Goal: Task Accomplishment & Management: Manage account settings

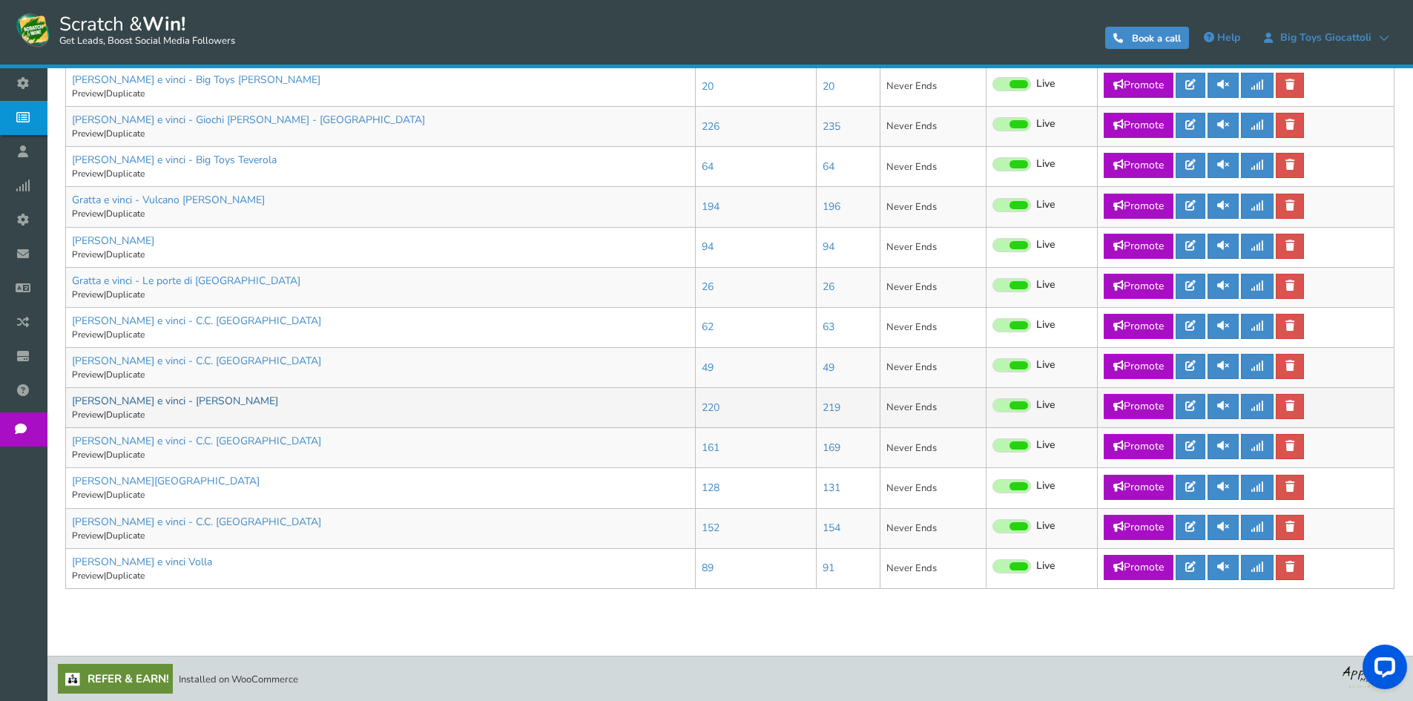
scroll to position [639, 0]
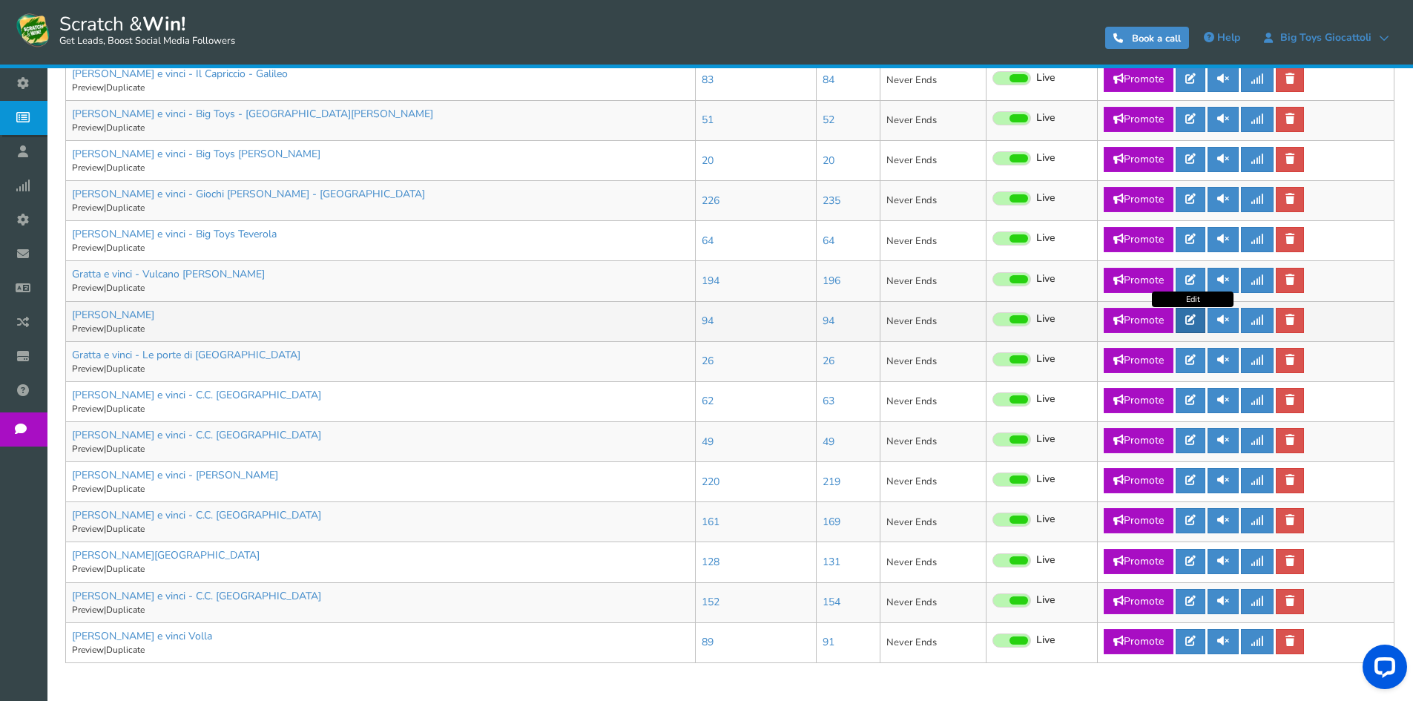
click at [1203, 321] on link at bounding box center [1191, 320] width 30 height 25
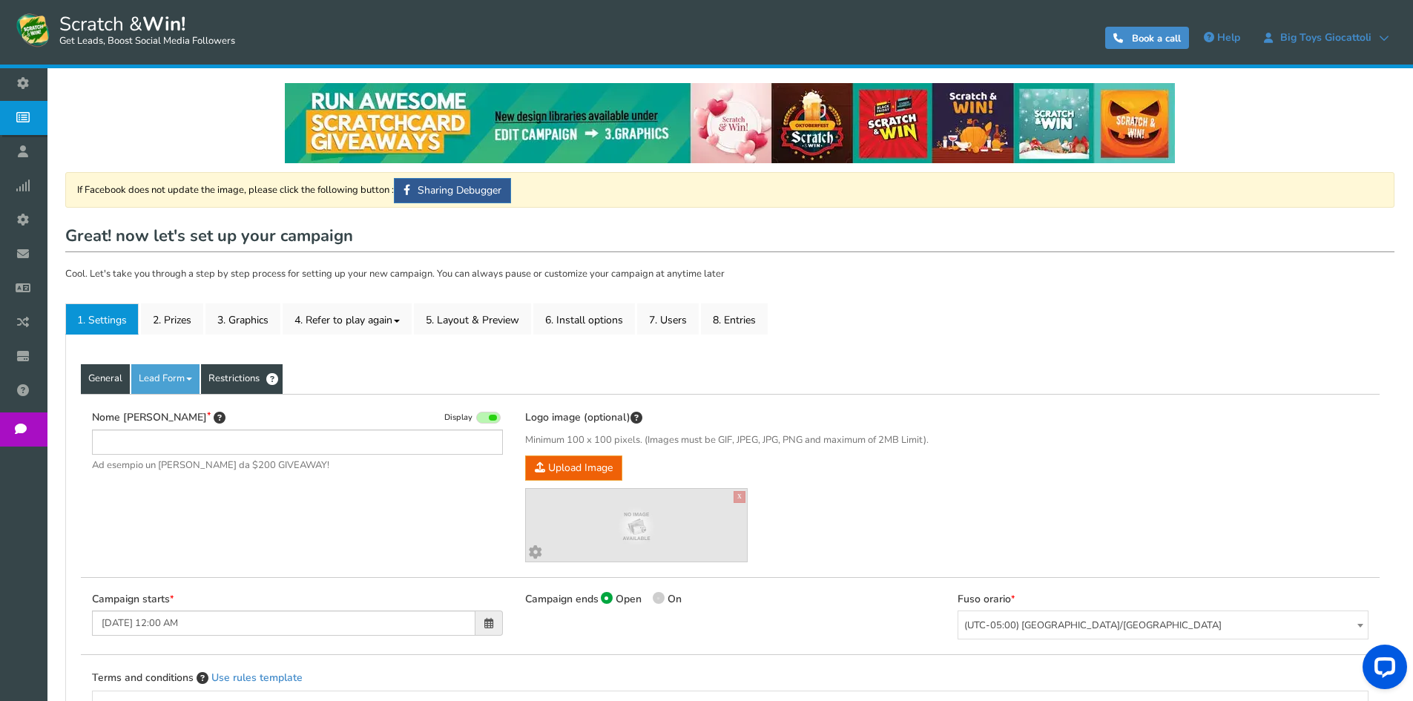
type input "[PERSON_NAME]"
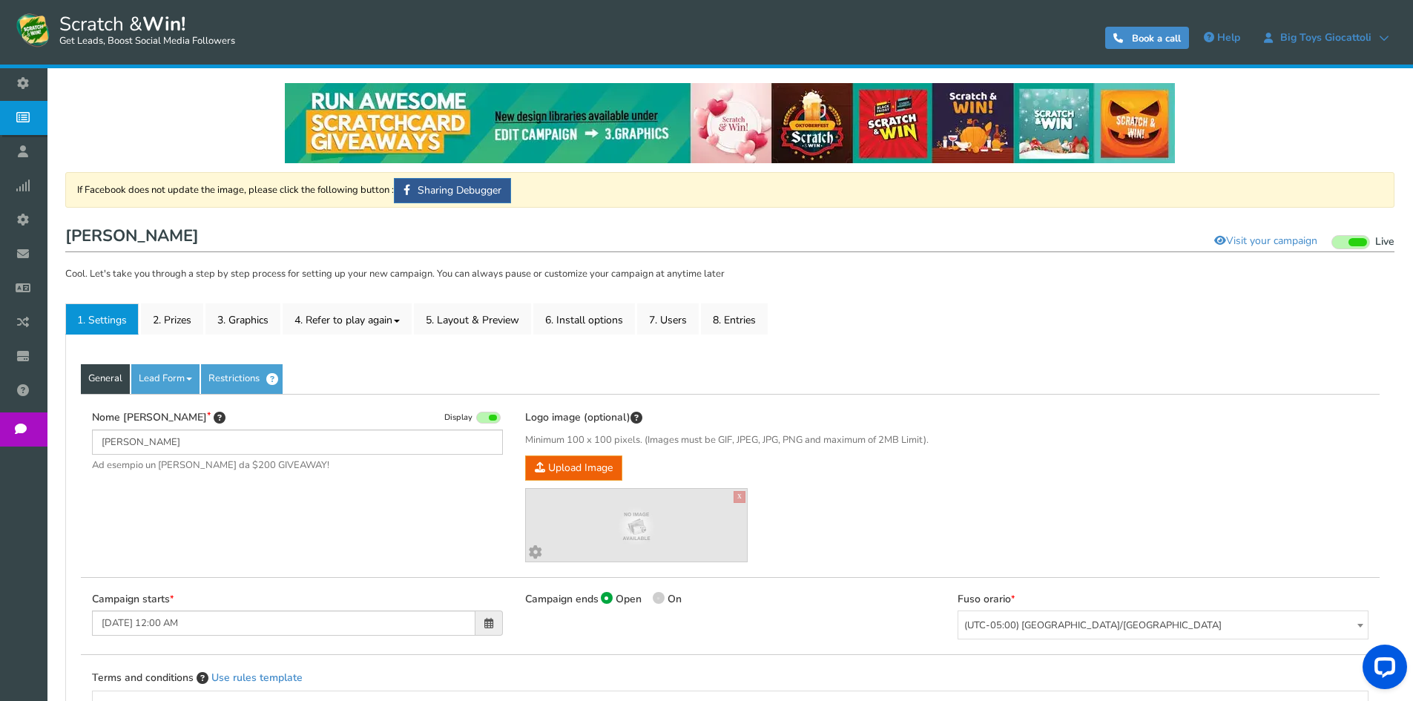
click at [175, 338] on div "General Lead Form Labels Fields setup Restrictions Allow users to play again af…" at bounding box center [729, 664] width 1329 height 659
click at [171, 327] on link "2. Prizes" at bounding box center [172, 318] width 62 height 31
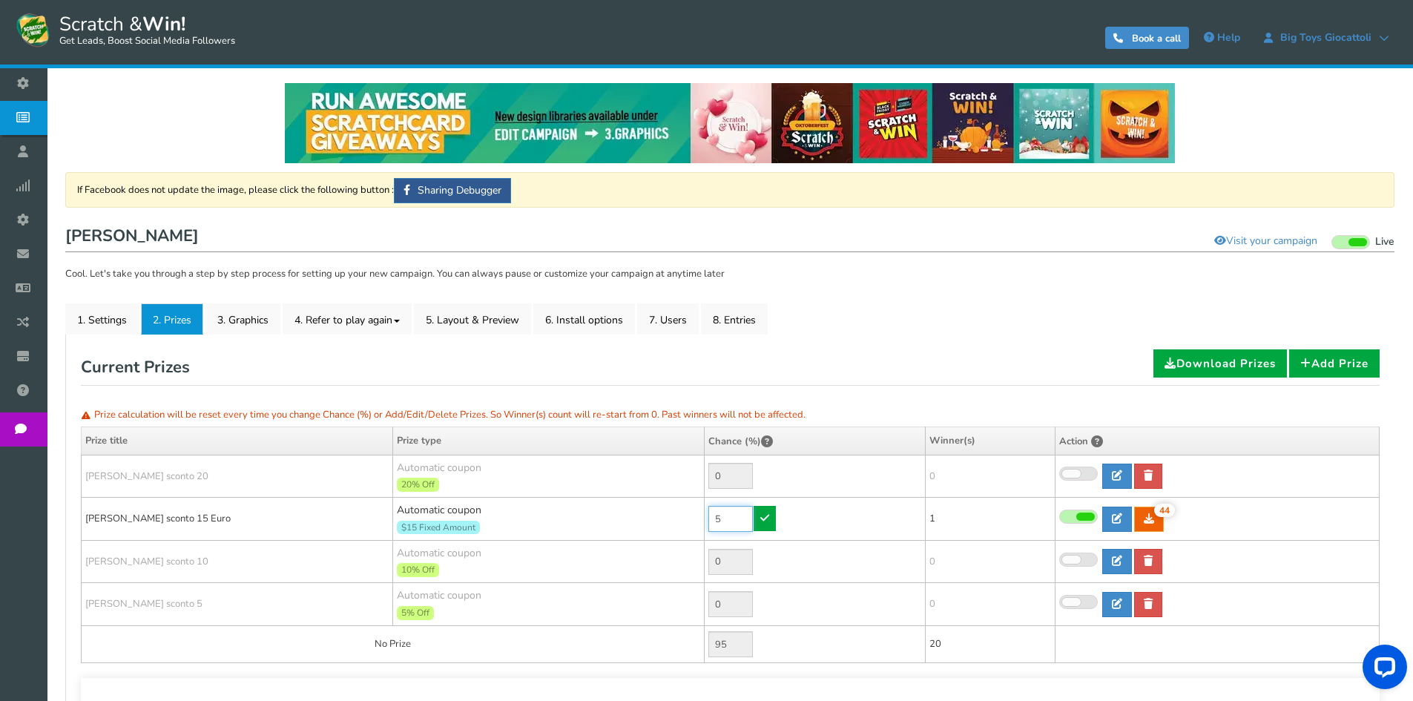
drag, startPoint x: 735, startPoint y: 515, endPoint x: 700, endPoint y: 512, distance: 35.0
click at [700, 512] on tr "[PERSON_NAME] sconto 15 Euro Automatic coupon $15 Fixed Amount Min.order value:…" at bounding box center [731, 519] width 1298 height 43
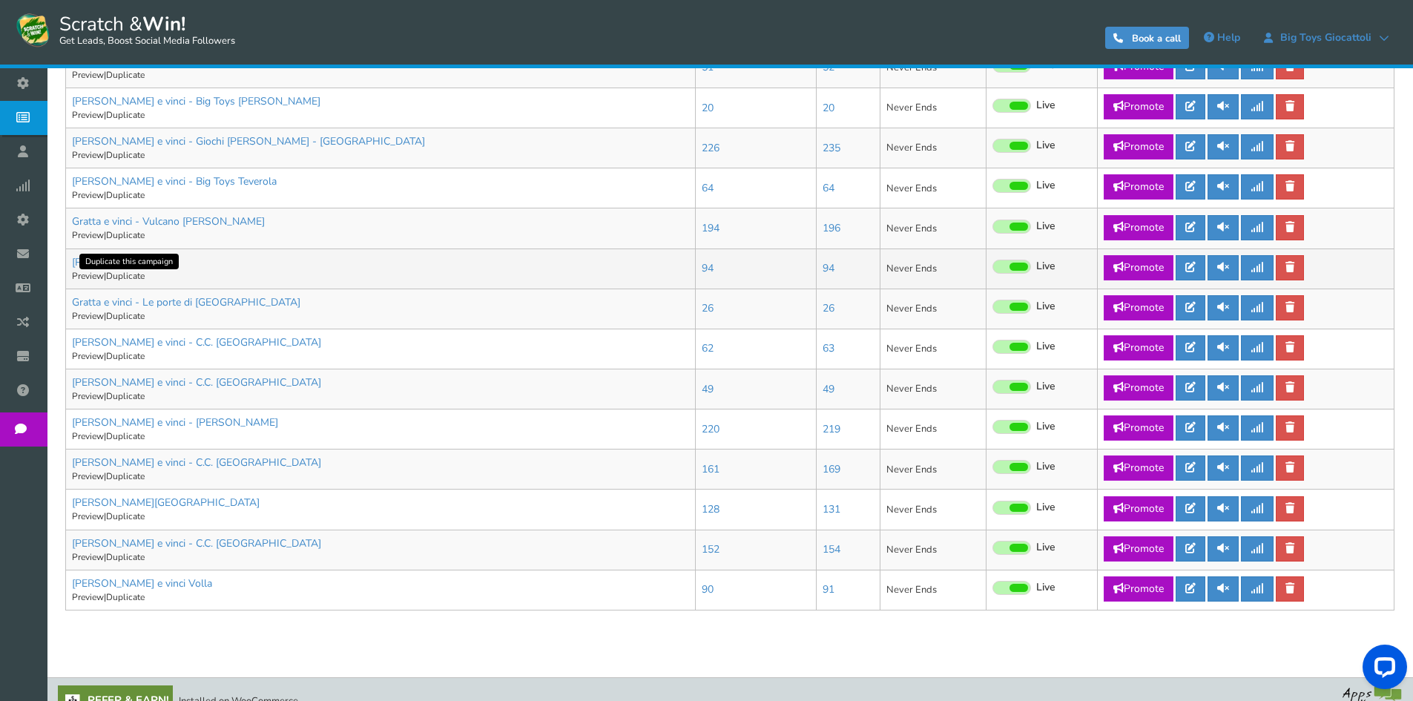
scroll to position [714, 0]
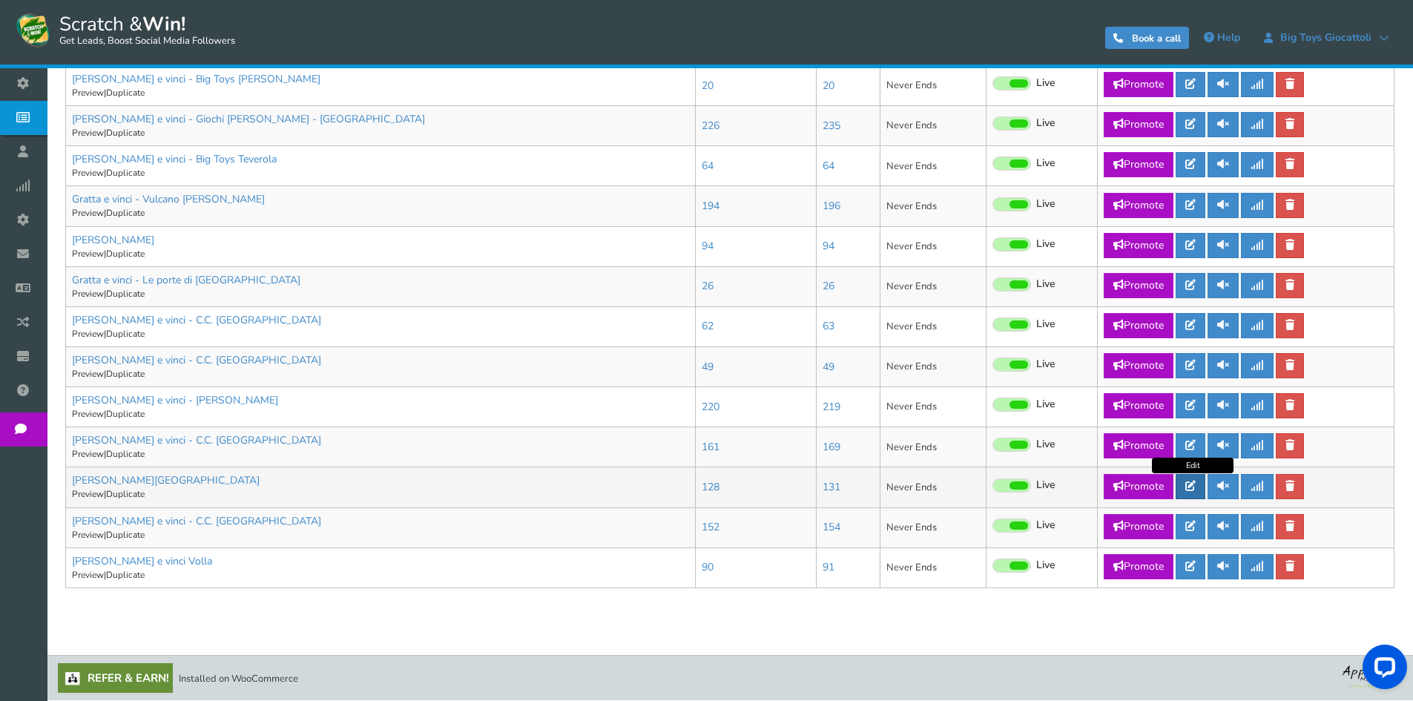
click at [1192, 492] on link at bounding box center [1191, 486] width 30 height 25
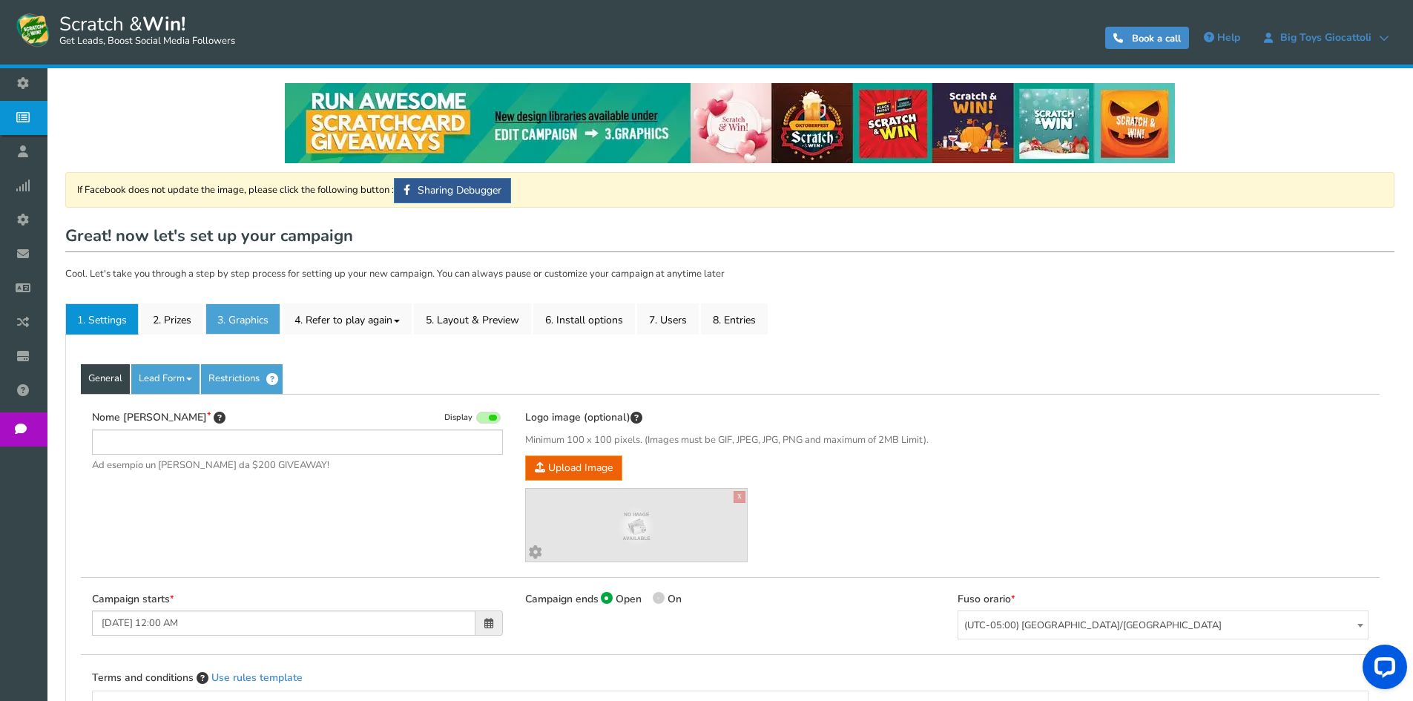
type input "[PERSON_NAME][GEOGRAPHIC_DATA]"
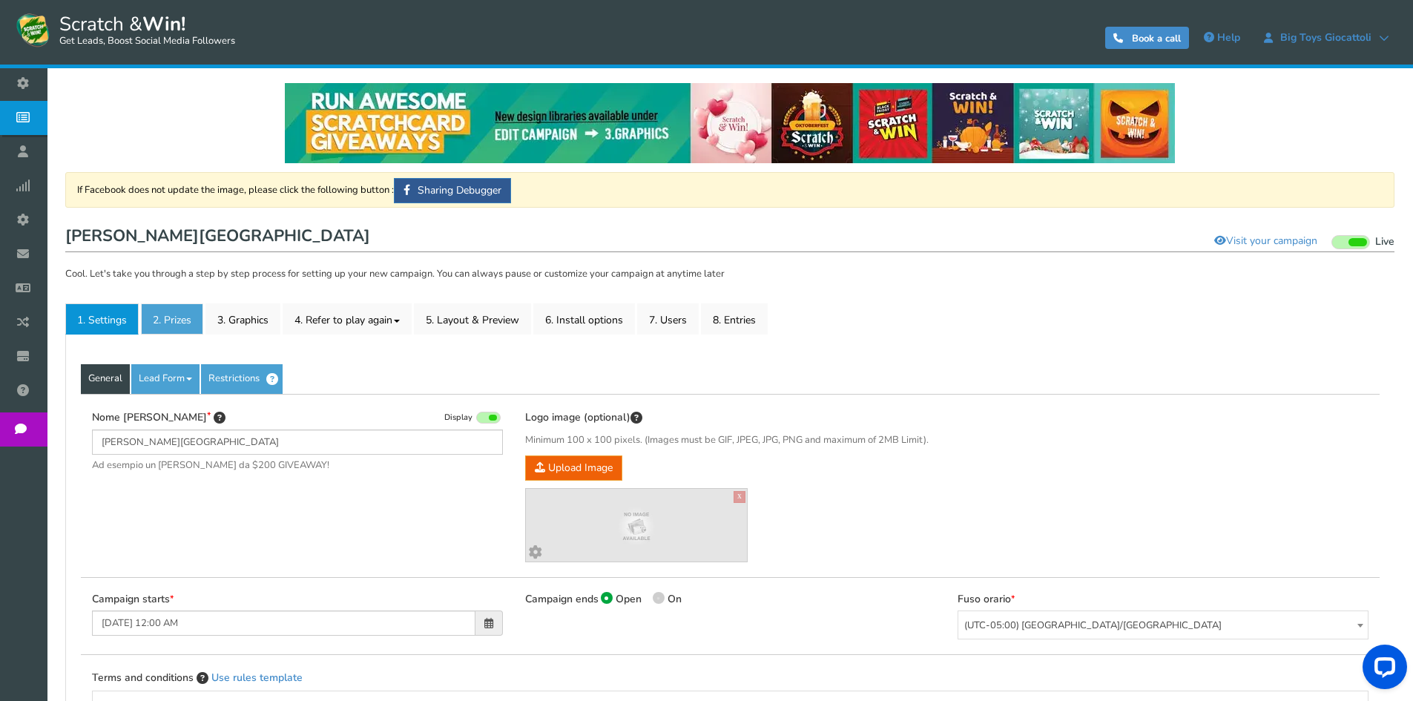
click at [197, 318] on link "2. Prizes" at bounding box center [172, 318] width 62 height 31
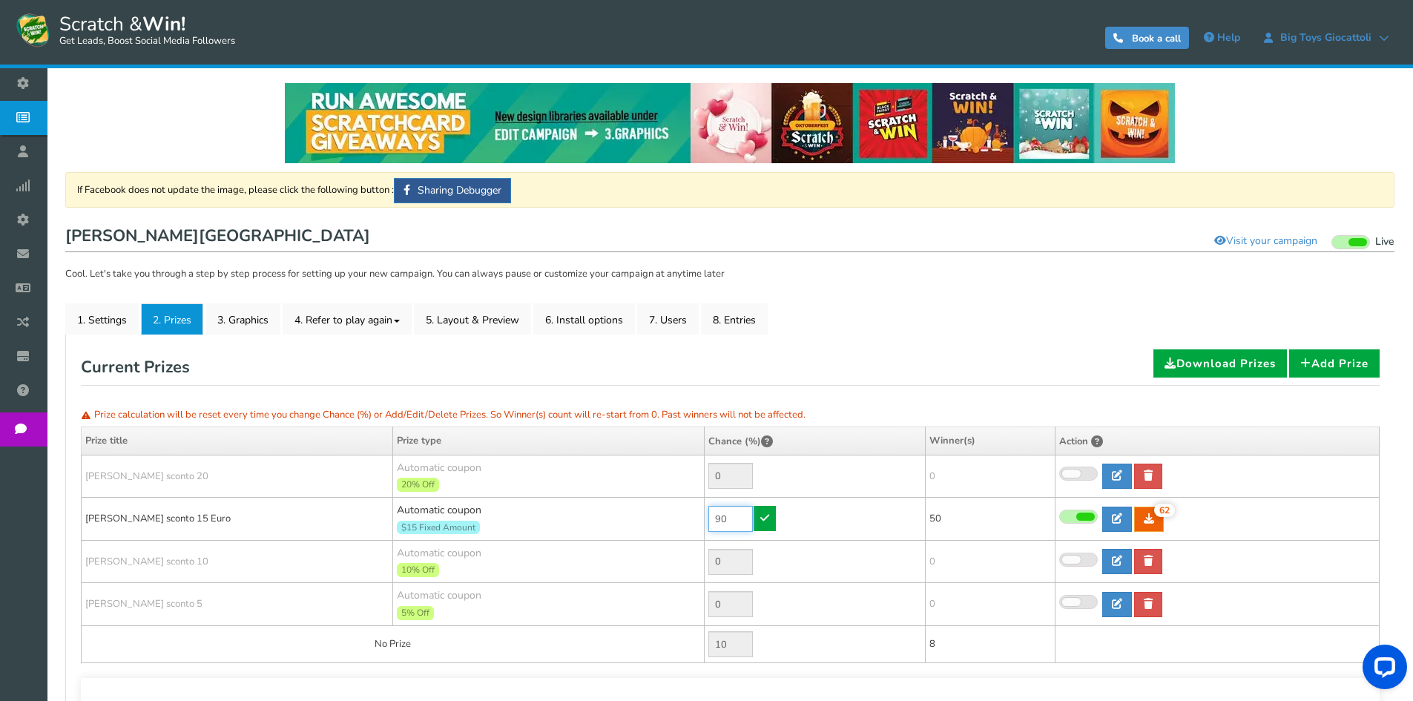
drag, startPoint x: 738, startPoint y: 514, endPoint x: 688, endPoint y: 514, distance: 50.4
click at [688, 514] on tr "Buono sconto 15 Euro Automatic coupon $15 Fixed Amount Min.order value: 0 90 62…" at bounding box center [731, 519] width 1298 height 43
drag, startPoint x: 737, startPoint y: 515, endPoint x: 674, endPoint y: 510, distance: 62.5
click at [674, 515] on tr "Buono sconto 15 Euro Automatic coupon $15 Fixed Amount Min.order value: 0 30 62…" at bounding box center [731, 519] width 1298 height 43
type input "10"
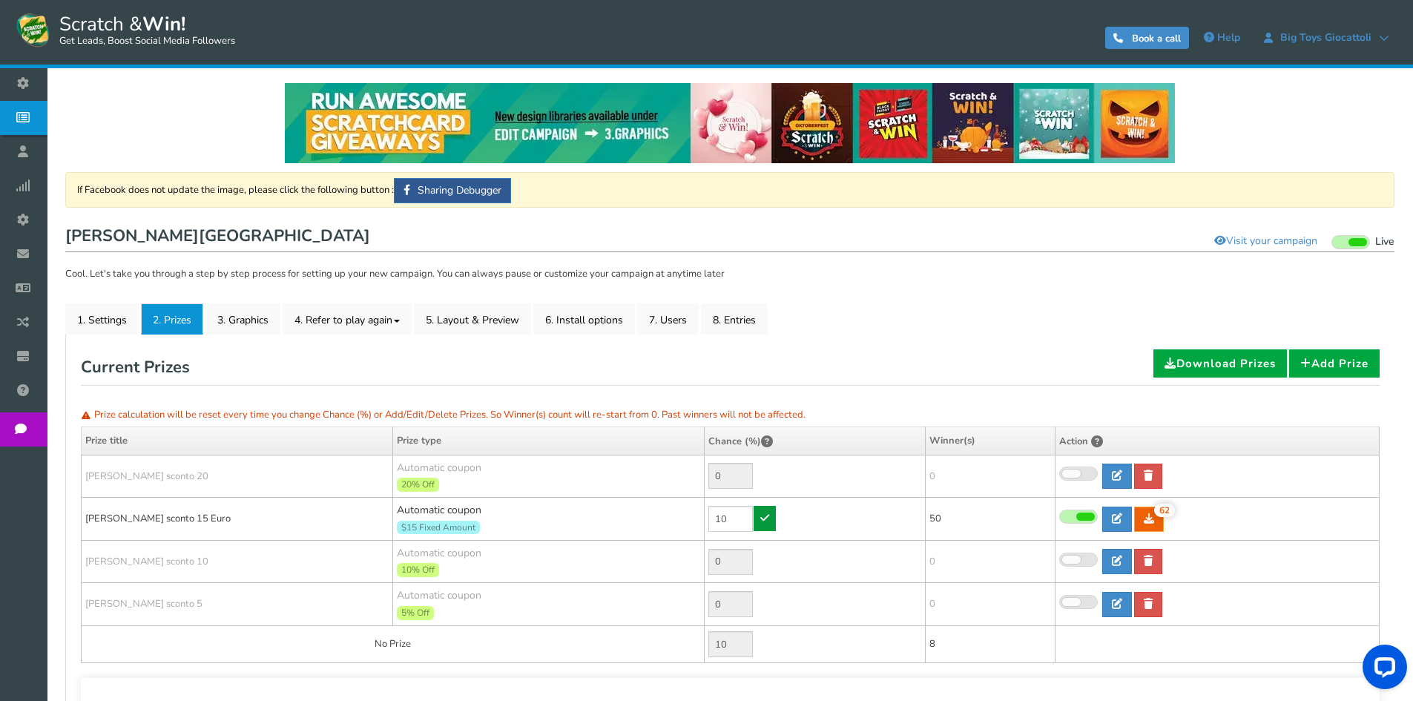
click at [769, 520] on icon at bounding box center [764, 518] width 9 height 10
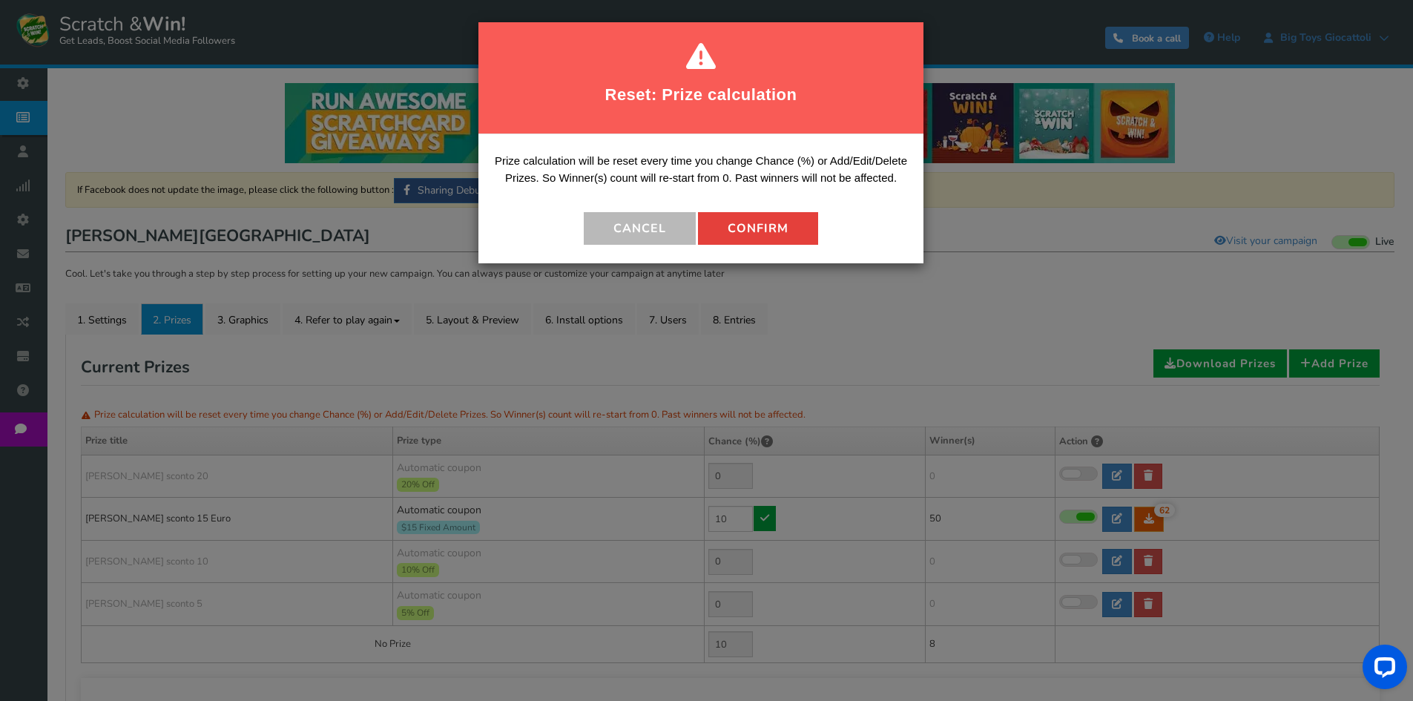
click at [734, 224] on button "Confirm" at bounding box center [758, 228] width 120 height 33
type input "90"
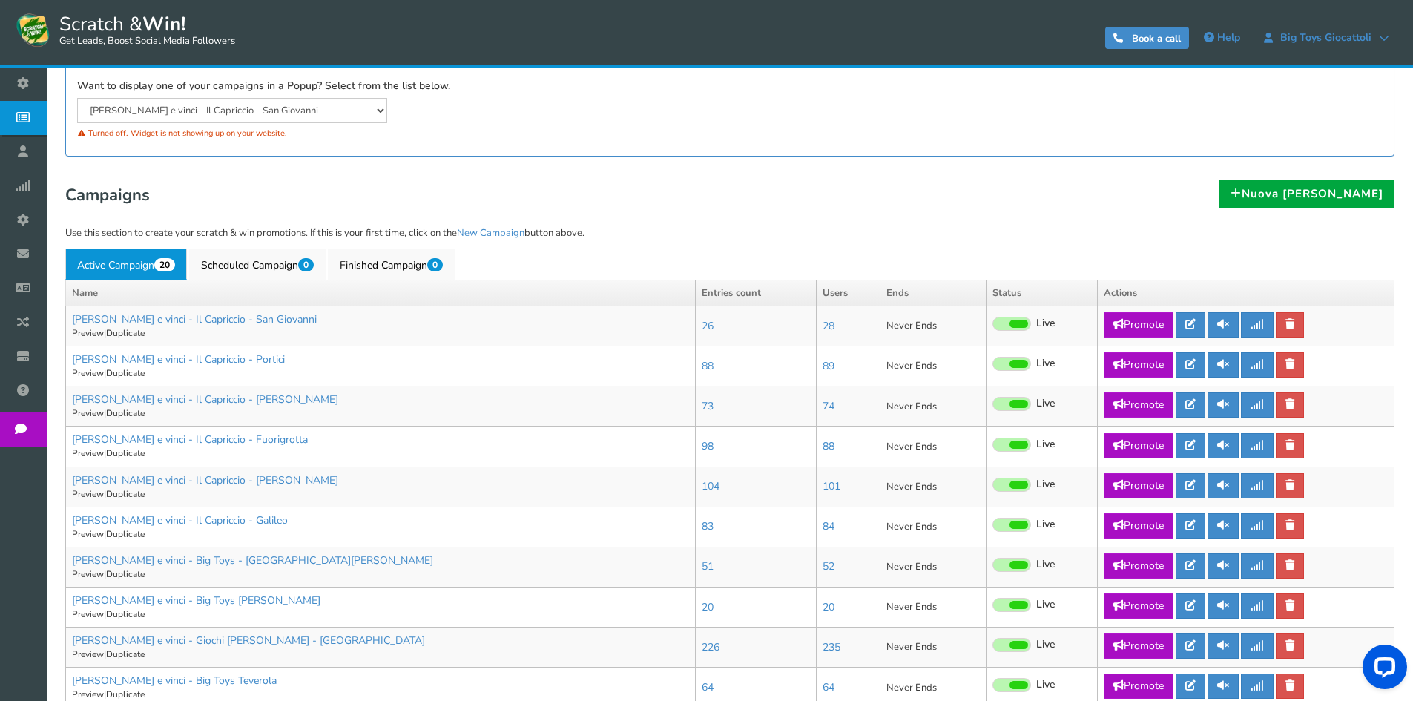
scroll to position [223, 0]
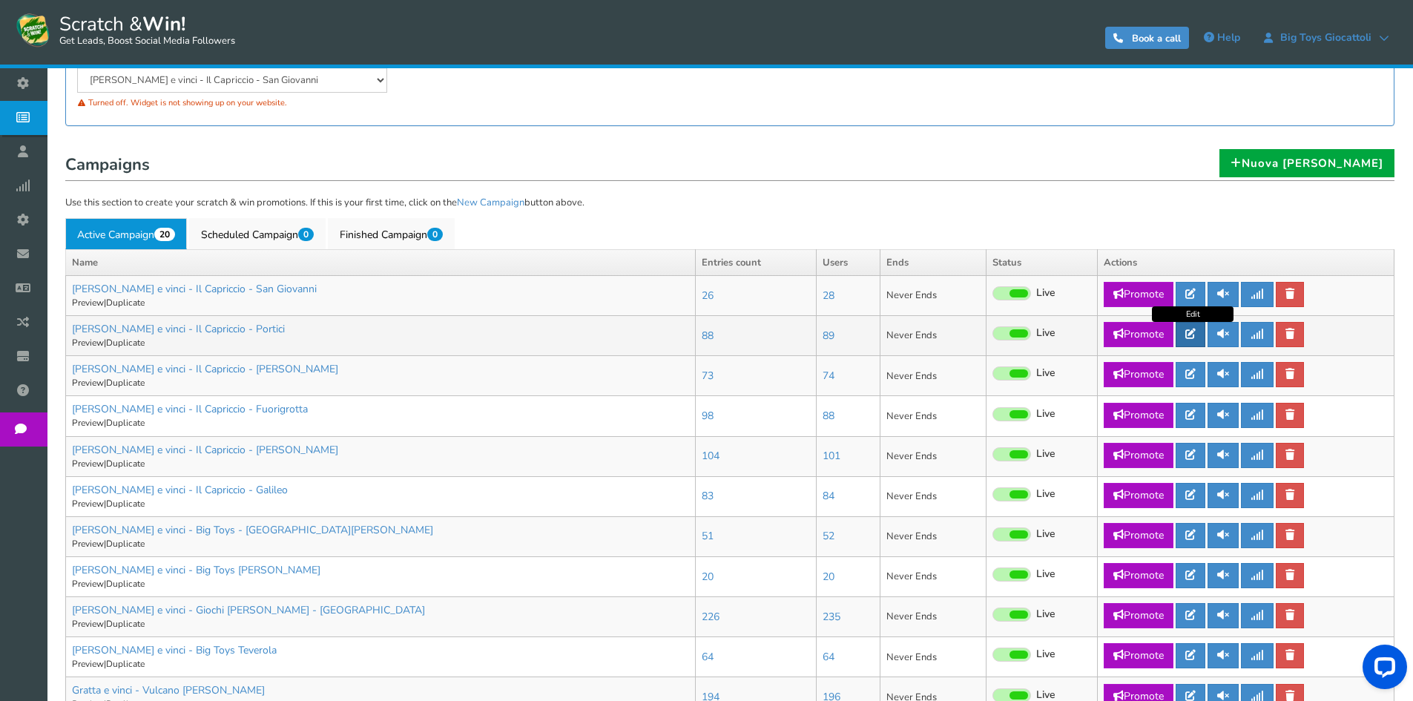
click at [1199, 333] on link at bounding box center [1191, 334] width 30 height 25
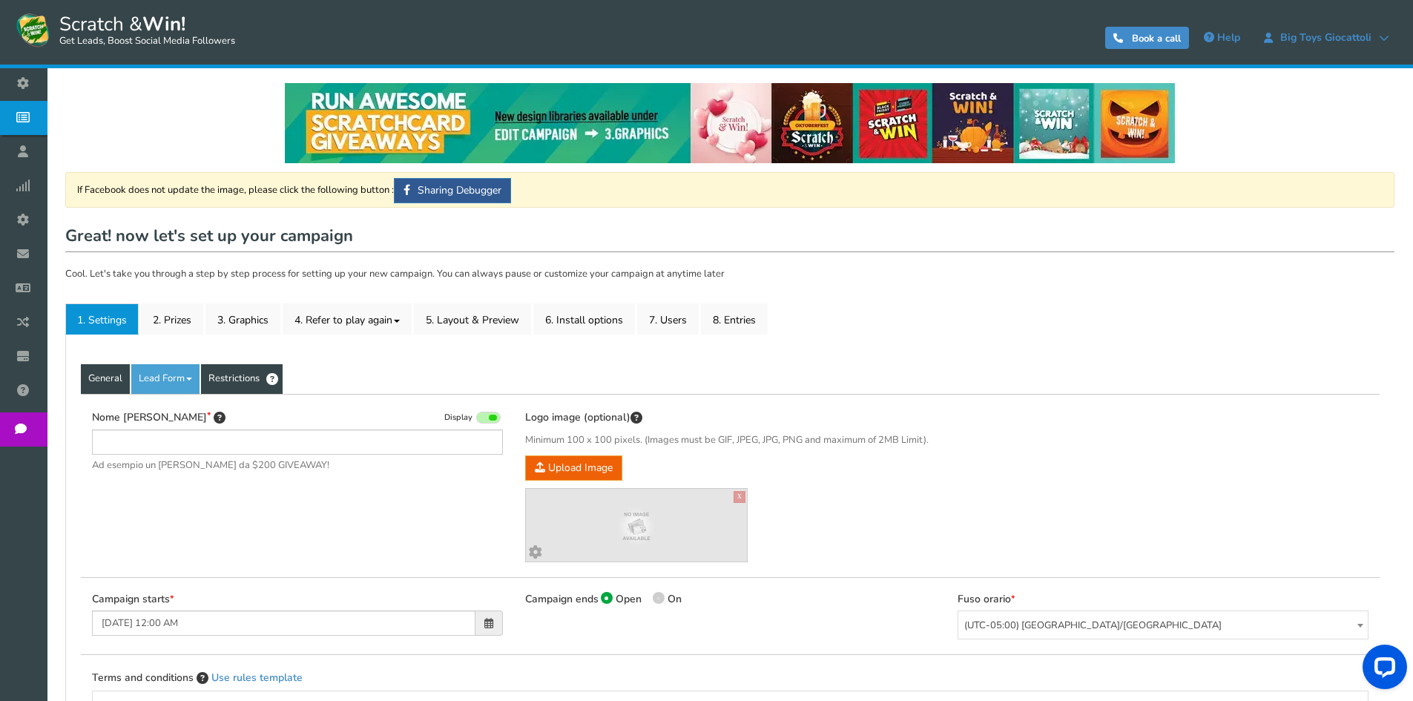
type input "[PERSON_NAME] e vinci - Il Capriccio - Portici"
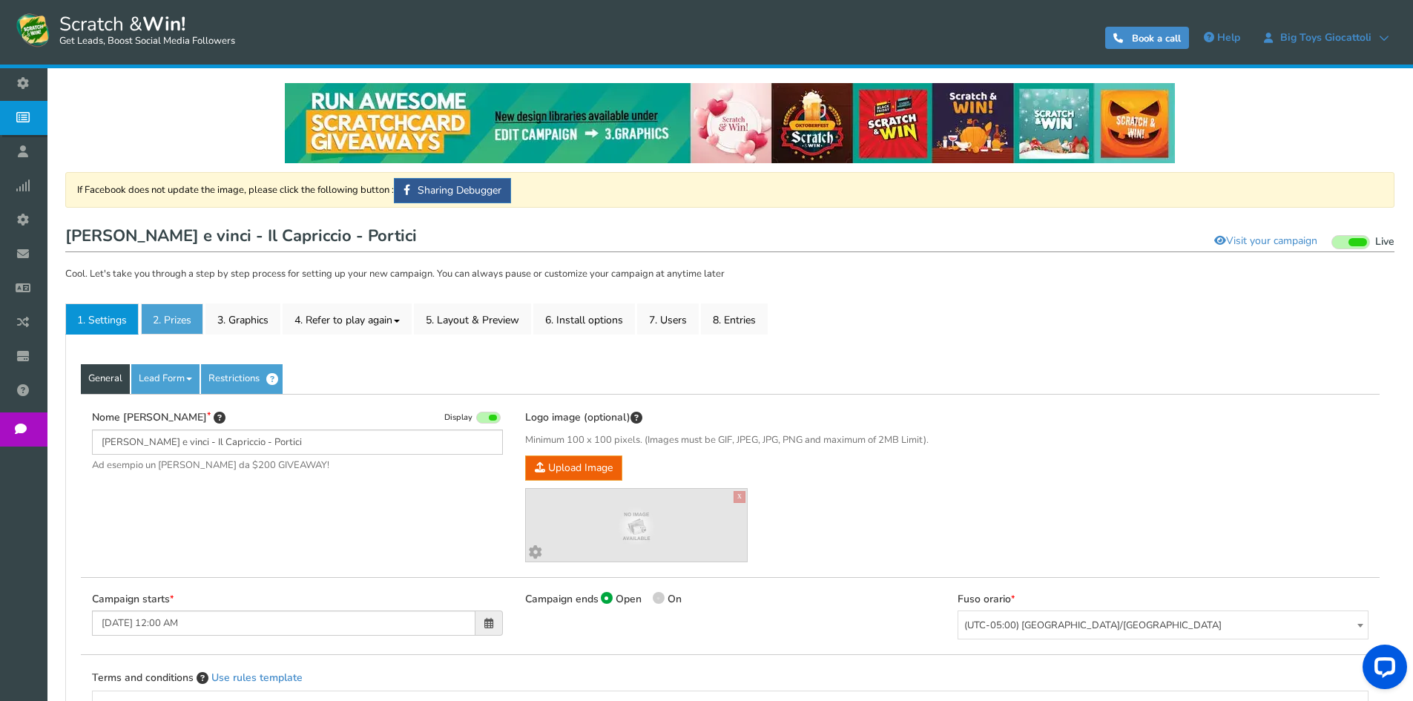
click at [200, 323] on link "2. Prizes" at bounding box center [172, 318] width 62 height 31
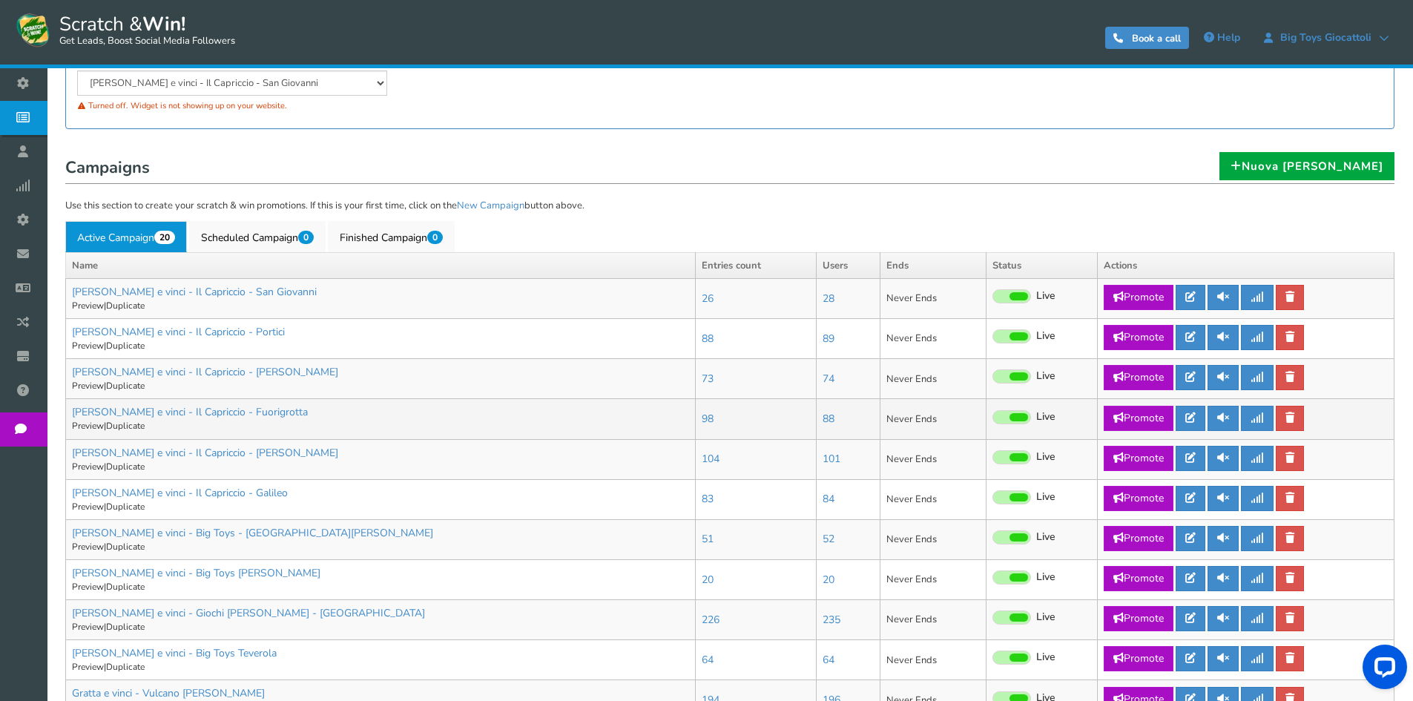
scroll to position [223, 0]
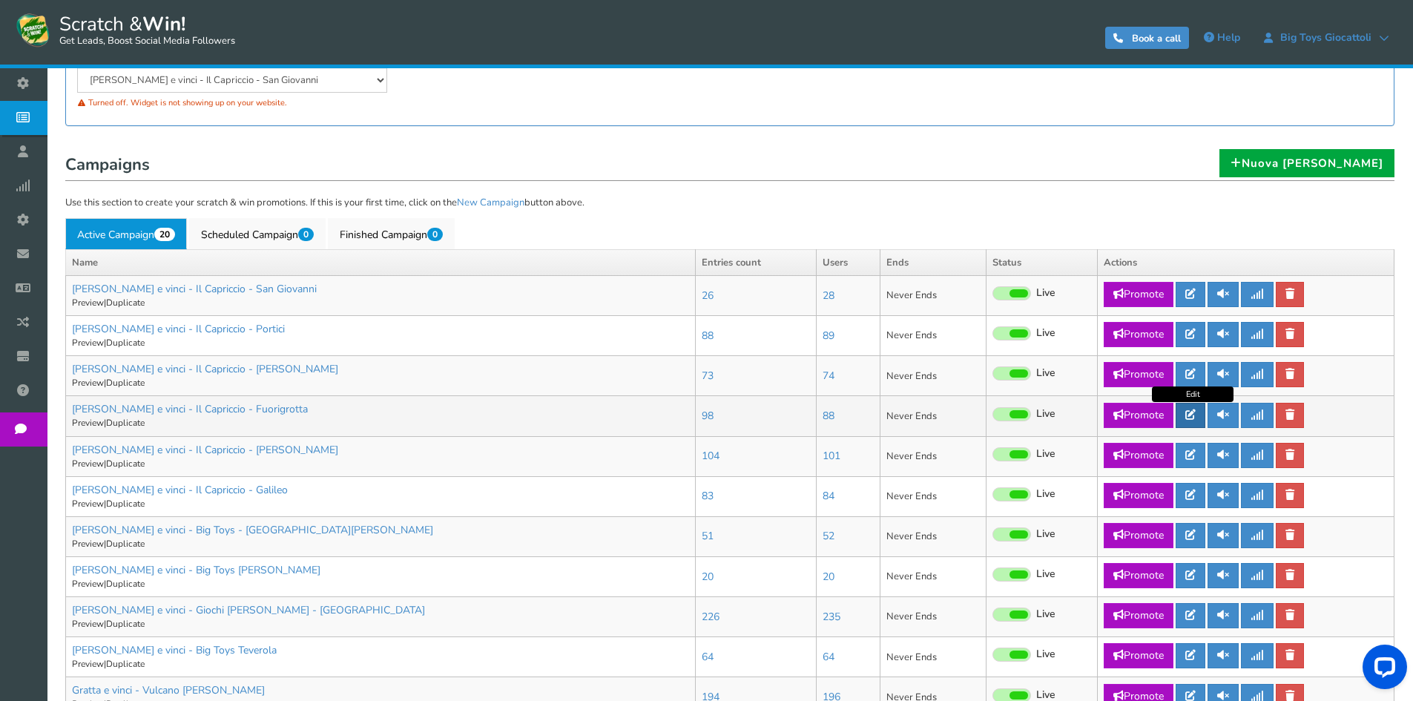
click at [1192, 420] on link at bounding box center [1191, 415] width 30 height 25
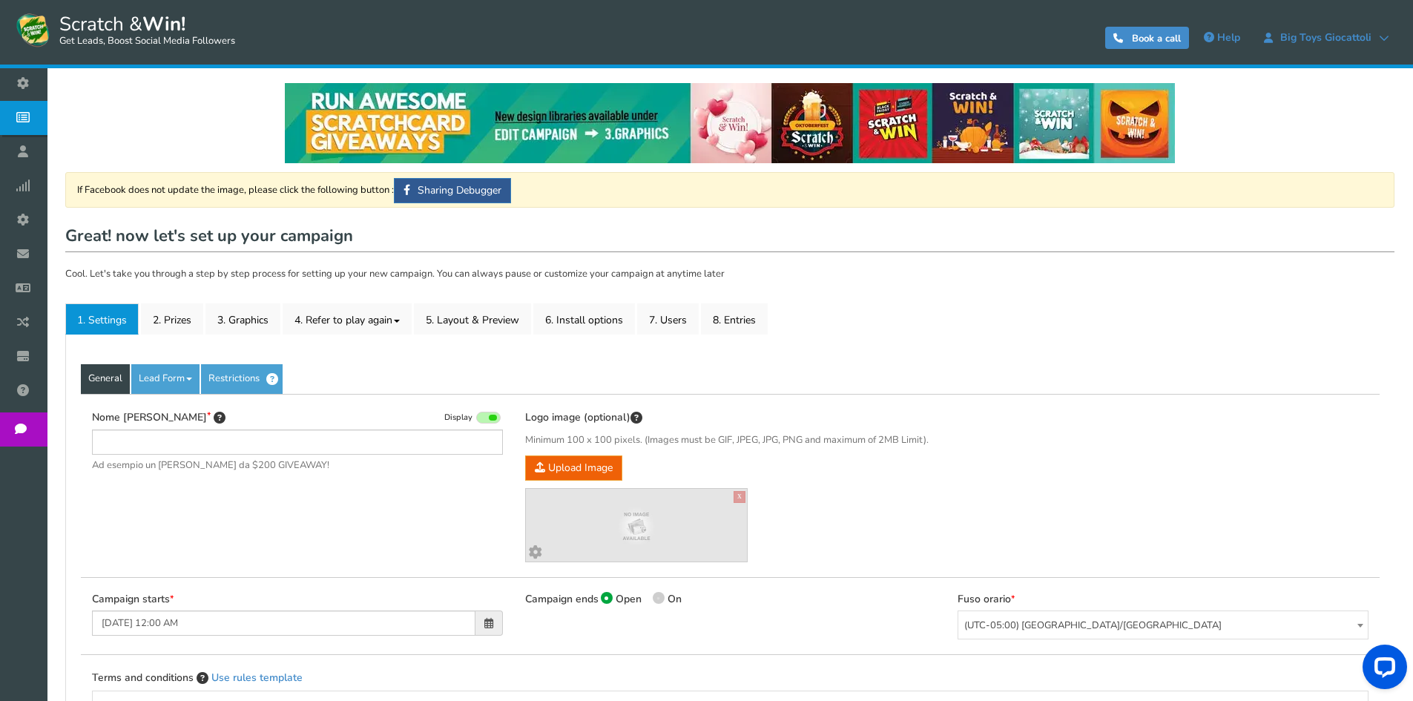
type input "[PERSON_NAME] e vinci - Il Capriccio - Fuorigrotta"
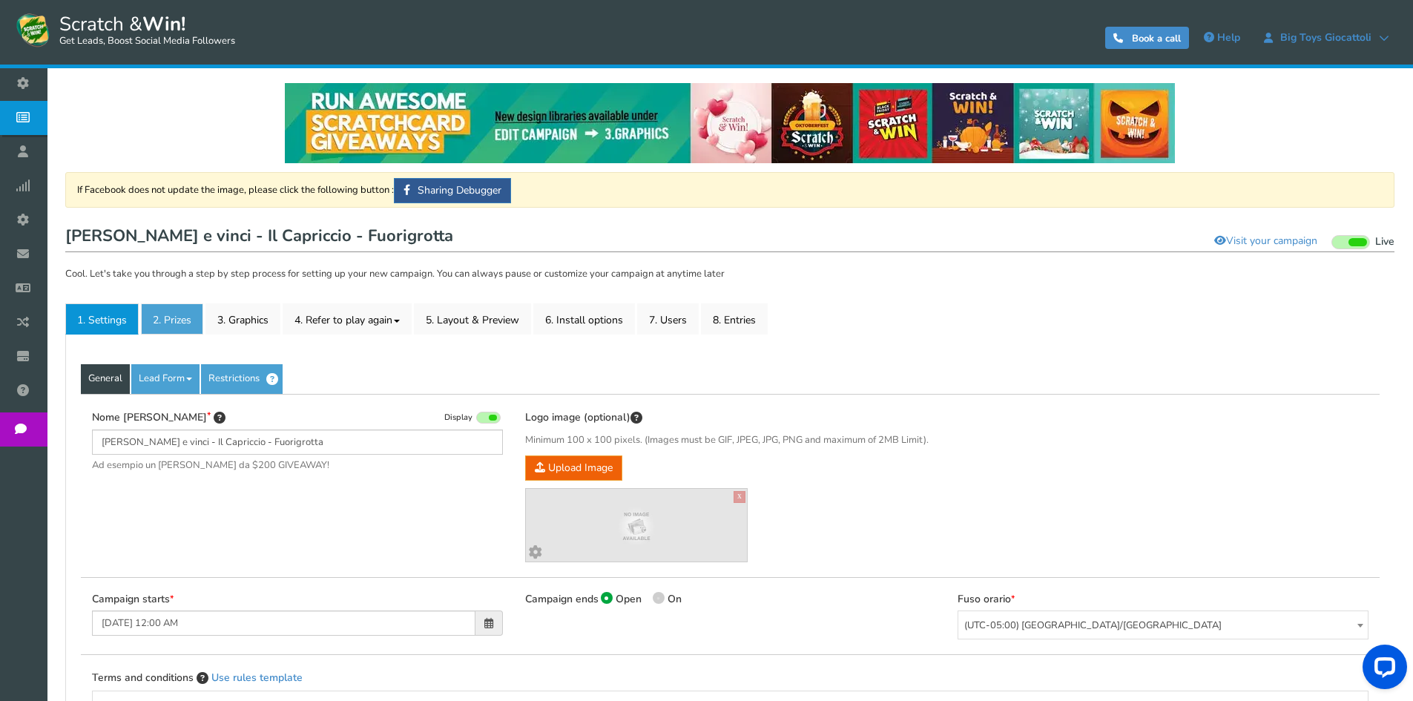
click at [175, 329] on link "2. Prizes" at bounding box center [172, 318] width 62 height 31
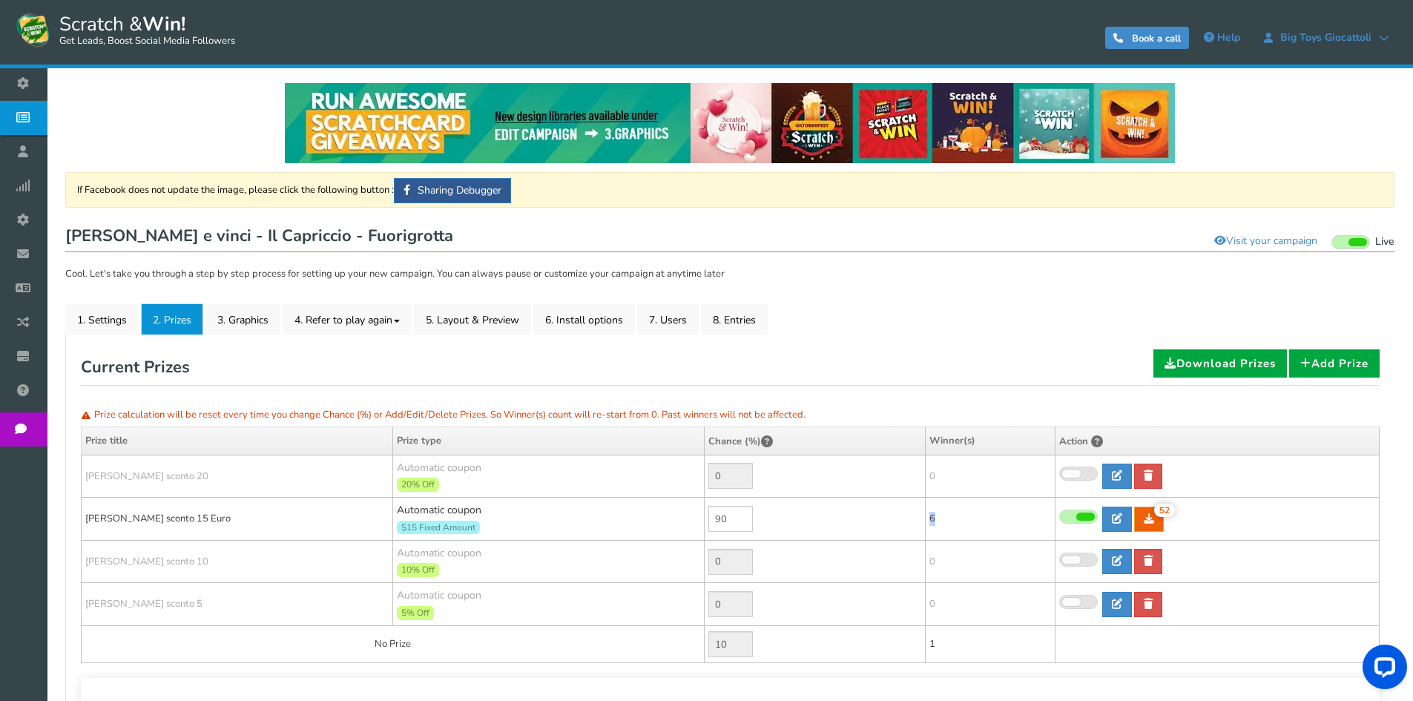
drag, startPoint x: 936, startPoint y: 517, endPoint x: 922, endPoint y: 517, distance: 14.1
click at [922, 517] on tr "[PERSON_NAME] sconto 15 Euro Automatic coupon $15 Fixed Amount Min.order value:…" at bounding box center [731, 519] width 1298 height 43
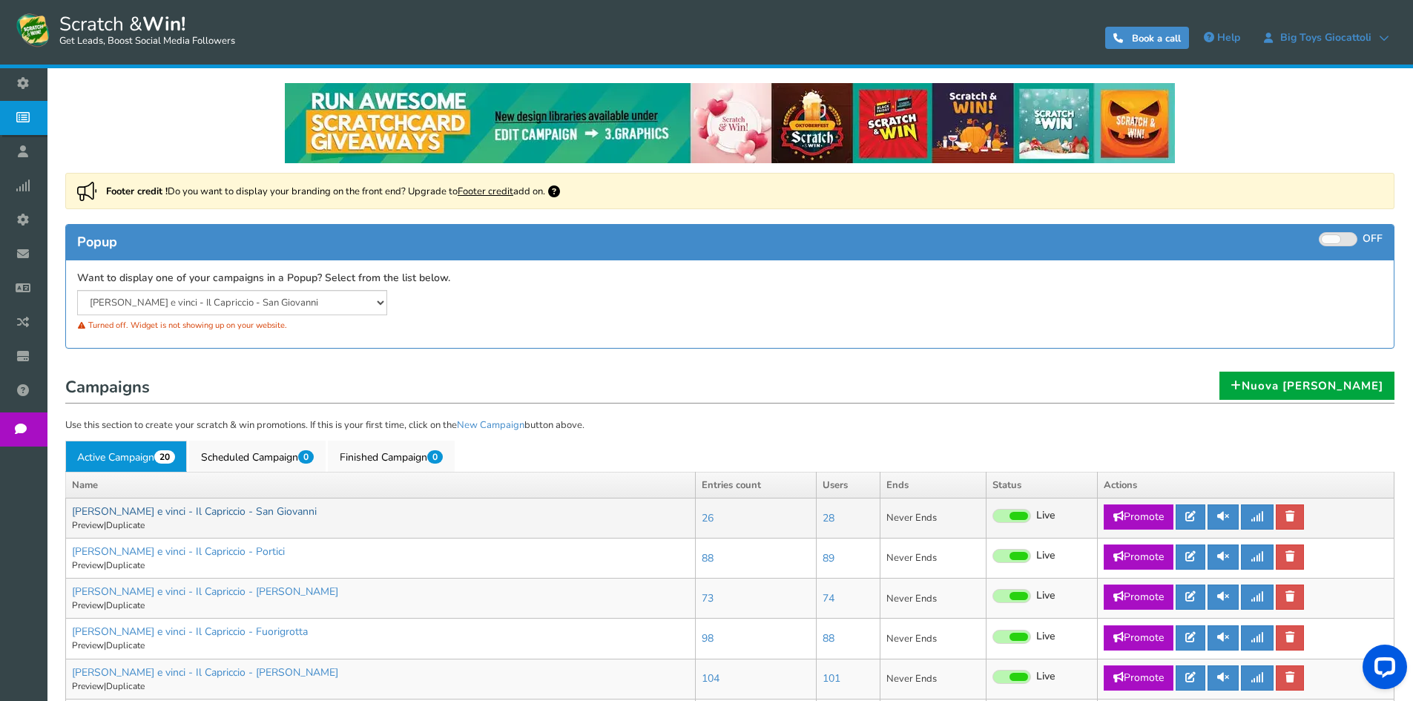
click at [129, 508] on link "[PERSON_NAME] e vinci - Il Capriccio - San Giovanni" at bounding box center [194, 511] width 245 height 14
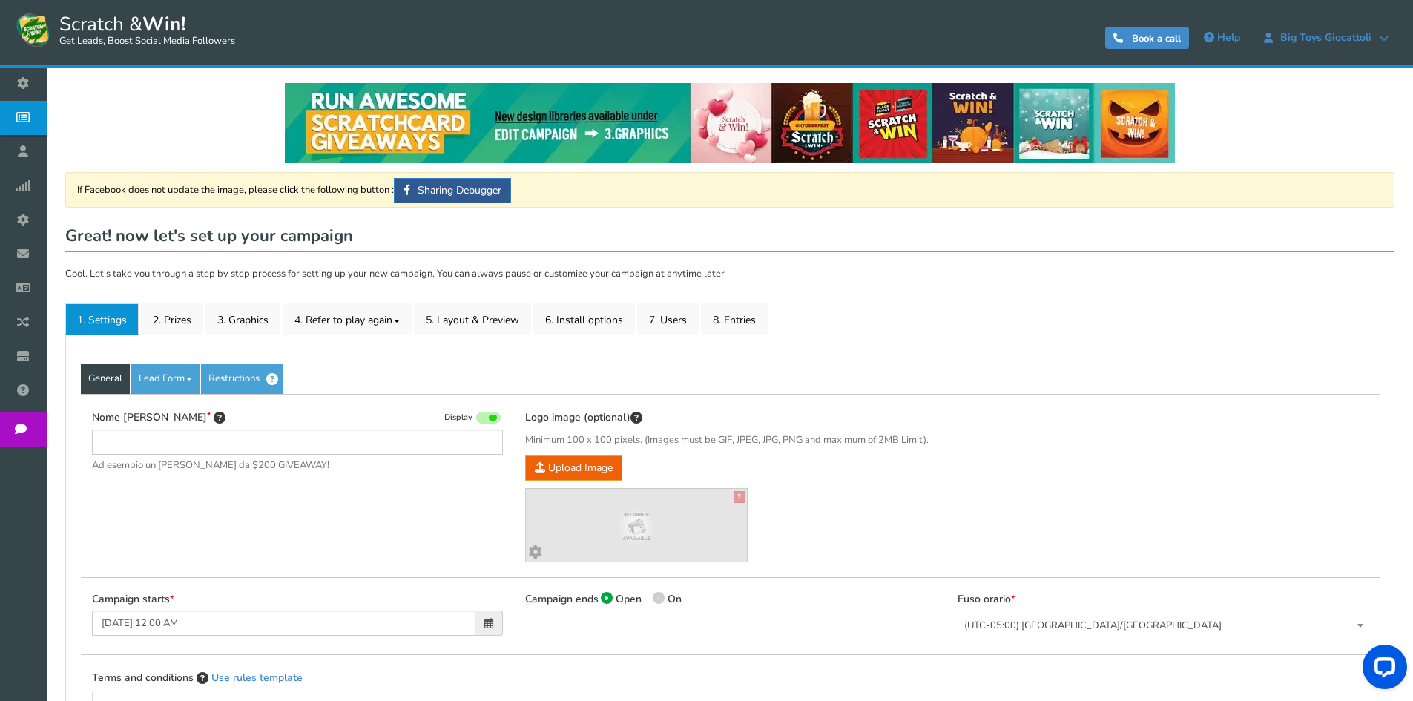
type input "[PERSON_NAME] e vinci - Il Capriccio - San Giovanni"
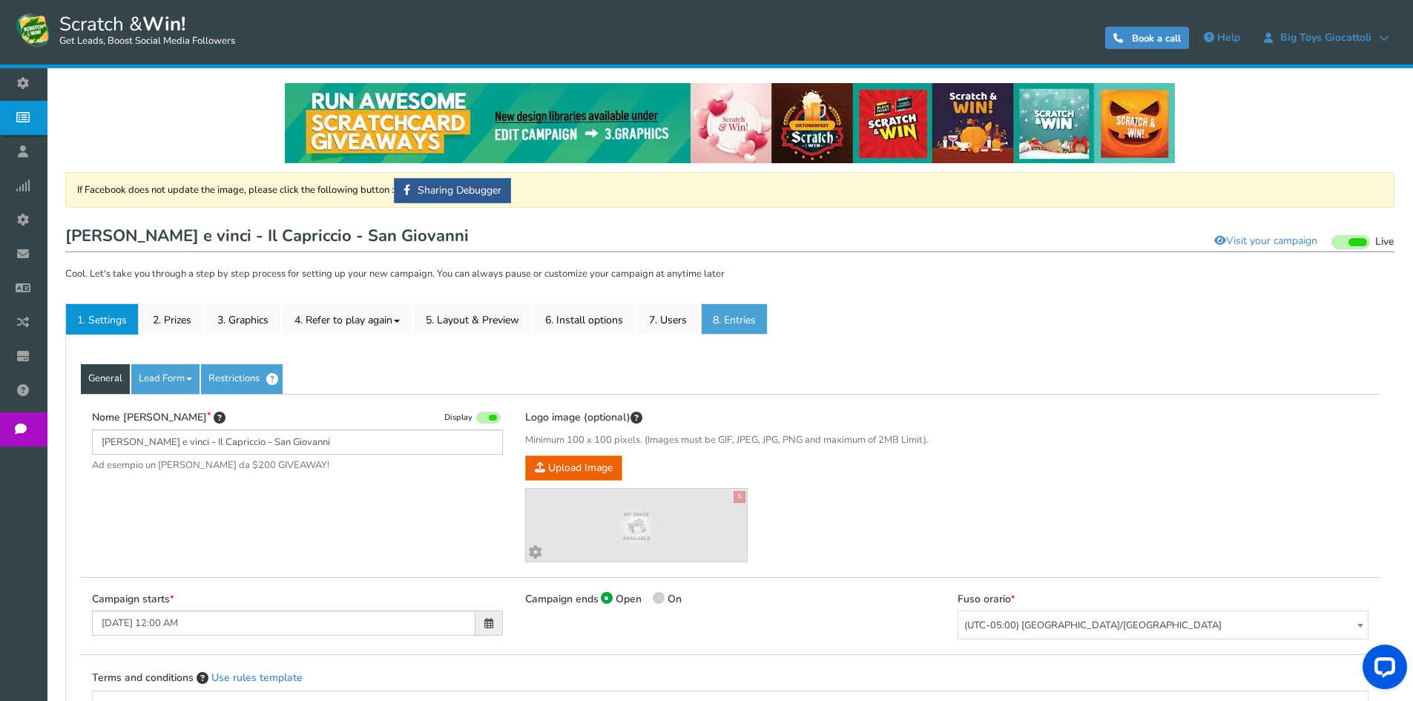
click at [739, 322] on link "8. Entries" at bounding box center [734, 318] width 67 height 31
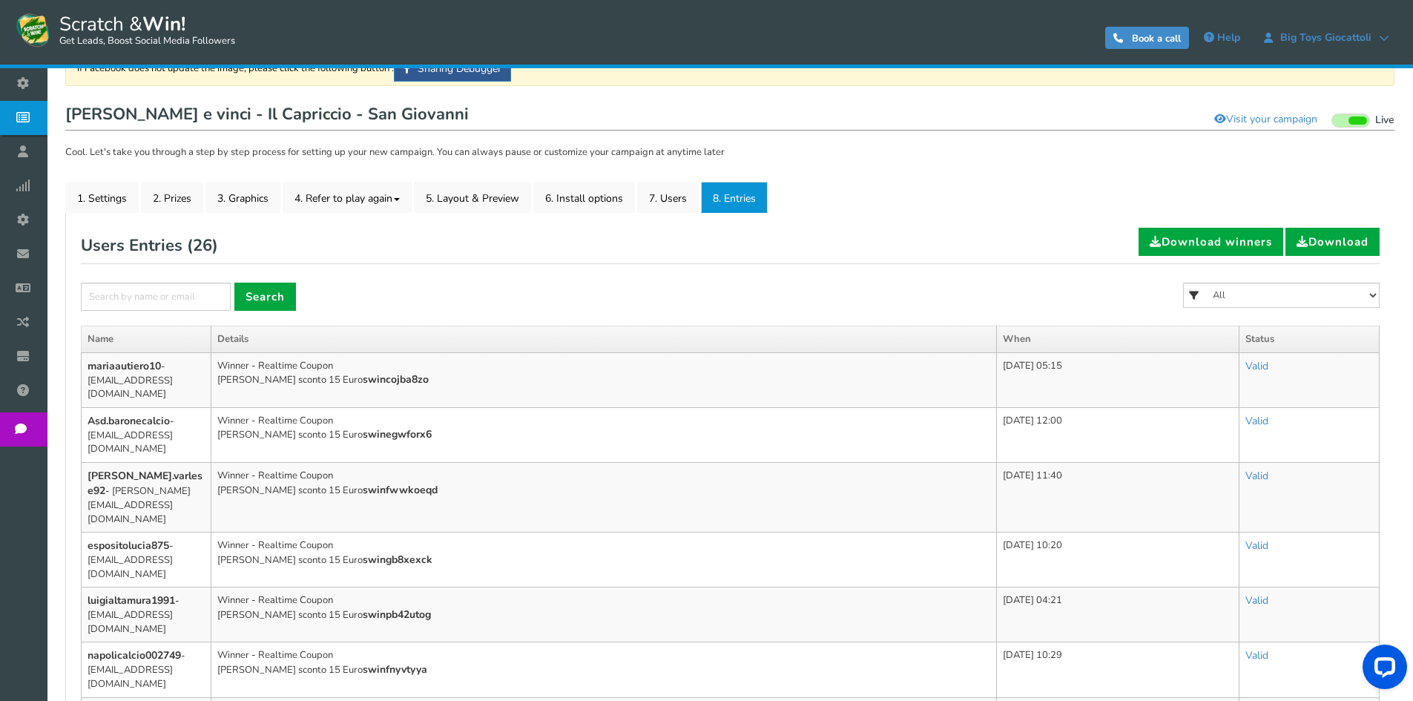
scroll to position [104, 0]
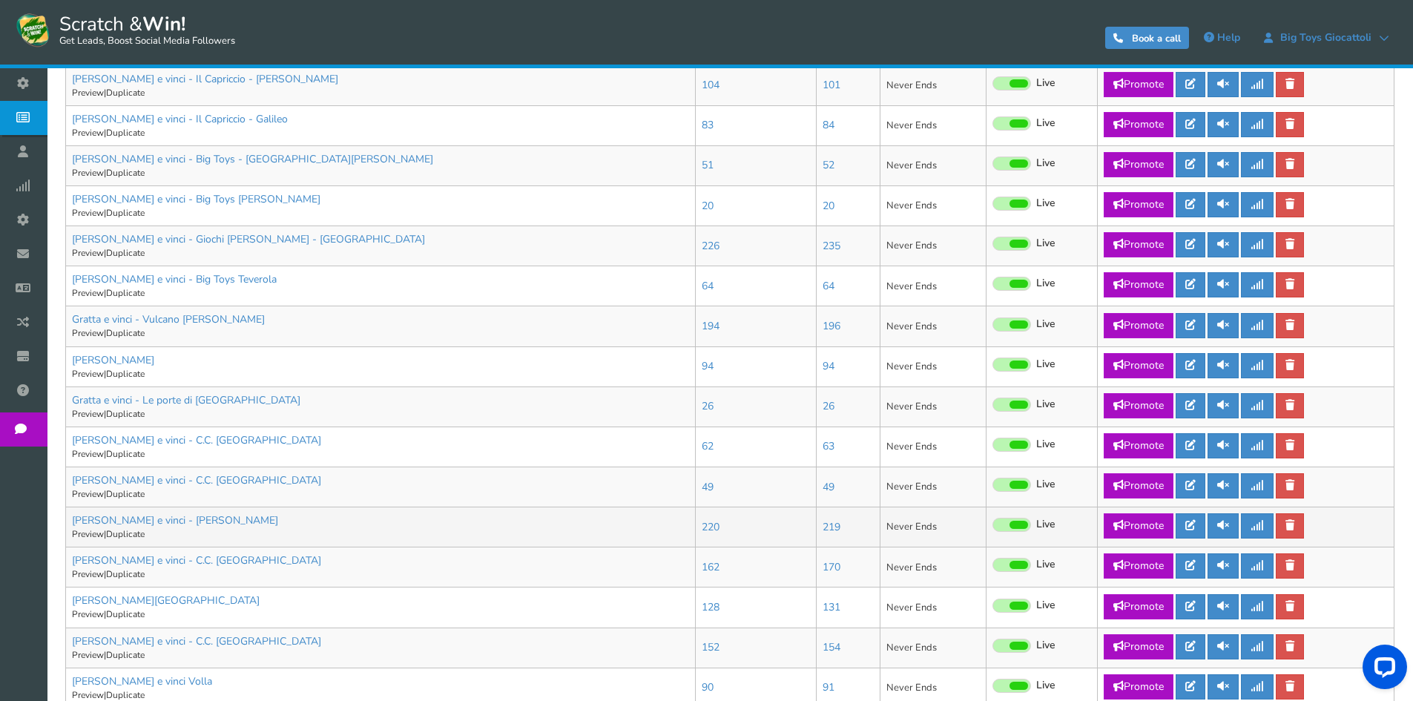
scroll to position [714, 0]
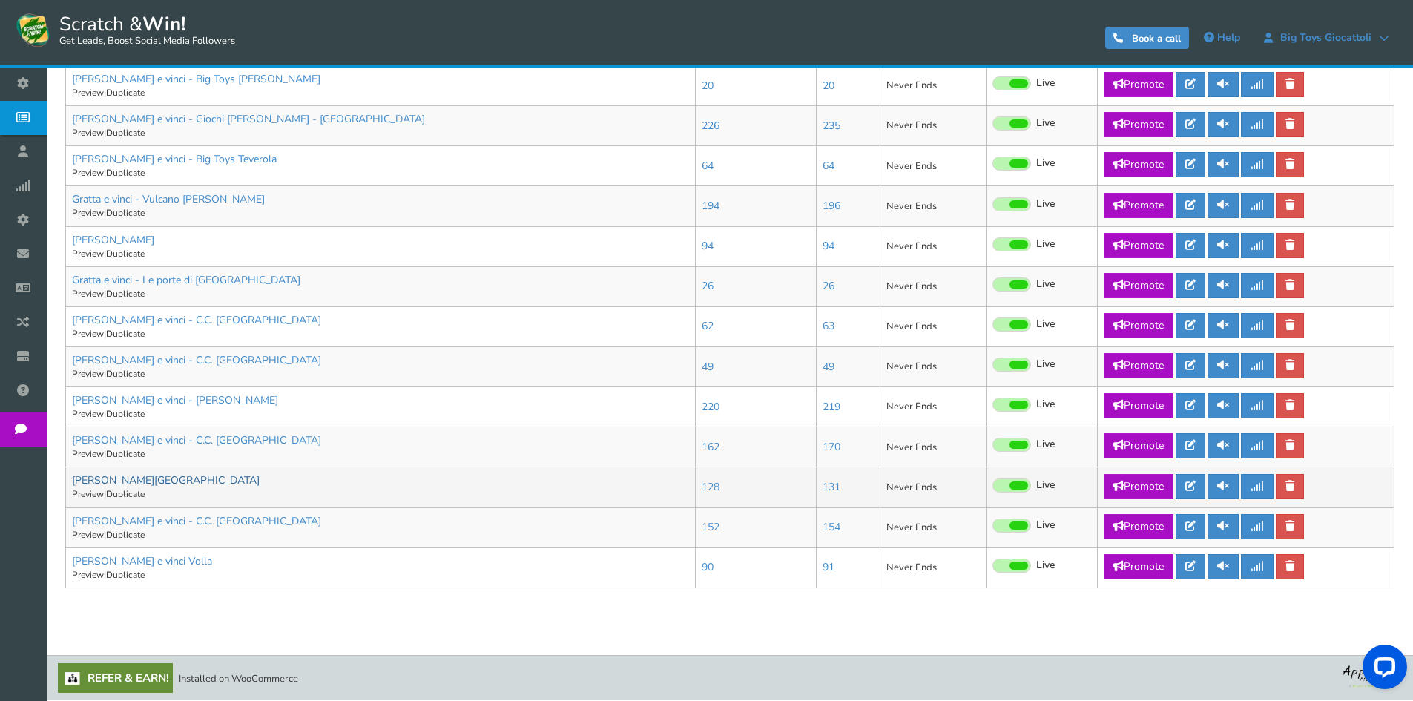
click at [151, 484] on link "[PERSON_NAME][GEOGRAPHIC_DATA]" at bounding box center [166, 480] width 188 height 14
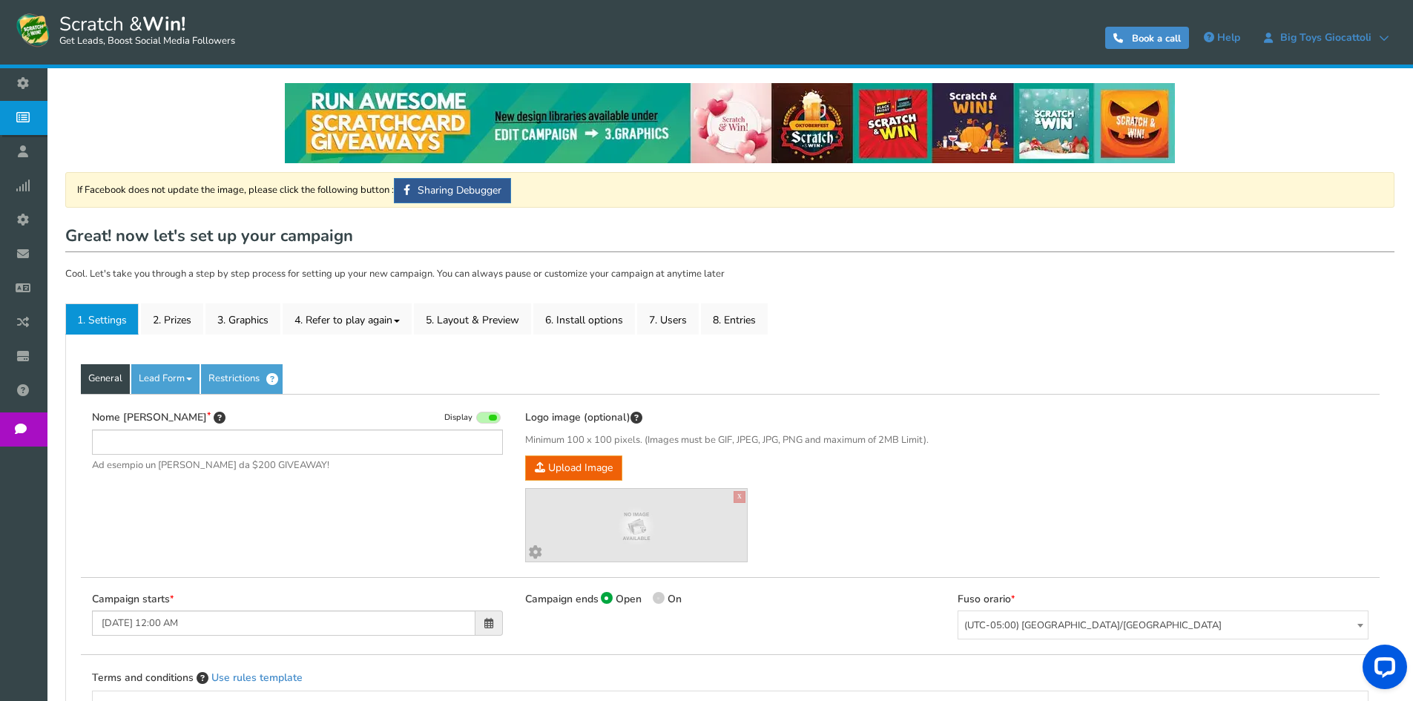
type input "[PERSON_NAME][GEOGRAPHIC_DATA]"
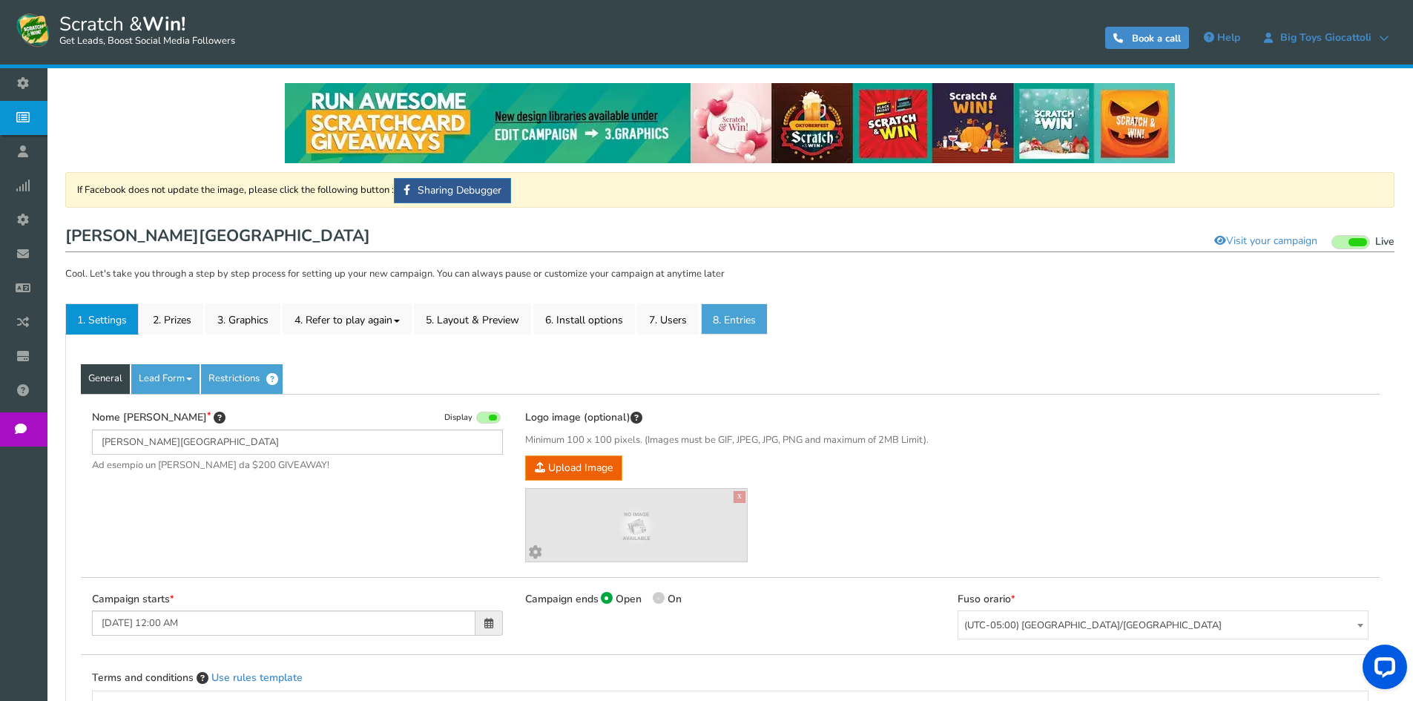
click at [722, 320] on link "8. Entries" at bounding box center [734, 318] width 67 height 31
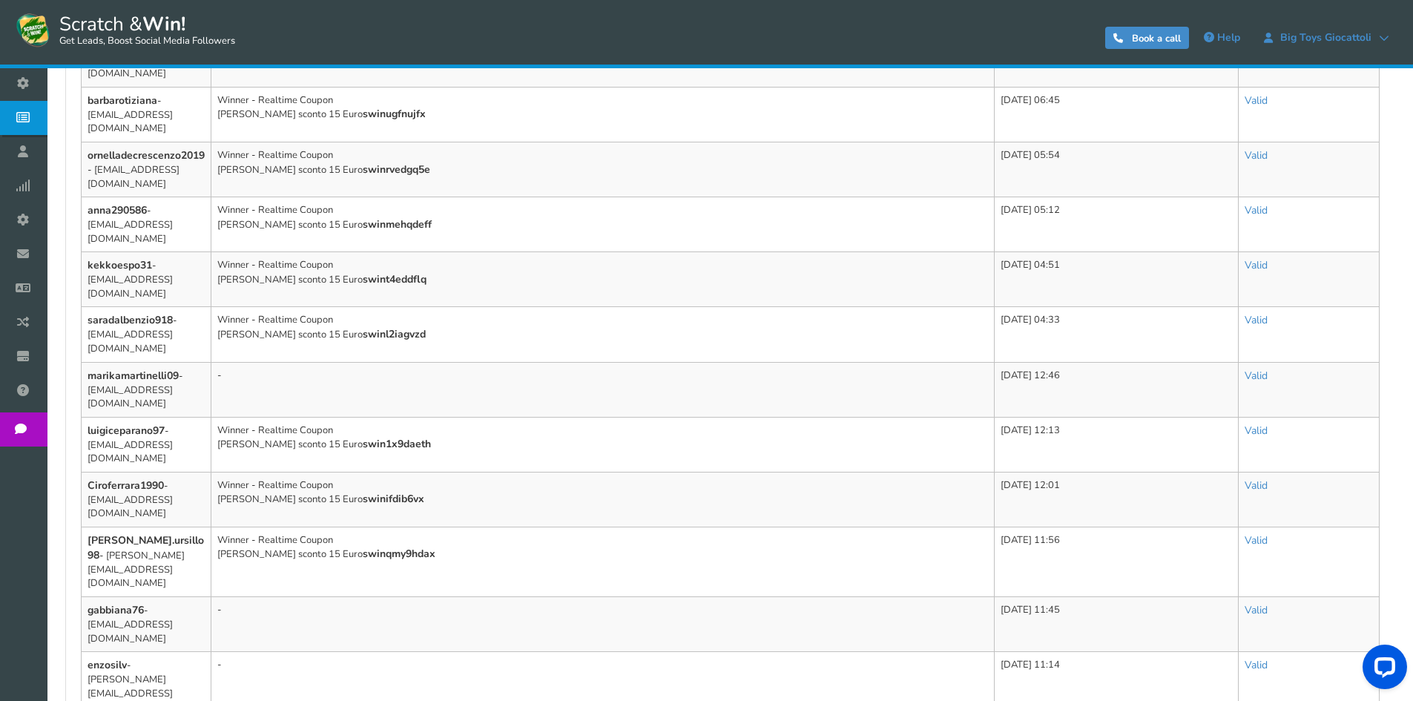
scroll to position [890, 0]
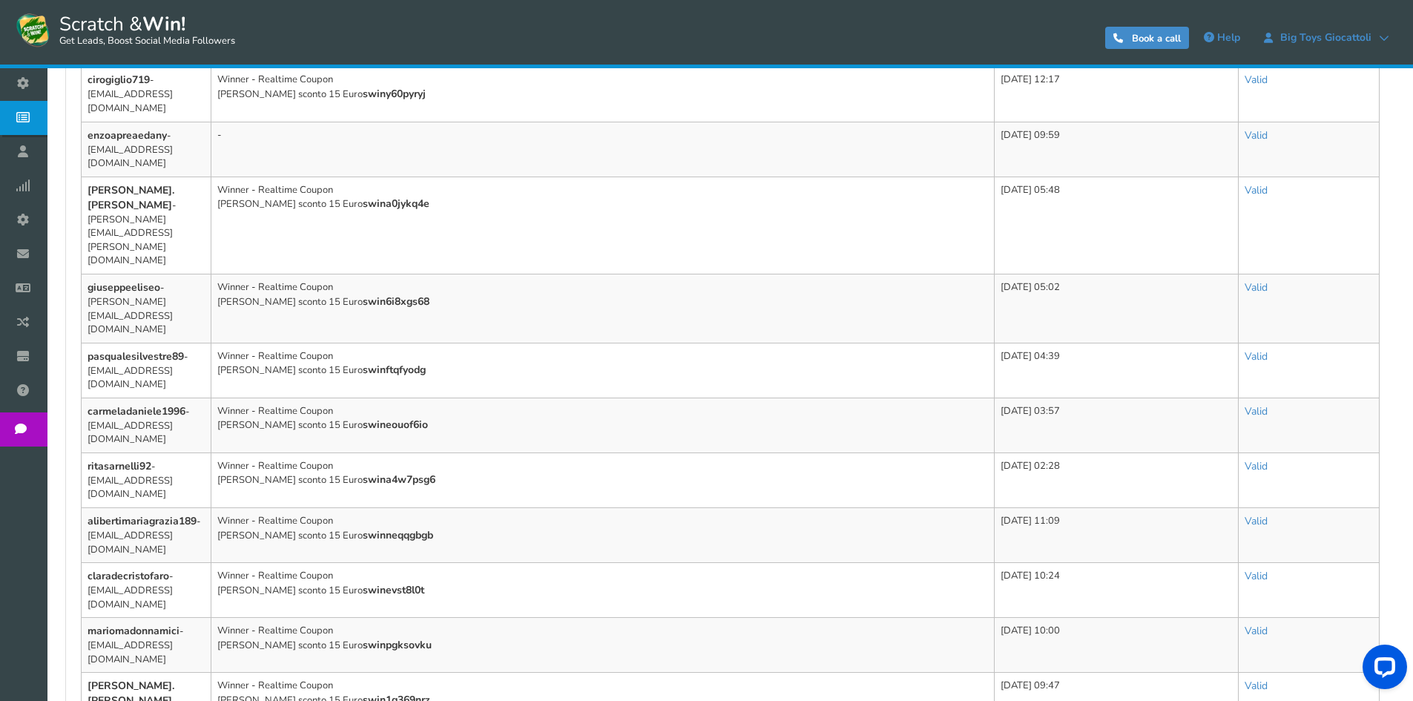
scroll to position [832, 0]
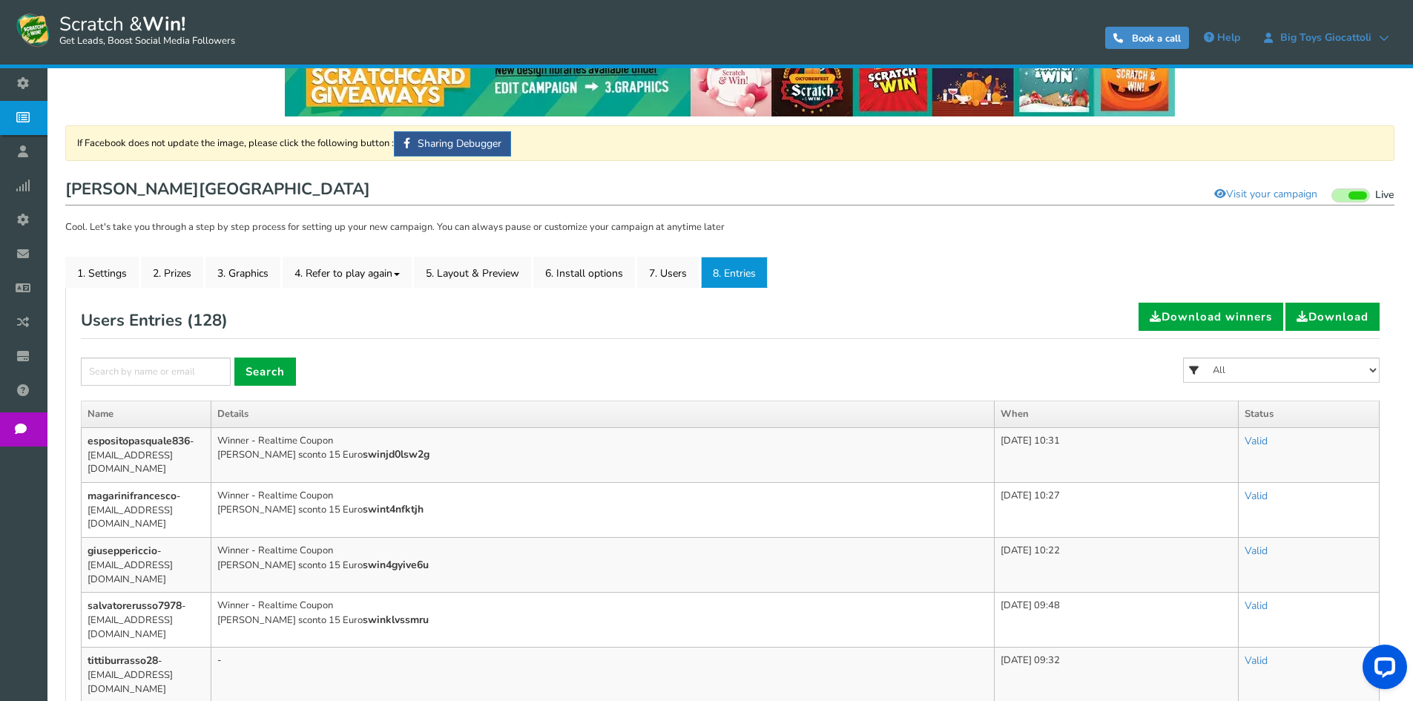
scroll to position [30, 0]
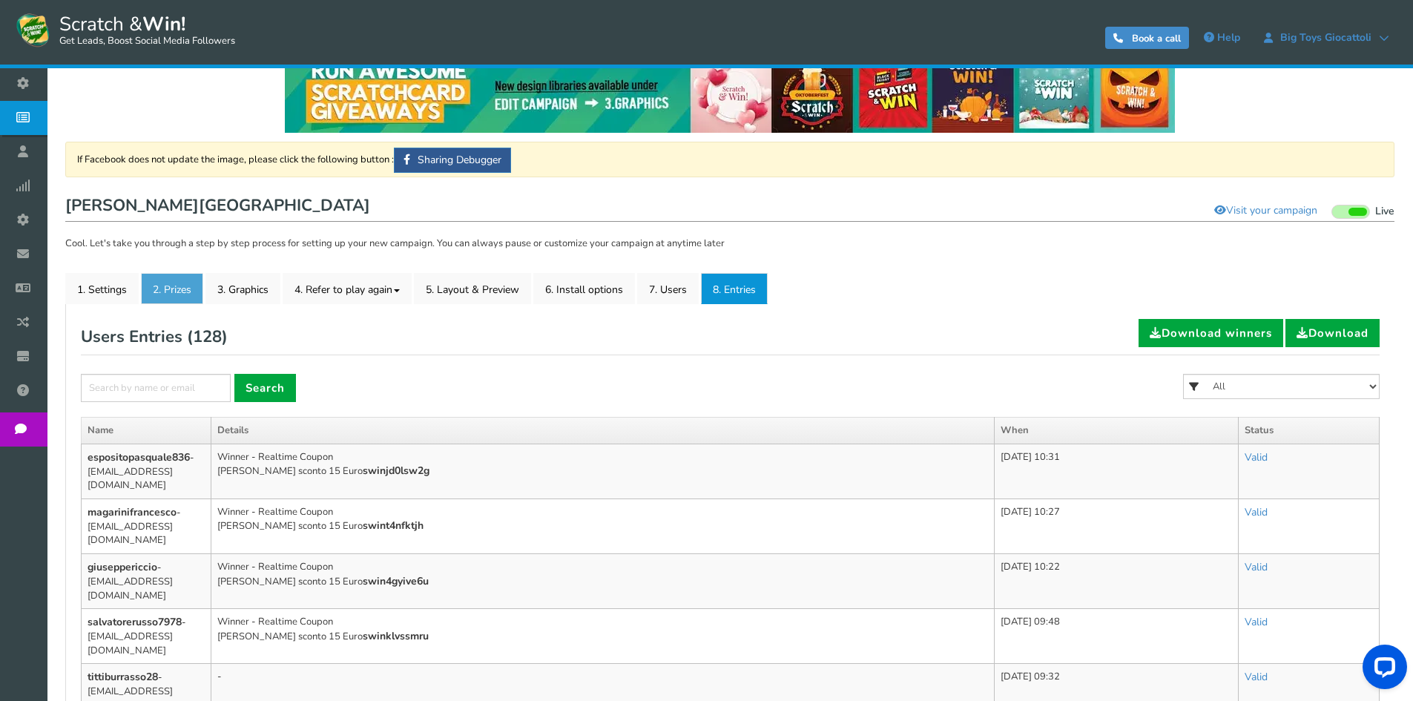
click at [141, 290] on link "2. Prizes" at bounding box center [172, 288] width 62 height 31
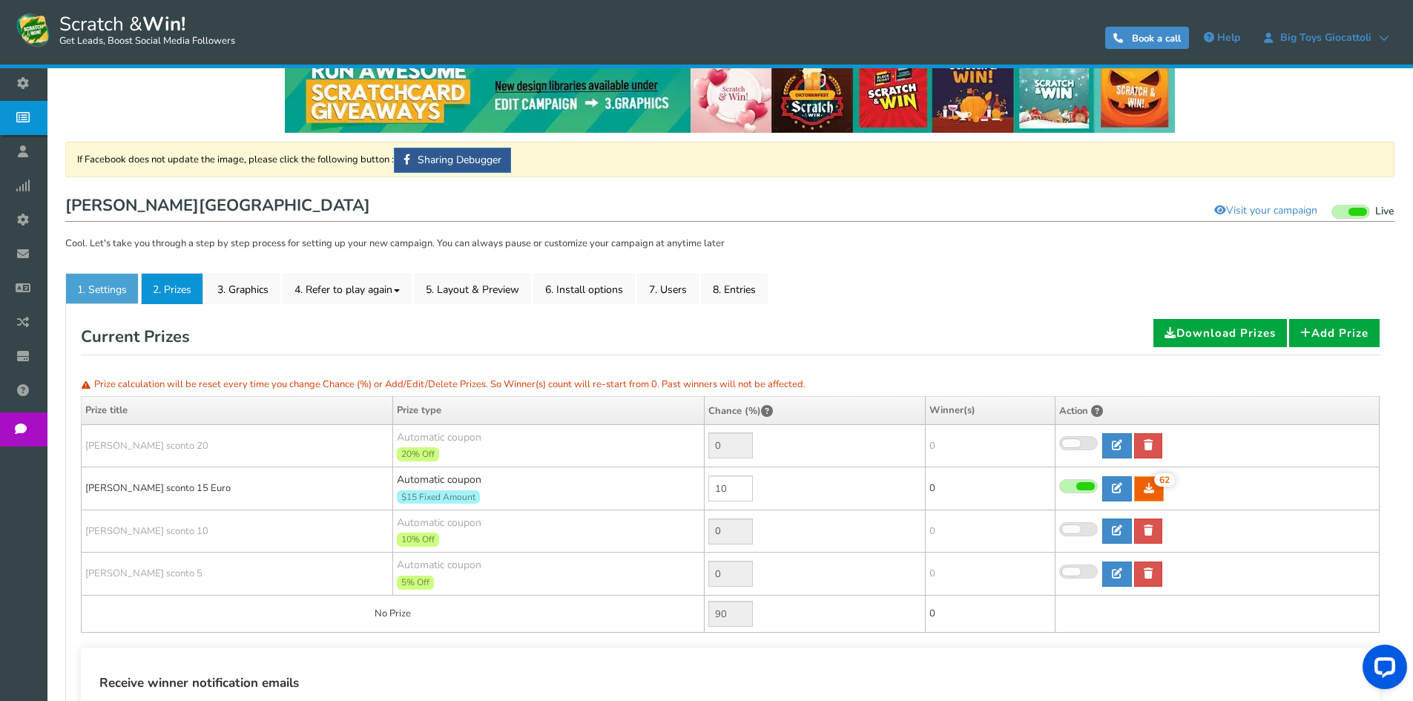
click at [96, 283] on link "1. Settings" at bounding box center [101, 288] width 73 height 31
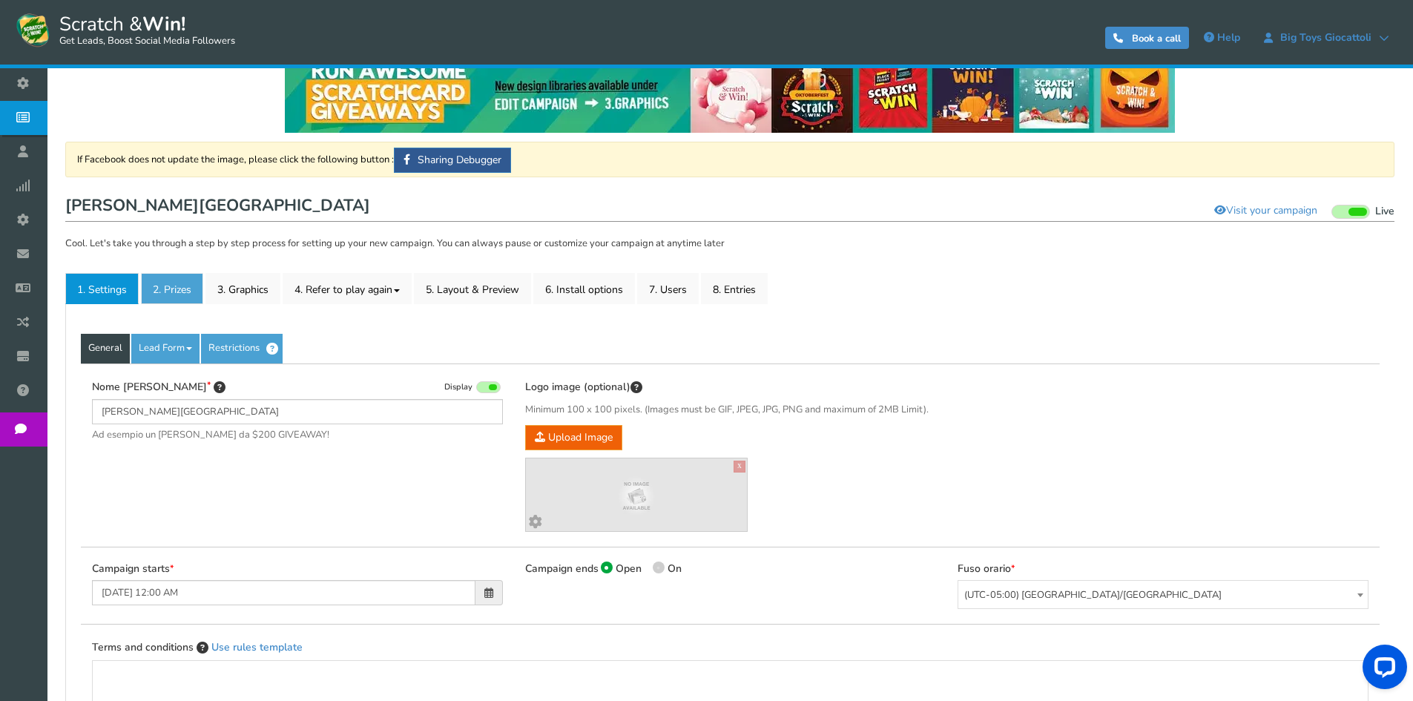
click at [164, 288] on link "2. Prizes" at bounding box center [172, 288] width 62 height 31
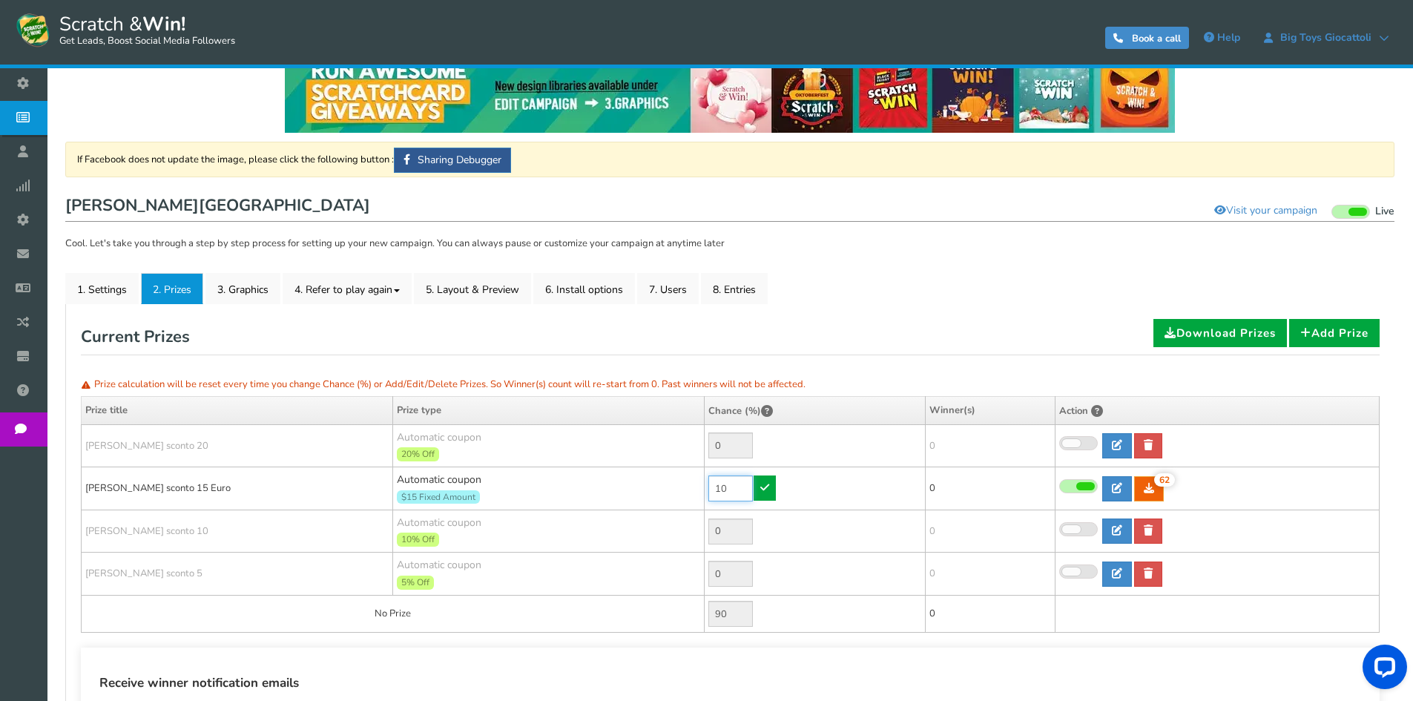
drag, startPoint x: 740, startPoint y: 489, endPoint x: 669, endPoint y: 490, distance: 70.5
click at [669, 490] on tr "[PERSON_NAME] sconto 15 Euro Automatic coupon $15 Fixed Amount Min.order value:…" at bounding box center [731, 488] width 1298 height 43
click at [620, 316] on div "General Lead Form Labels Fields setup Restrictions Allow users to play again af…" at bounding box center [729, 540] width 1329 height 472
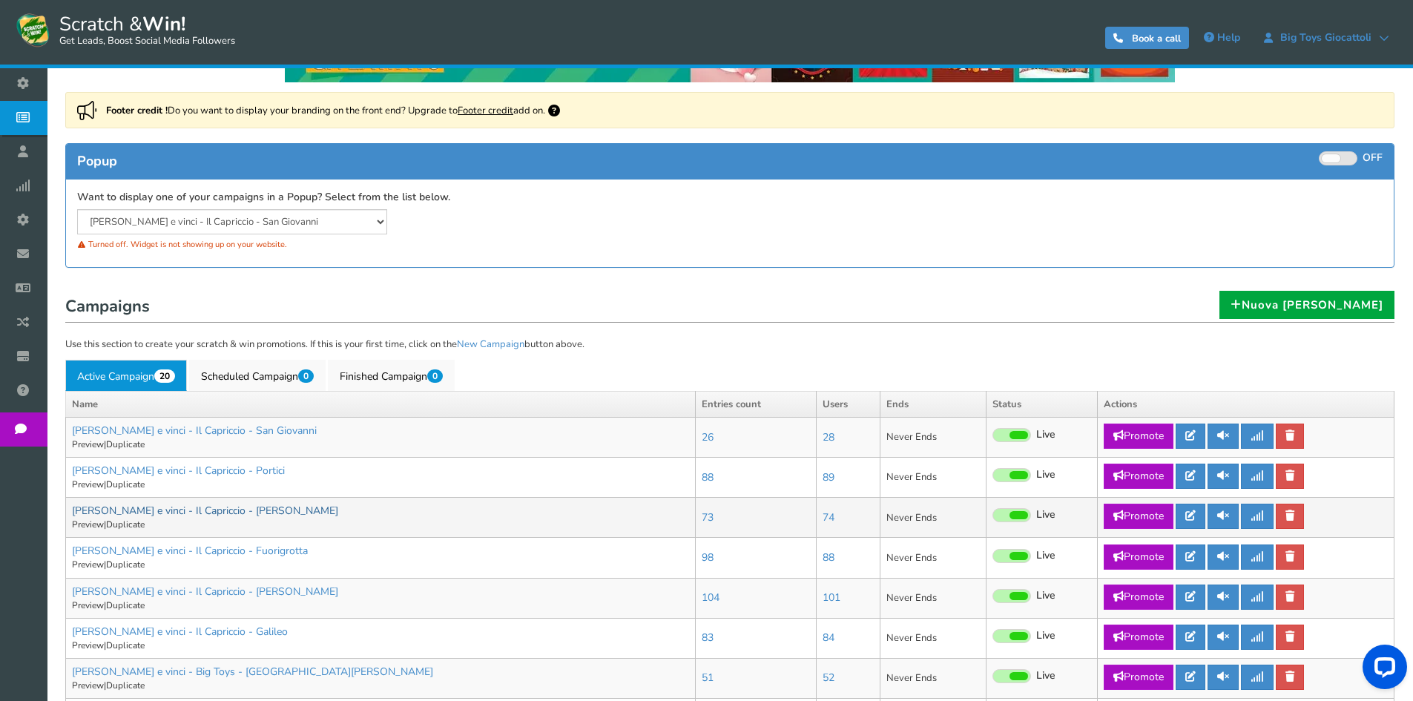
scroll to position [148, 0]
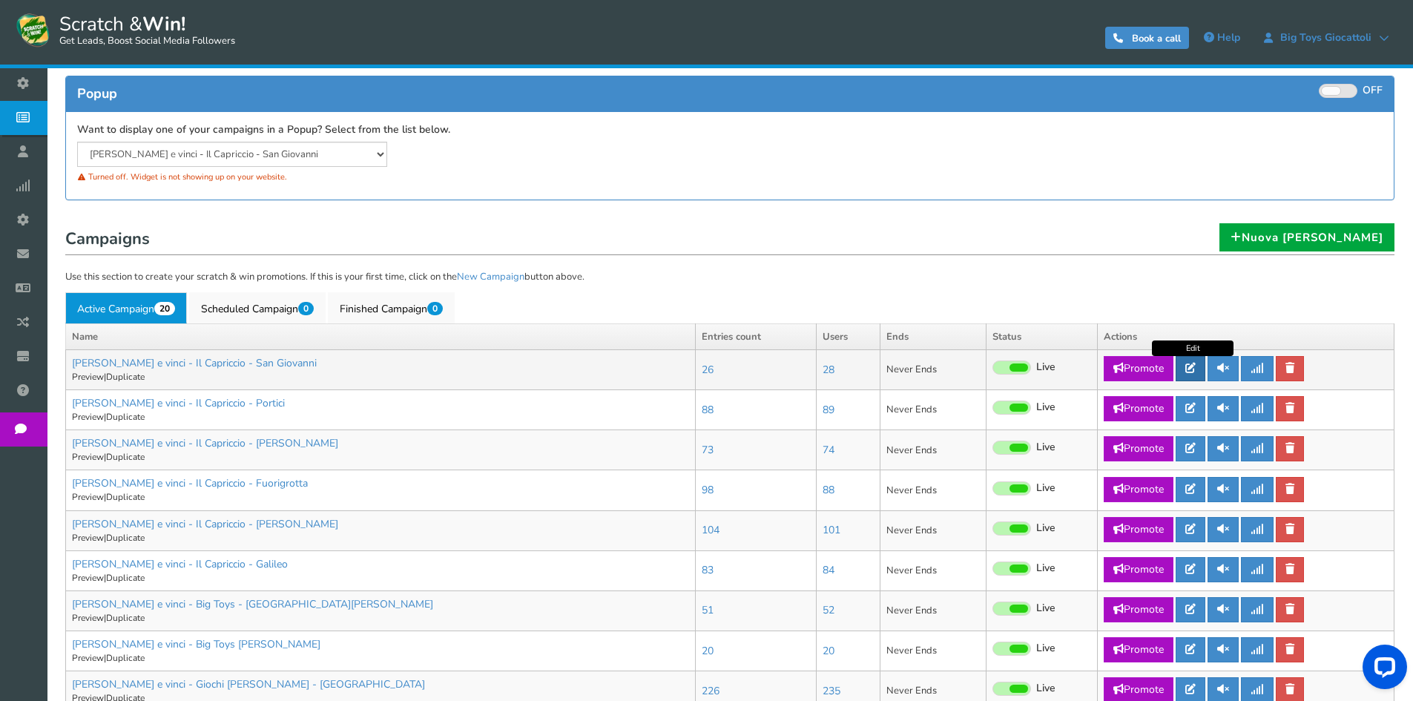
click at [1199, 366] on link at bounding box center [1191, 368] width 30 height 25
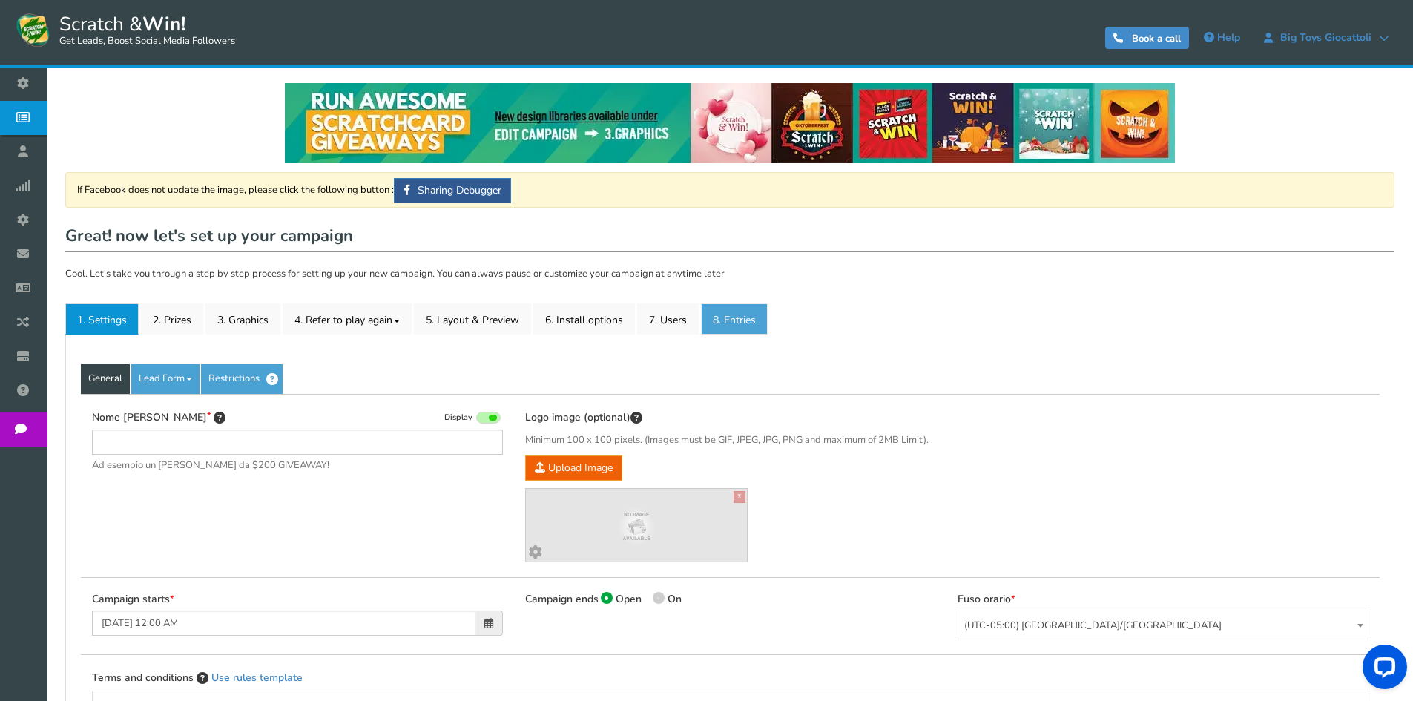
type input "[PERSON_NAME] e vinci - Il Capriccio - San Giovanni"
click at [750, 318] on link "8. Entries" at bounding box center [734, 318] width 67 height 31
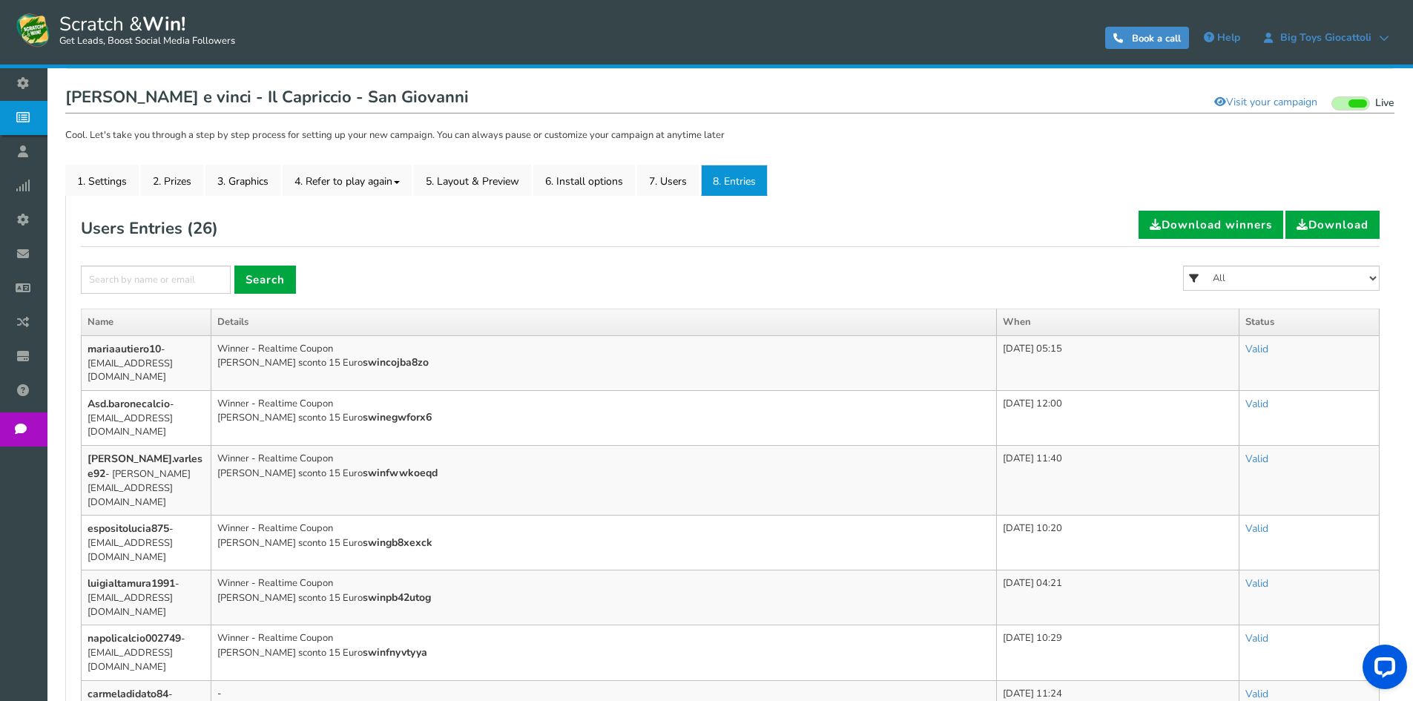
scroll to position [148, 0]
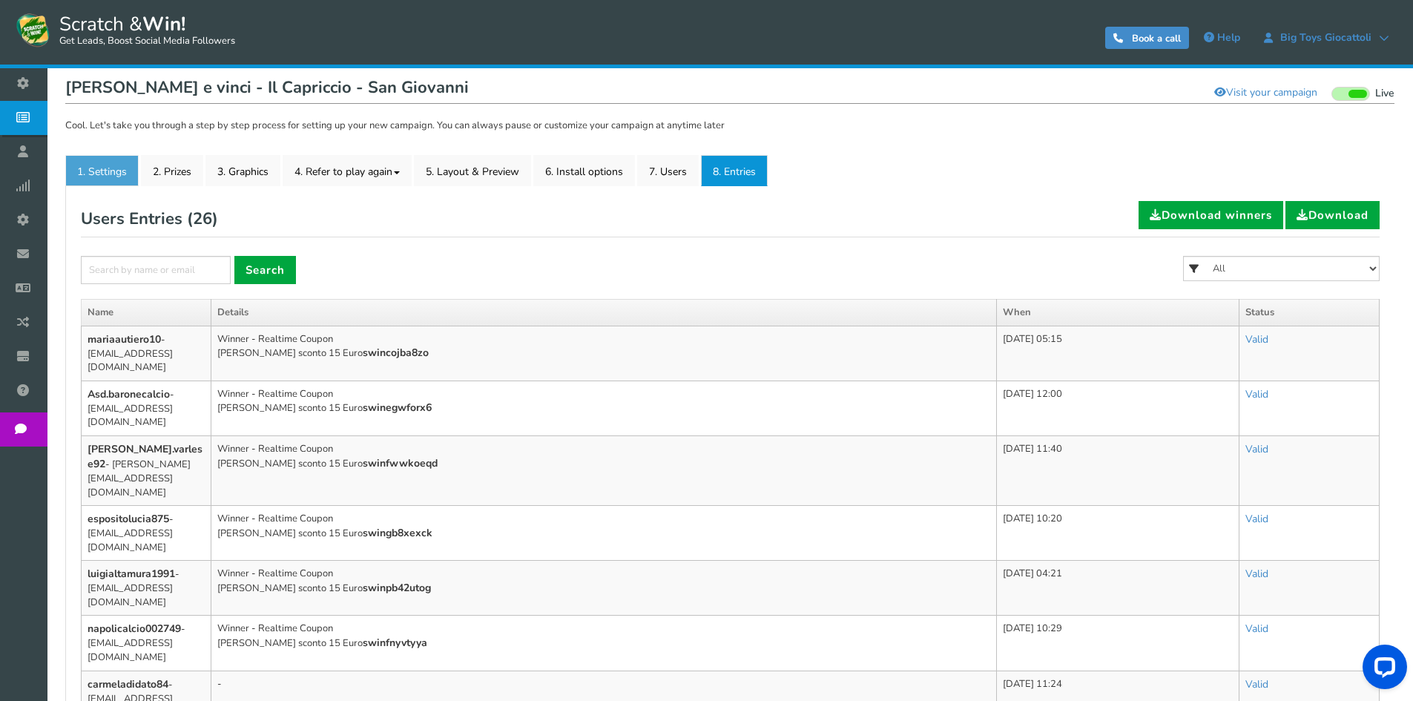
click at [111, 174] on link "1. Settings" at bounding box center [101, 170] width 73 height 31
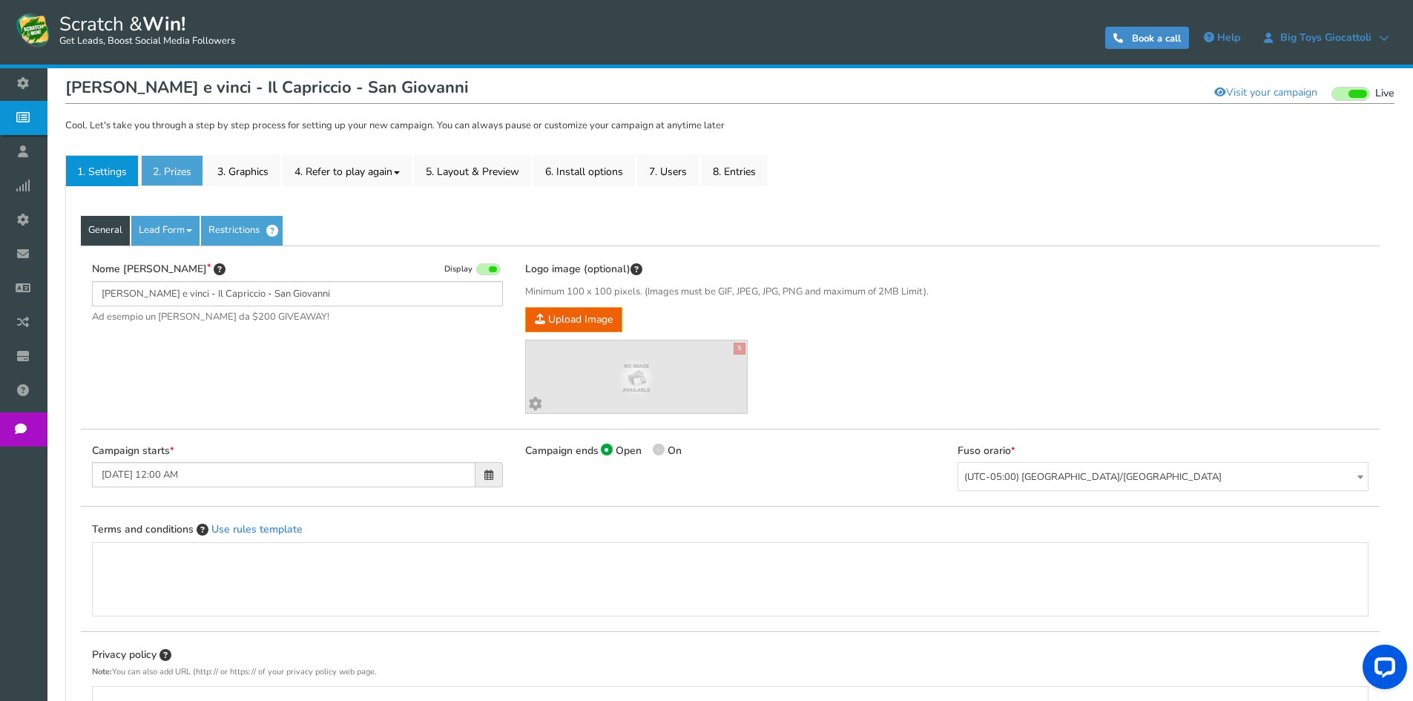
click at [176, 166] on link "2. Prizes" at bounding box center [172, 170] width 62 height 31
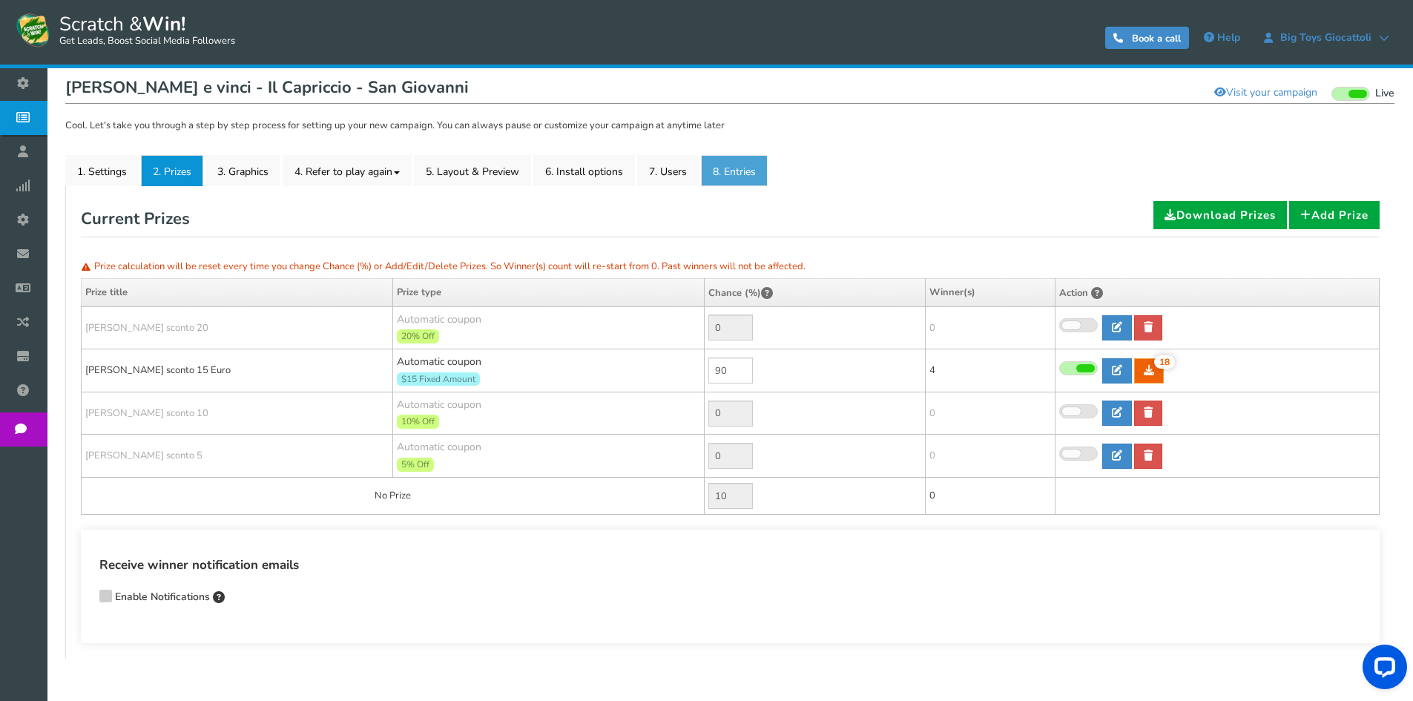
click at [730, 172] on link "8. Entries" at bounding box center [734, 170] width 67 height 31
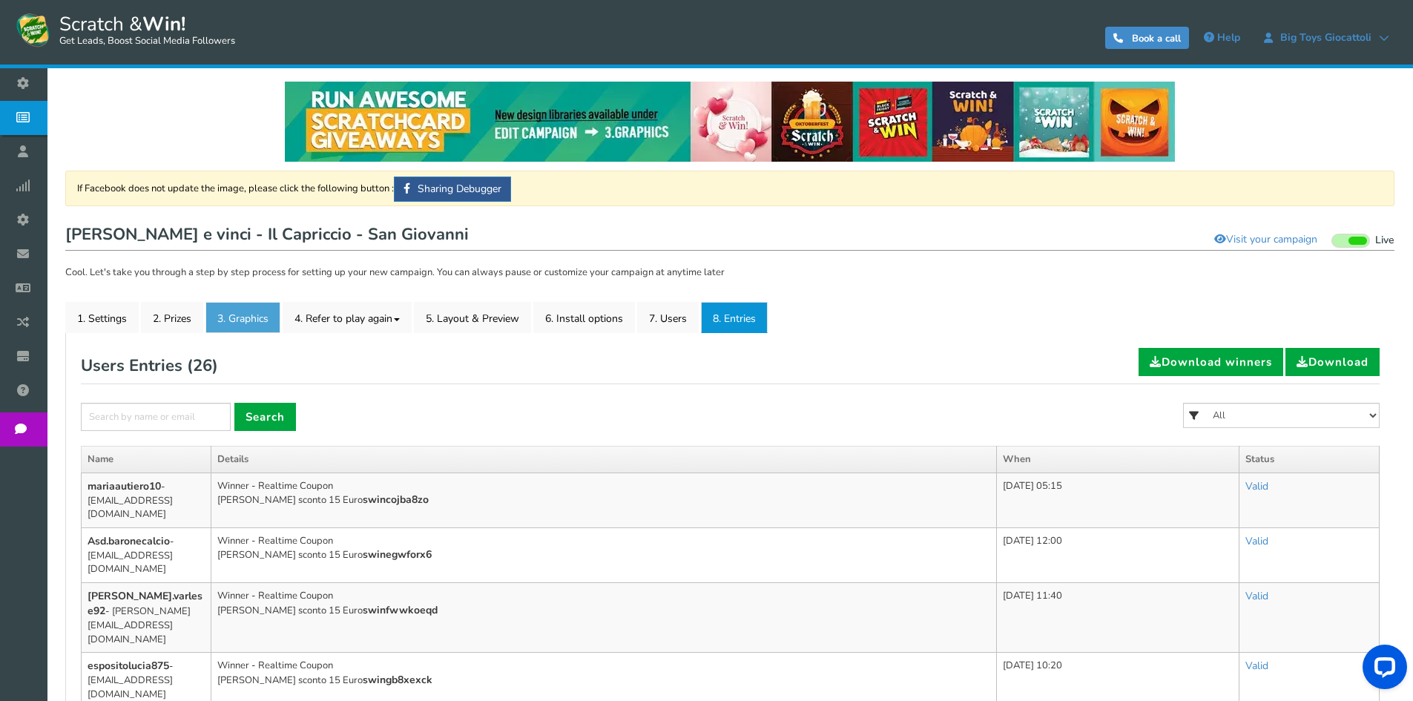
scroll to position [0, 0]
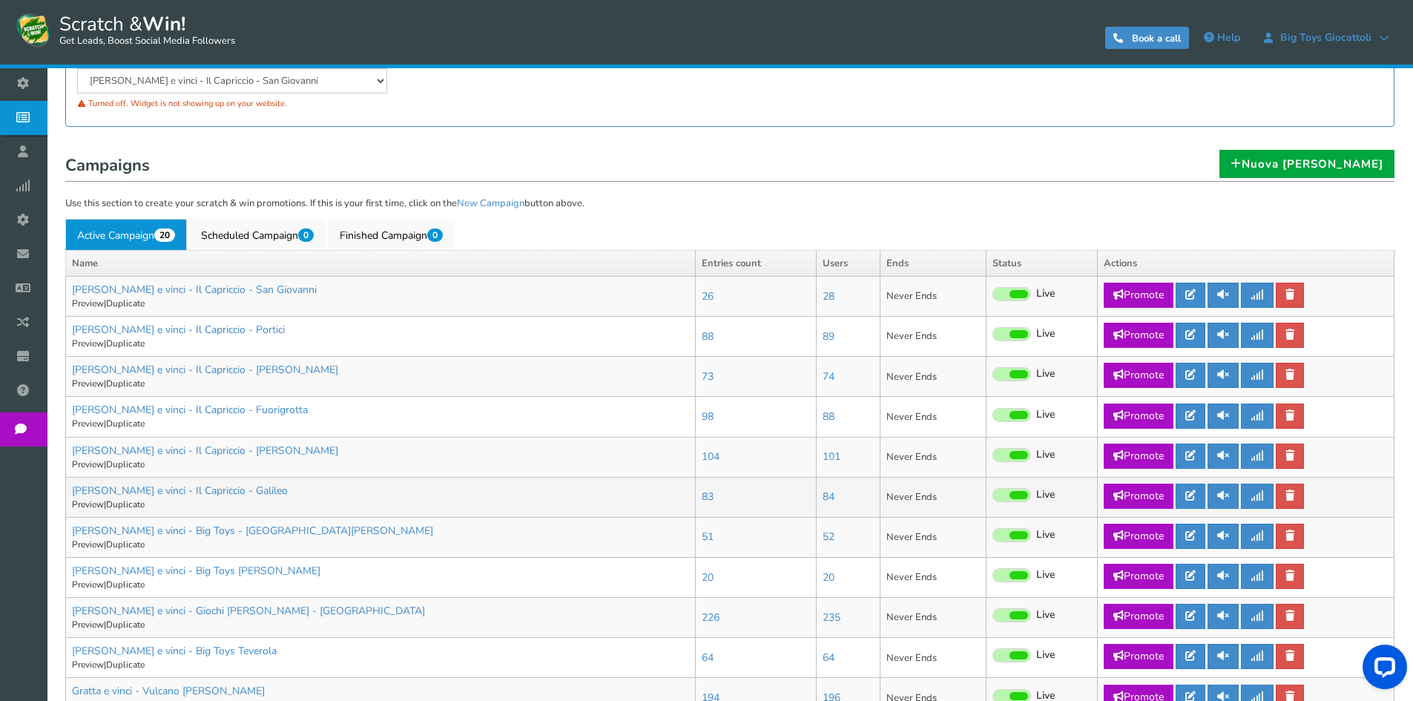
scroll to position [223, 0]
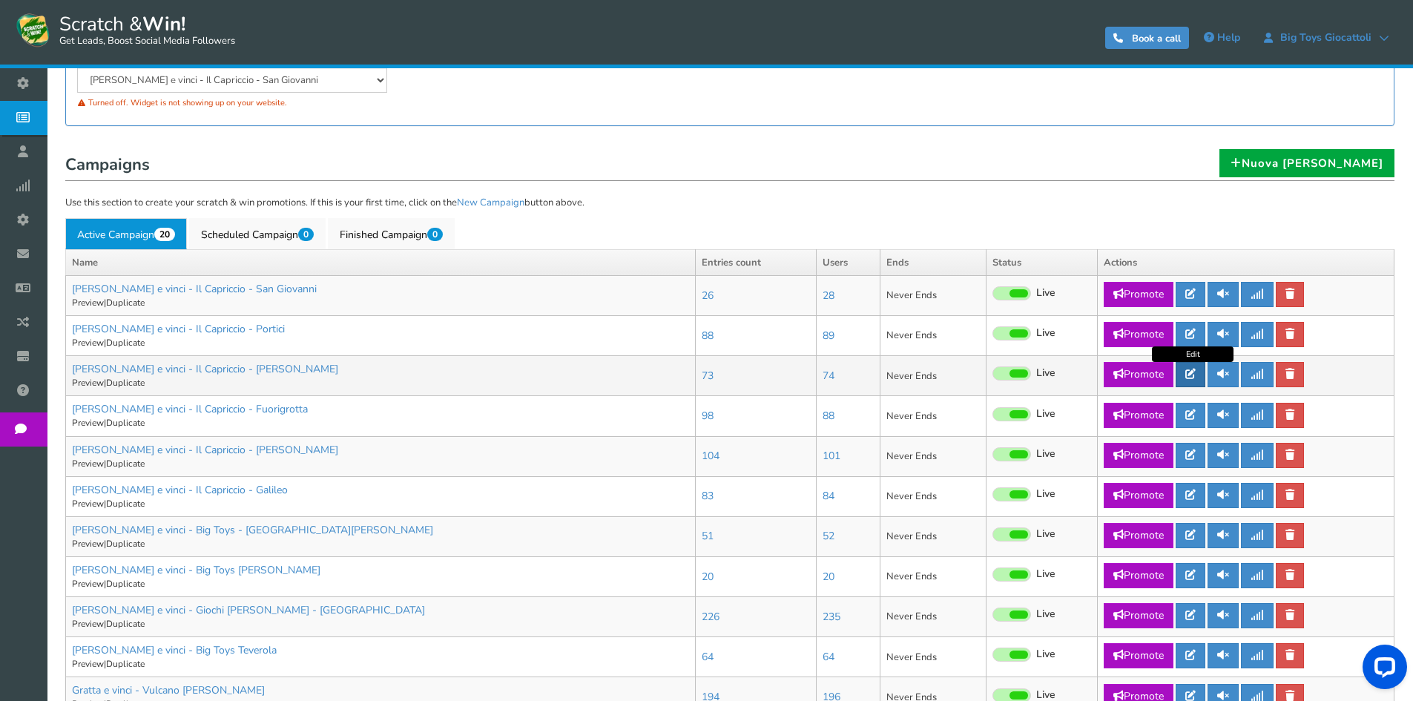
click at [1194, 372] on icon at bounding box center [1190, 374] width 10 height 10
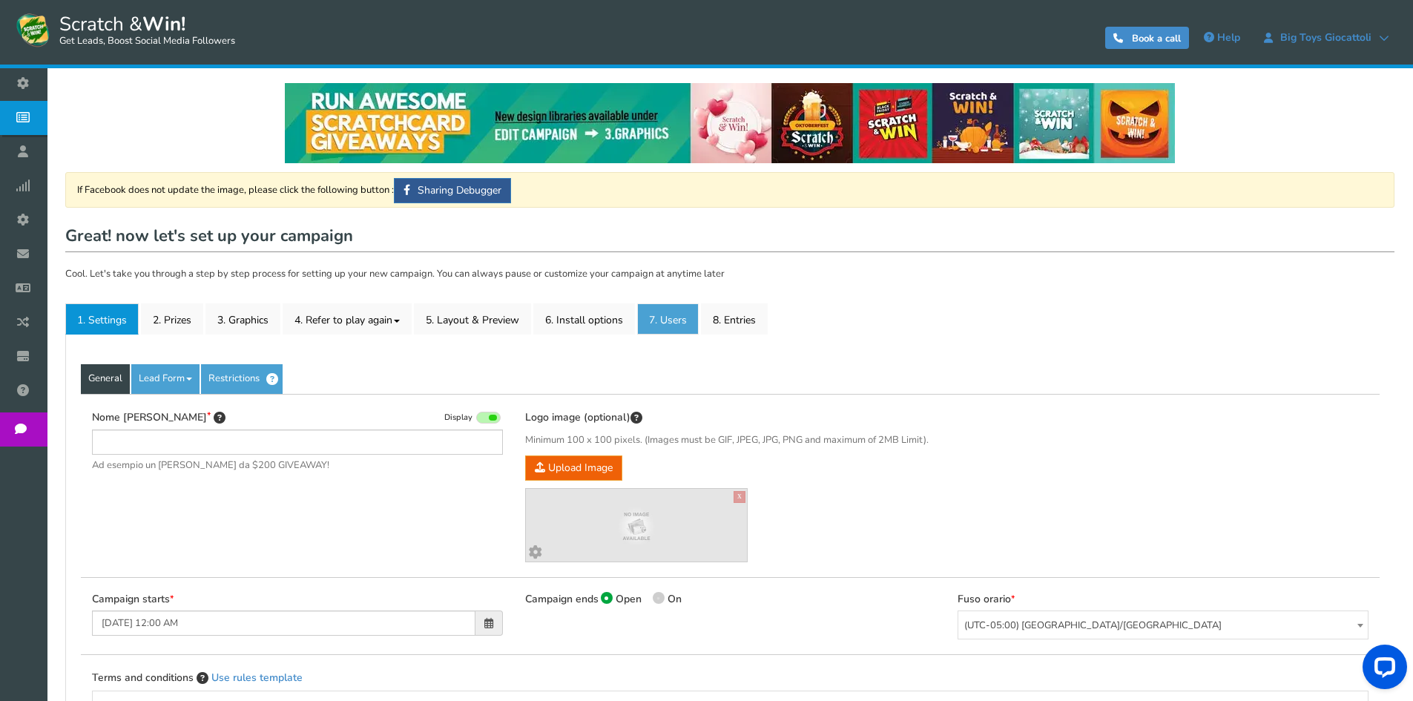
type input "[PERSON_NAME] e vinci - Il Capriccio - [PERSON_NAME]"
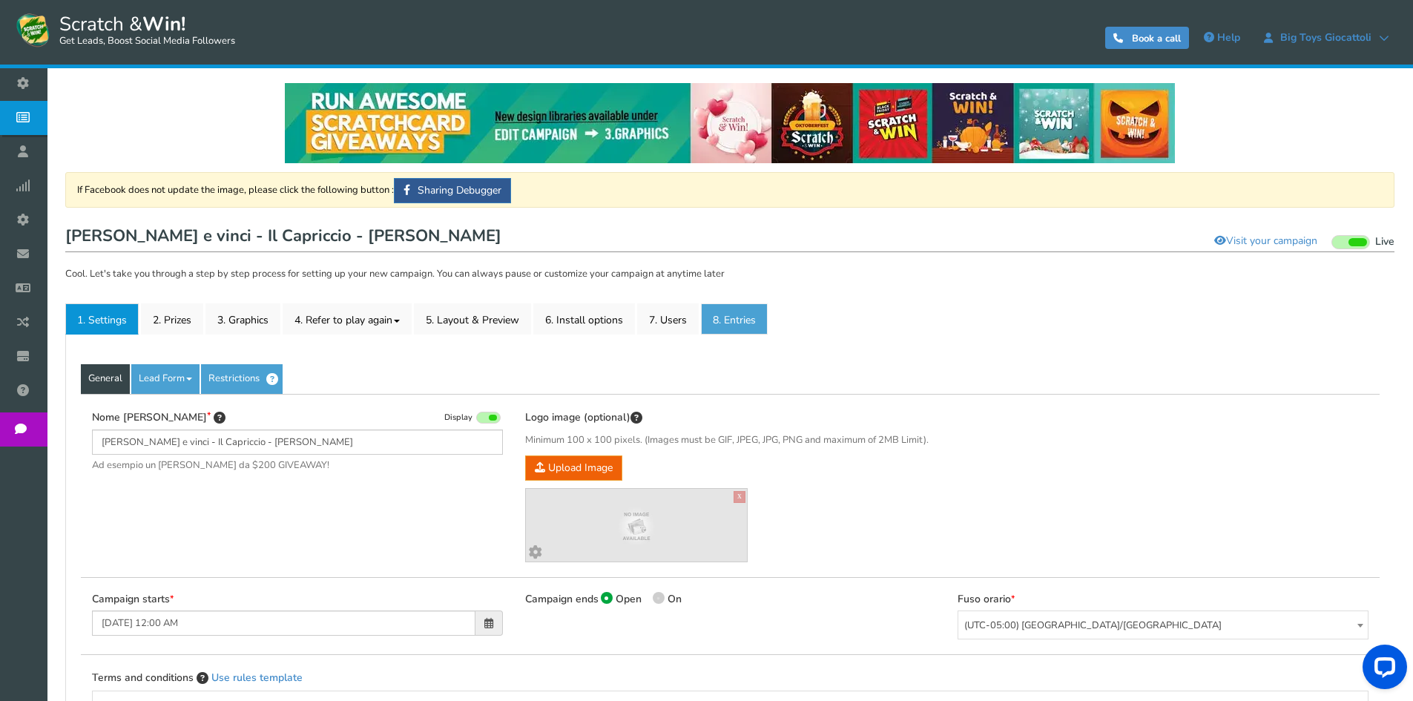
click at [746, 313] on link "8. Entries" at bounding box center [734, 318] width 67 height 31
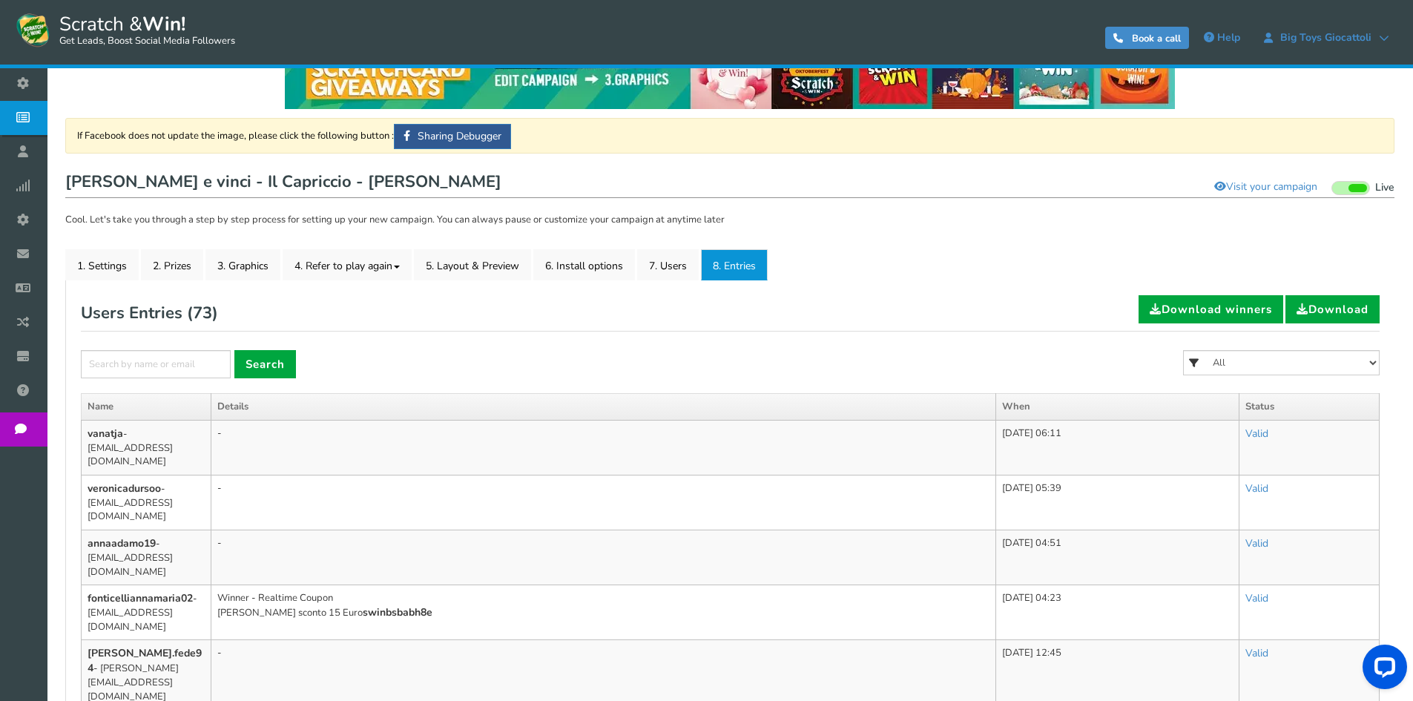
scroll to position [30, 0]
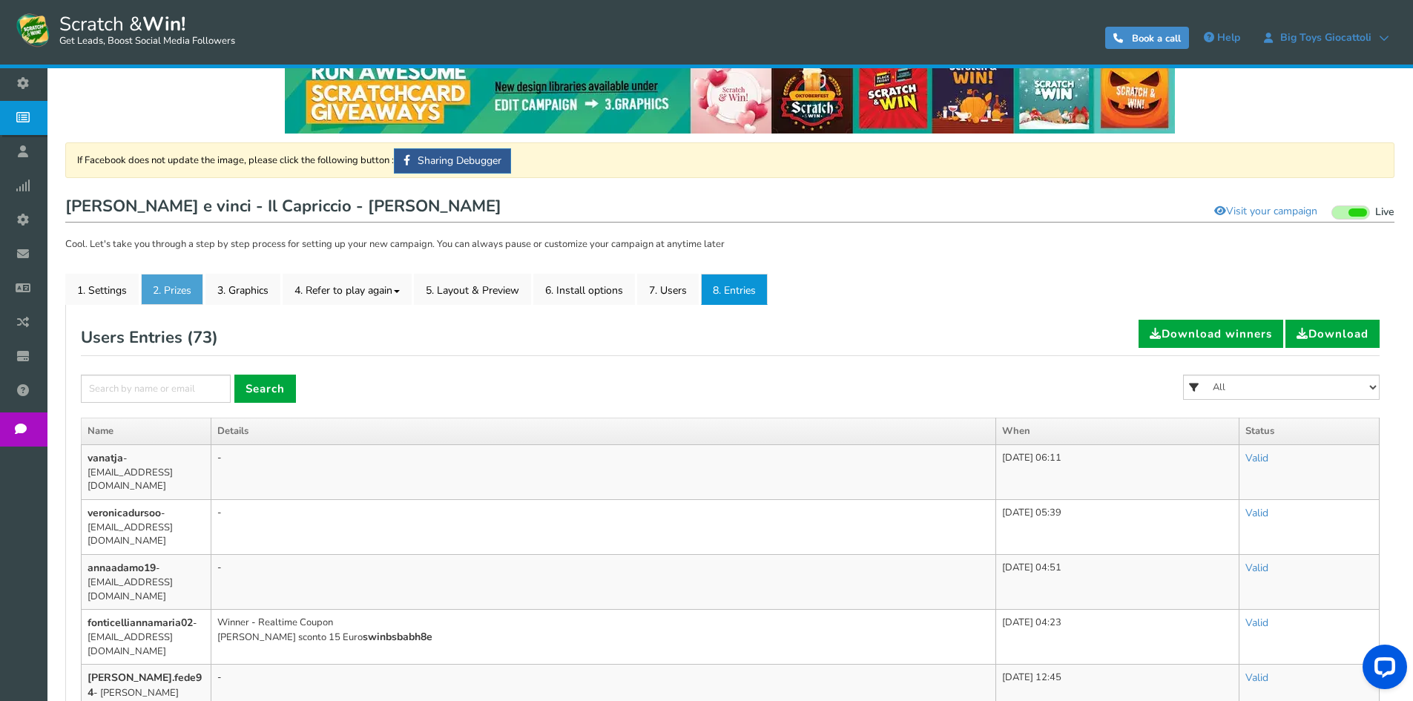
click at [169, 289] on link "2. Prizes" at bounding box center [172, 289] width 62 height 31
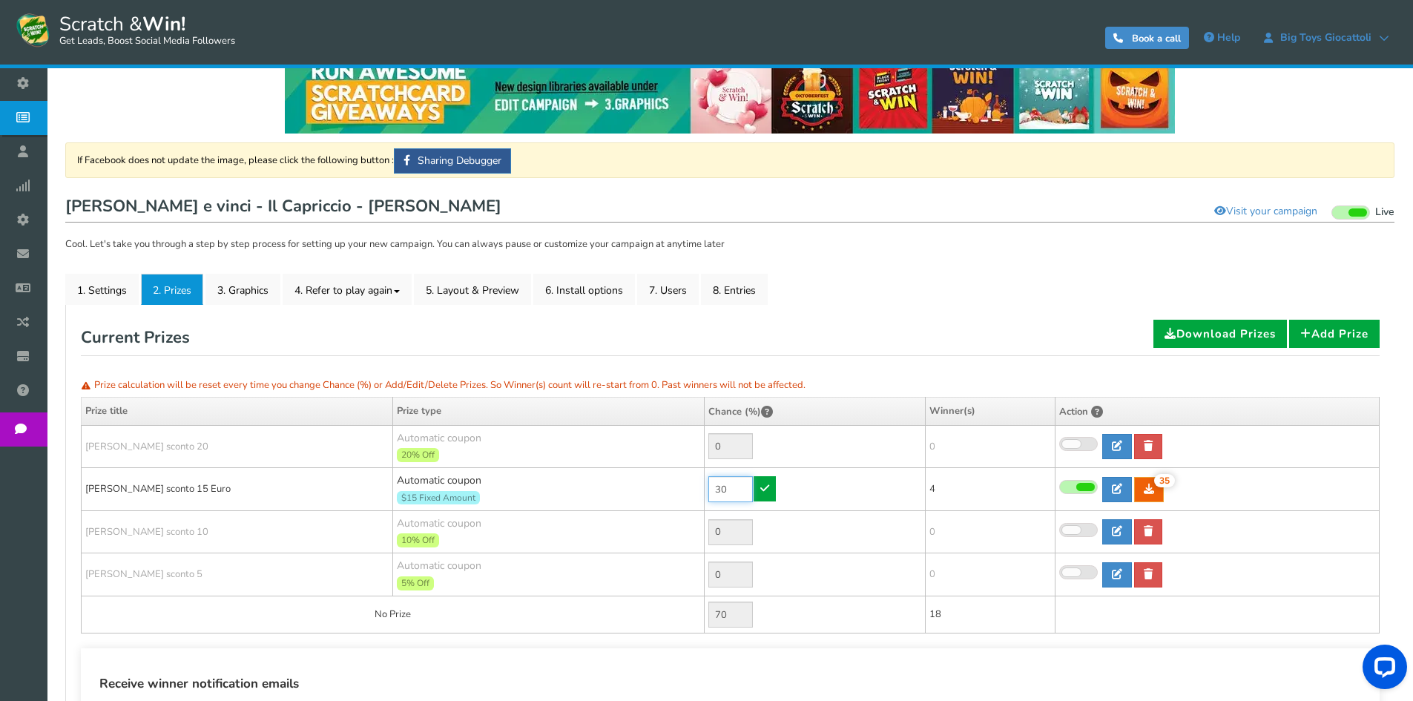
drag, startPoint x: 737, startPoint y: 484, endPoint x: 680, endPoint y: 484, distance: 57.1
click at [680, 484] on tr "[PERSON_NAME] sconto 15 Euro Automatic coupon $15 Fixed Amount Min.order value:…" at bounding box center [731, 489] width 1298 height 43
type input "90"
click at [765, 487] on icon at bounding box center [764, 488] width 9 height 10
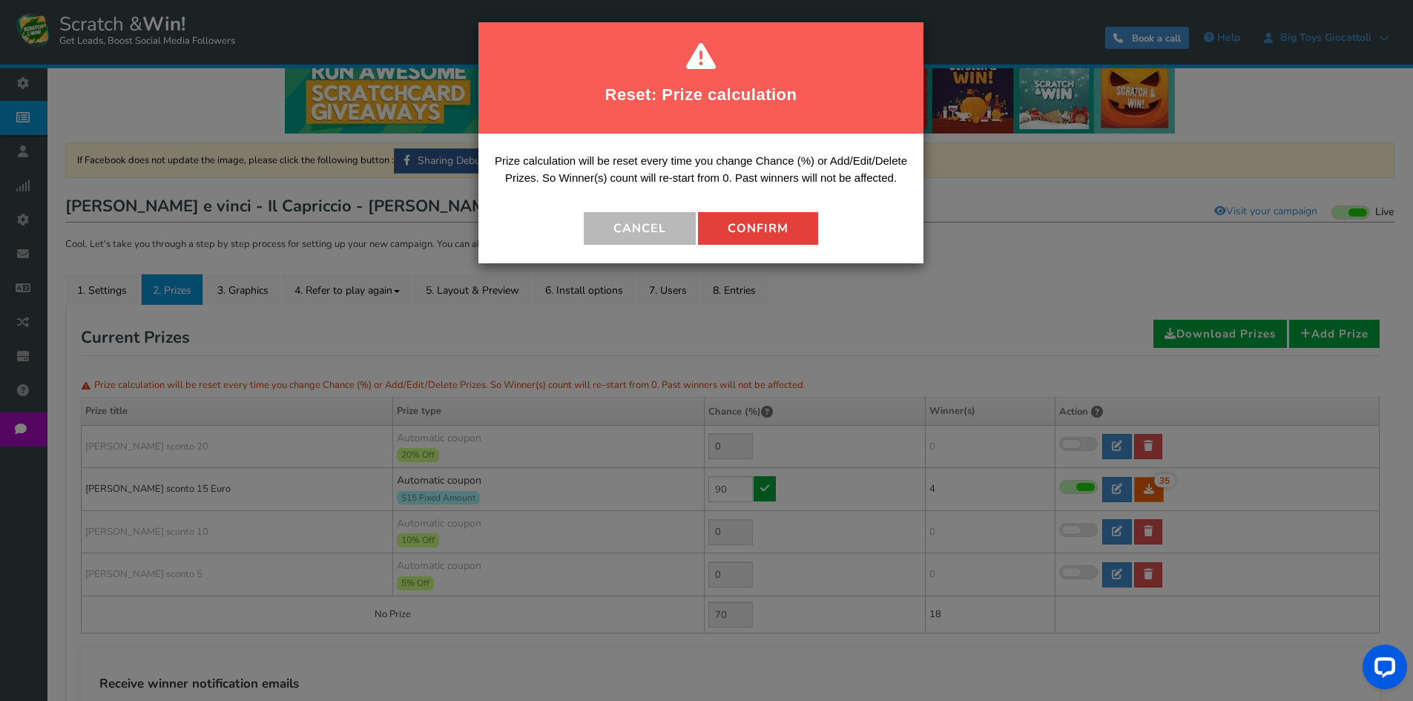
click at [773, 229] on button "Confirm" at bounding box center [758, 228] width 120 height 33
type input "10"
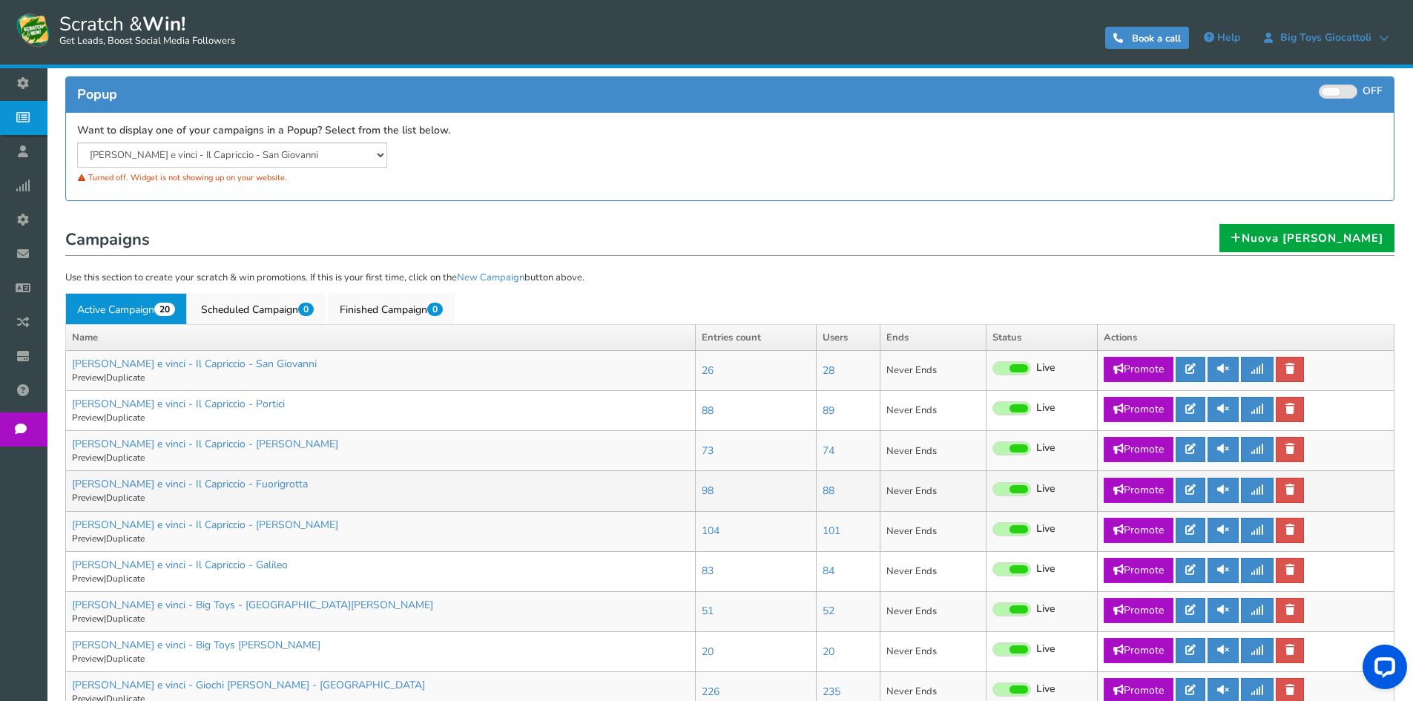
scroll to position [148, 0]
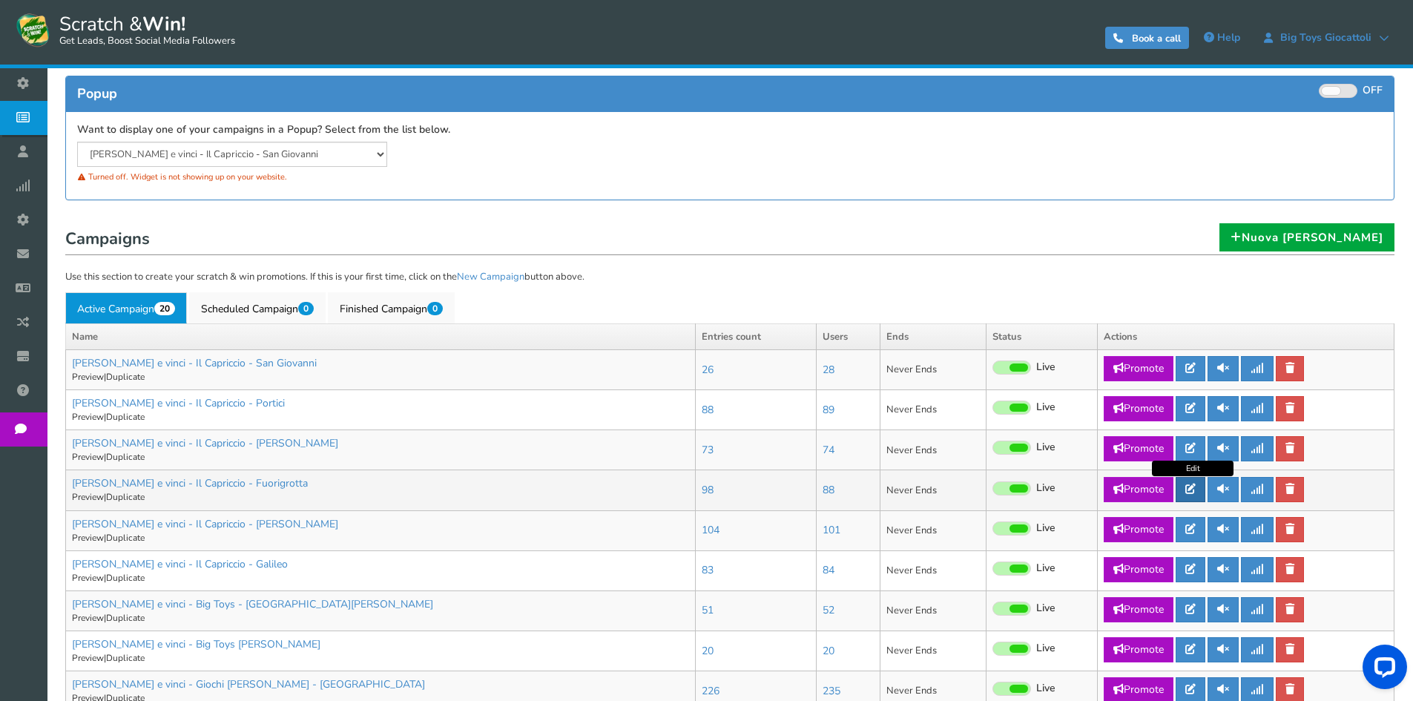
click at [1200, 485] on link at bounding box center [1191, 489] width 30 height 25
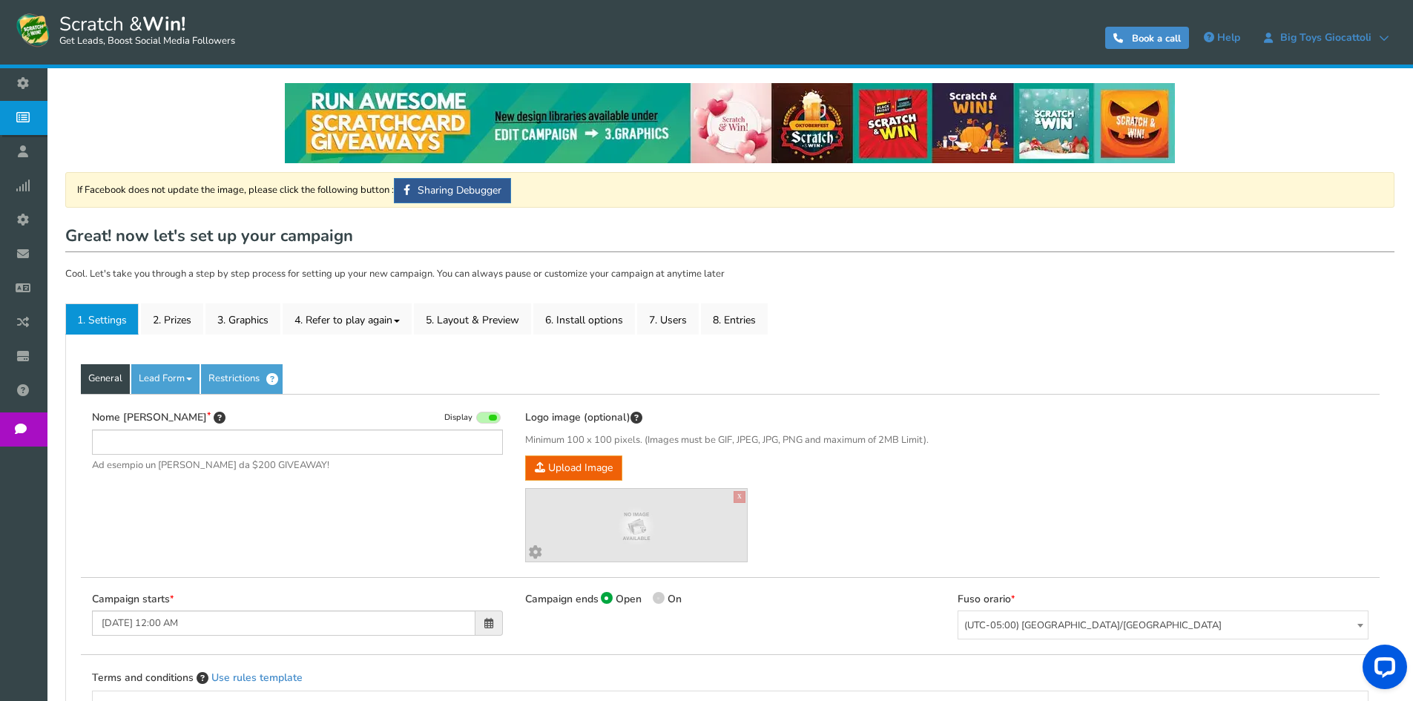
type input "[PERSON_NAME] e vinci - Il Capriccio - Fuorigrotta"
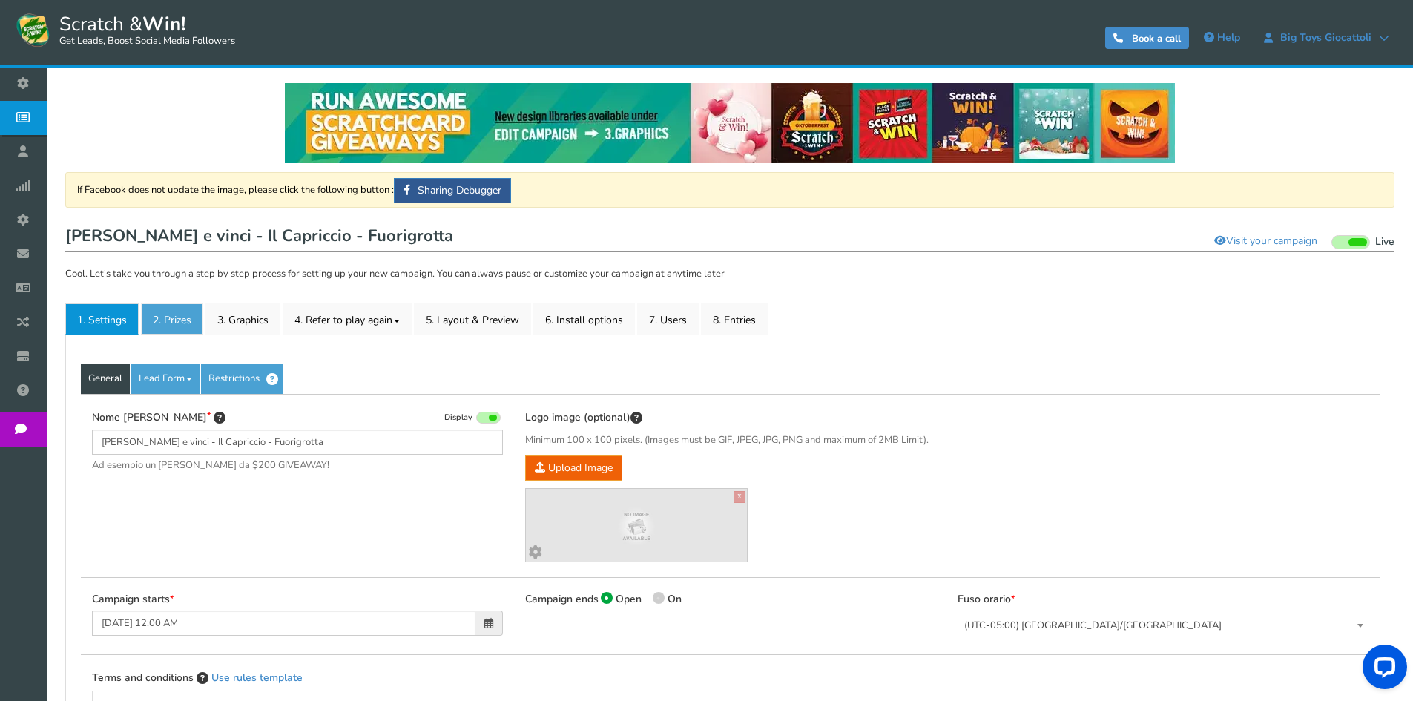
click at [186, 318] on link "2. Prizes" at bounding box center [172, 318] width 62 height 31
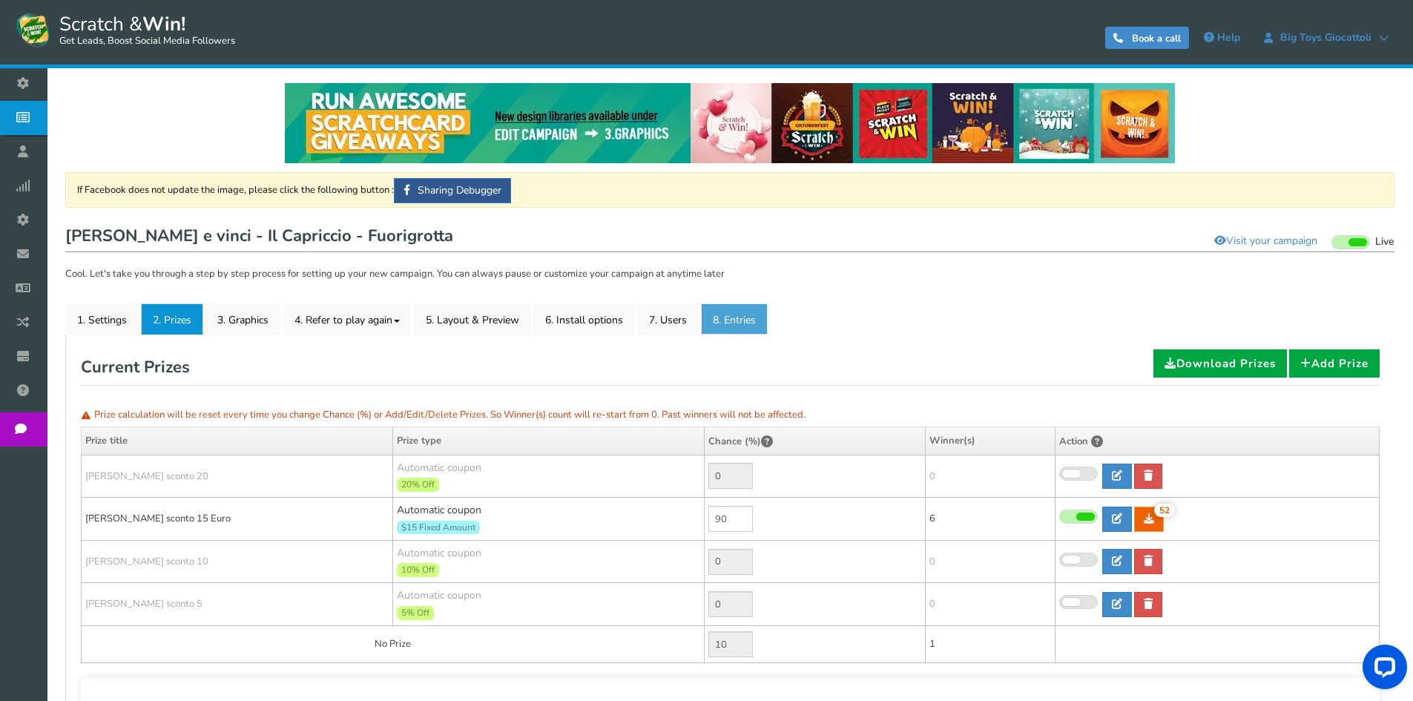
click at [736, 322] on link "8. Entries" at bounding box center [734, 318] width 67 height 31
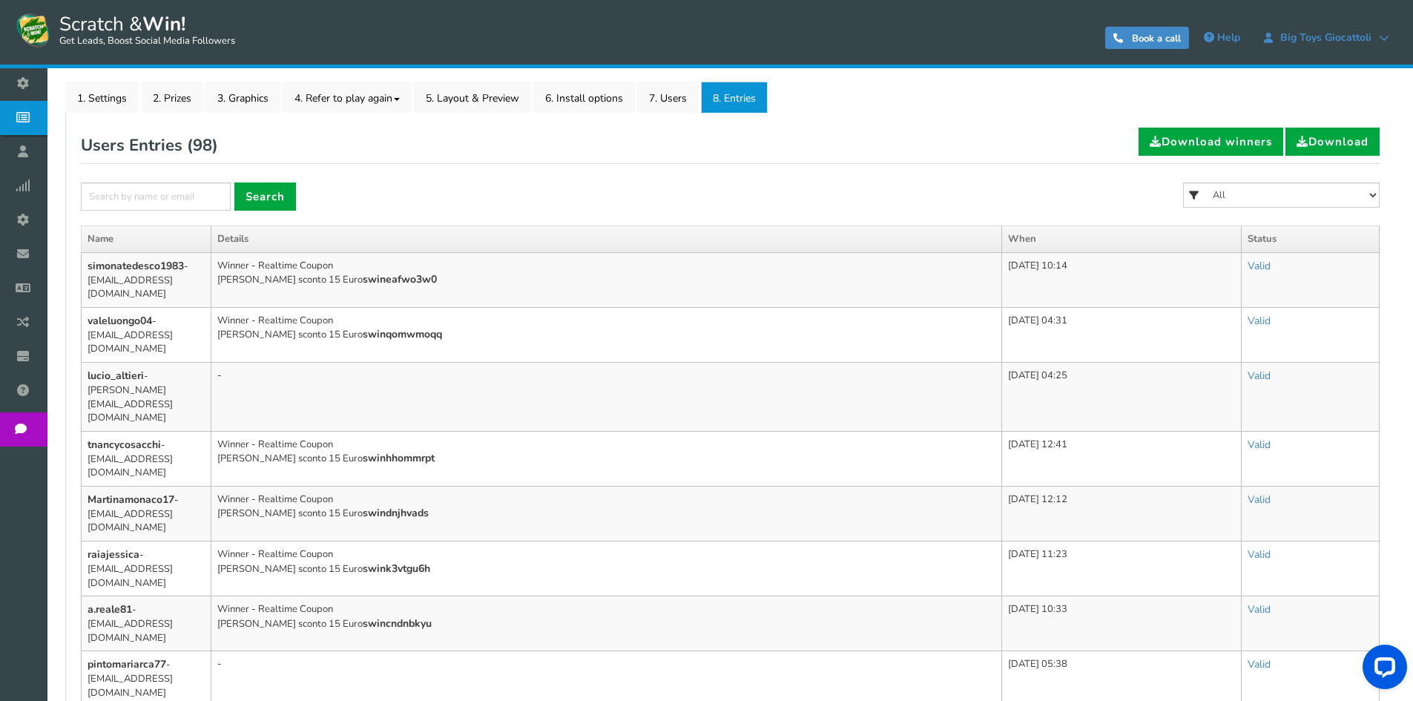
scroll to position [223, 0]
click at [183, 106] on link "2. Prizes" at bounding box center [172, 96] width 62 height 31
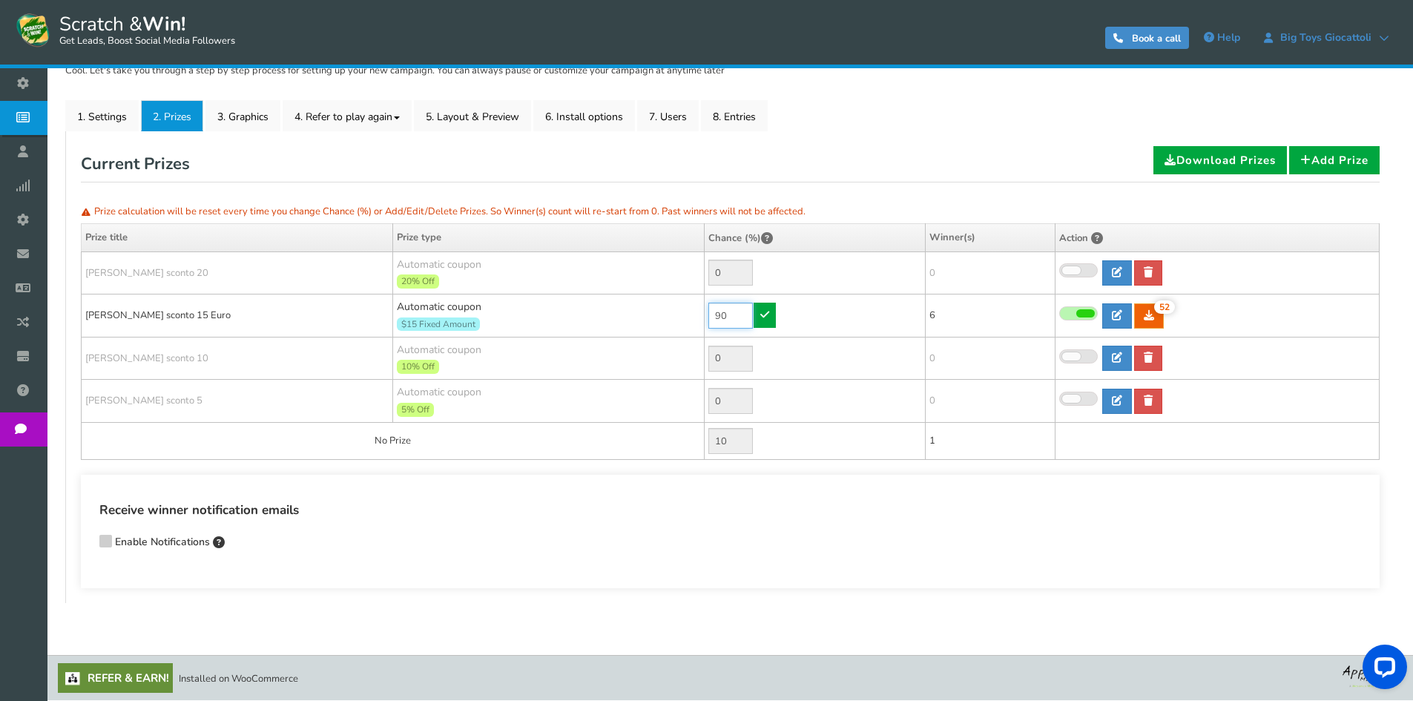
drag, startPoint x: 726, startPoint y: 313, endPoint x: 674, endPoint y: 314, distance: 52.7
click at [674, 314] on tr "[PERSON_NAME] sconto 15 Euro Automatic coupon $15 Fixed Amount Min.order value:…" at bounding box center [731, 316] width 1298 height 43
type input "60"
click at [757, 315] on link at bounding box center [765, 315] width 22 height 25
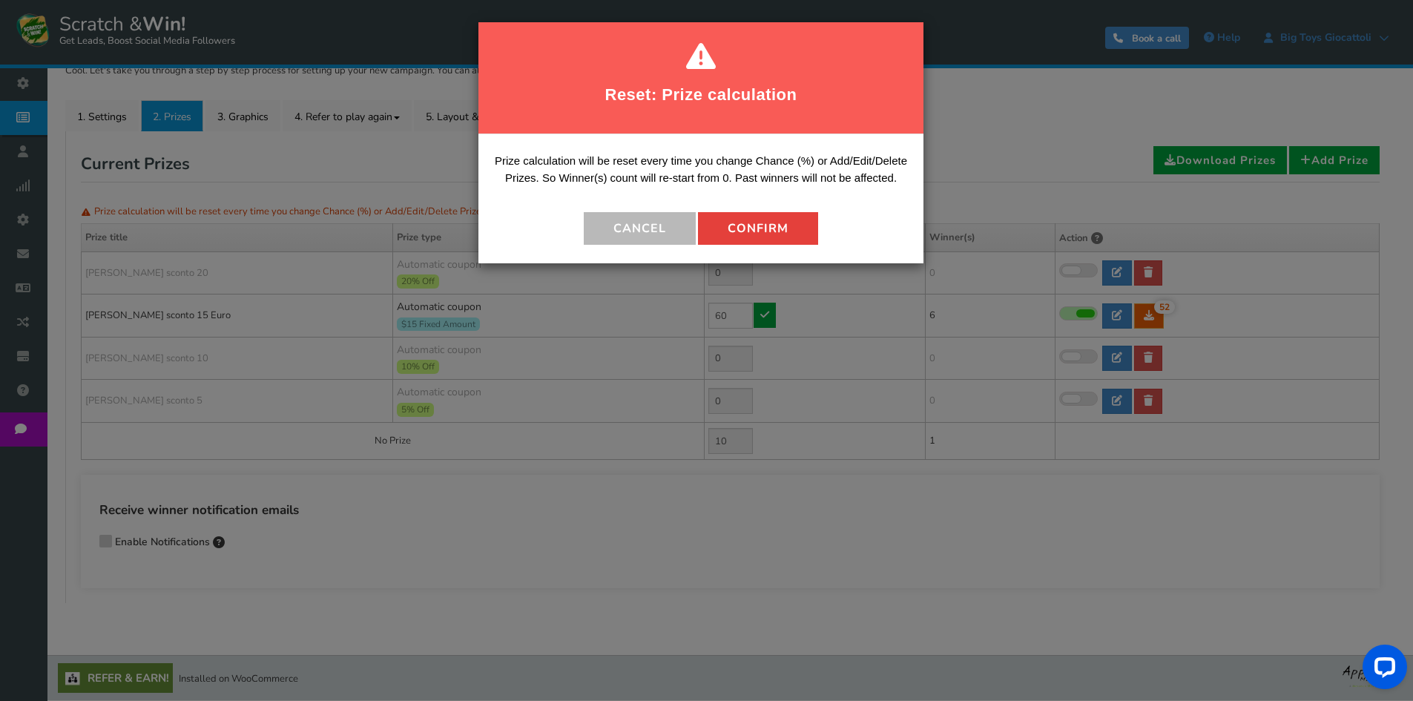
click at [756, 232] on button "Confirm" at bounding box center [758, 228] width 120 height 33
type input "40"
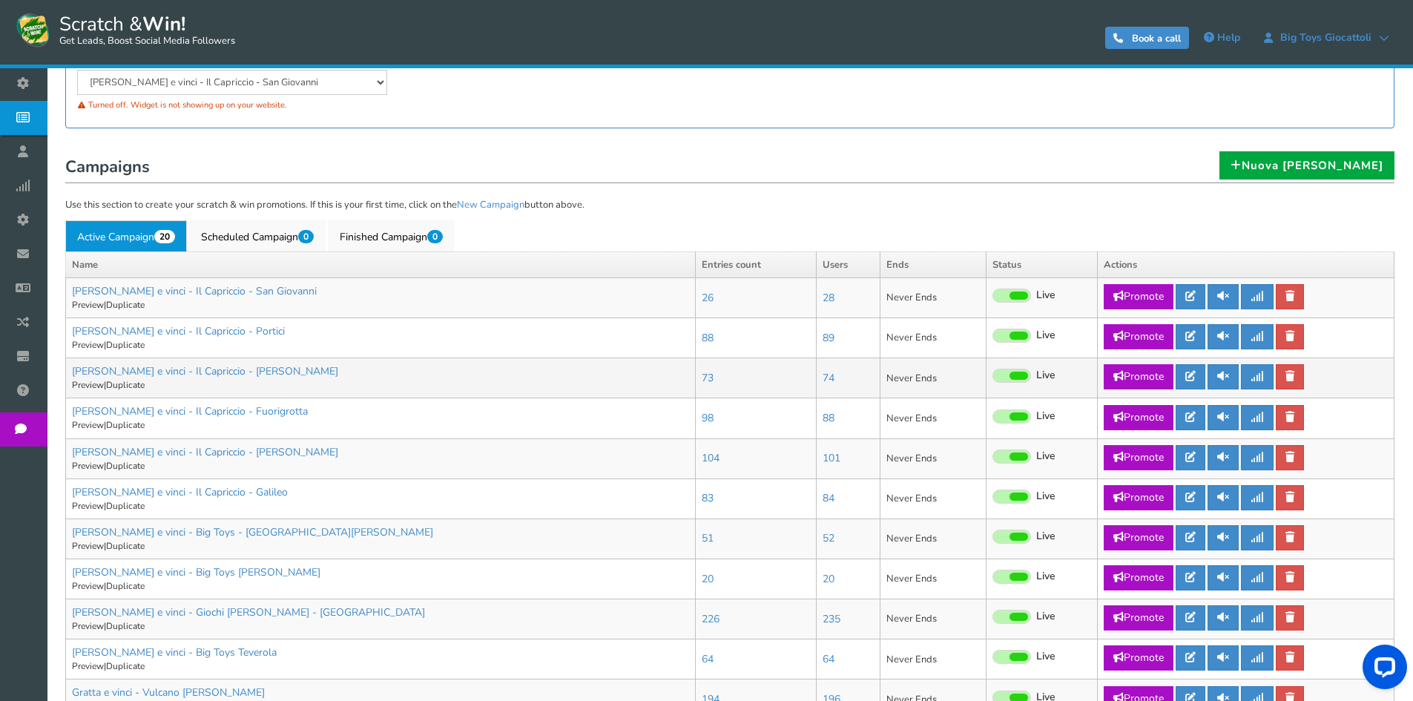
scroll to position [223, 0]
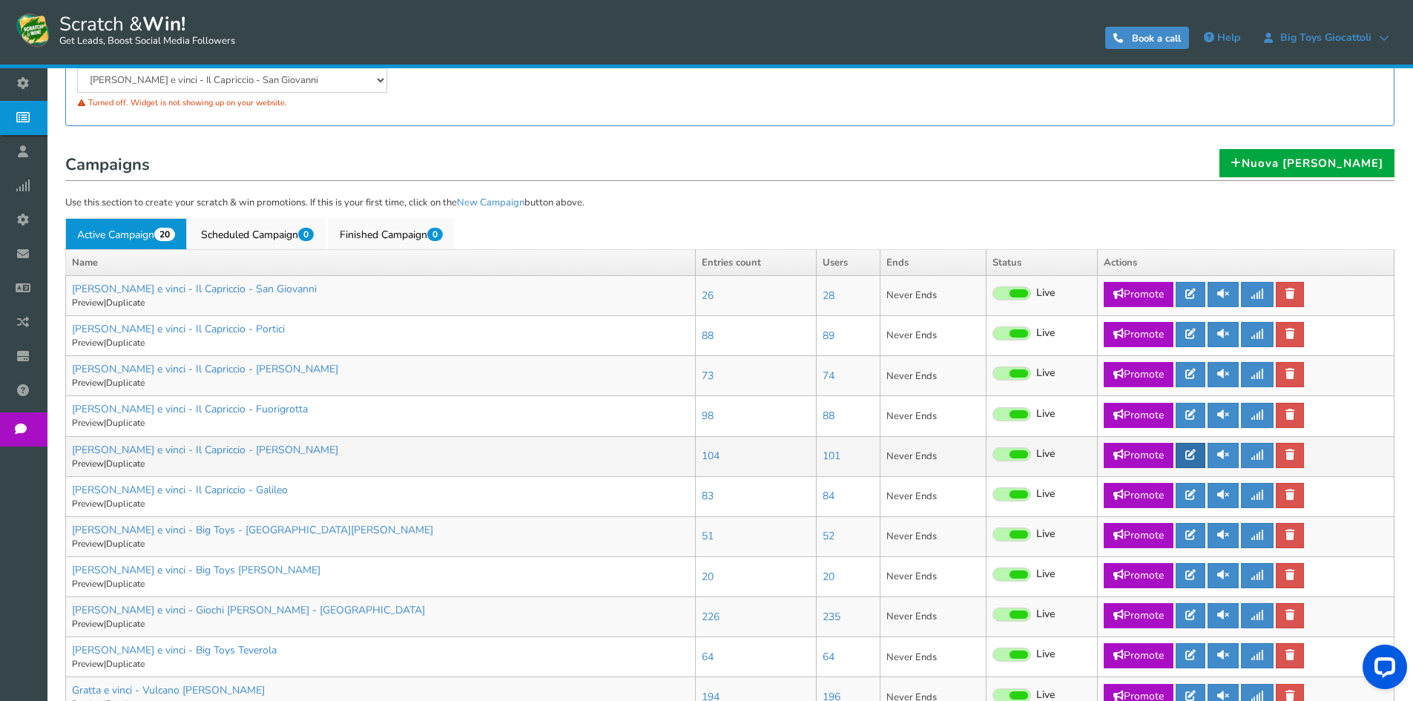
click at [1195, 457] on icon at bounding box center [1190, 455] width 10 height 10
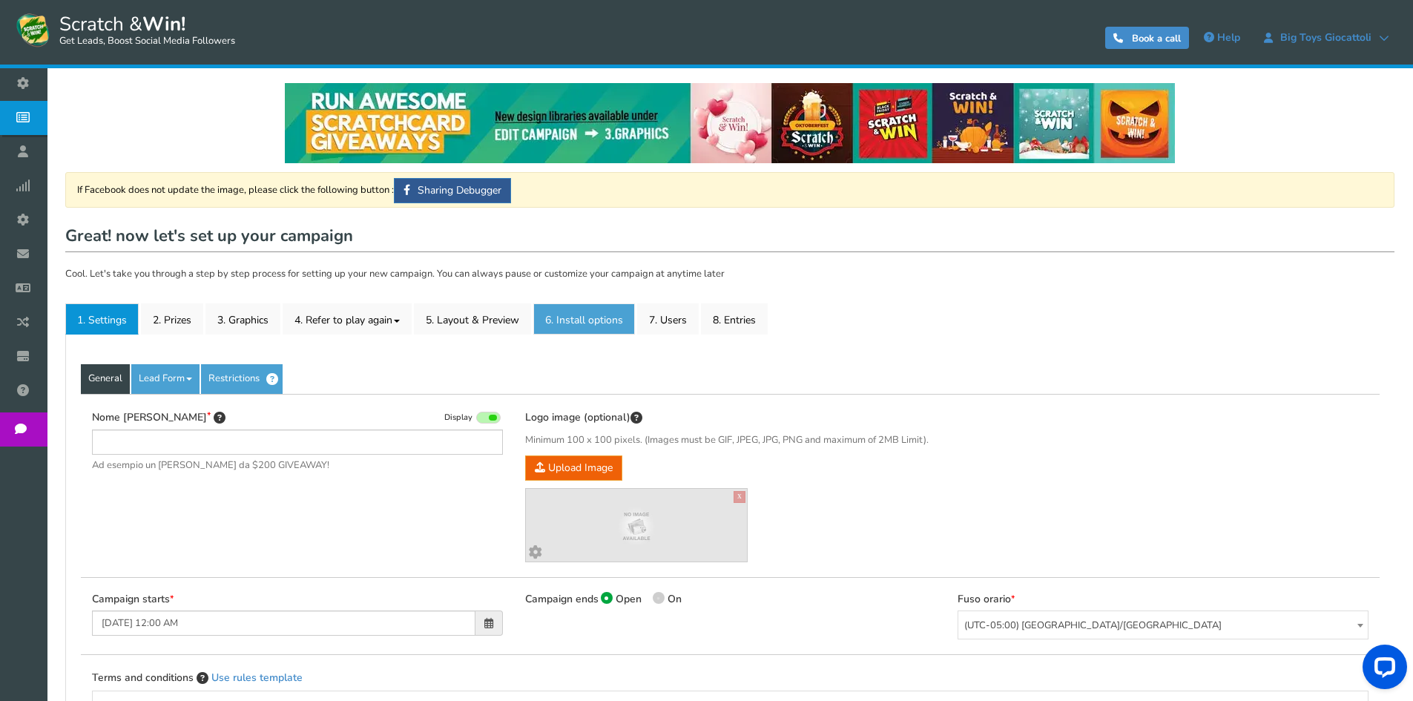
type input "[PERSON_NAME] e vinci - Il Capriccio - [PERSON_NAME]"
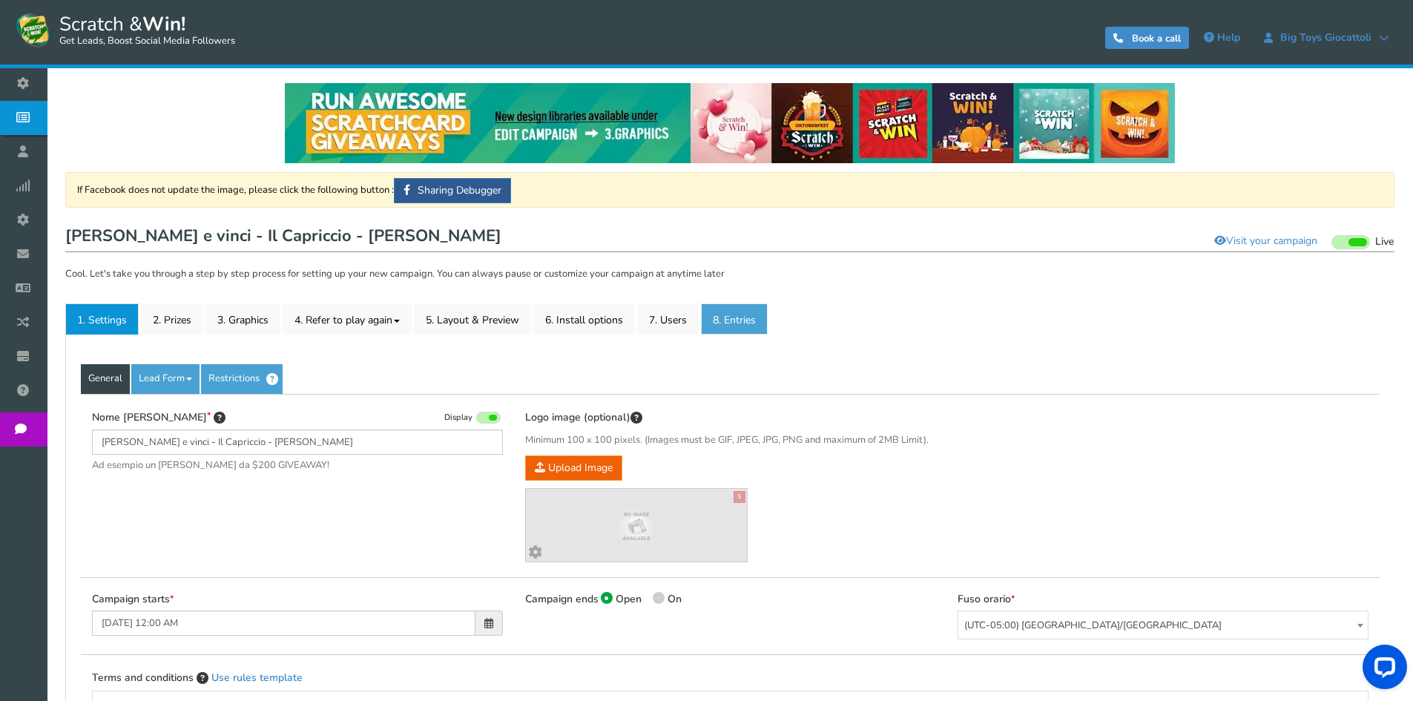
click at [735, 320] on link "8. Entries" at bounding box center [734, 318] width 67 height 31
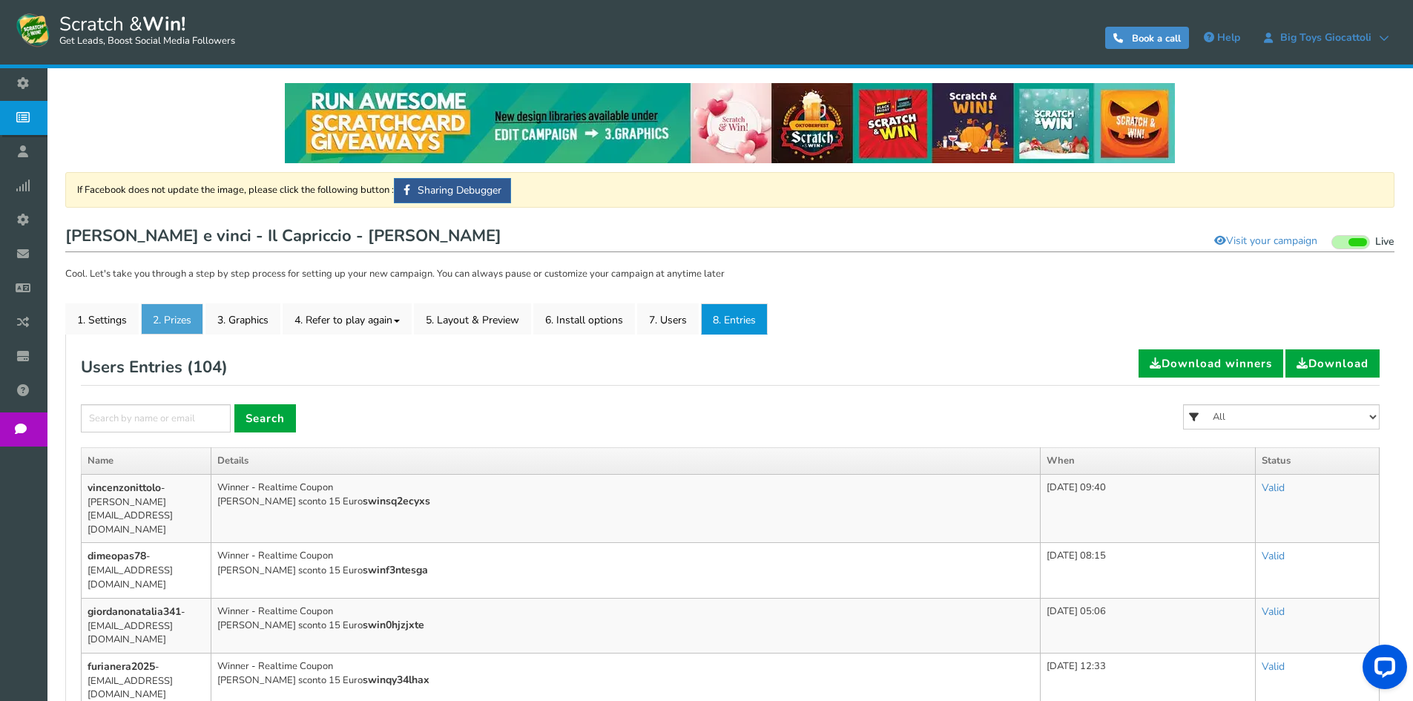
click at [161, 323] on link "2. Prizes" at bounding box center [172, 318] width 62 height 31
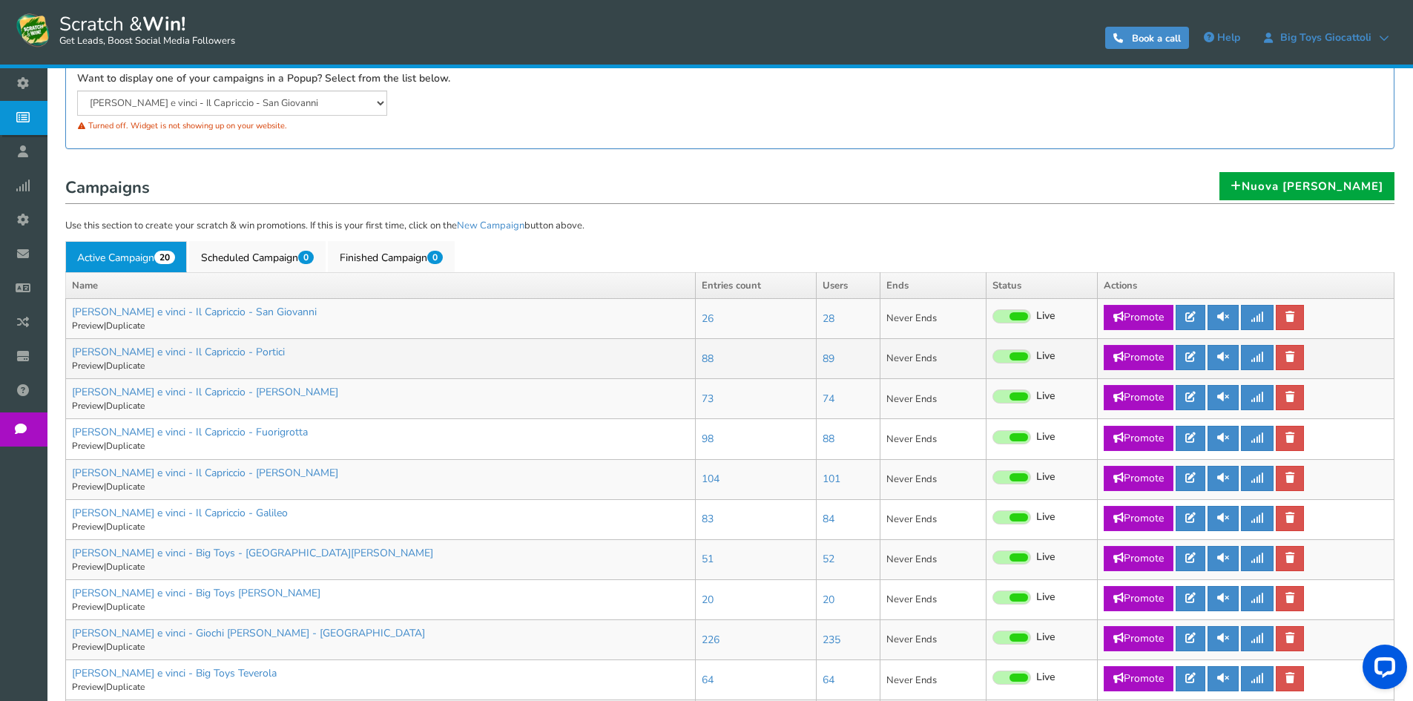
scroll to position [297, 0]
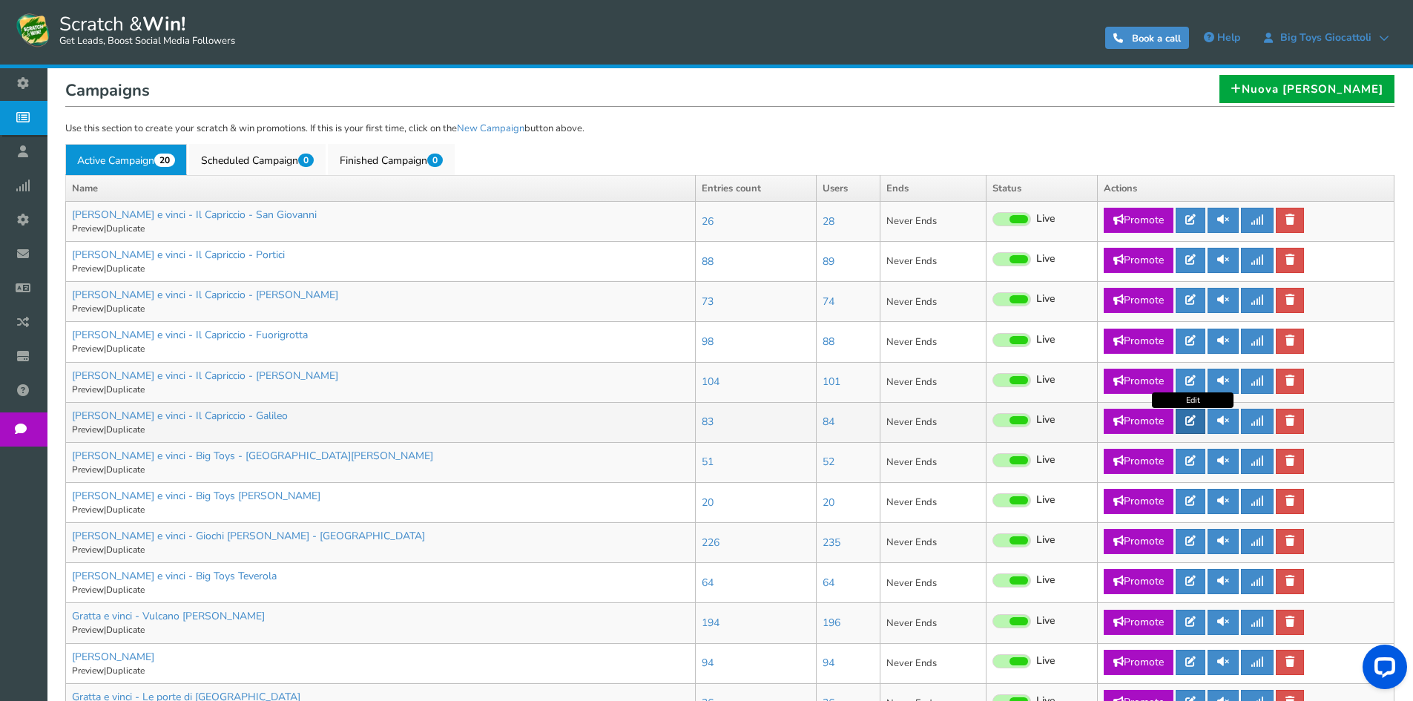
click at [1193, 430] on link at bounding box center [1191, 421] width 30 height 25
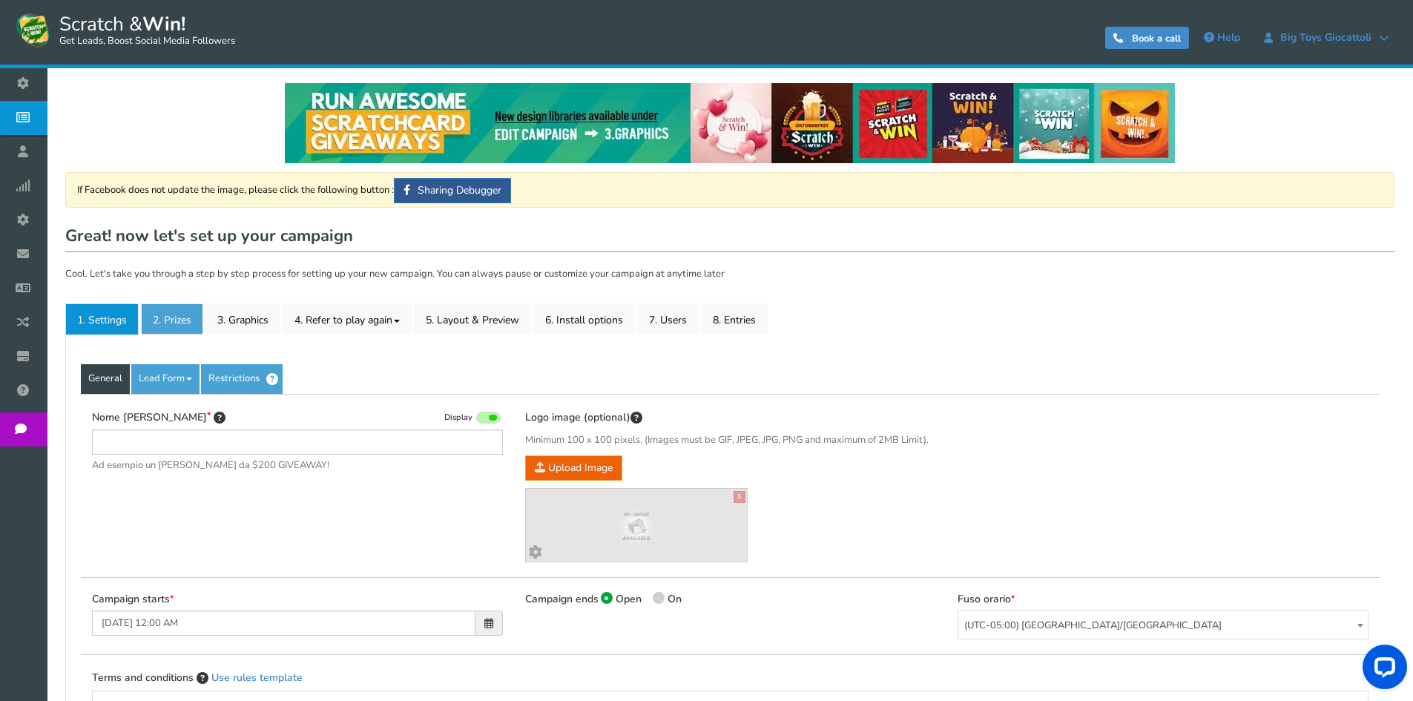
type input "[PERSON_NAME] e vinci - Il Capriccio - Galileo"
click at [175, 320] on link "2. Prizes" at bounding box center [172, 318] width 62 height 31
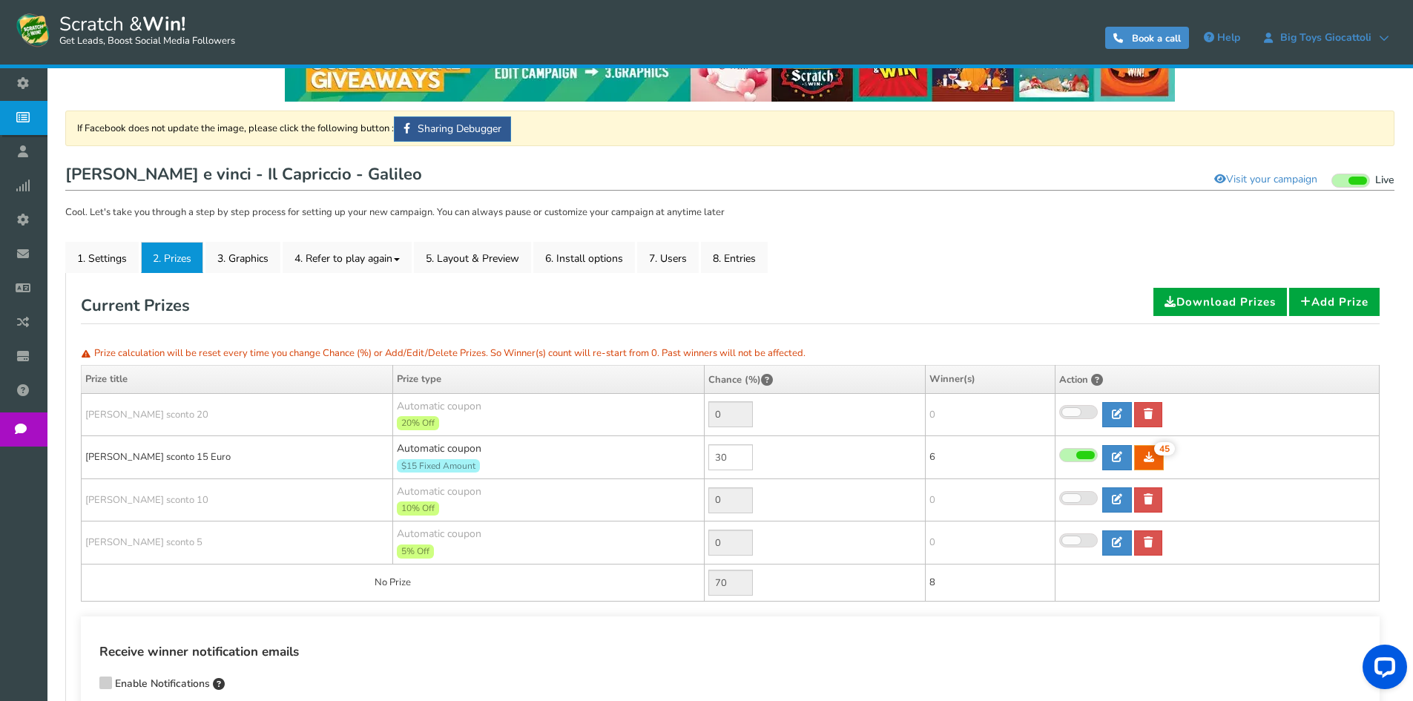
scroll to position [148, 0]
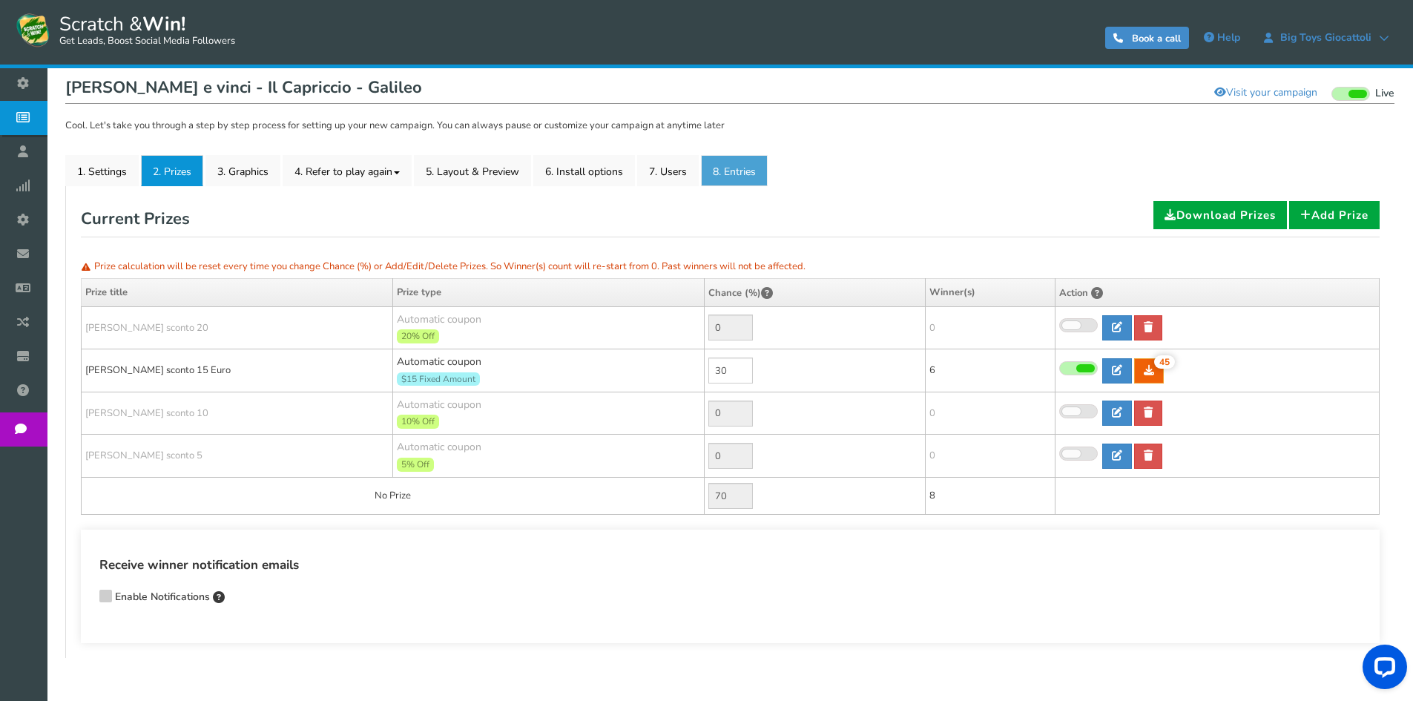
click at [717, 171] on link "8. Entries" at bounding box center [734, 170] width 67 height 31
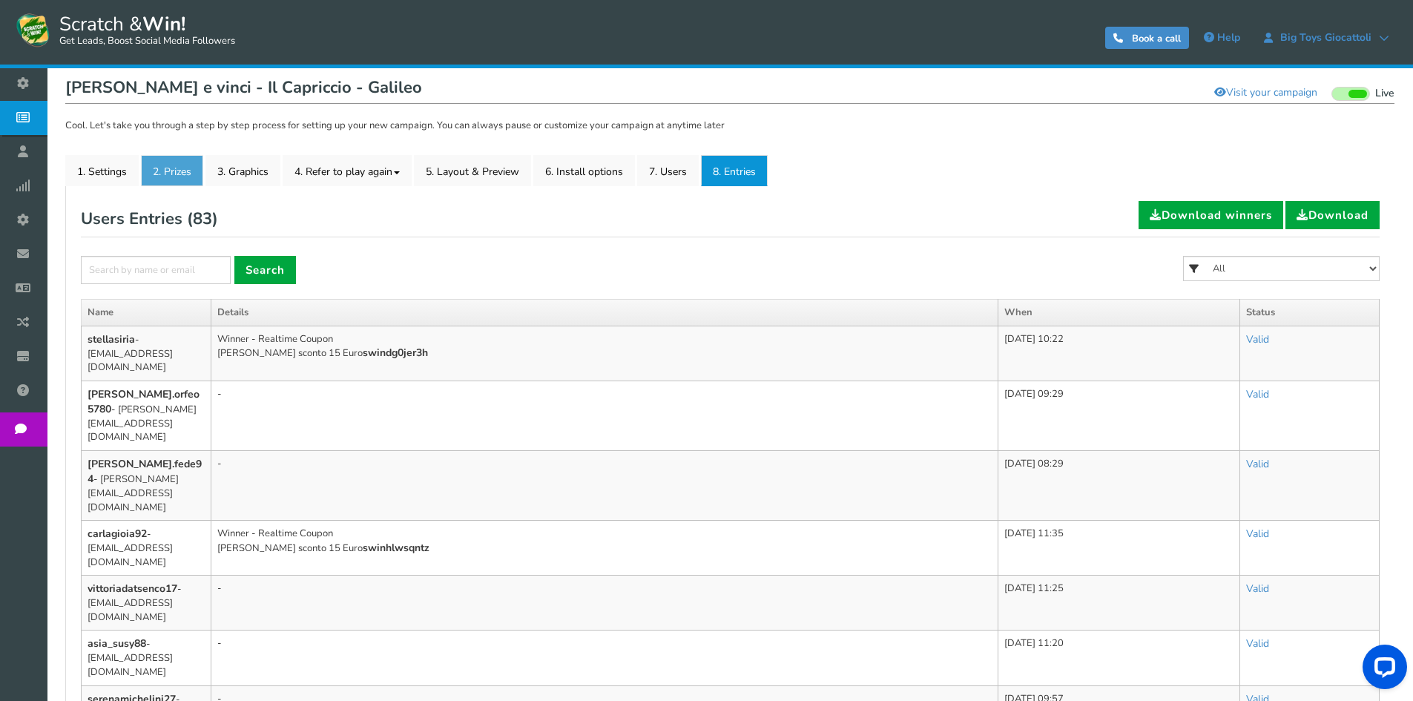
click at [159, 175] on link "2. Prizes" at bounding box center [172, 170] width 62 height 31
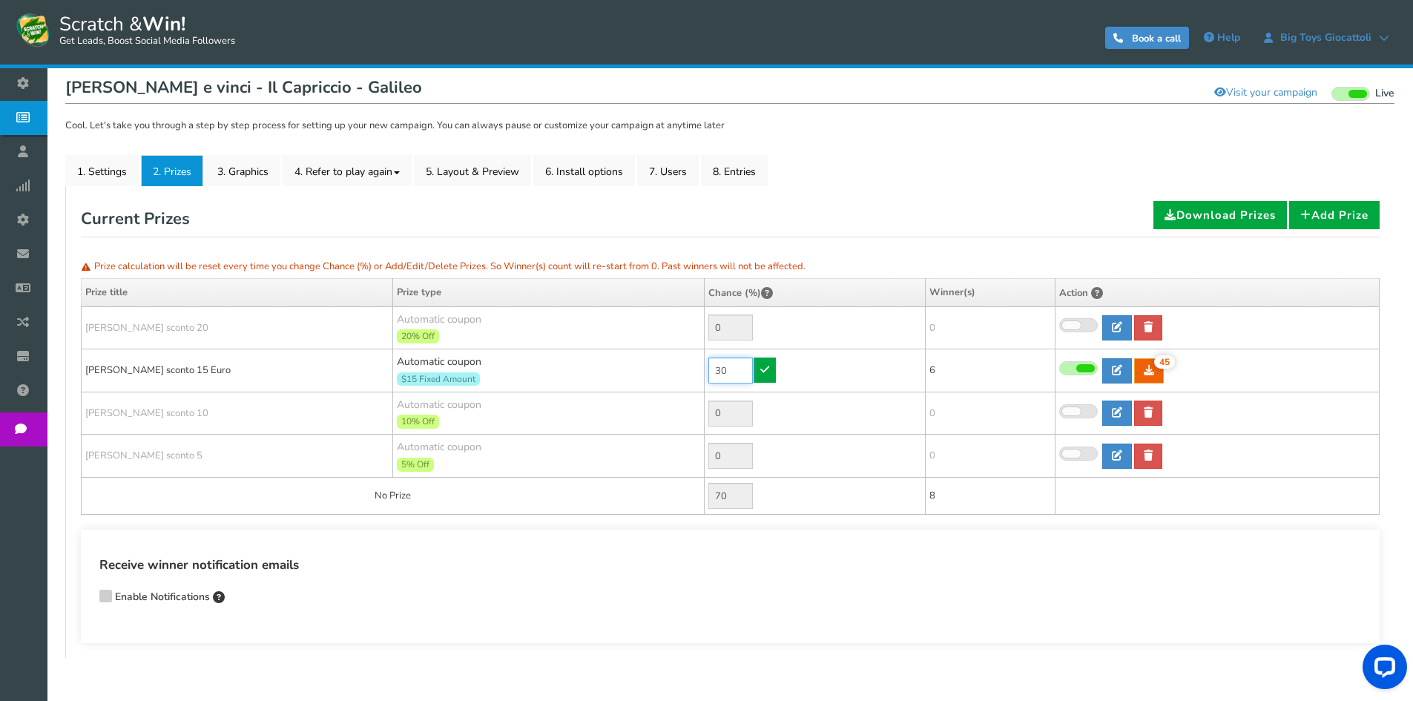
drag, startPoint x: 728, startPoint y: 371, endPoint x: 631, endPoint y: 369, distance: 96.5
click at [633, 371] on tr "[PERSON_NAME] sconto 15 Euro Automatic coupon $15 Fixed Amount Min.order value:…" at bounding box center [731, 370] width 1298 height 43
type input "60"
click at [760, 364] on link at bounding box center [765, 370] width 22 height 25
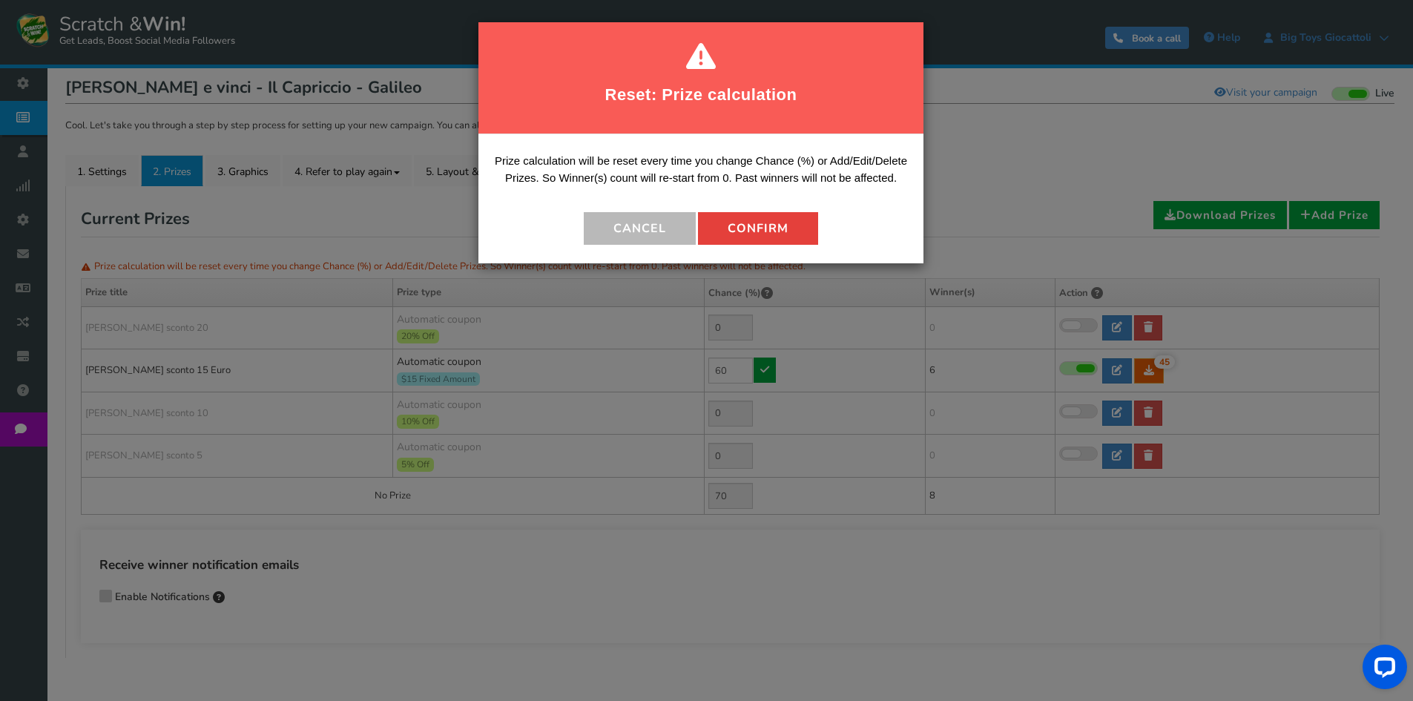
click at [761, 225] on button "Confirm" at bounding box center [758, 228] width 120 height 33
type input "40"
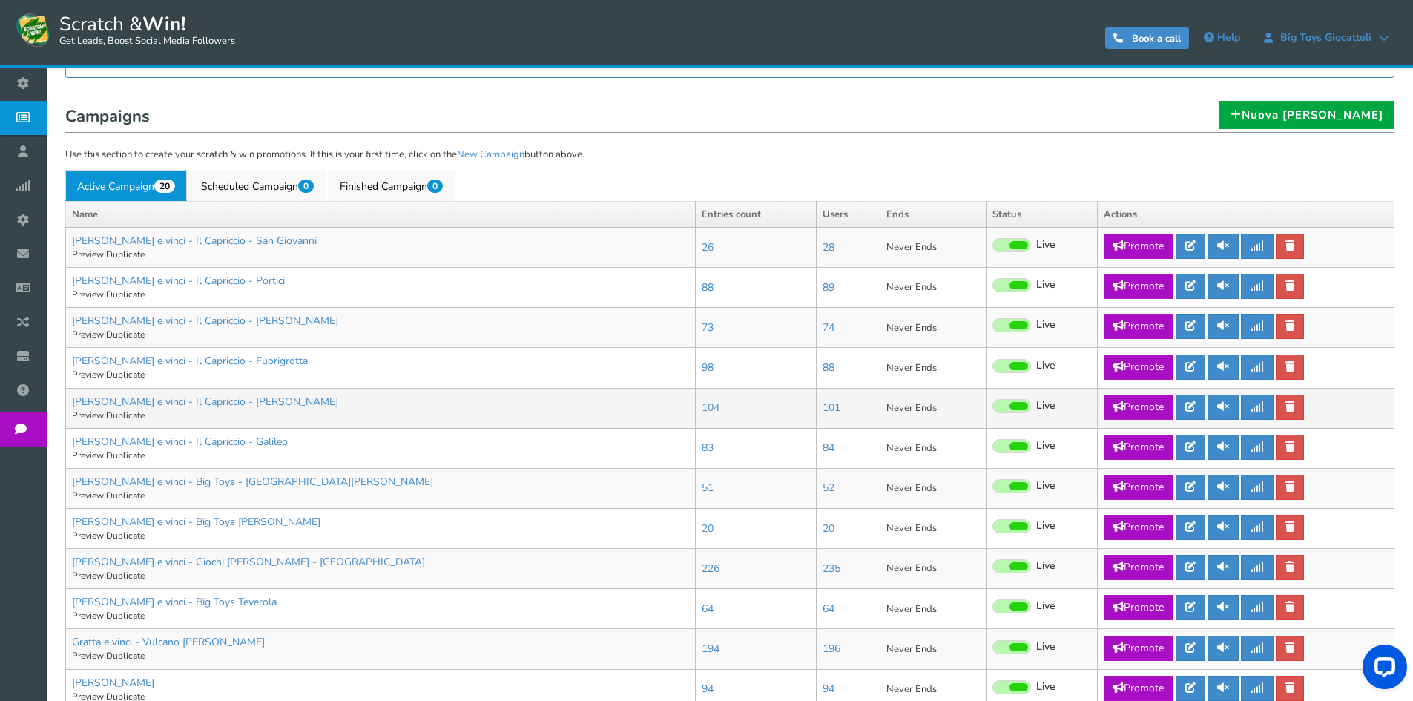
scroll to position [297, 0]
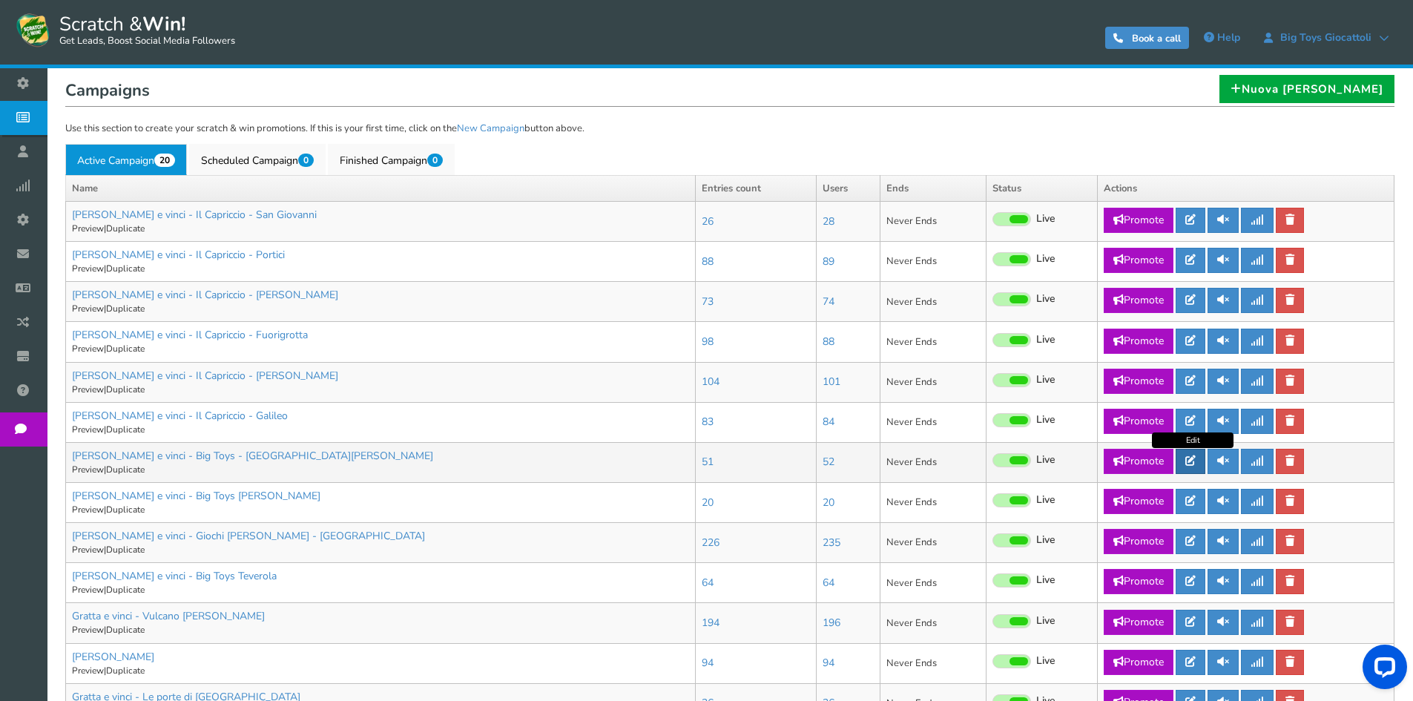
click at [1201, 466] on link at bounding box center [1191, 461] width 30 height 25
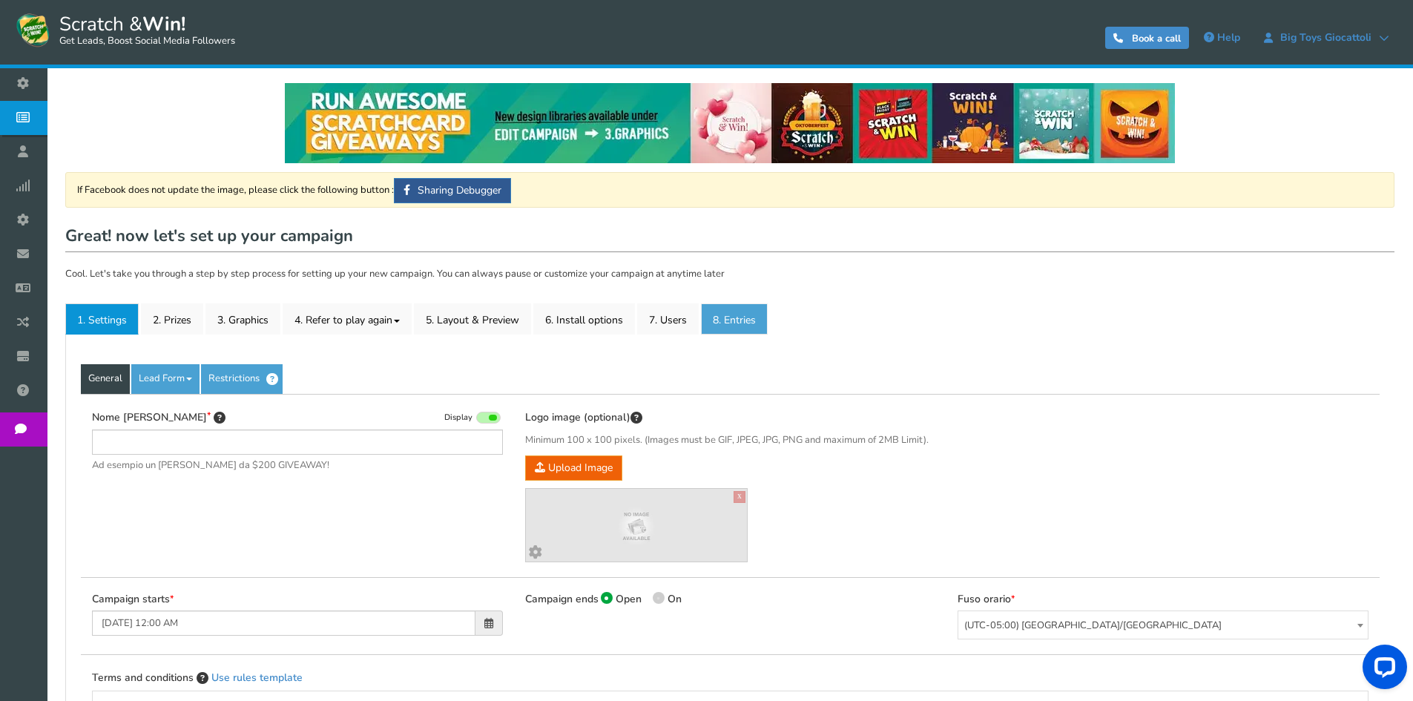
type input "[PERSON_NAME] e vinci - Big Toys - [GEOGRAPHIC_DATA][PERSON_NAME]"
click at [740, 326] on link "8. Entries" at bounding box center [734, 318] width 67 height 31
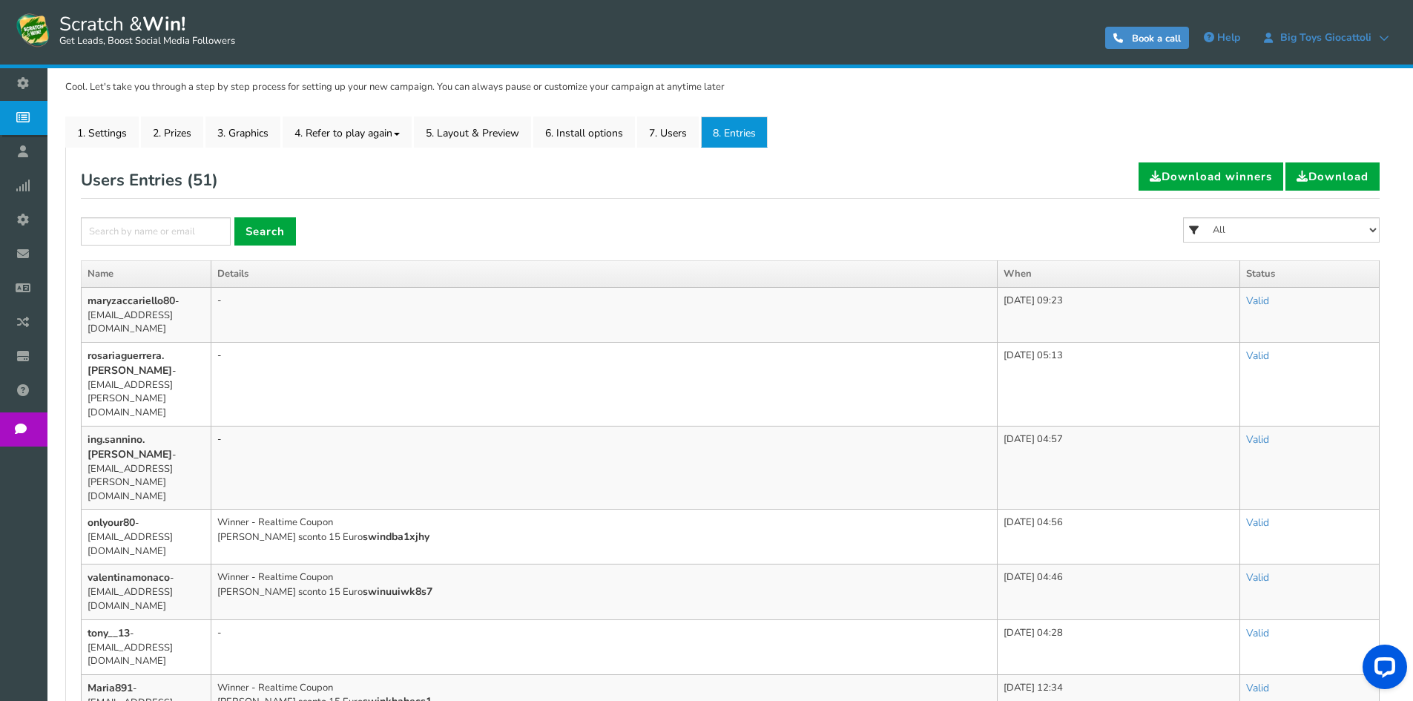
scroll to position [223, 0]
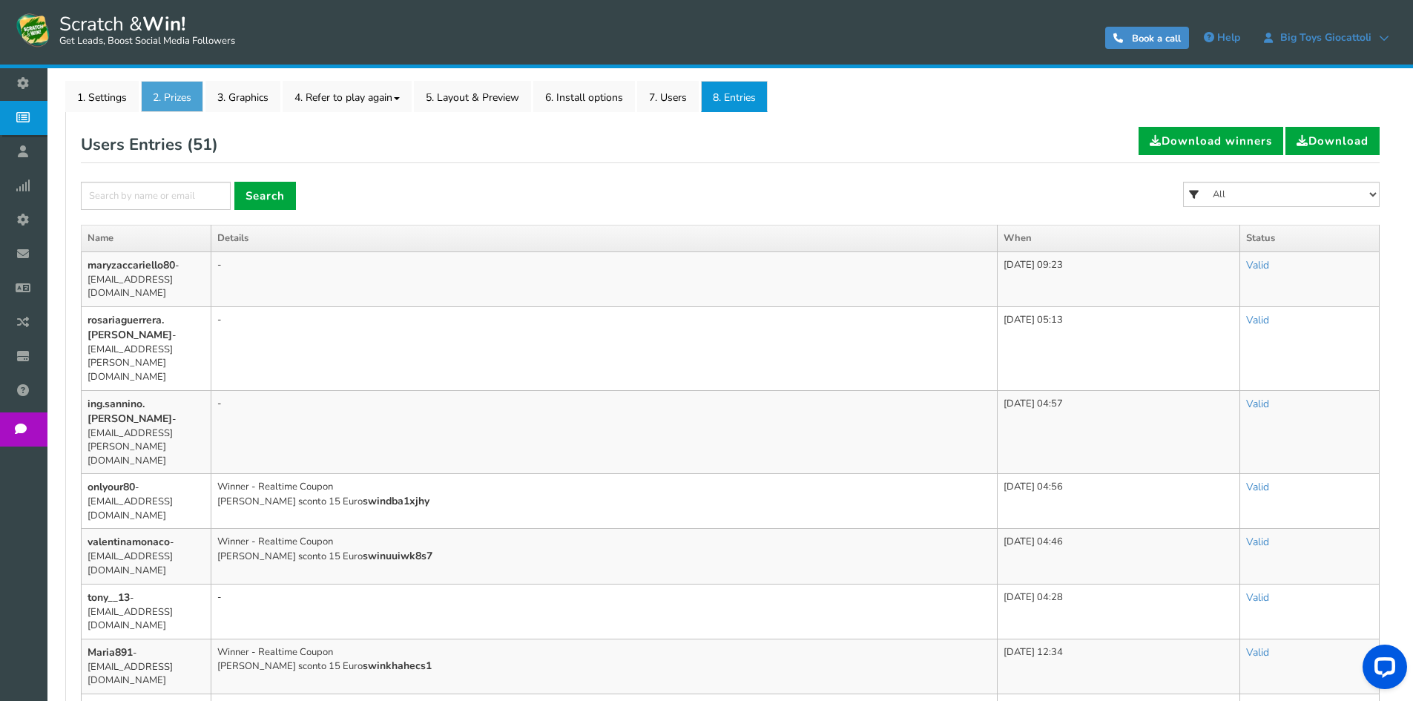
click at [177, 100] on link "2. Prizes" at bounding box center [172, 96] width 62 height 31
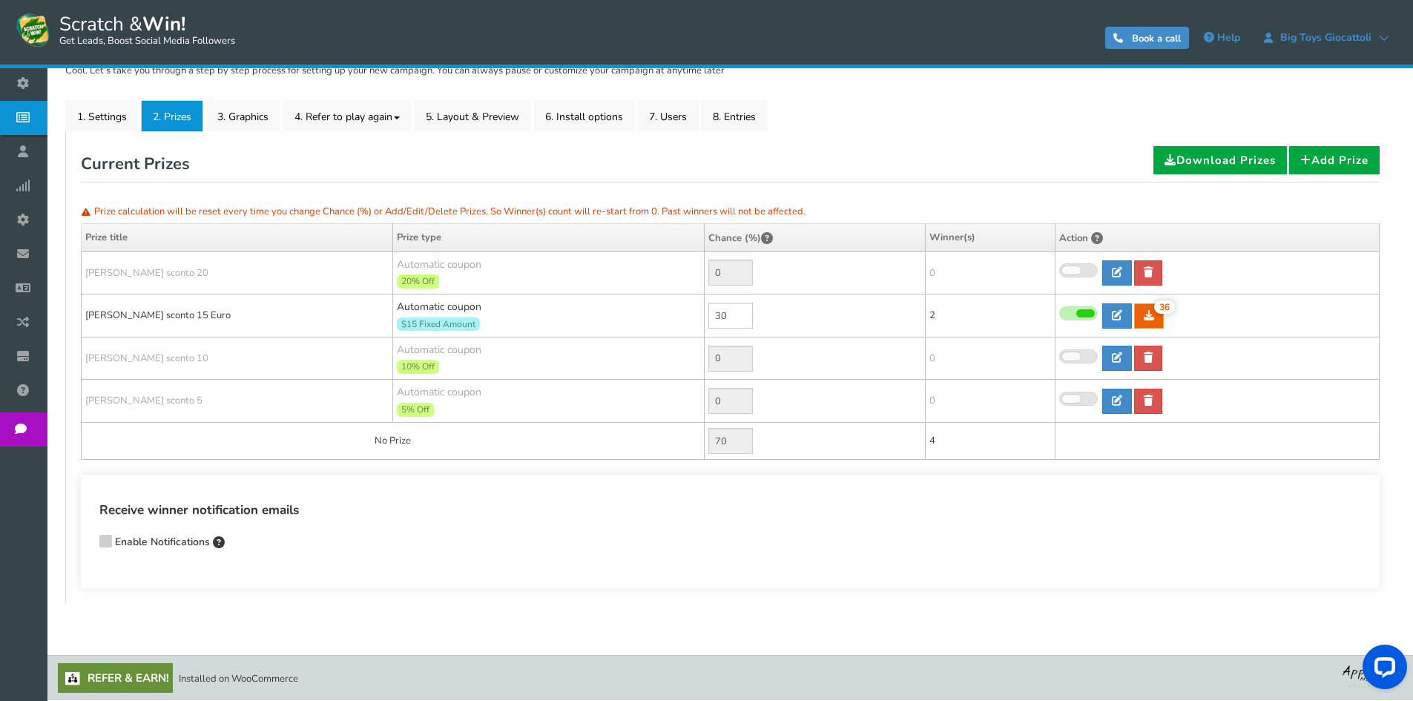
scroll to position [203, 0]
drag, startPoint x: 690, startPoint y: 312, endPoint x: 664, endPoint y: 311, distance: 26.0
click at [664, 311] on tr "[PERSON_NAME] sconto 15 Euro Automatic coupon $15 Fixed Amount Min.order value:…" at bounding box center [731, 316] width 1298 height 43
type input "60"
click at [765, 313] on icon at bounding box center [764, 314] width 9 height 10
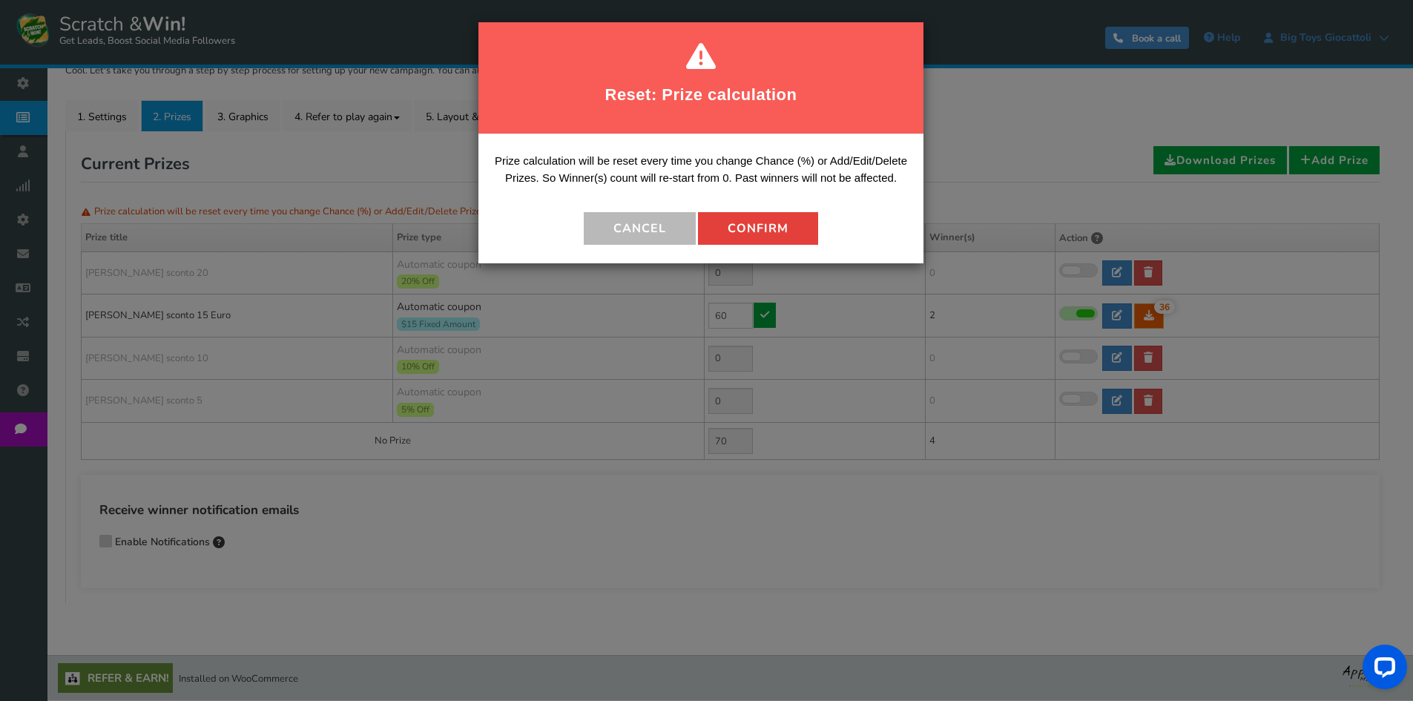
click at [752, 224] on button "Confirm" at bounding box center [758, 228] width 120 height 33
type input "40"
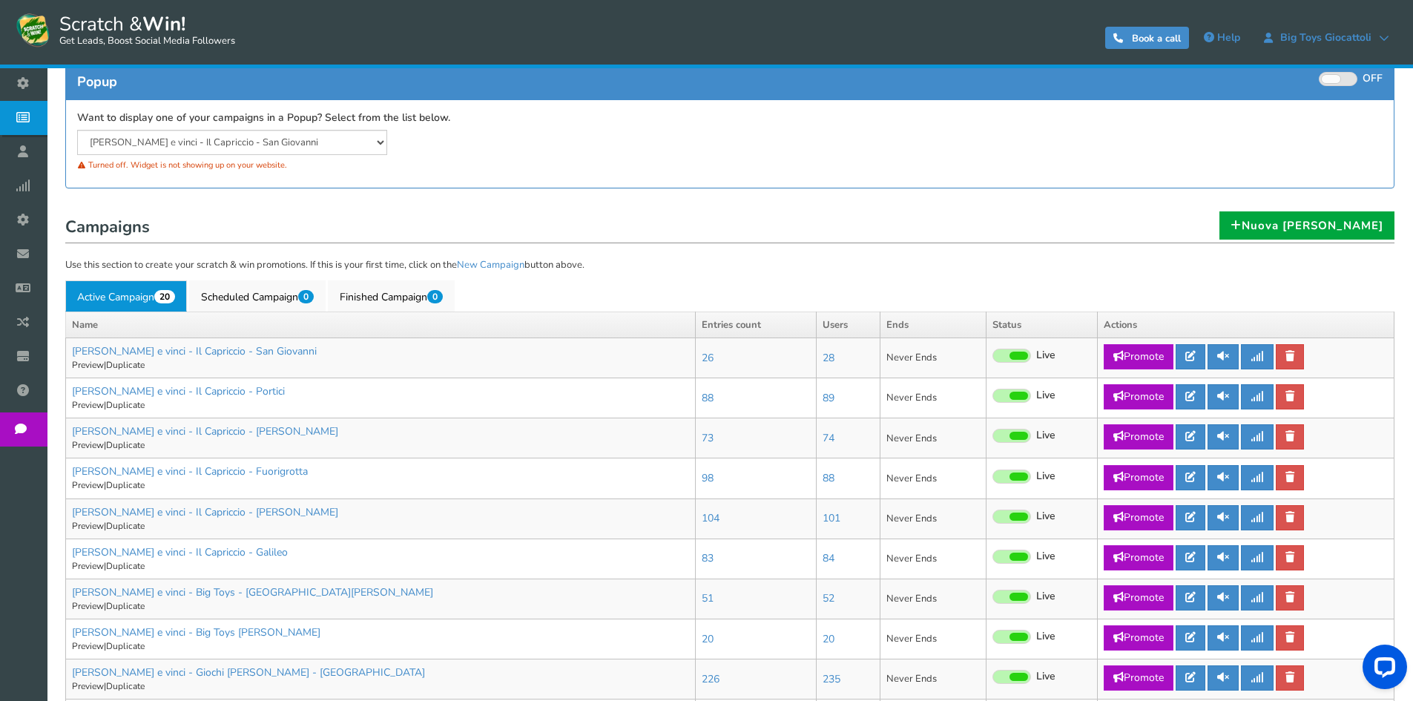
scroll to position [297, 0]
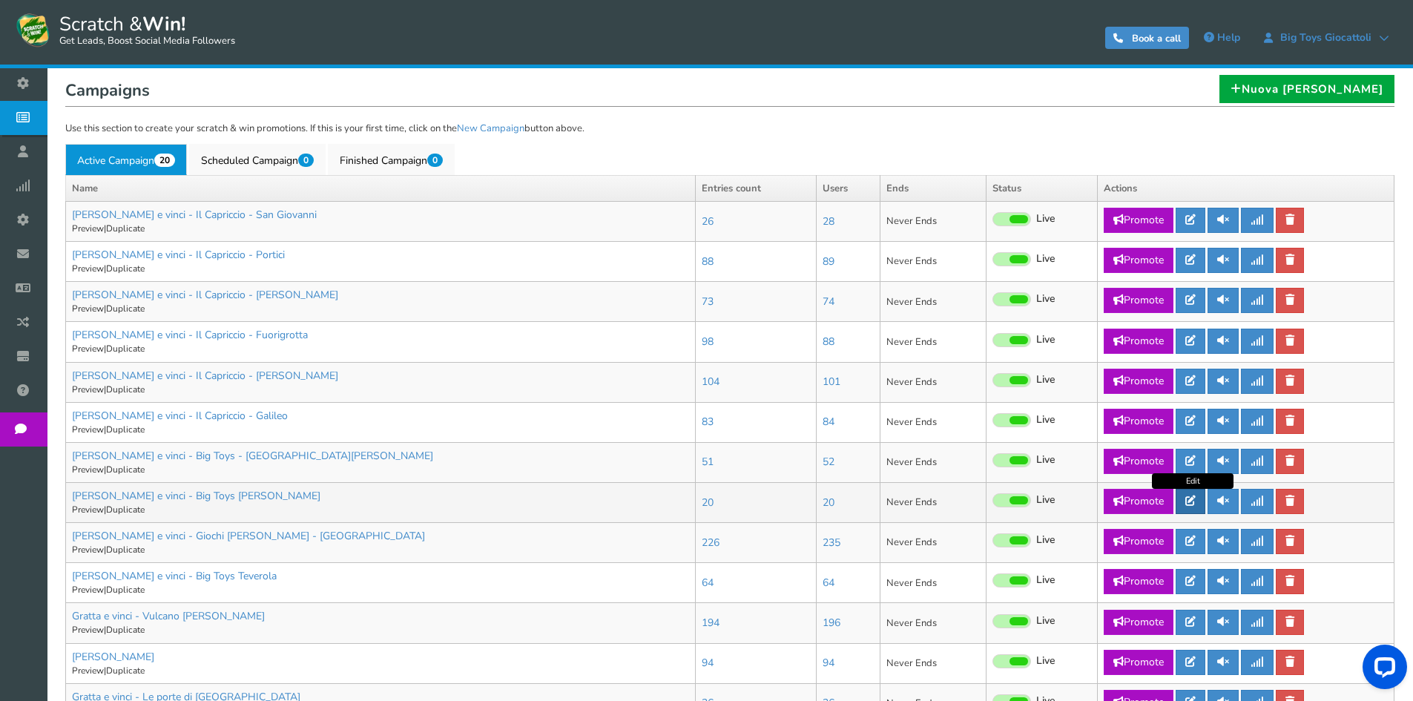
click at [1193, 502] on icon at bounding box center [1190, 501] width 10 height 10
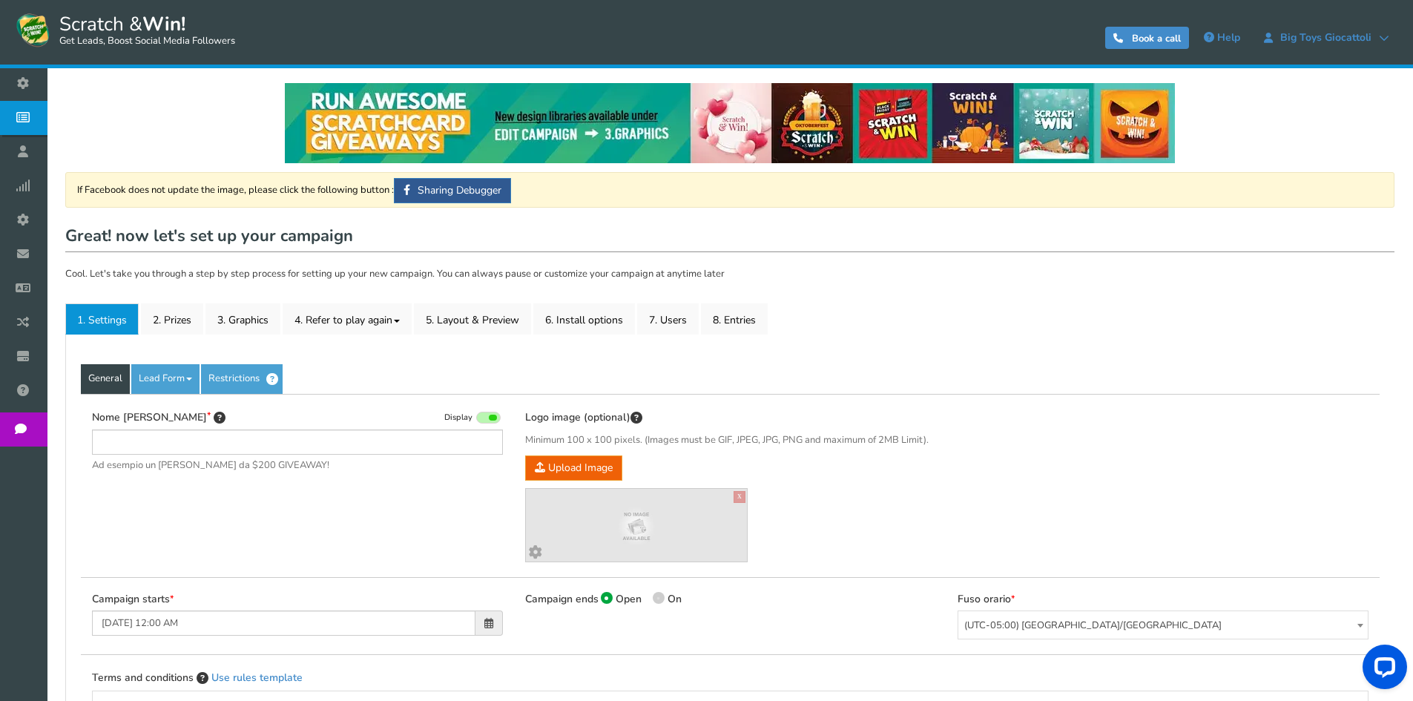
type input "[PERSON_NAME] e vinci - Big Toys [PERSON_NAME]"
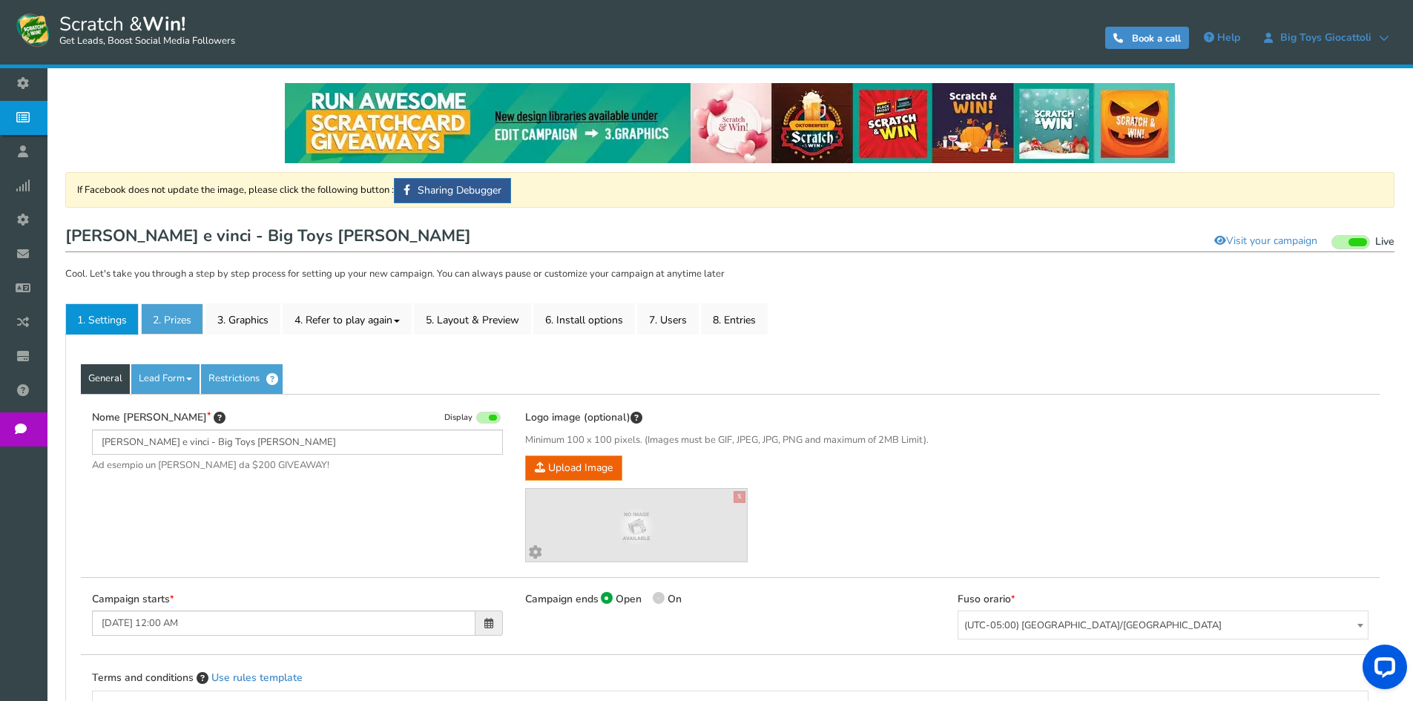
click at [162, 318] on link "2. Prizes" at bounding box center [172, 318] width 62 height 31
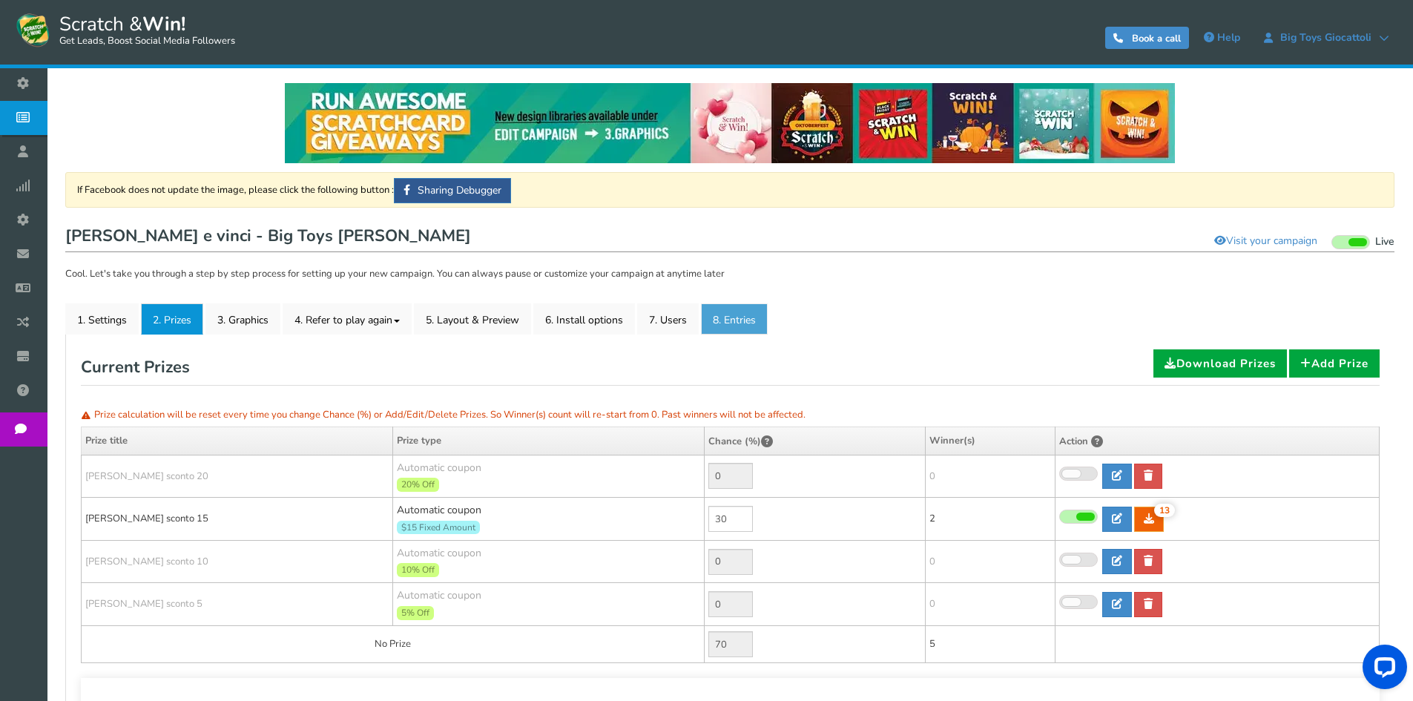
click at [740, 321] on link "8. Entries" at bounding box center [734, 318] width 67 height 31
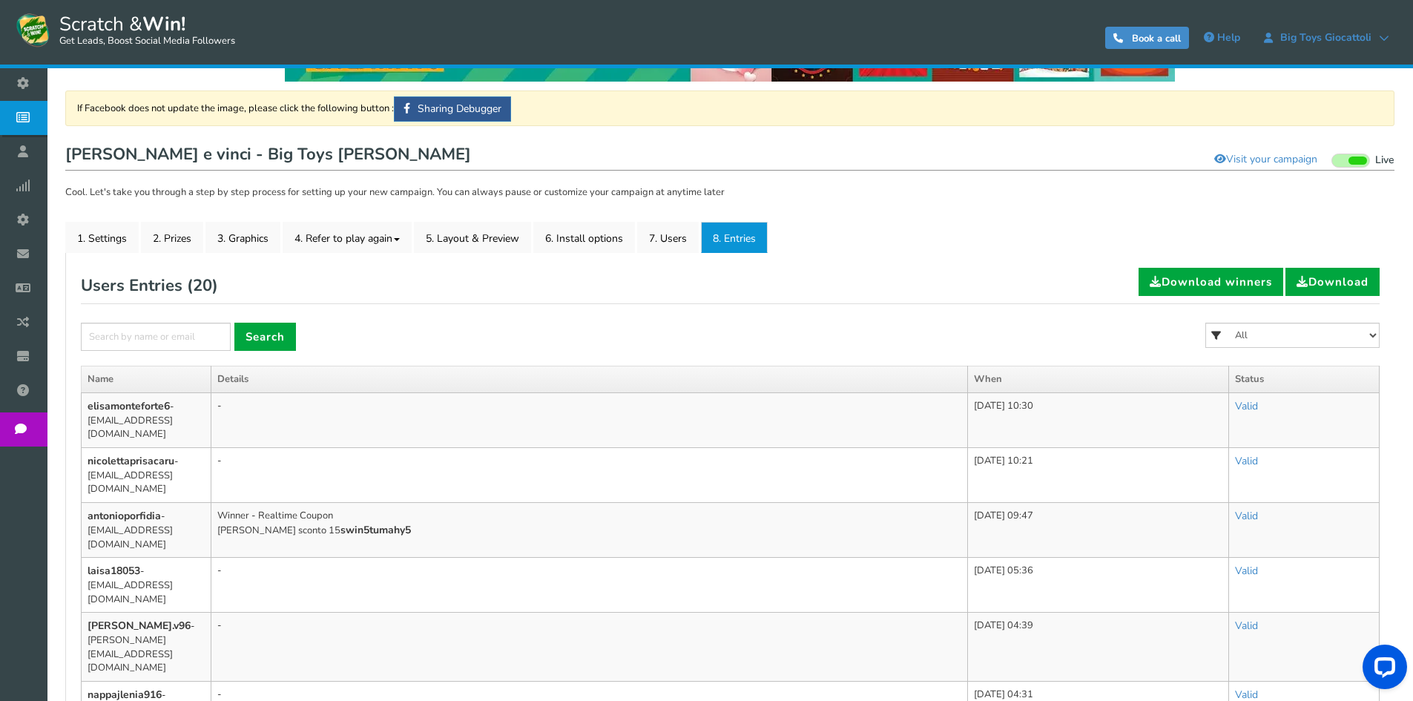
scroll to position [74, 0]
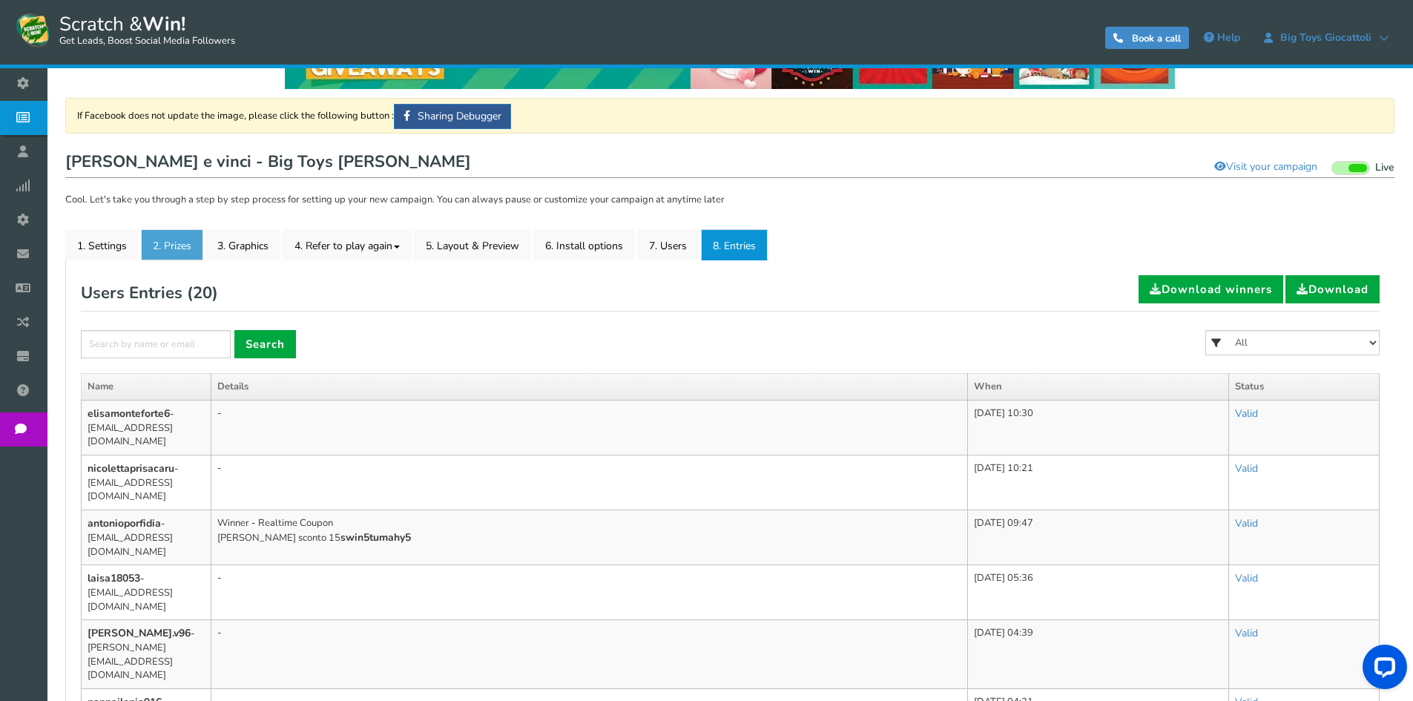
click at [175, 235] on link "2. Prizes" at bounding box center [172, 244] width 62 height 31
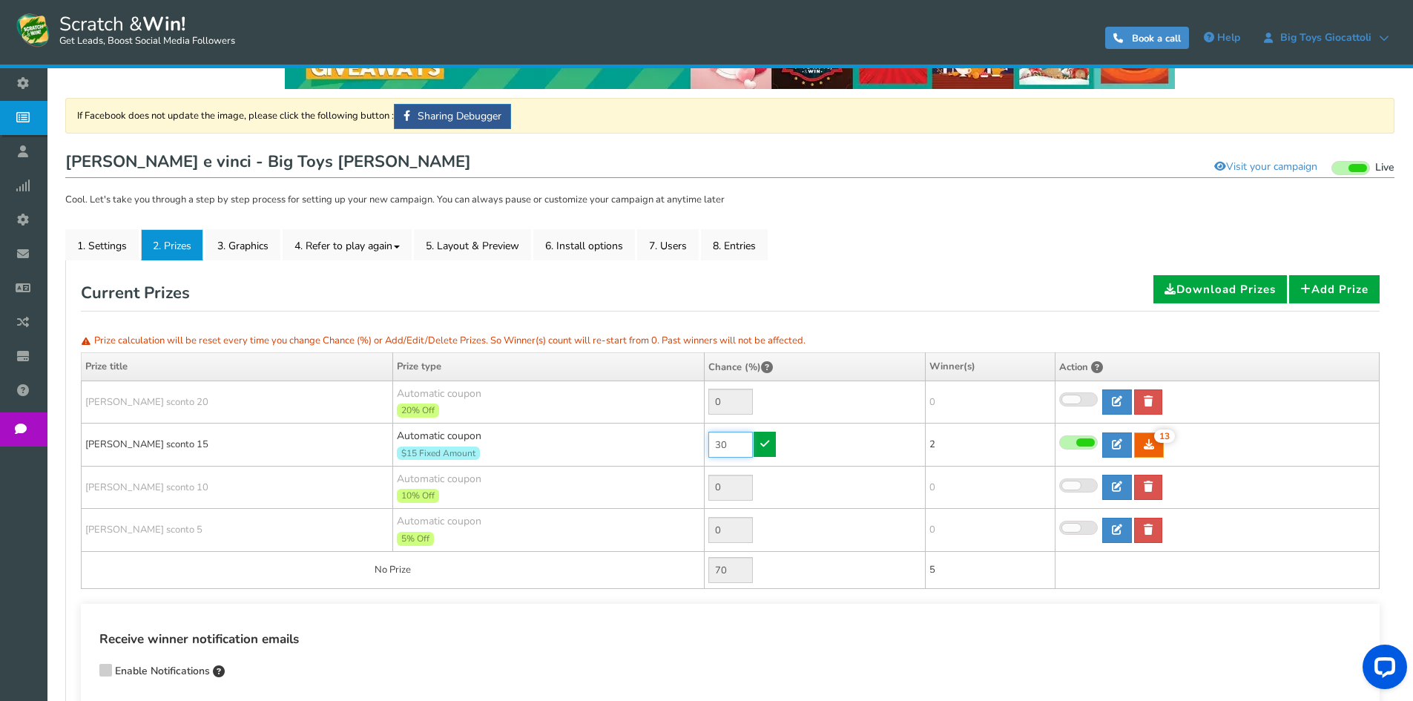
drag, startPoint x: 726, startPoint y: 442, endPoint x: 662, endPoint y: 439, distance: 63.1
click at [662, 439] on tr "[PERSON_NAME] sconto 15 Automatic coupon $15 Fixed Amount Min.order value: 0 30…" at bounding box center [731, 445] width 1298 height 43
type input "60"
click at [766, 434] on link at bounding box center [765, 444] width 22 height 25
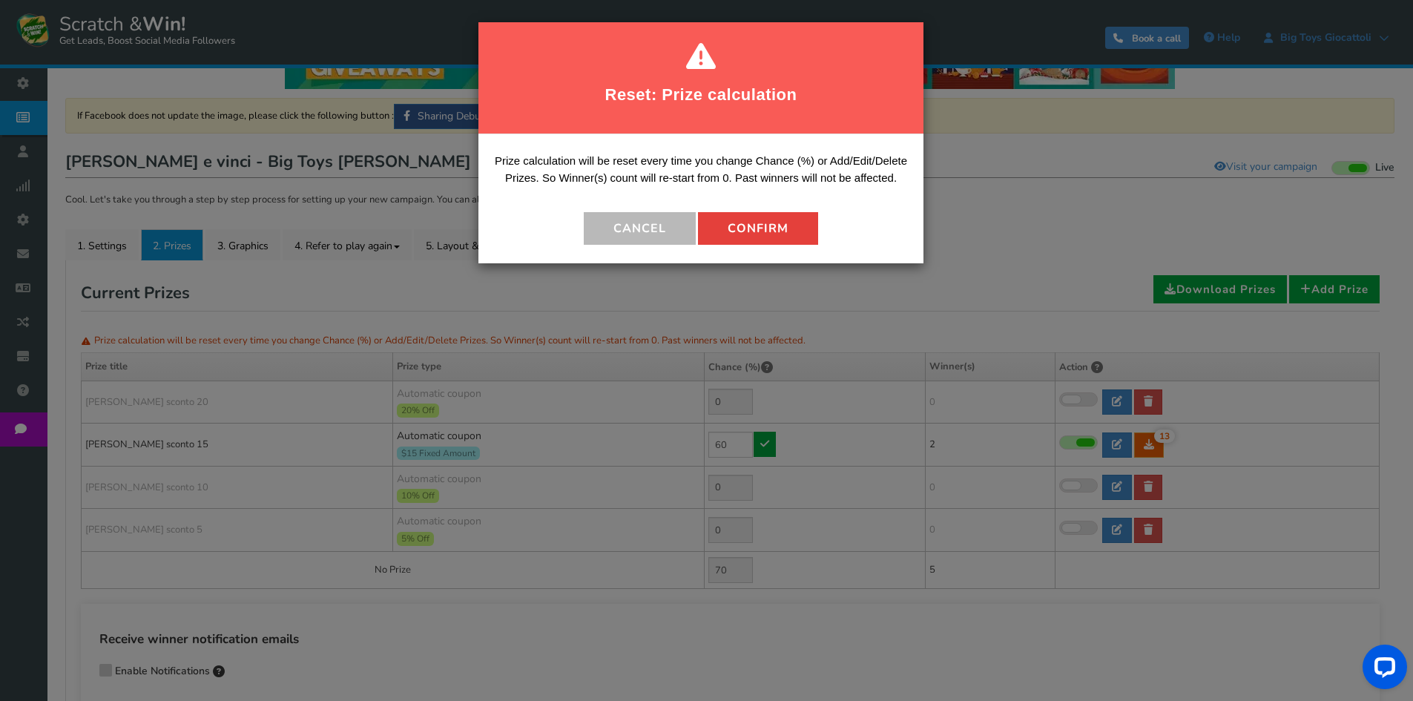
click at [752, 226] on button "Confirm" at bounding box center [758, 228] width 120 height 33
type input "40"
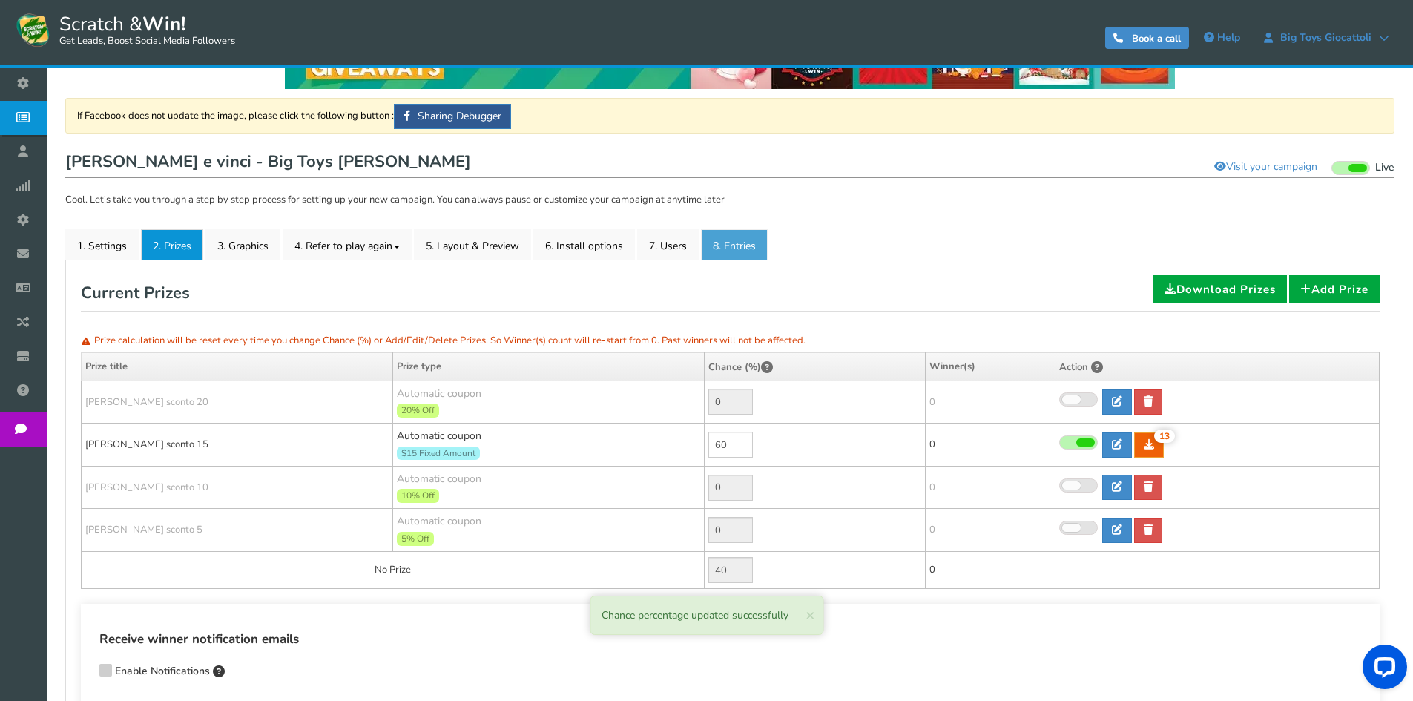
click at [726, 246] on link "8. Entries" at bounding box center [734, 244] width 67 height 31
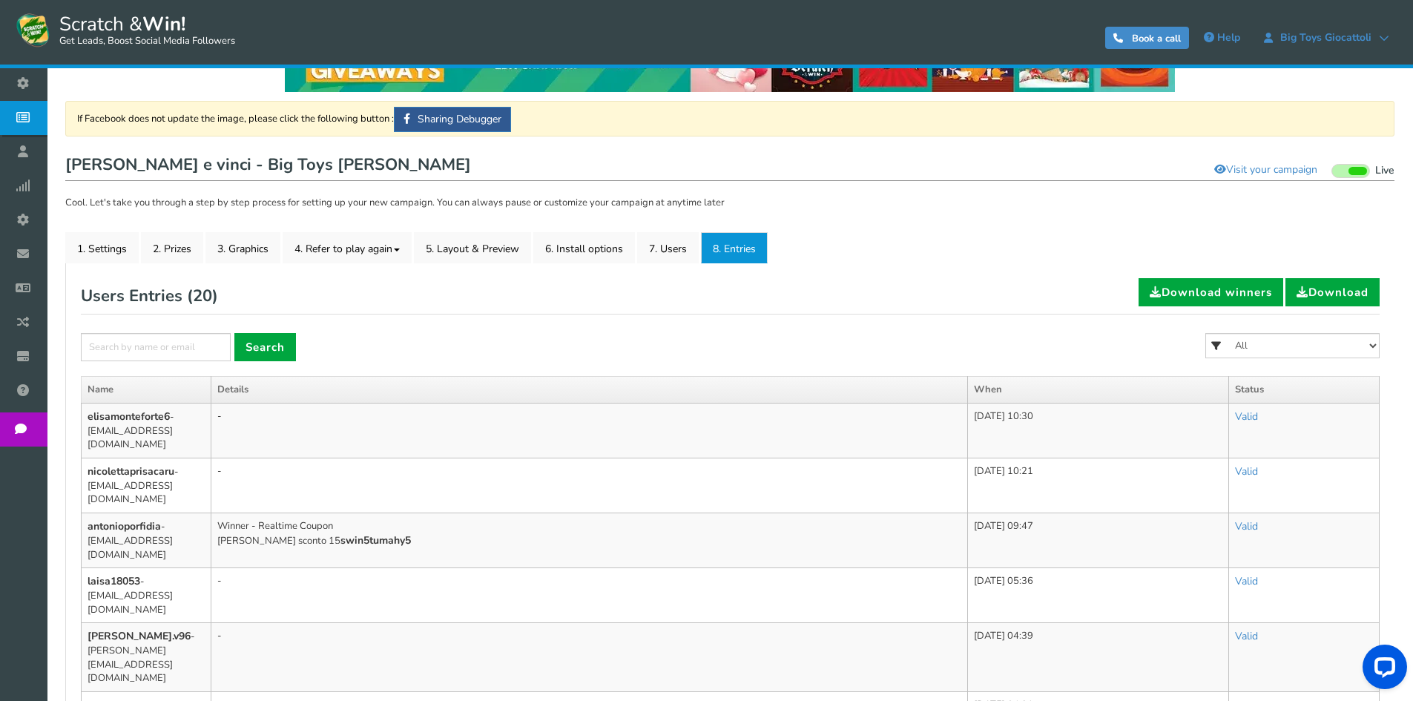
scroll to position [0, 0]
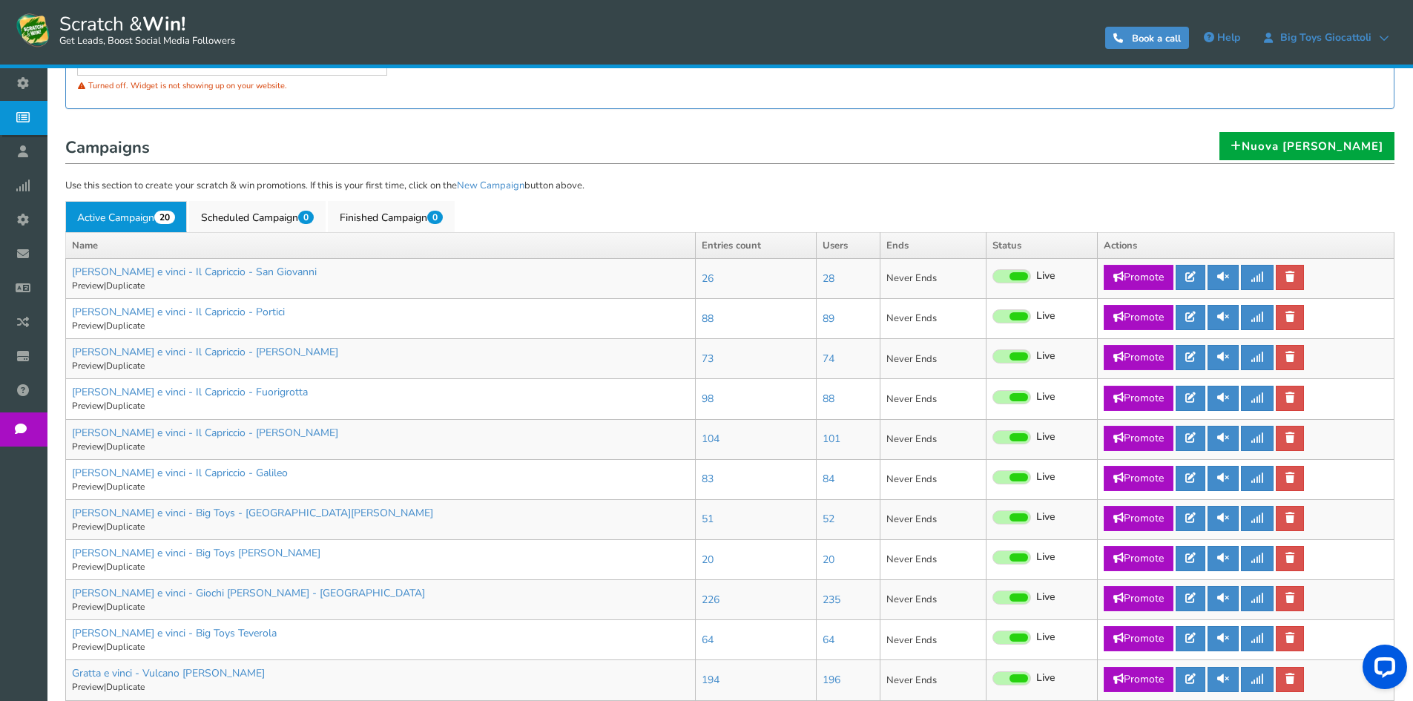
scroll to position [297, 0]
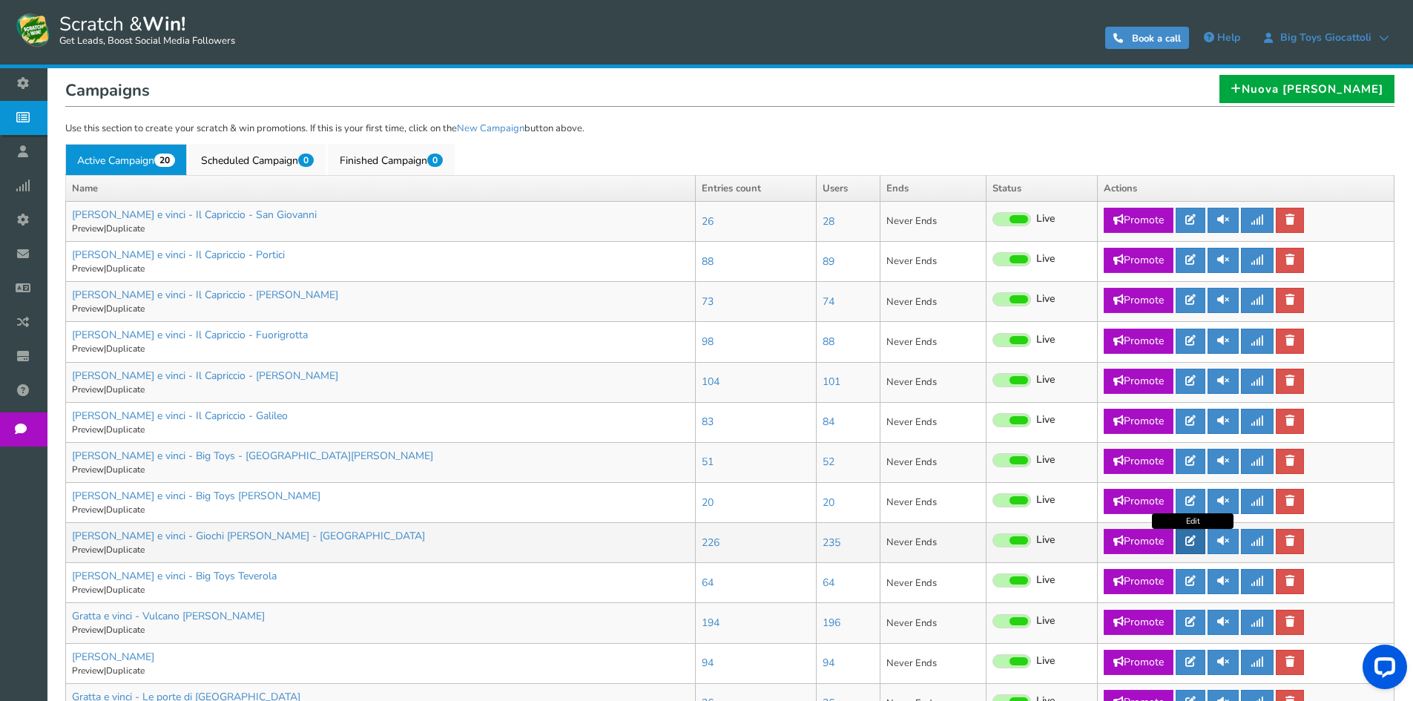
click at [1200, 539] on link at bounding box center [1191, 541] width 30 height 25
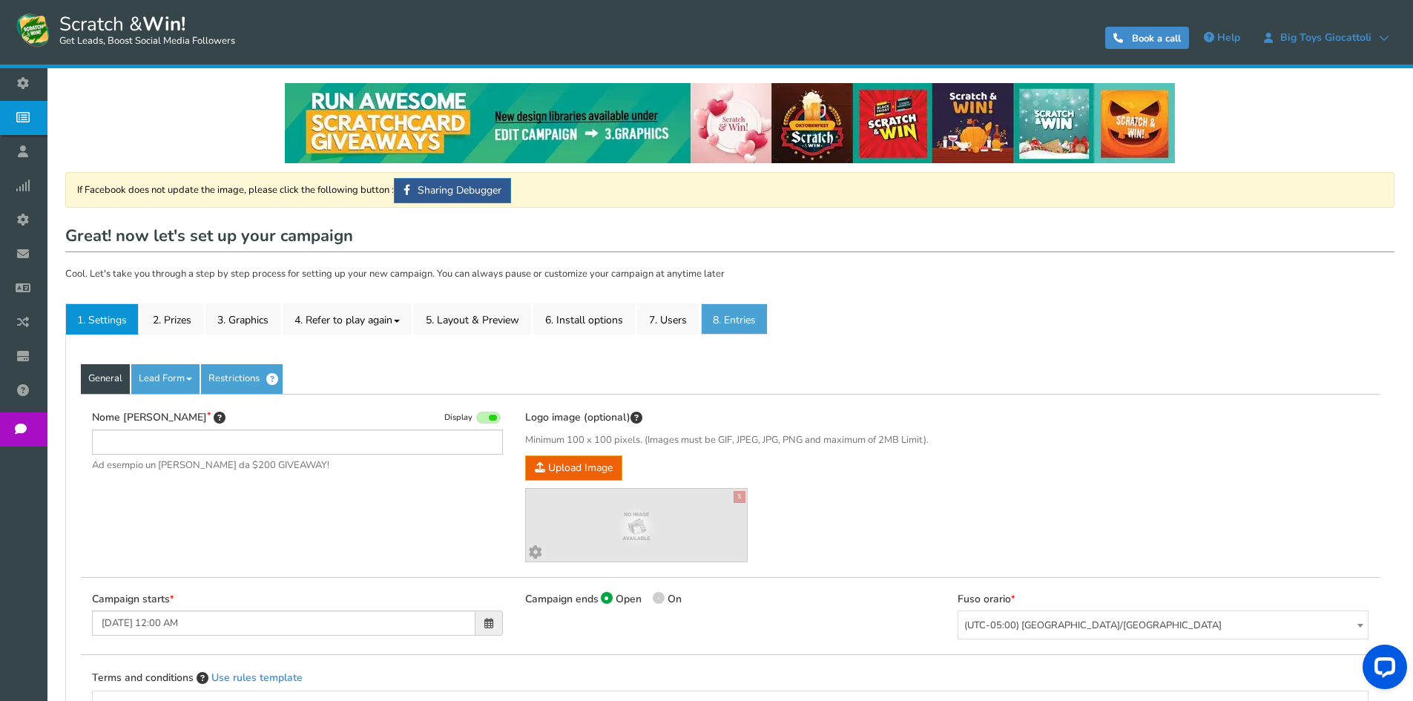
type input "[PERSON_NAME] e vinci - Giochi [PERSON_NAME] - [GEOGRAPHIC_DATA]"
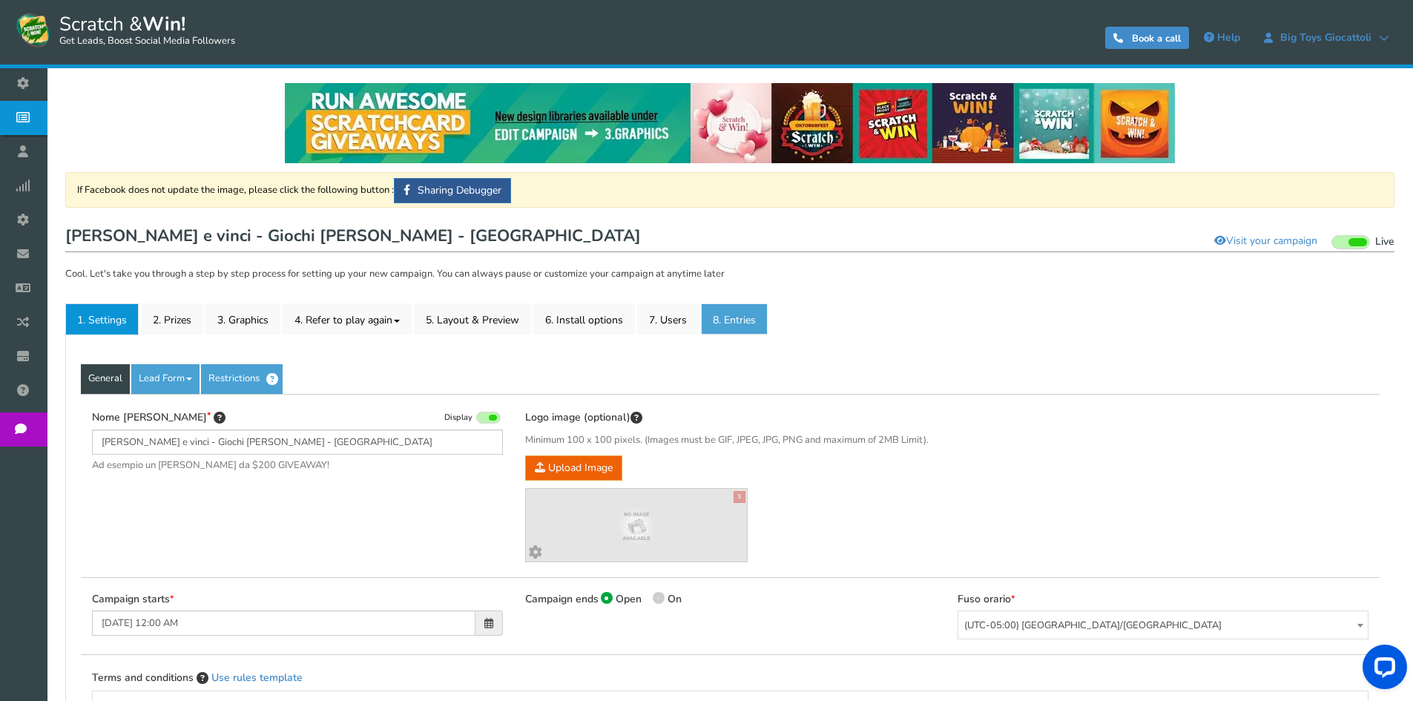
click at [740, 322] on link "8. Entries" at bounding box center [734, 318] width 67 height 31
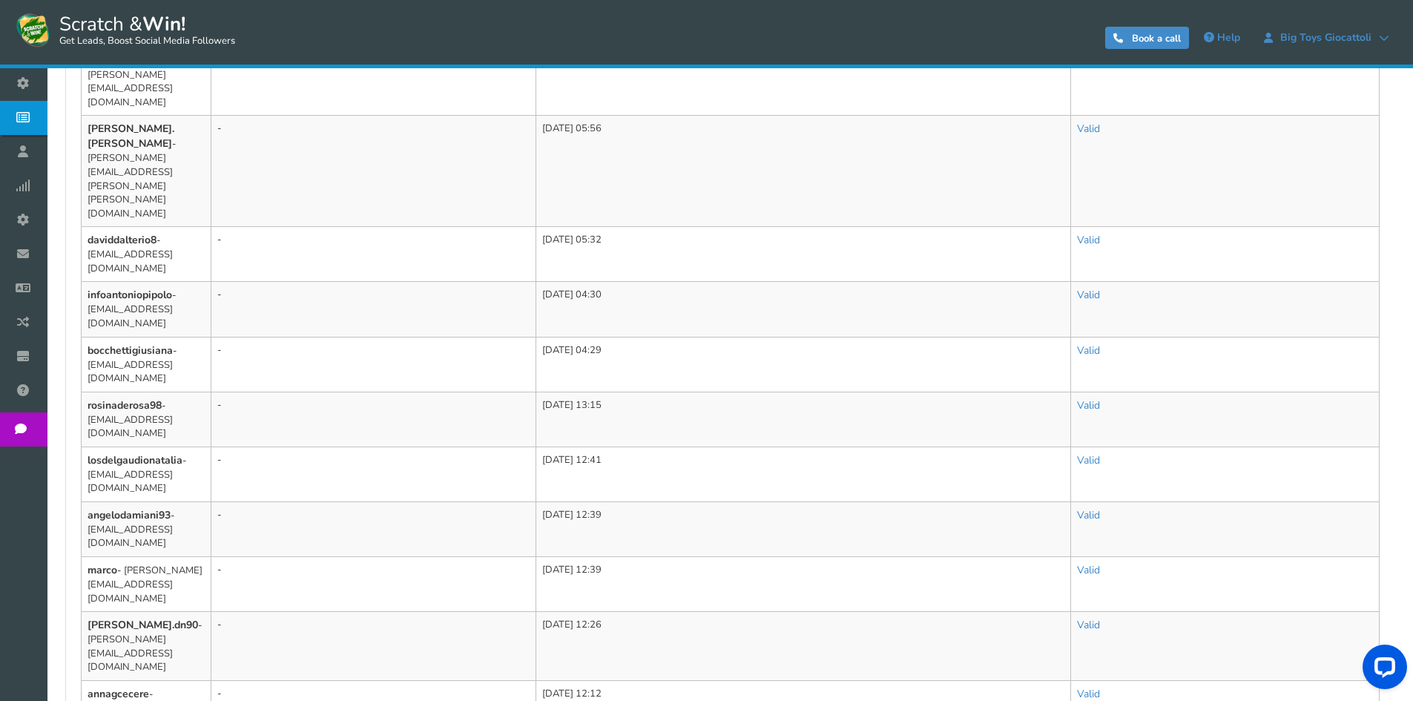
scroll to position [947, 0]
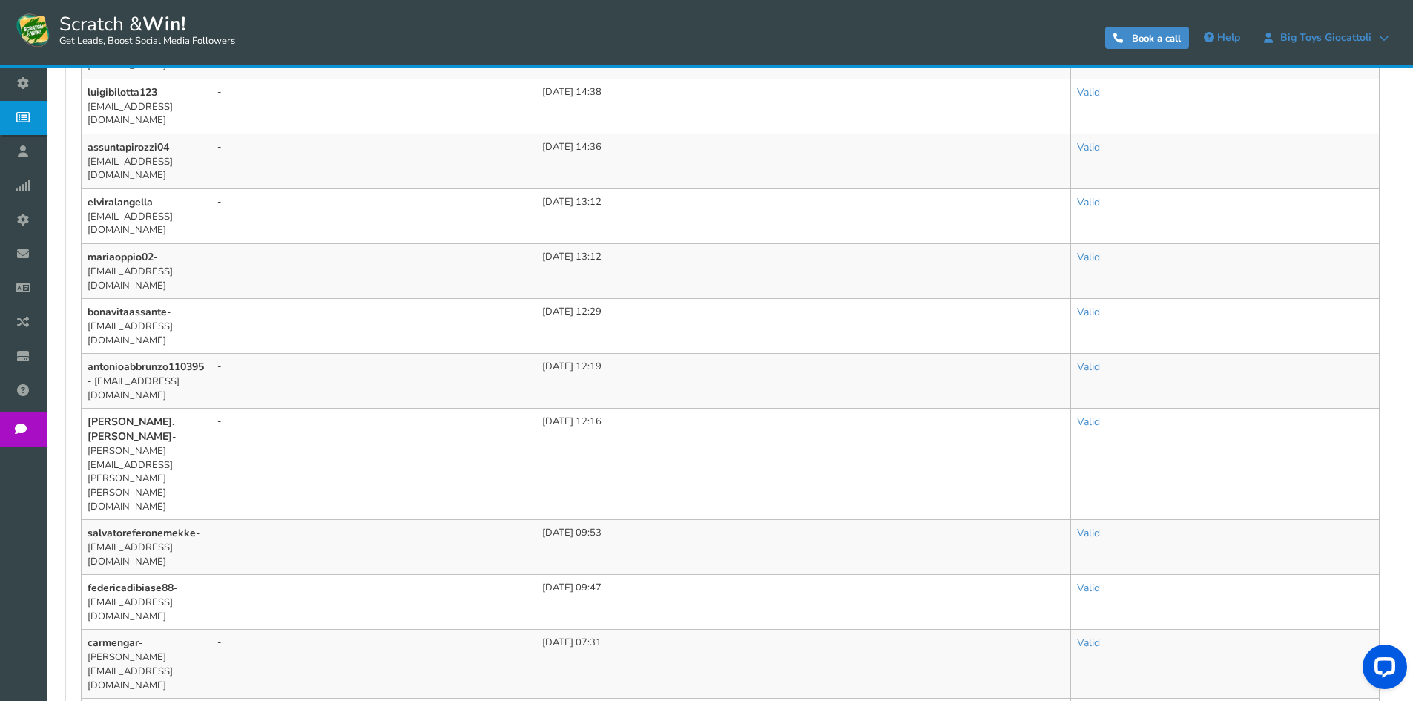
scroll to position [907, 0]
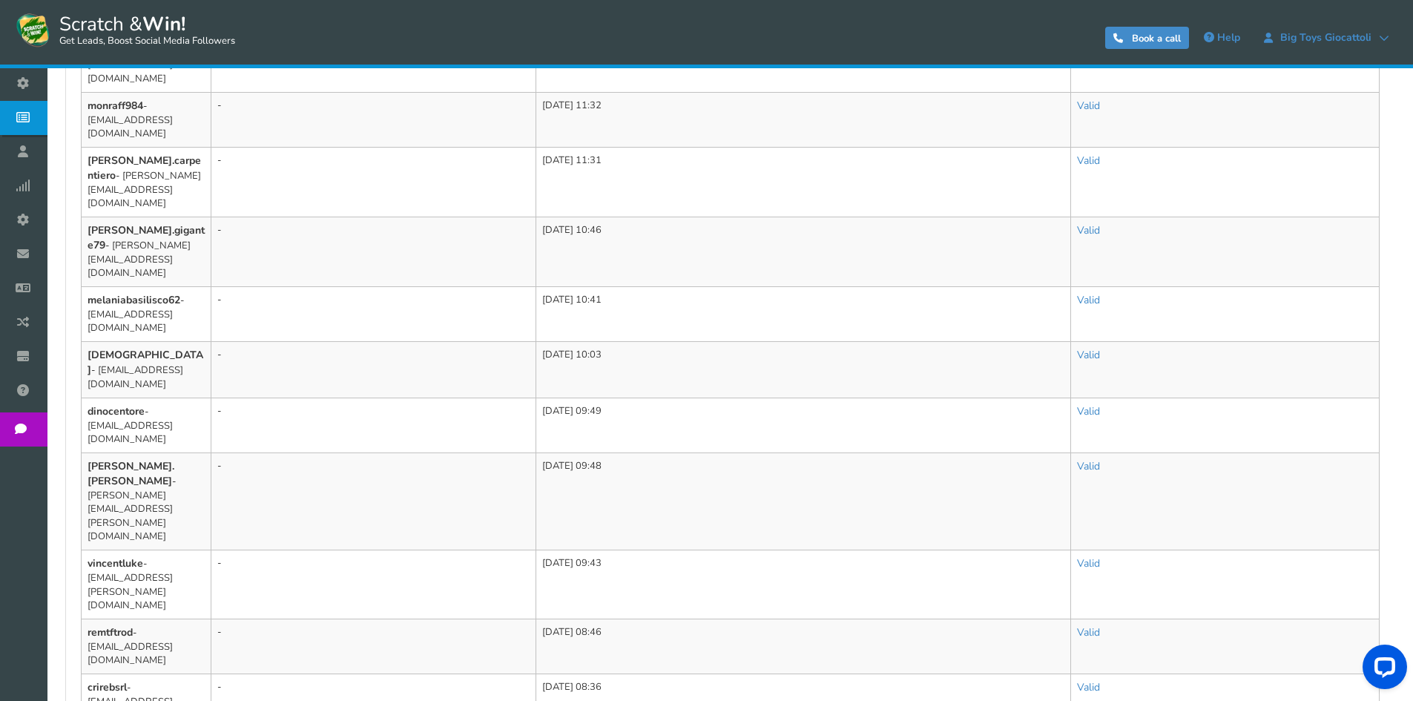
scroll to position [865, 0]
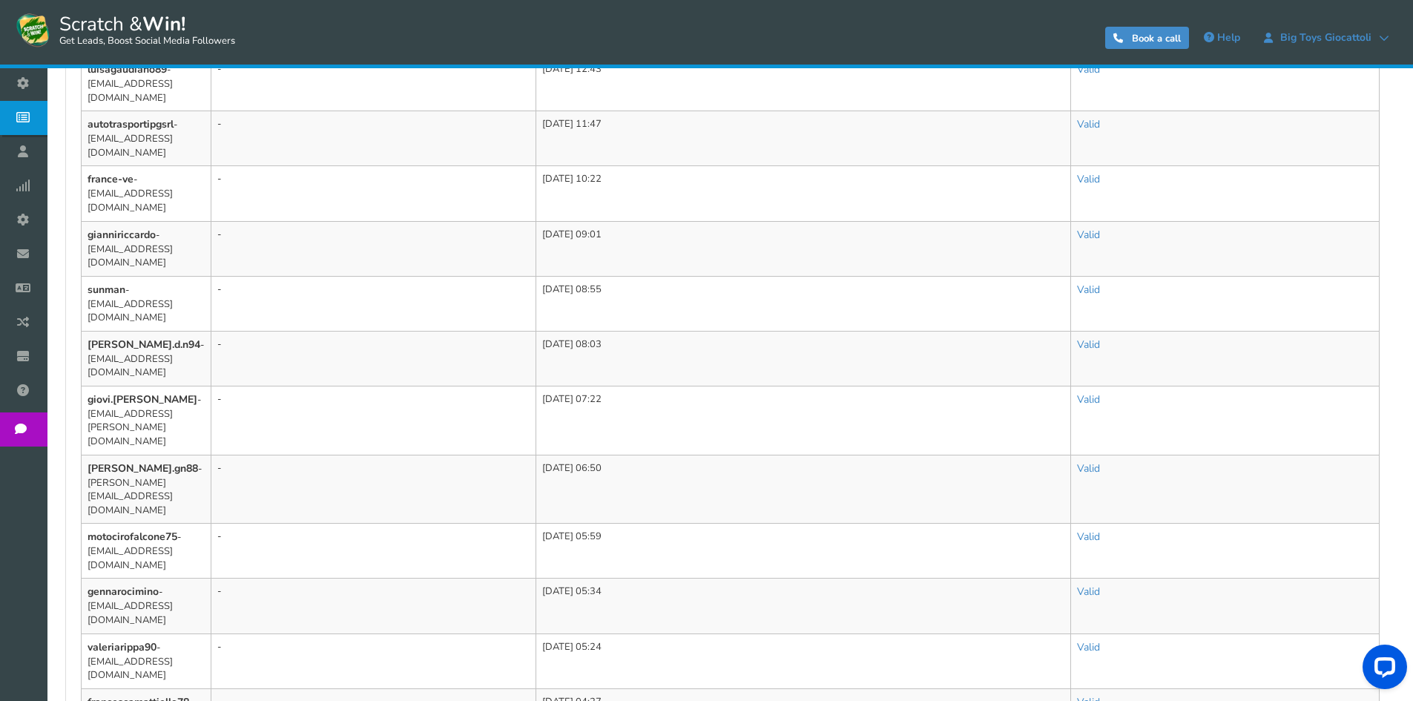
scroll to position [878, 0]
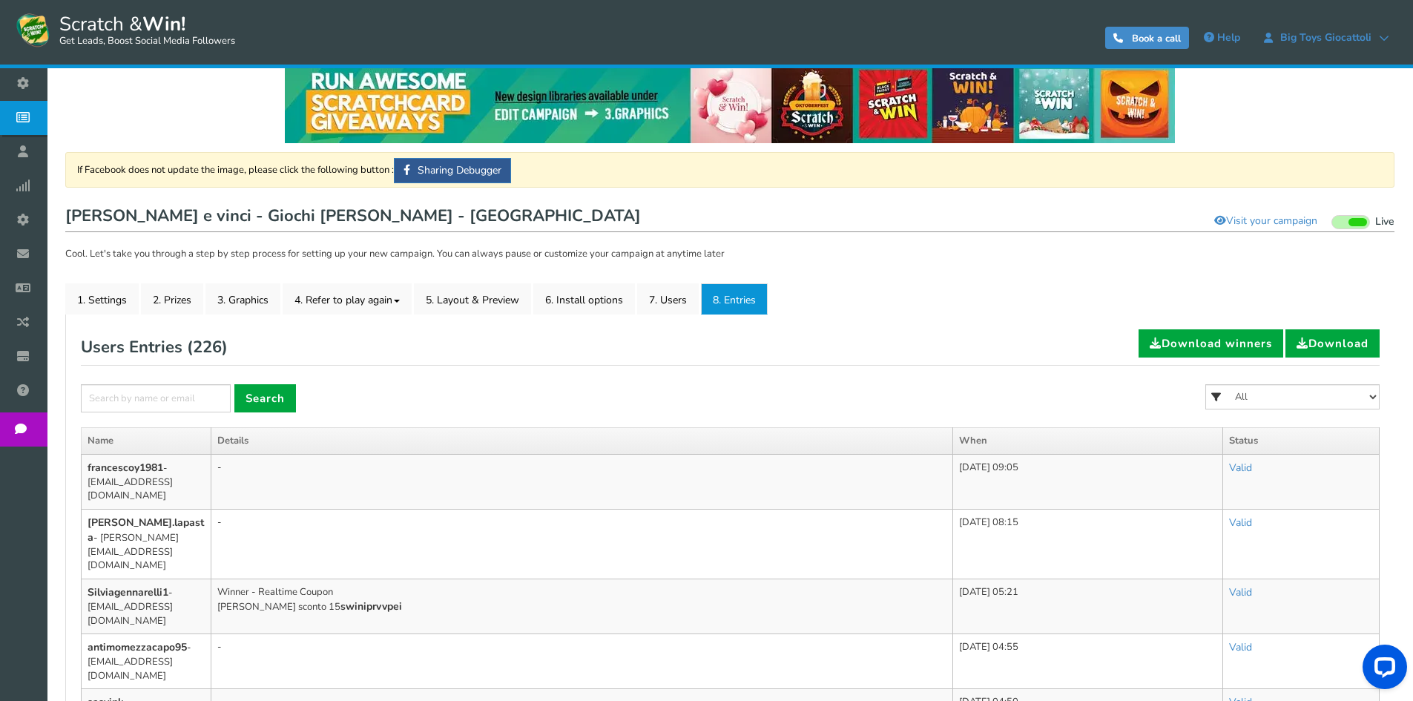
scroll to position [0, 0]
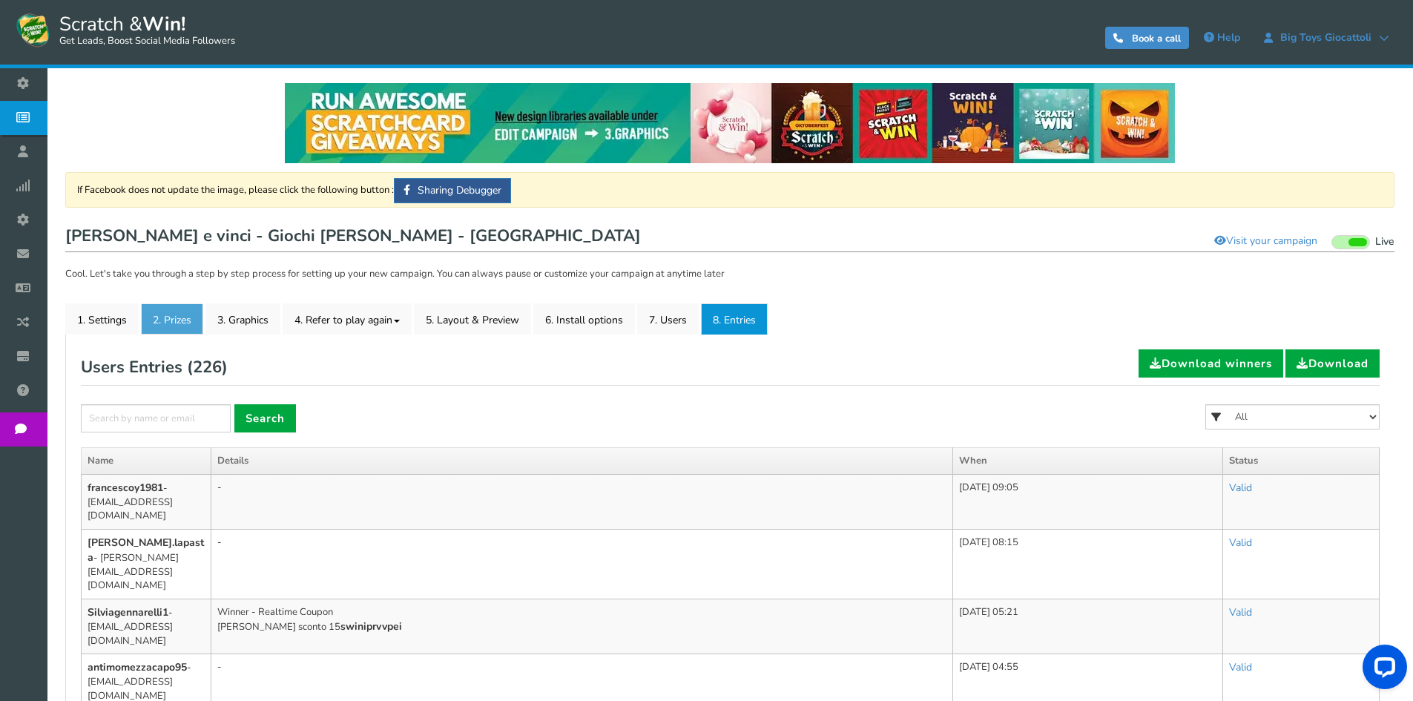
click at [172, 313] on link "2. Prizes" at bounding box center [172, 318] width 62 height 31
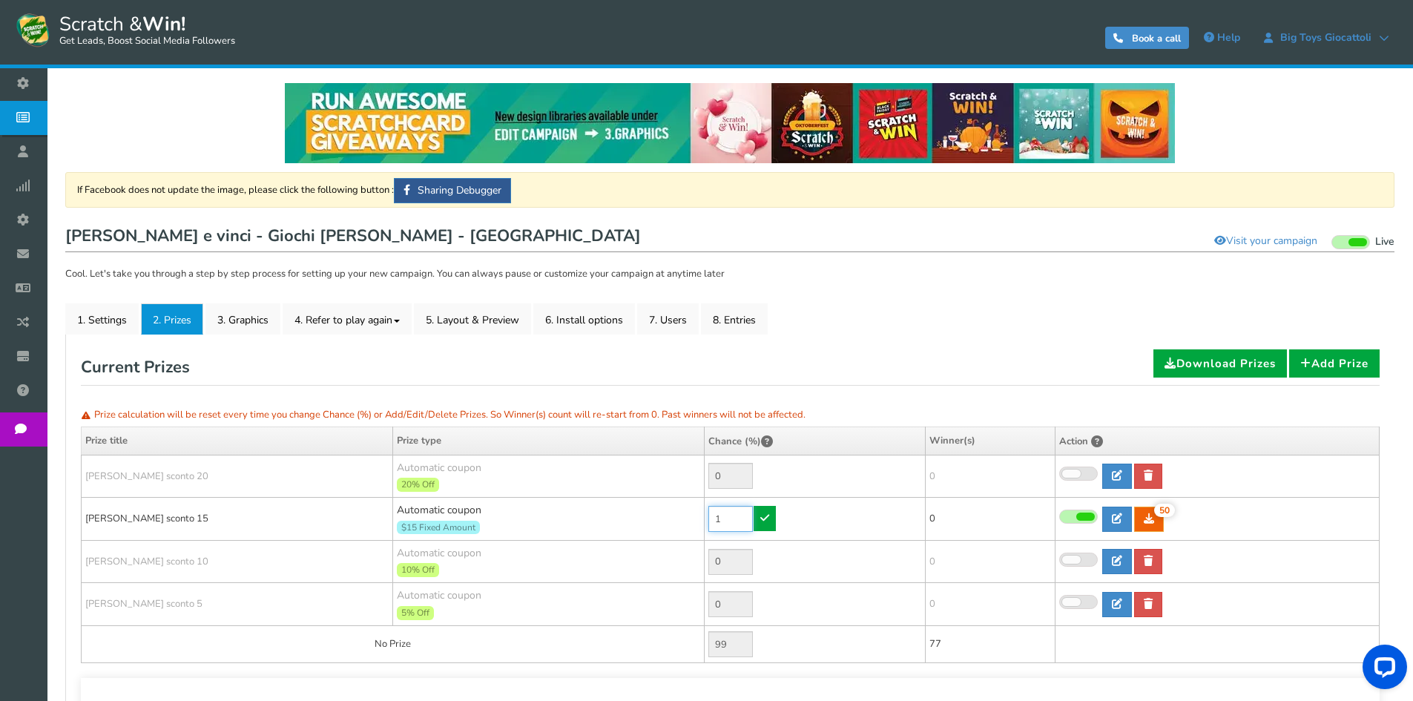
drag, startPoint x: 678, startPoint y: 514, endPoint x: 640, endPoint y: 512, distance: 37.9
click at [642, 512] on tr "[PERSON_NAME] sconto 15 Automatic coupon $15 Fixed Amount Min.order value: 0 1 …" at bounding box center [731, 519] width 1298 height 43
type input "90"
click at [769, 517] on icon at bounding box center [764, 518] width 9 height 10
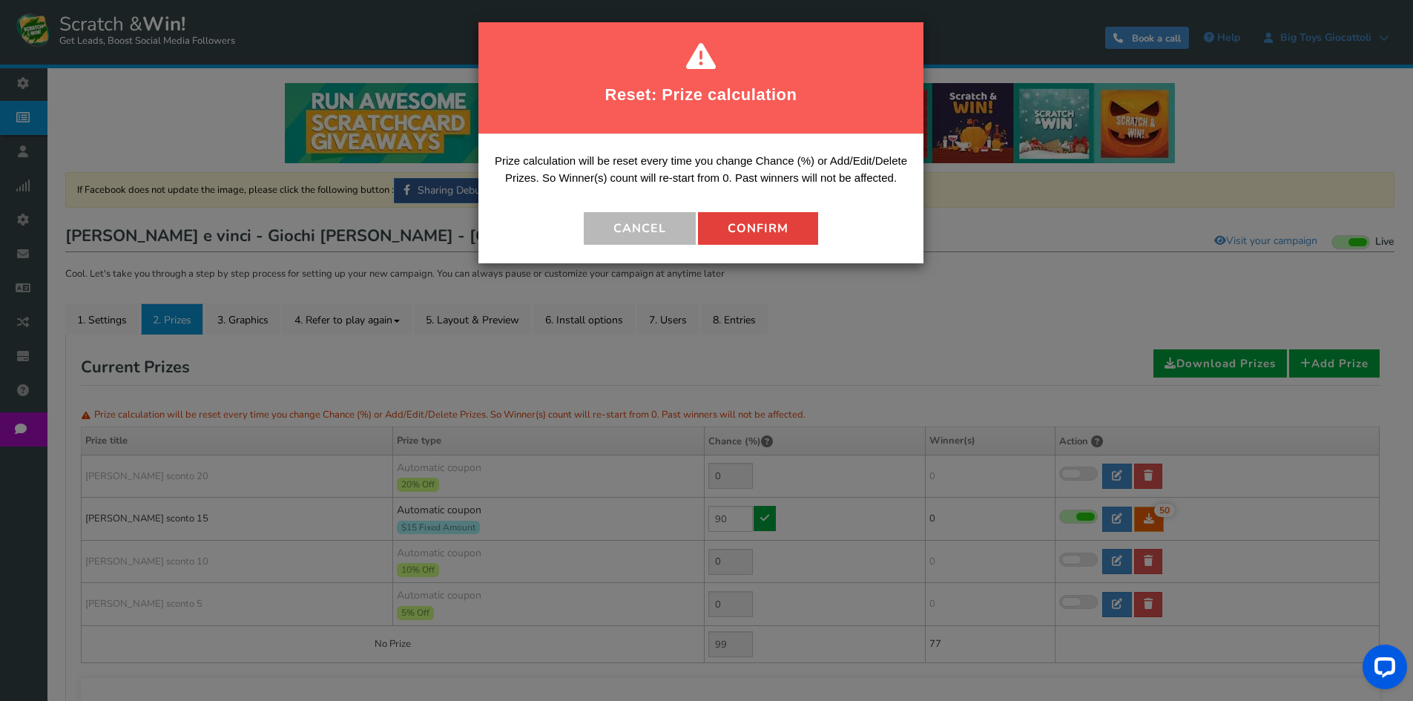
click at [773, 243] on button "Confirm" at bounding box center [758, 228] width 120 height 33
type input "10"
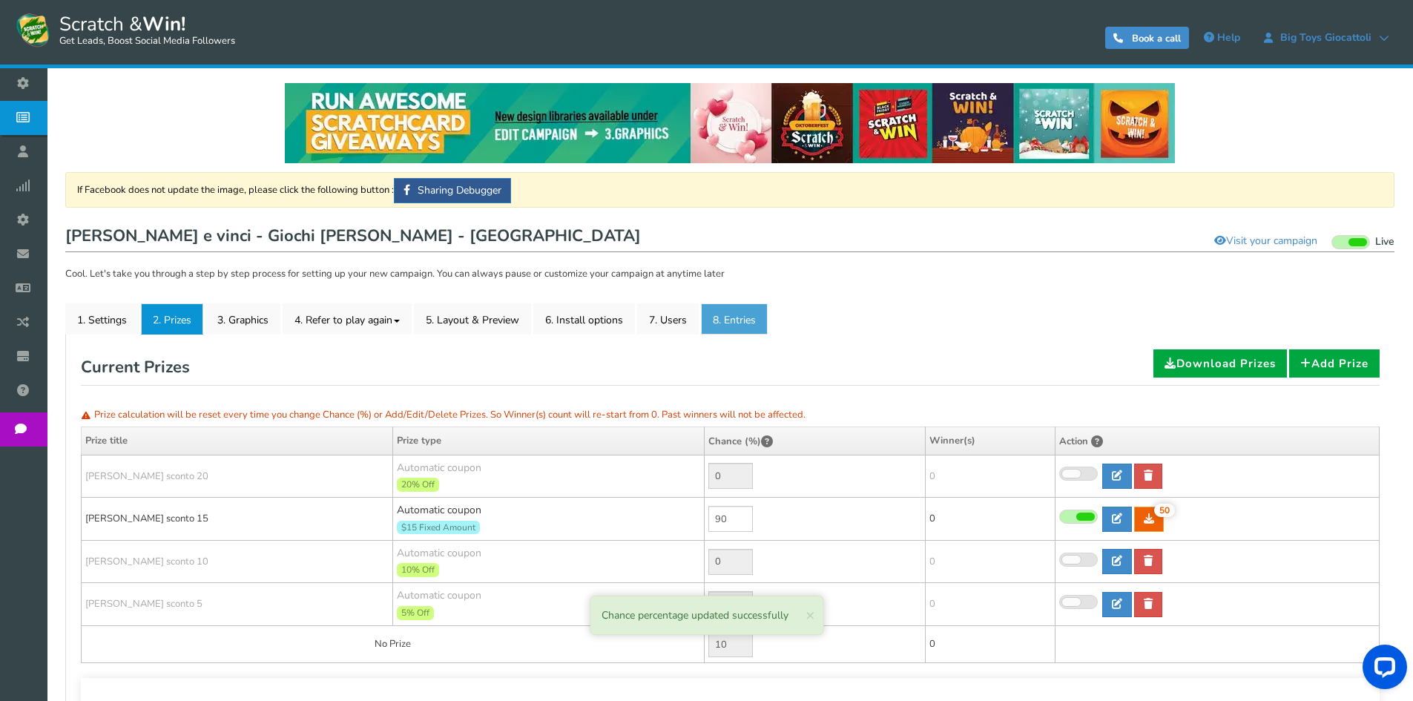
click at [744, 320] on link "8. Entries" at bounding box center [734, 318] width 67 height 31
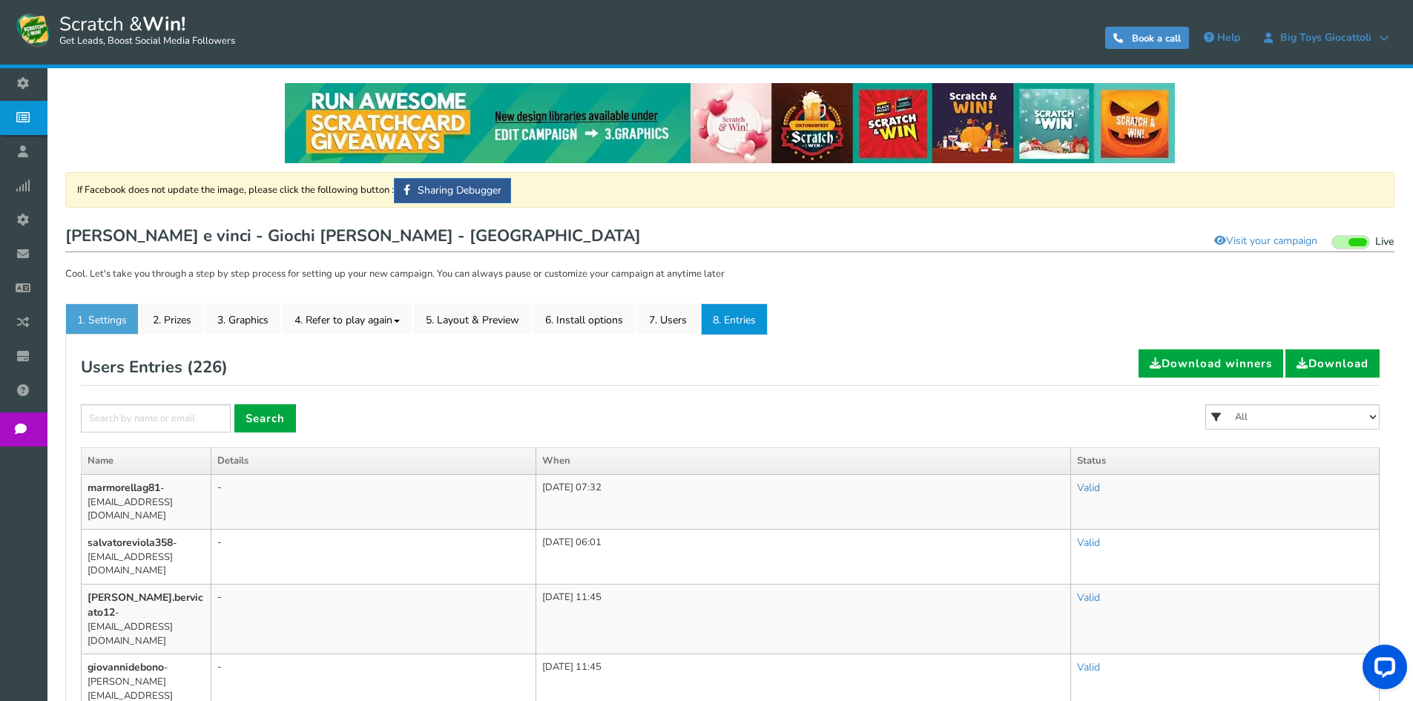
click at [94, 313] on link "1. Settings" at bounding box center [101, 318] width 73 height 31
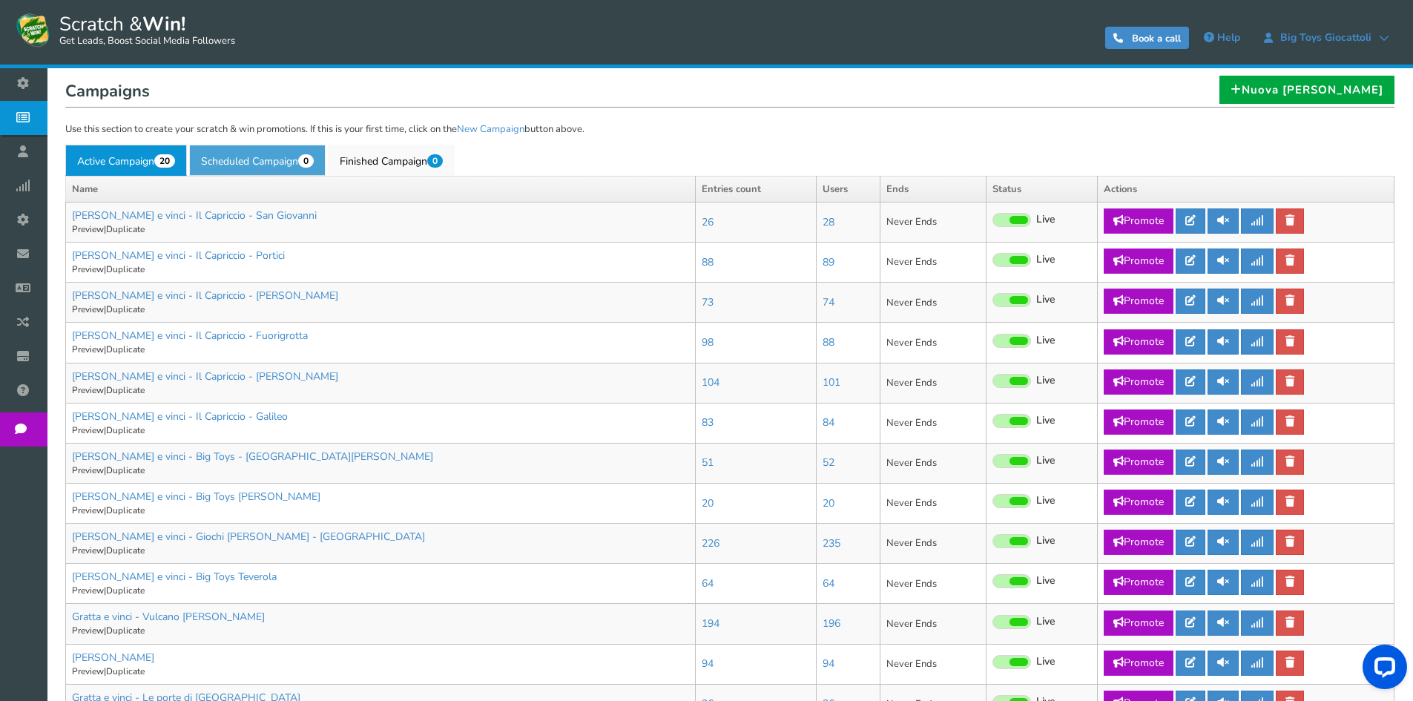
scroll to position [297, 0]
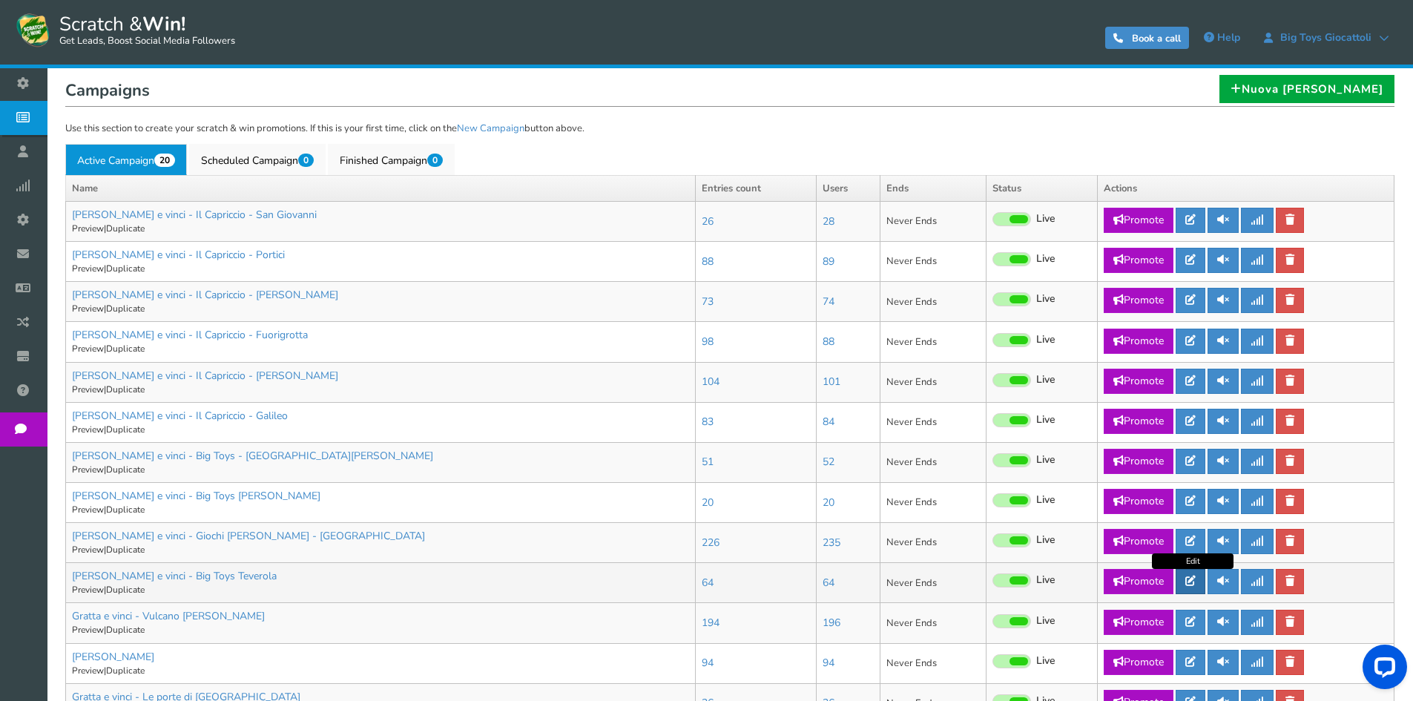
click at [1194, 577] on icon at bounding box center [1190, 581] width 10 height 10
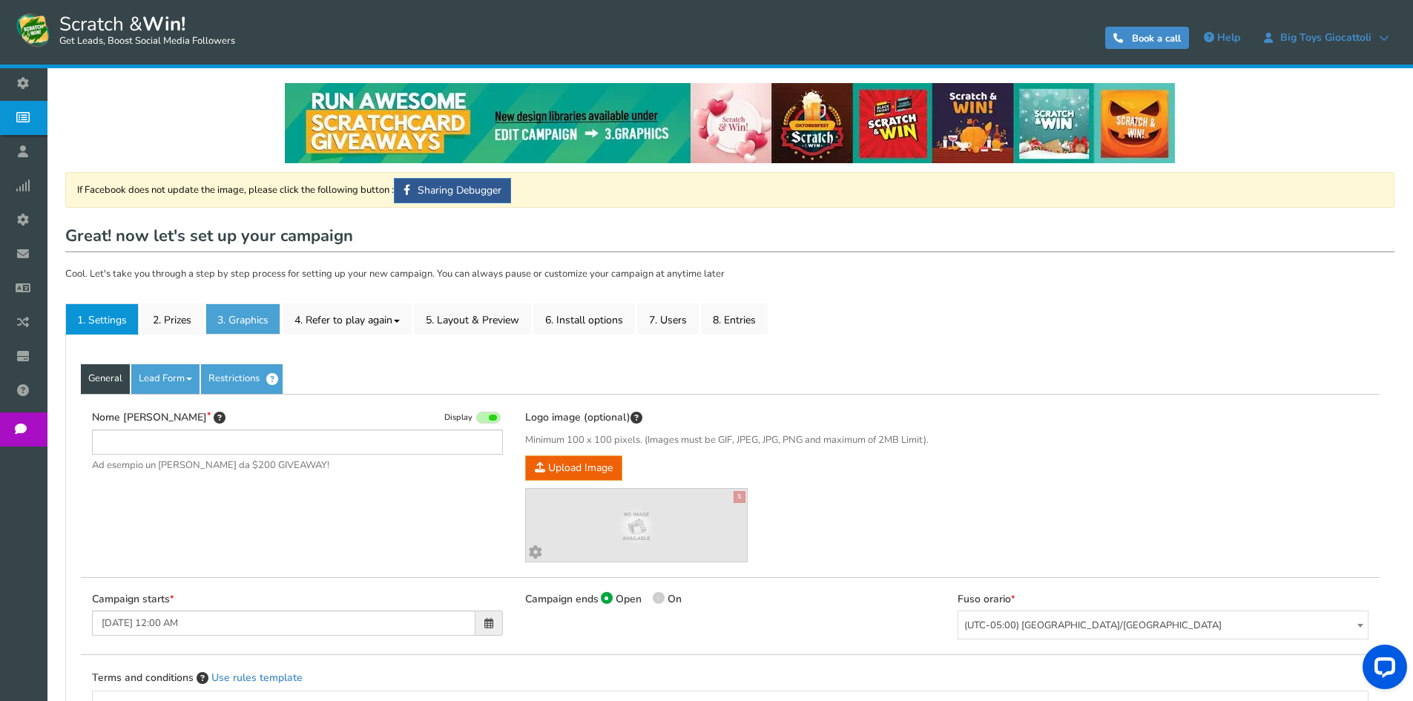
type input "[PERSON_NAME] e vinci - Big Toys Teverola"
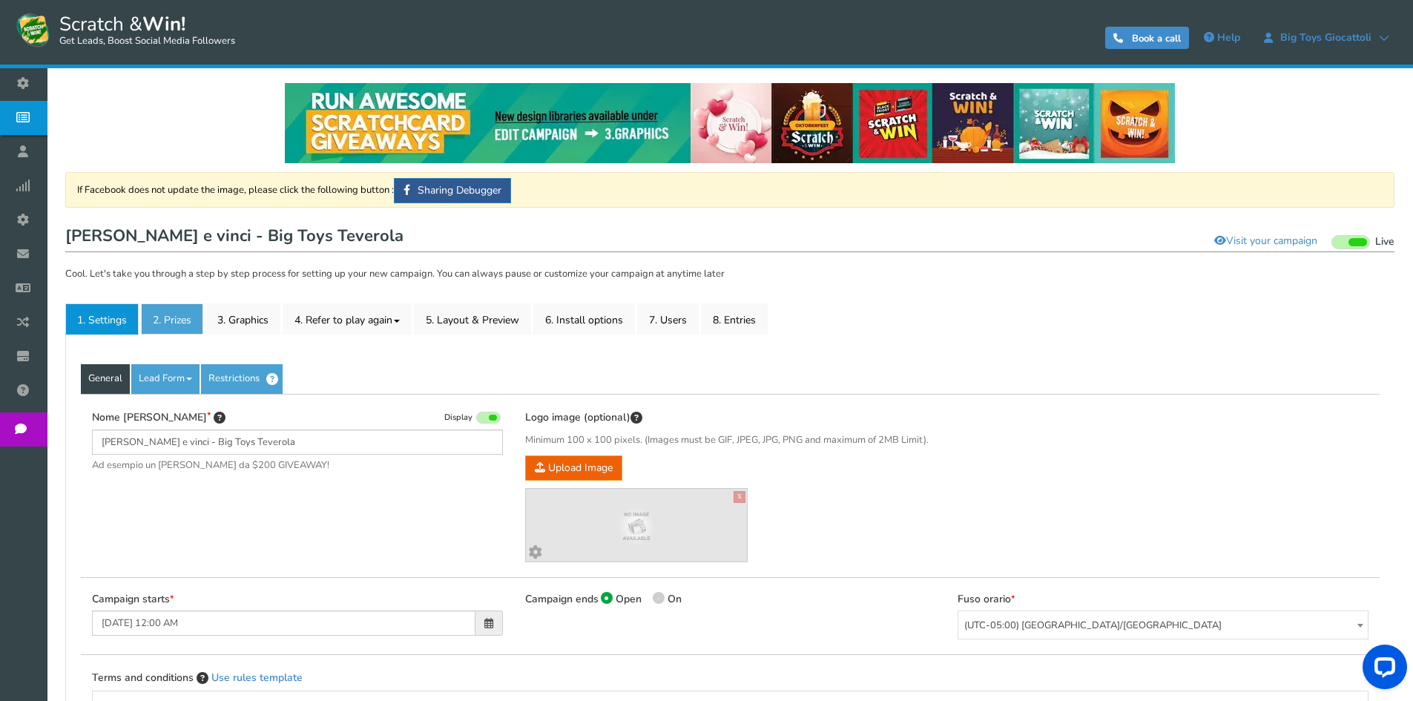
click at [181, 320] on link "2. Prizes" at bounding box center [172, 318] width 62 height 31
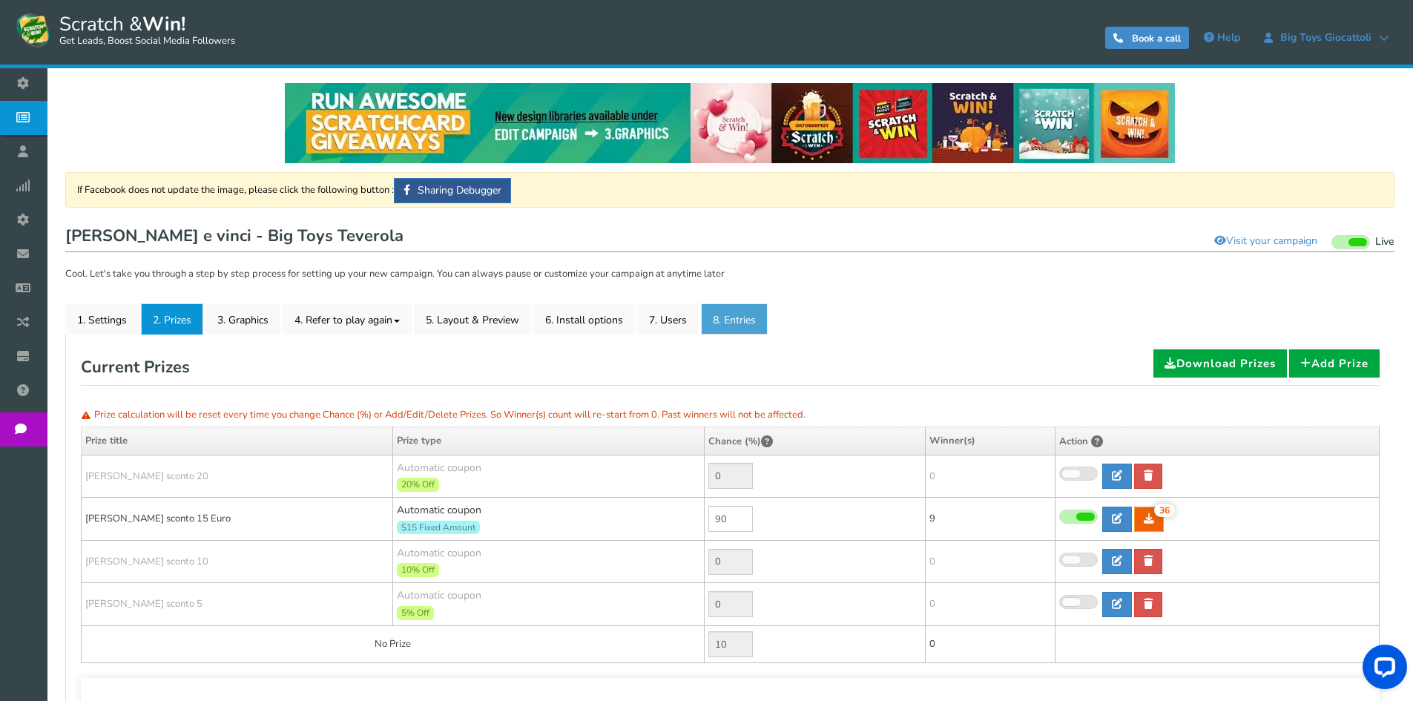
click at [753, 321] on link "8. Entries" at bounding box center [734, 318] width 67 height 31
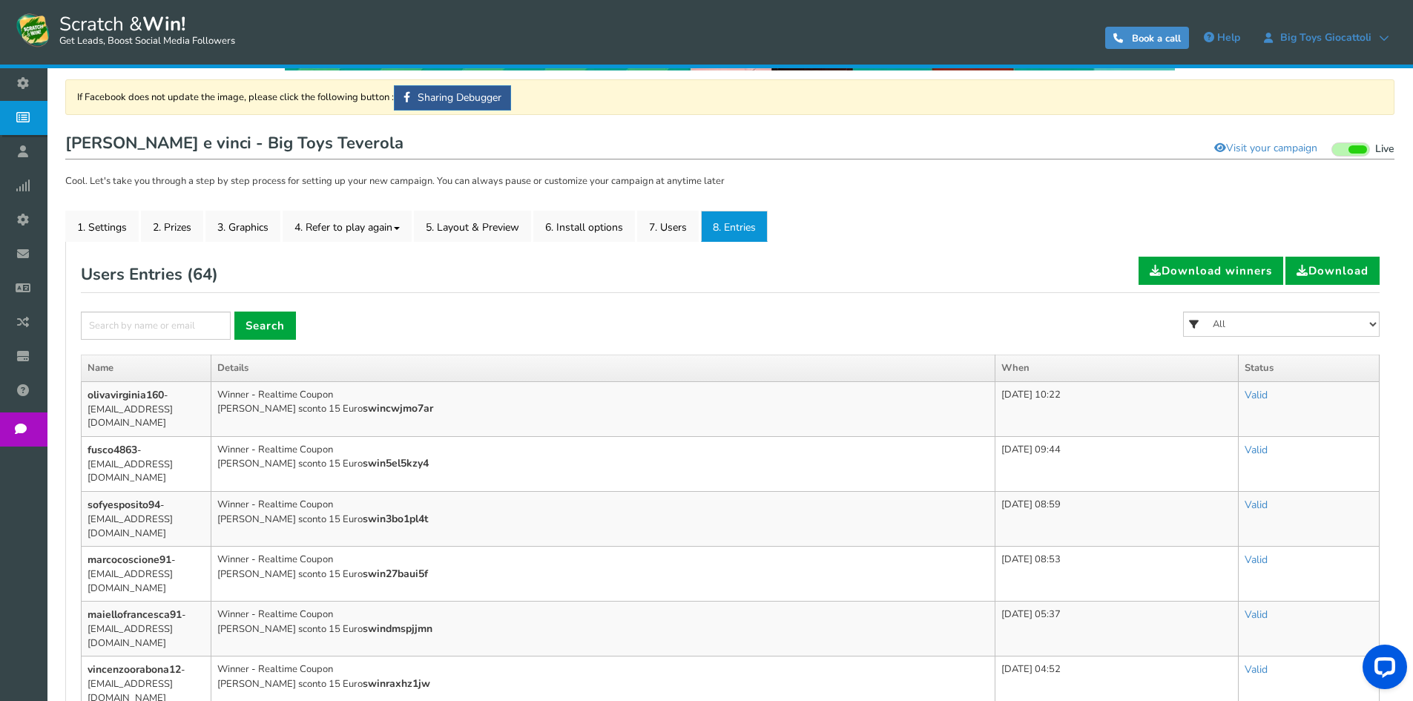
scroll to position [297, 0]
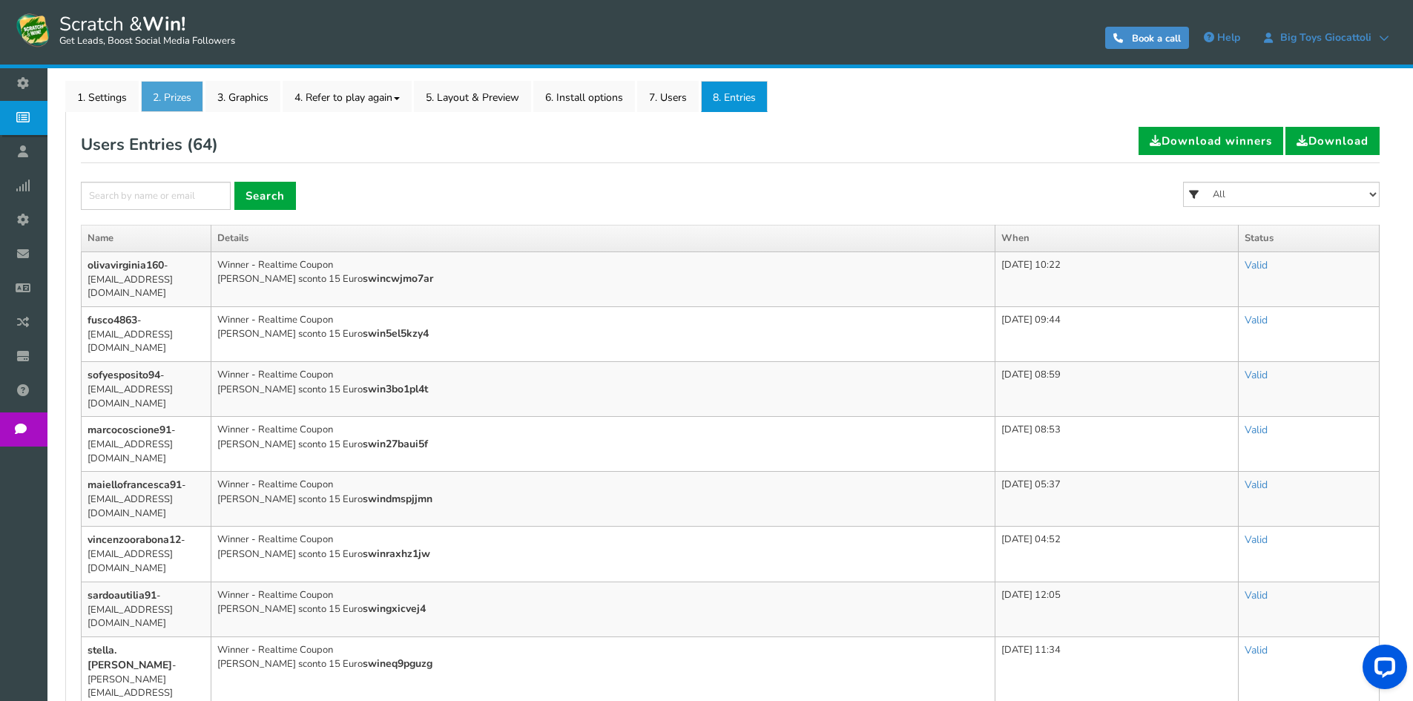
click at [173, 86] on link "2. Prizes" at bounding box center [172, 96] width 62 height 31
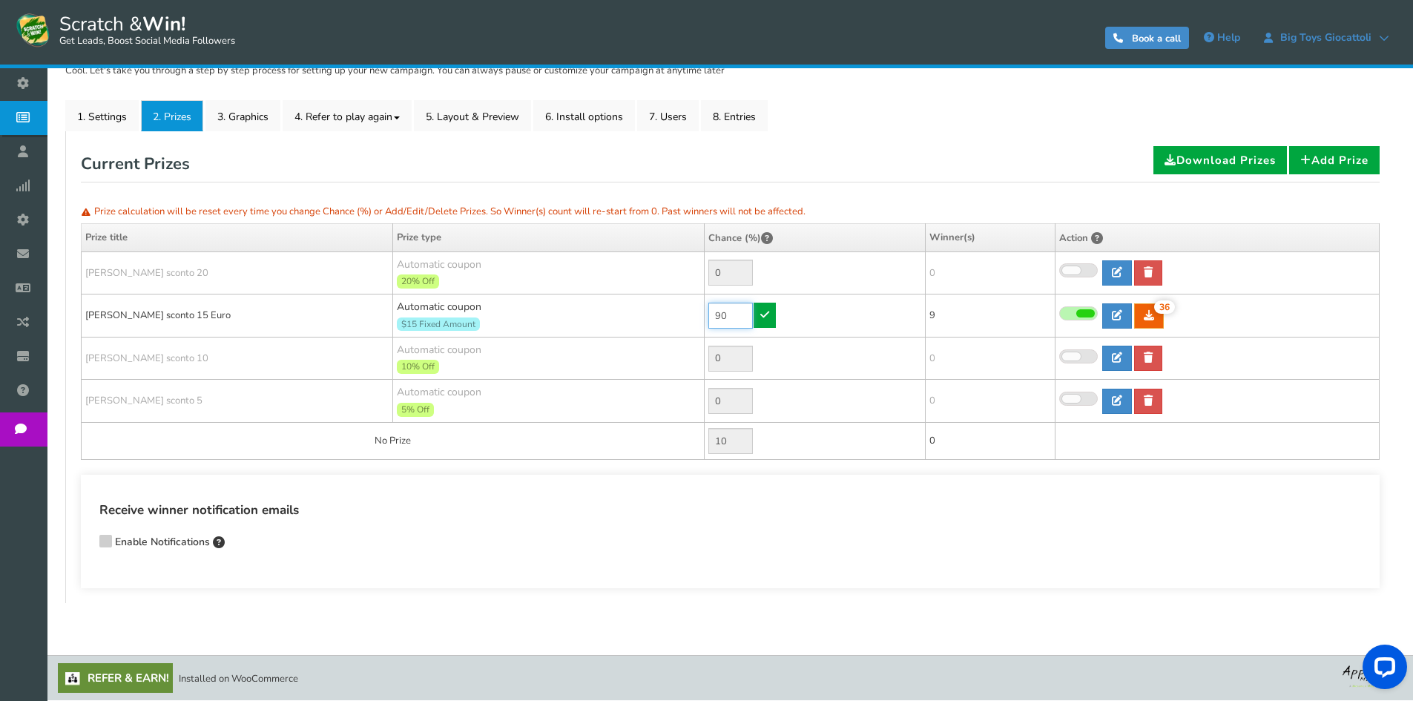
click at [691, 308] on tr "[PERSON_NAME] sconto 15 Euro Automatic coupon $15 Fixed Amount Min.order value:…" at bounding box center [731, 316] width 1298 height 43
type input "30"
click at [771, 306] on link at bounding box center [765, 315] width 22 height 25
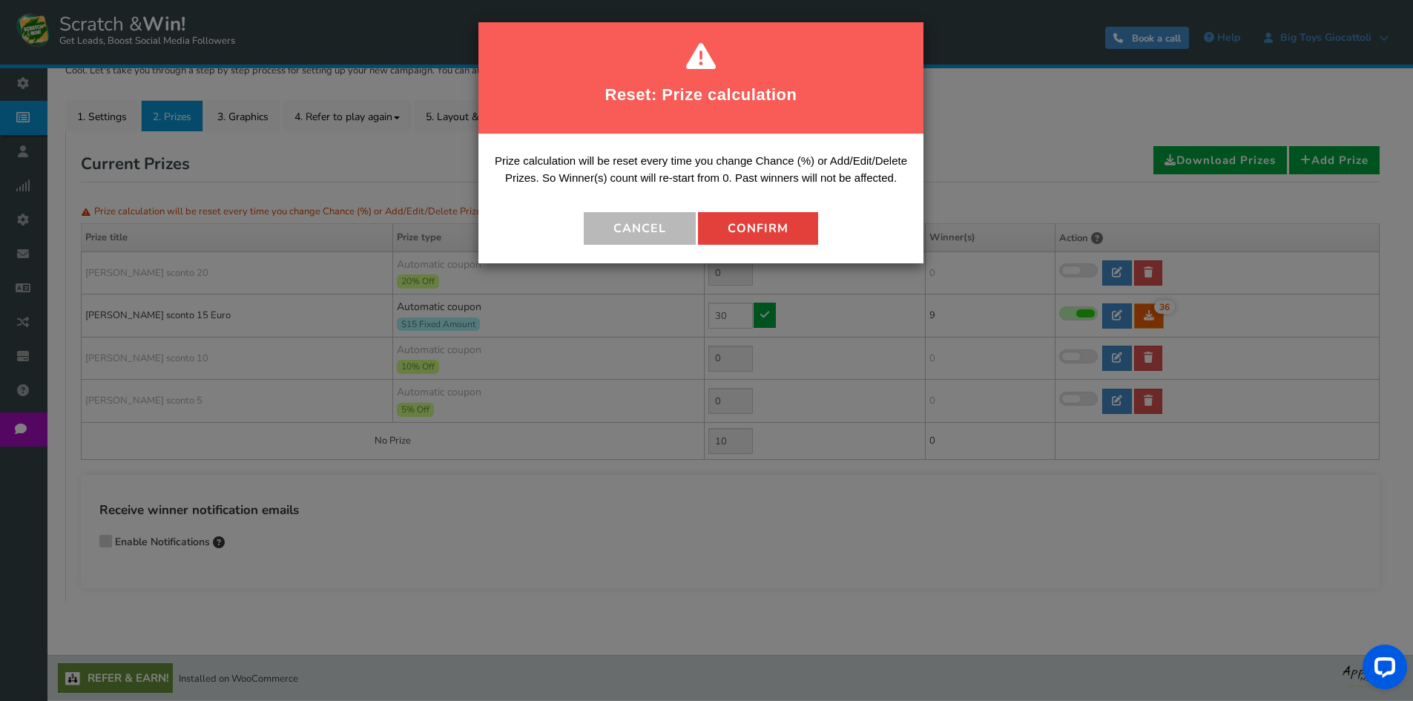
click at [782, 228] on button "Confirm" at bounding box center [758, 228] width 120 height 33
type input "70"
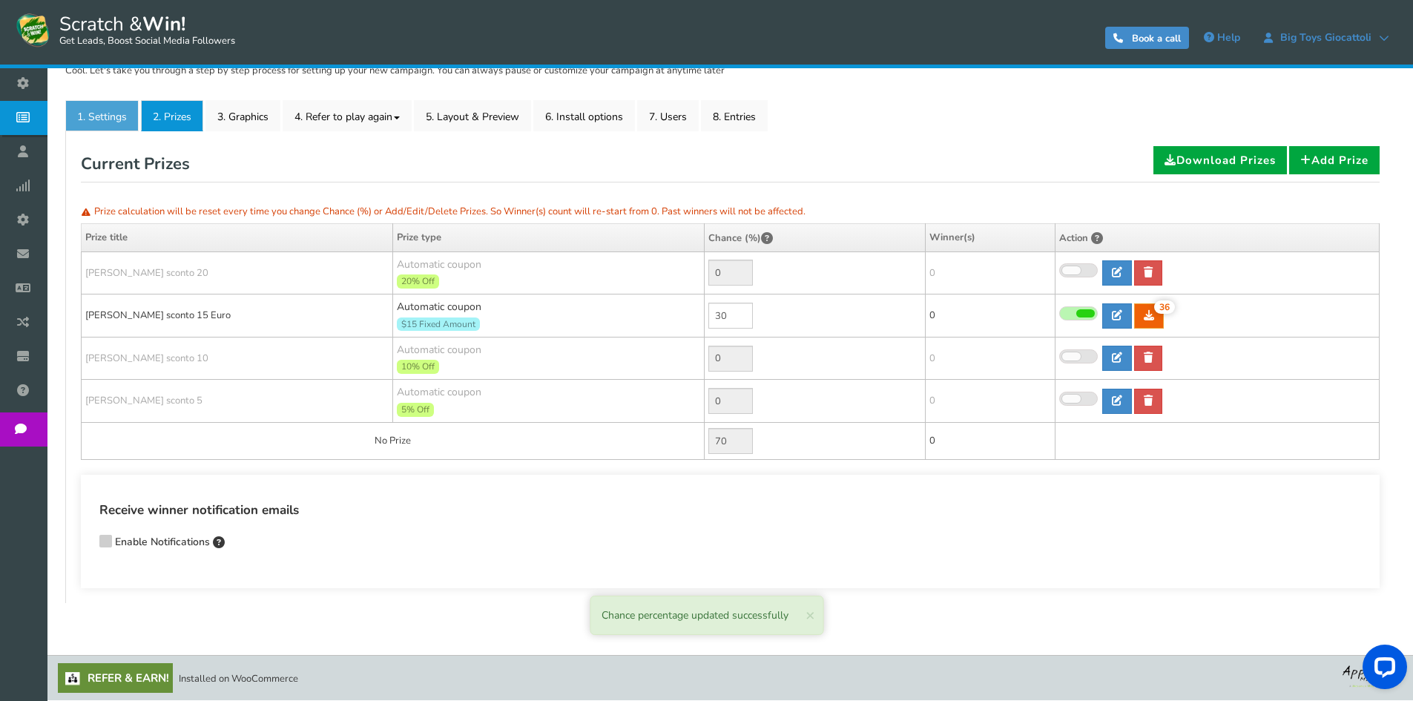
click at [105, 119] on link "1. Settings" at bounding box center [101, 115] width 73 height 31
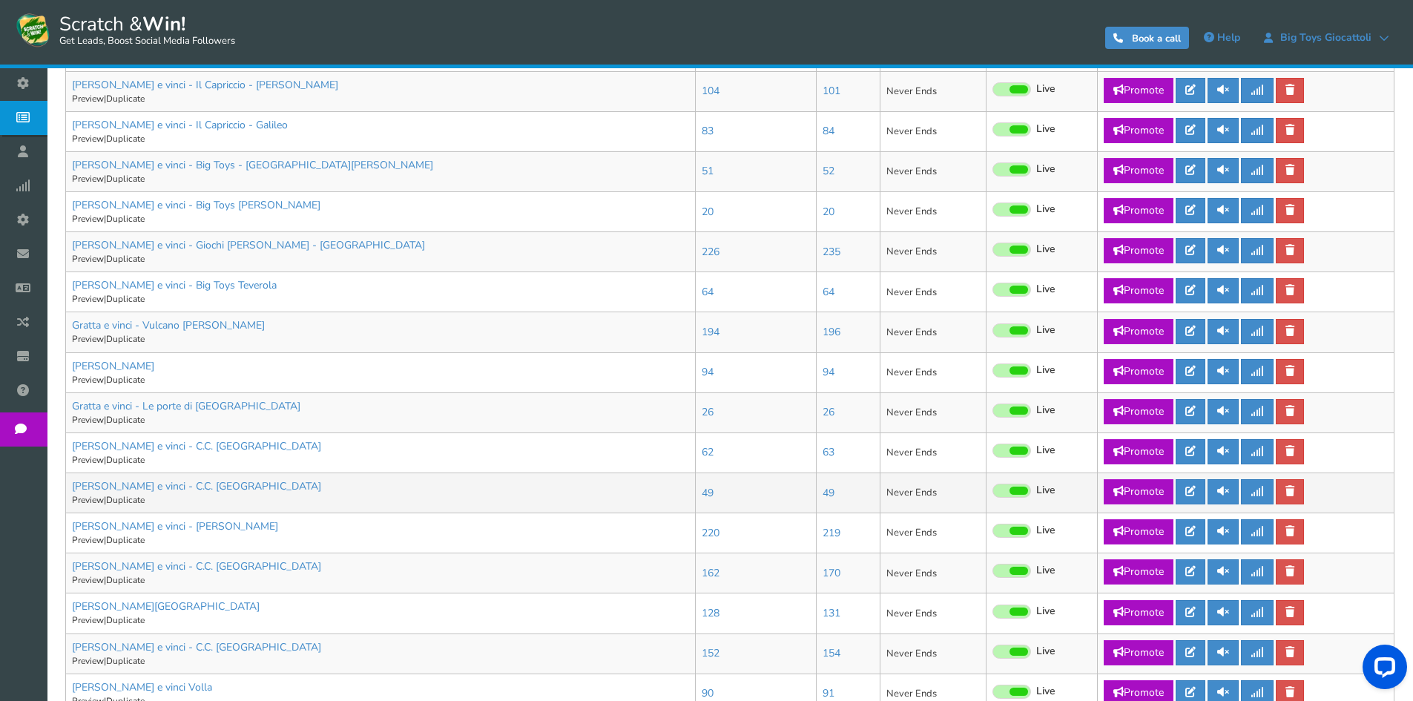
scroll to position [593, 0]
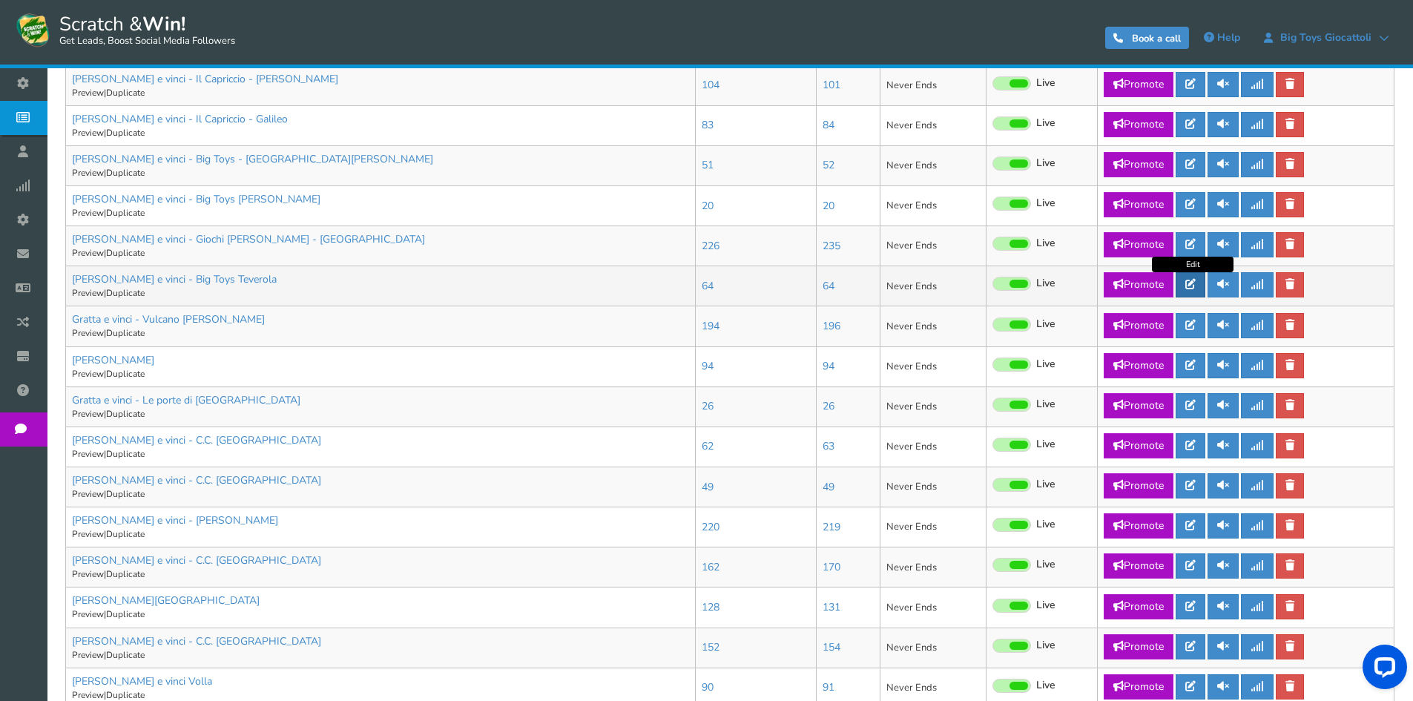
click at [1201, 284] on link at bounding box center [1191, 284] width 30 height 25
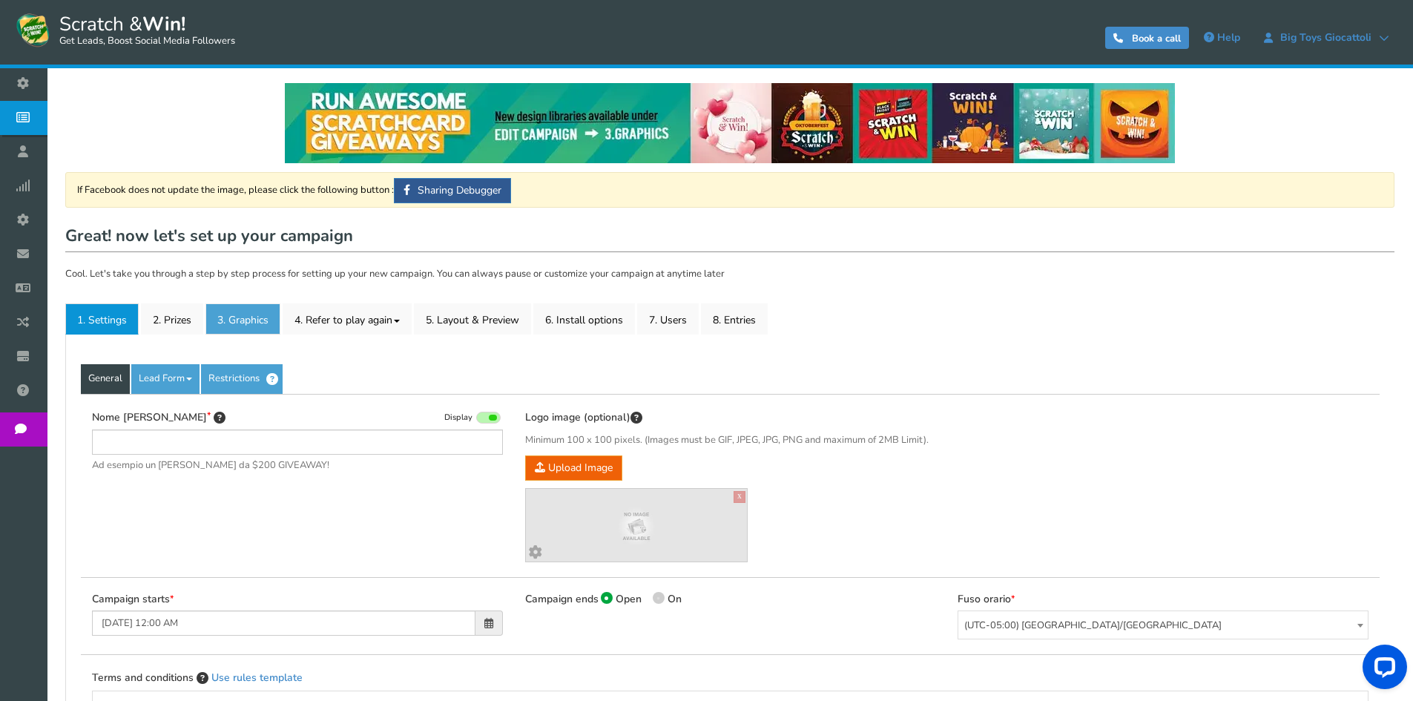
type input "[PERSON_NAME] e vinci - Big Toys Teverola"
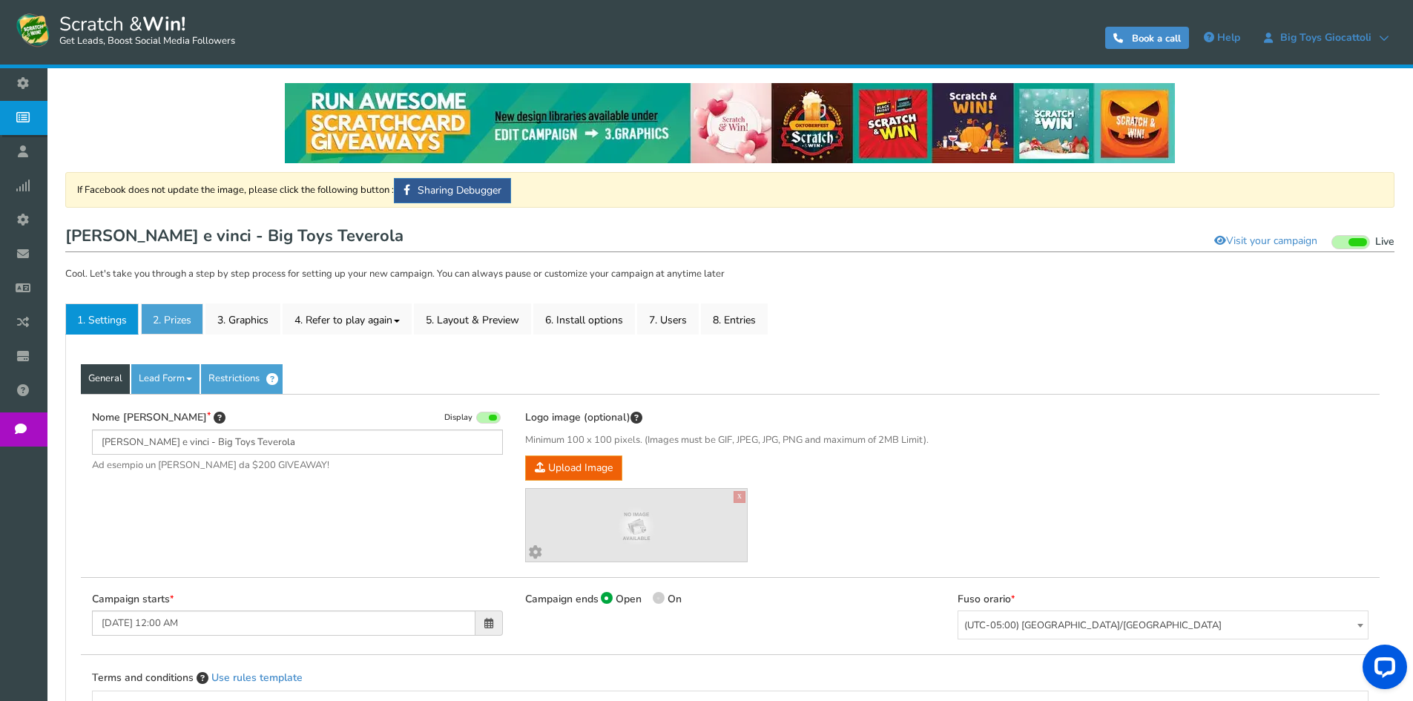
click at [177, 323] on link "2. Prizes" at bounding box center [172, 318] width 62 height 31
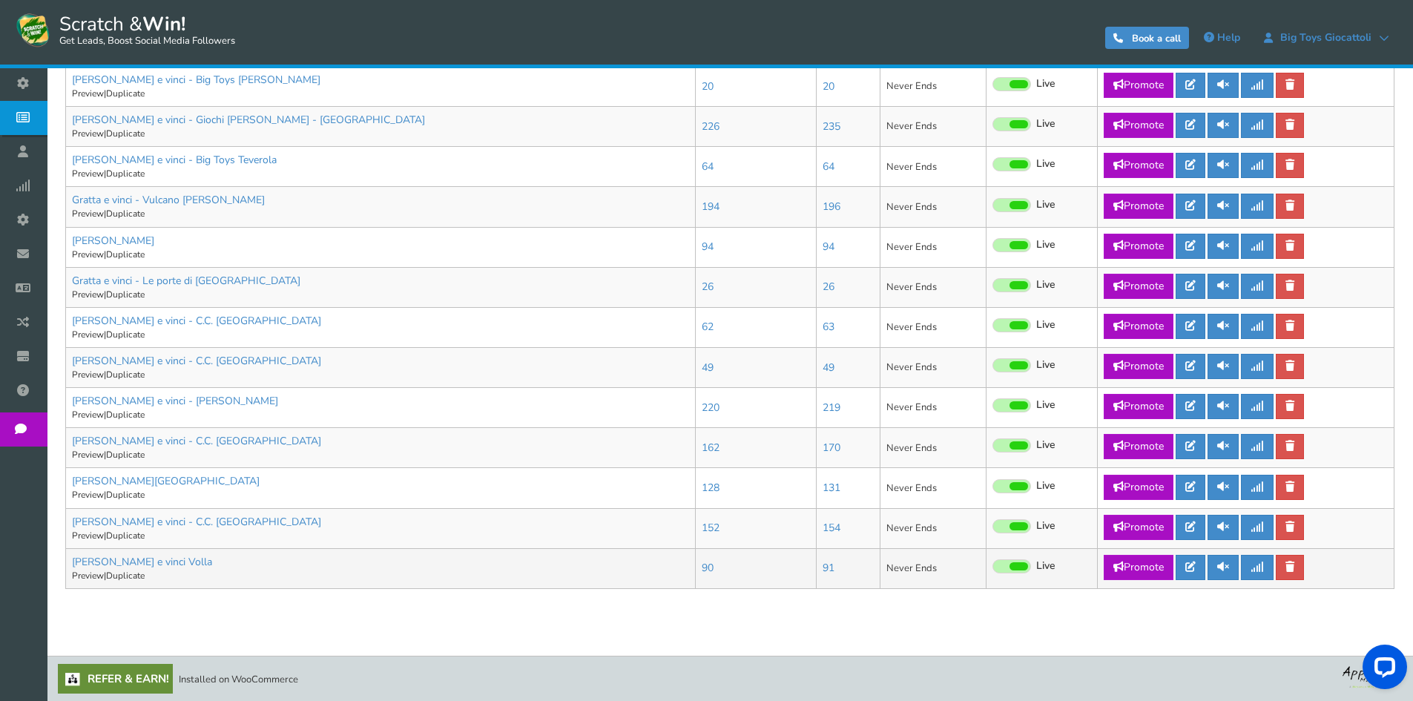
scroll to position [714, 0]
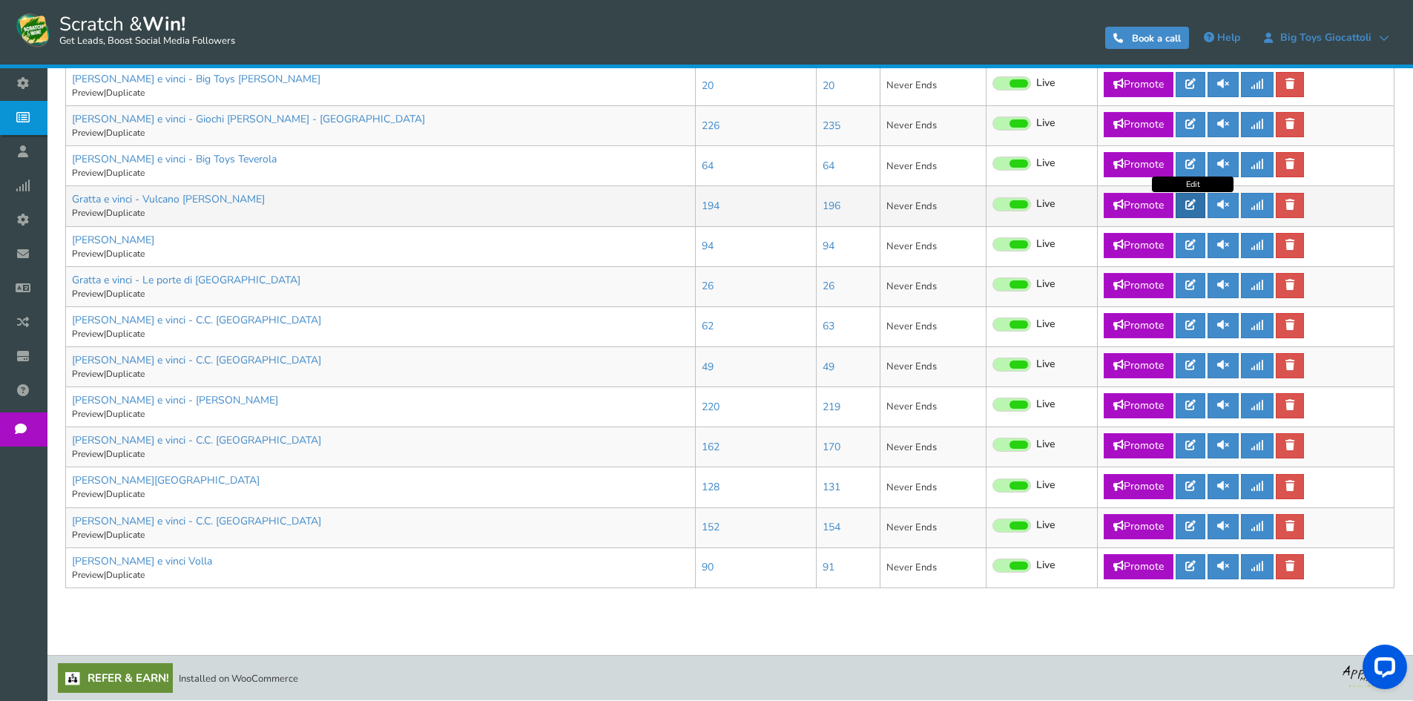
click at [1202, 202] on link at bounding box center [1191, 205] width 30 height 25
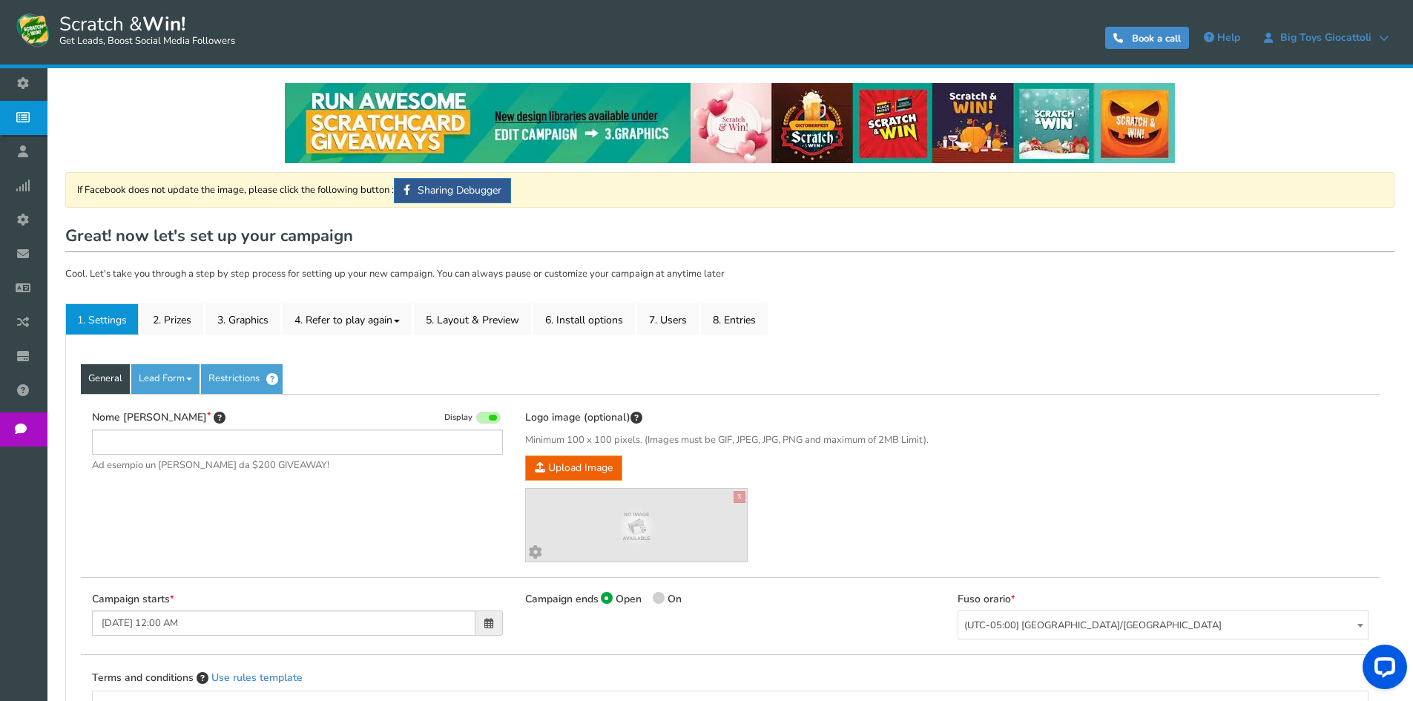
type input "Gratta e vinci - Vulcano [PERSON_NAME]"
click at [151, 325] on link "2. Prizes" at bounding box center [172, 318] width 62 height 31
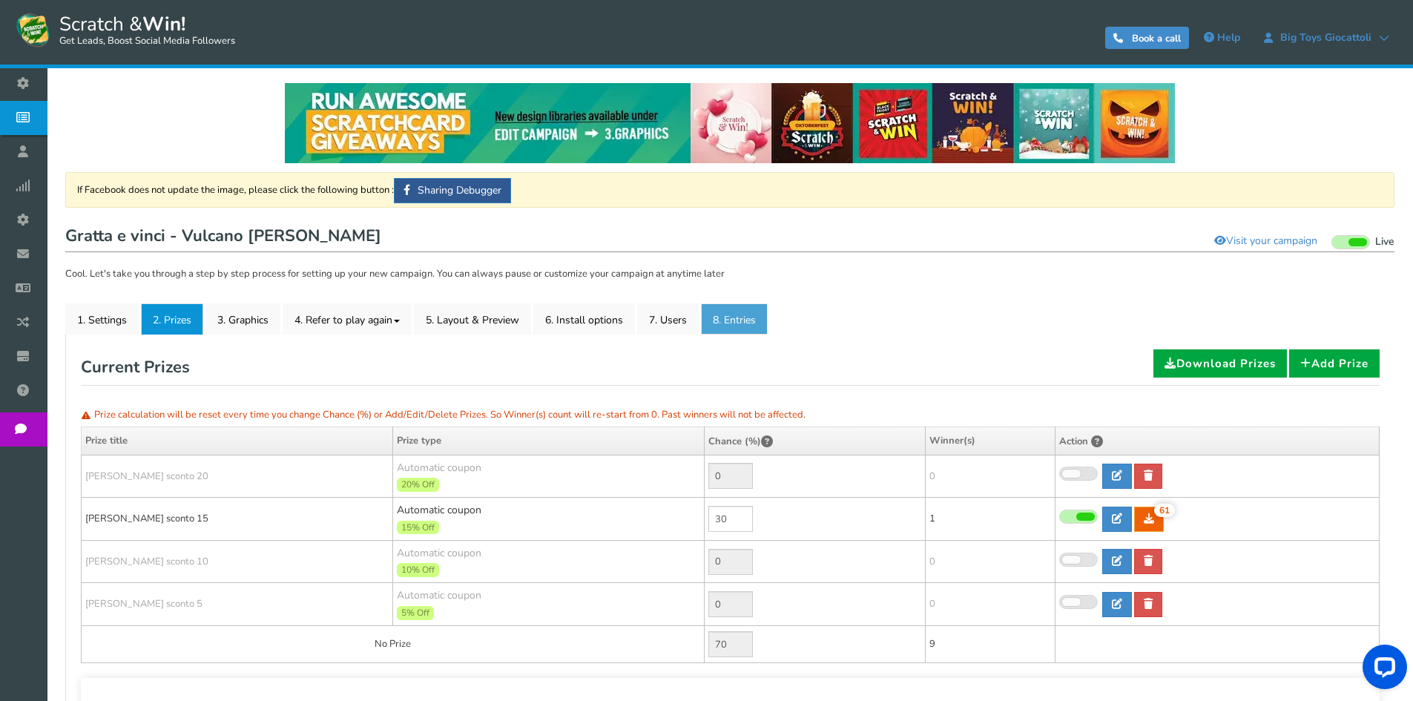
click at [734, 316] on link "8. Entries" at bounding box center [734, 318] width 67 height 31
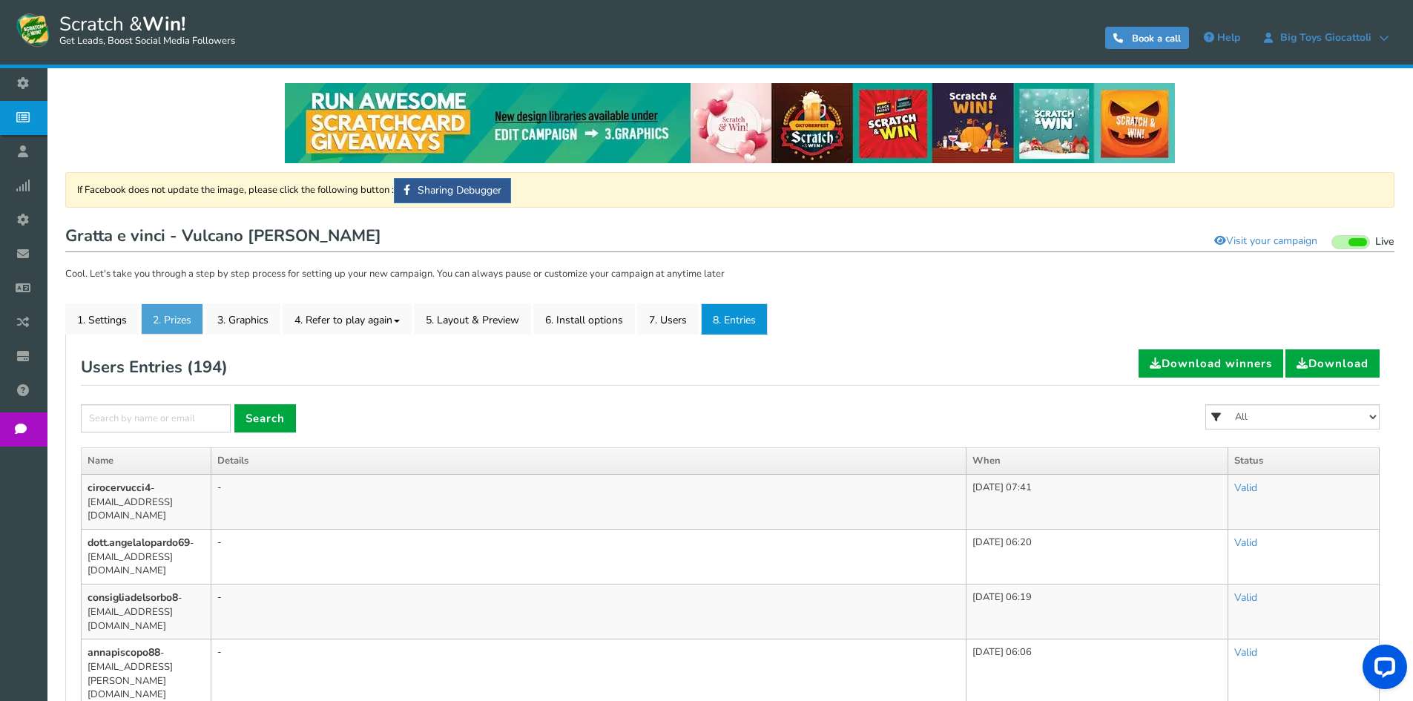
click at [194, 323] on link "2. Prizes" at bounding box center [172, 318] width 62 height 31
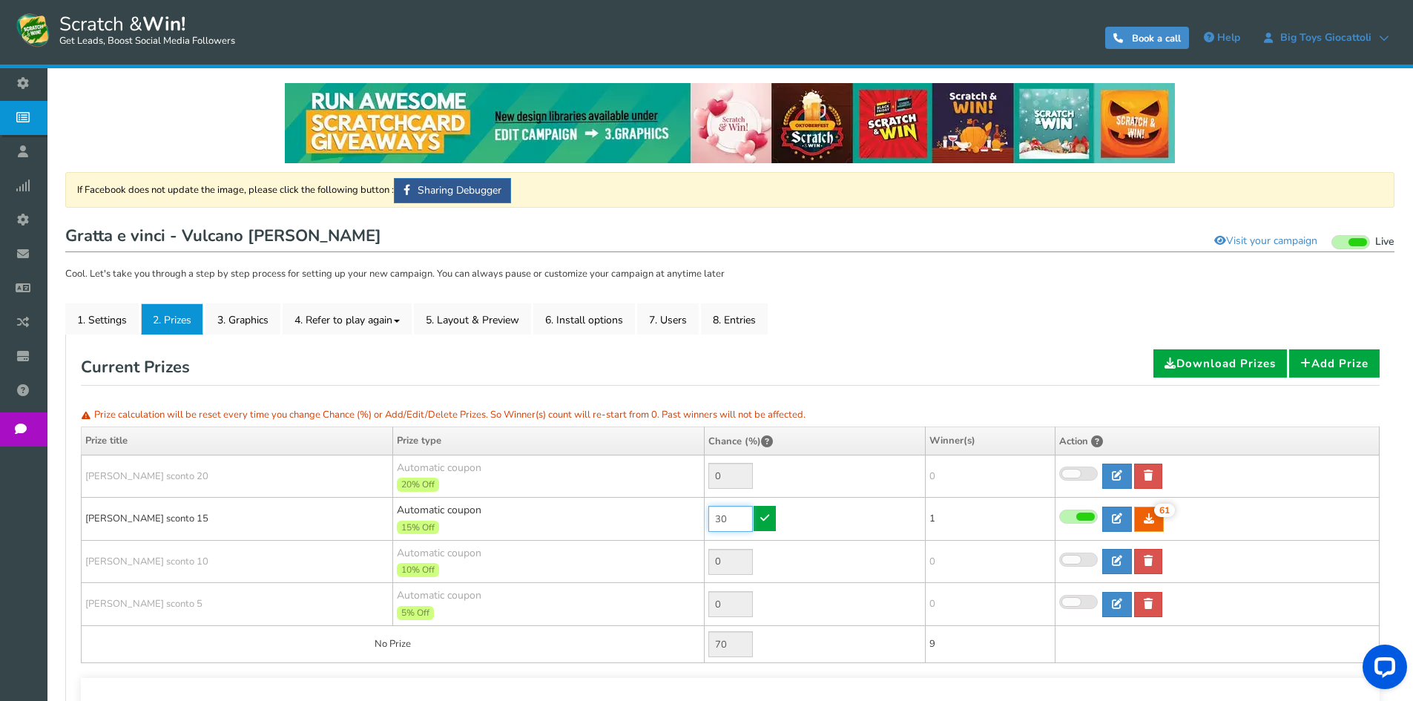
drag, startPoint x: 726, startPoint y: 515, endPoint x: 699, endPoint y: 516, distance: 26.7
click at [699, 516] on tr "[PERSON_NAME] sconto 15 Automatic coupon 15% Off Min.order value: 0 30 61 61 1" at bounding box center [731, 519] width 1298 height 43
type input "60"
click at [775, 514] on link at bounding box center [765, 518] width 22 height 25
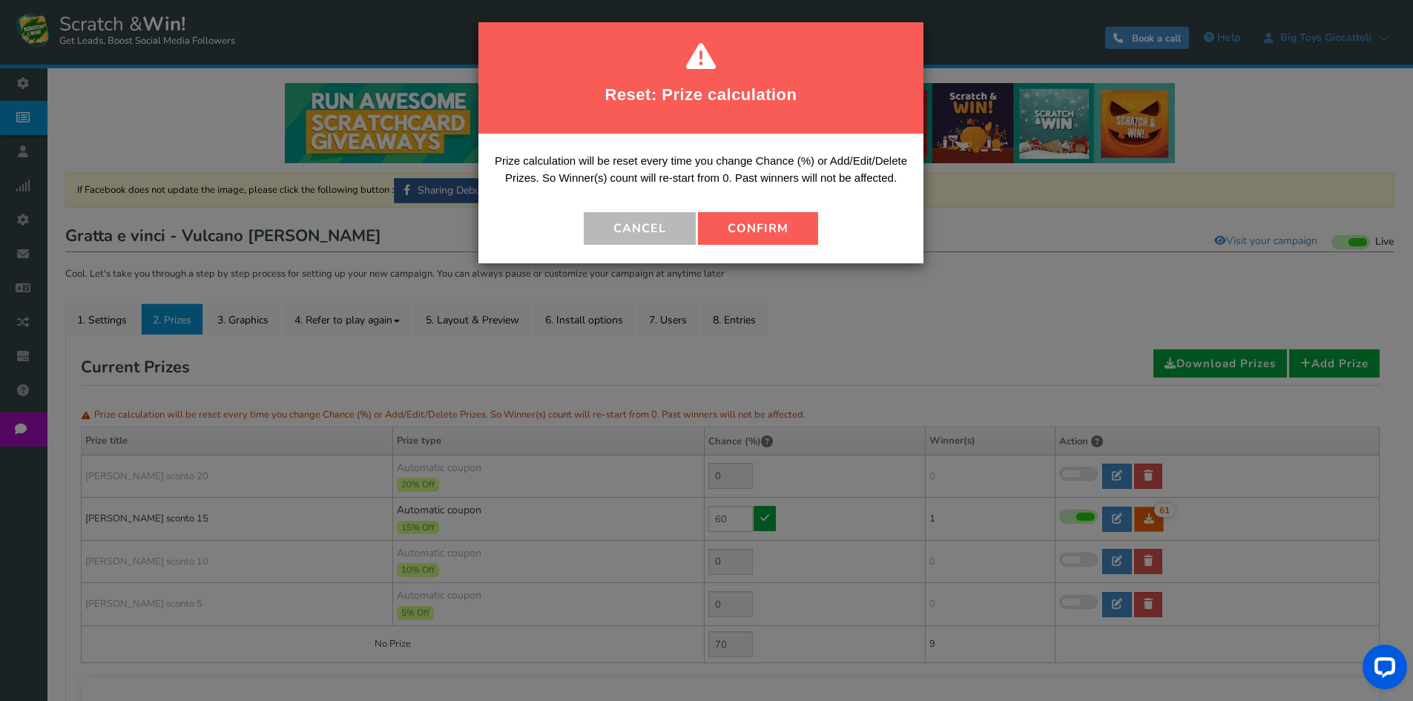
click at [763, 229] on button "Confirm" at bounding box center [758, 228] width 120 height 33
type input "40"
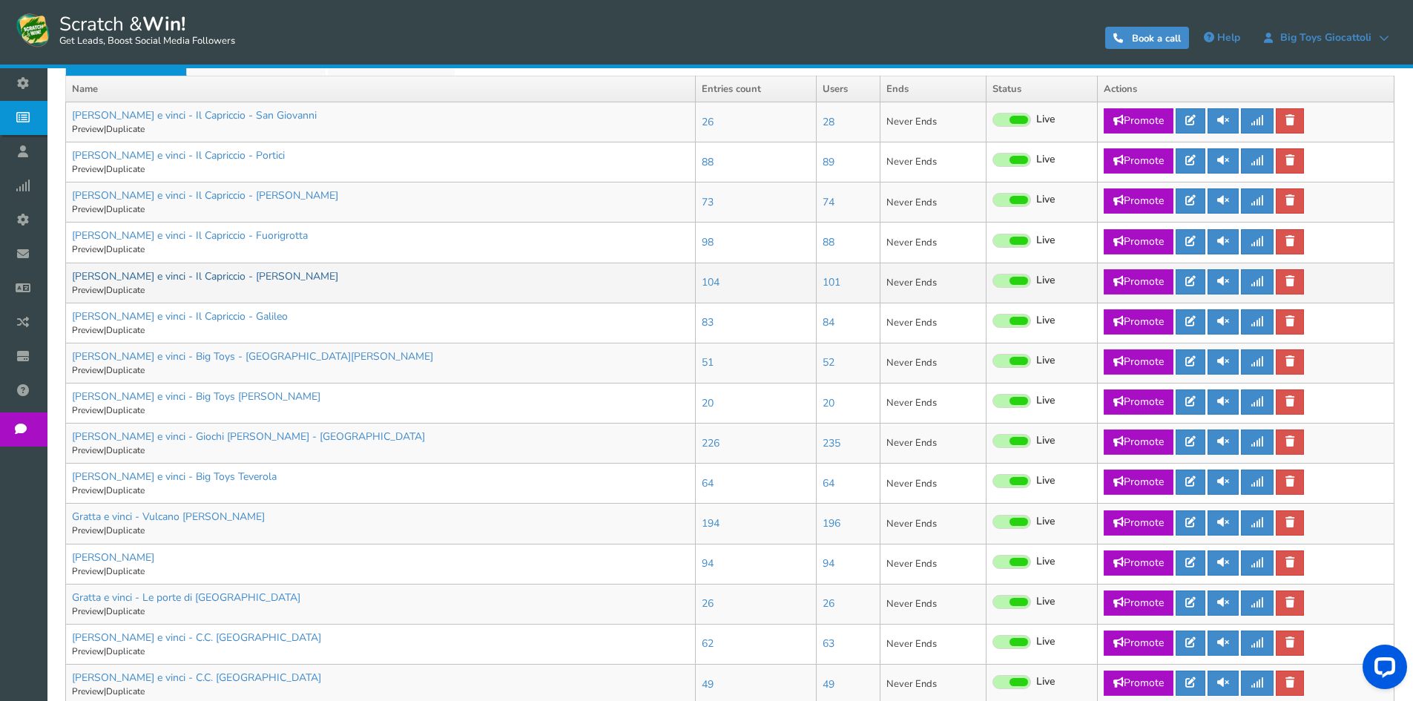
scroll to position [519, 0]
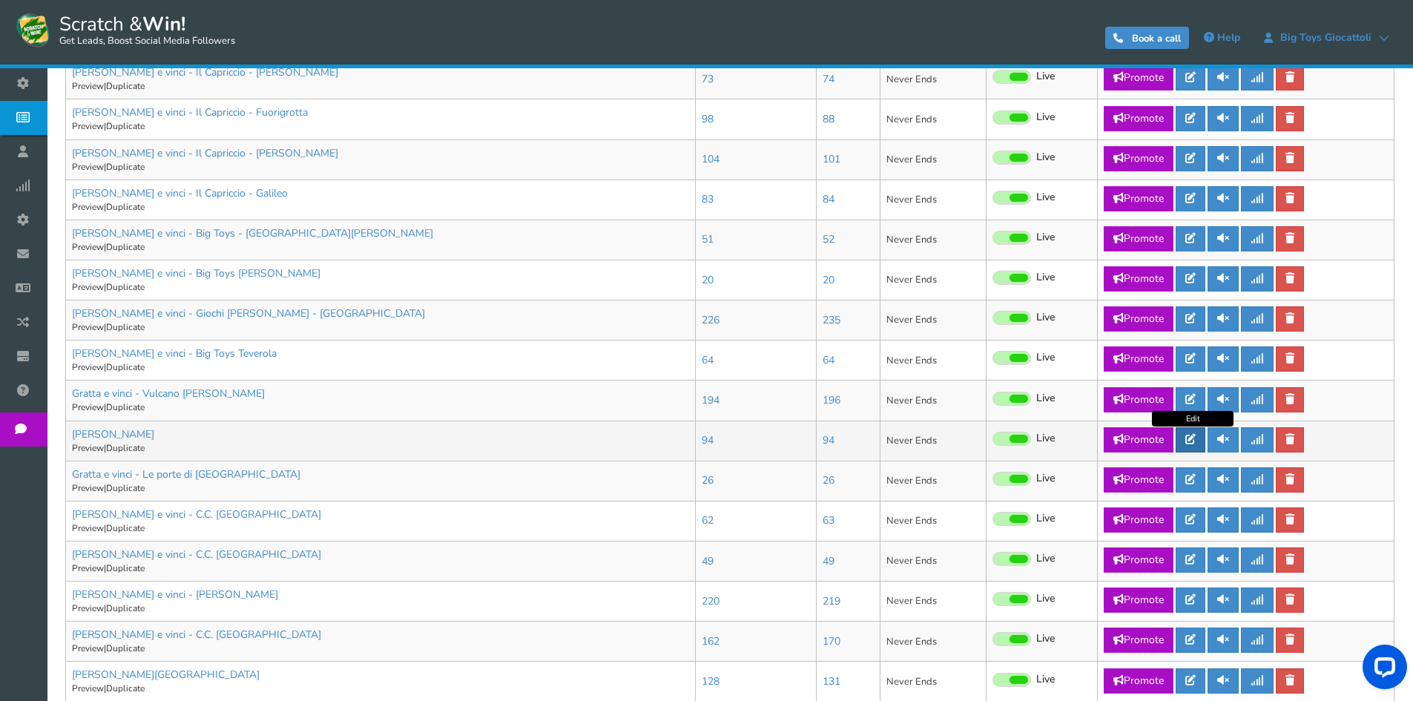
click at [1194, 438] on icon at bounding box center [1190, 439] width 10 height 10
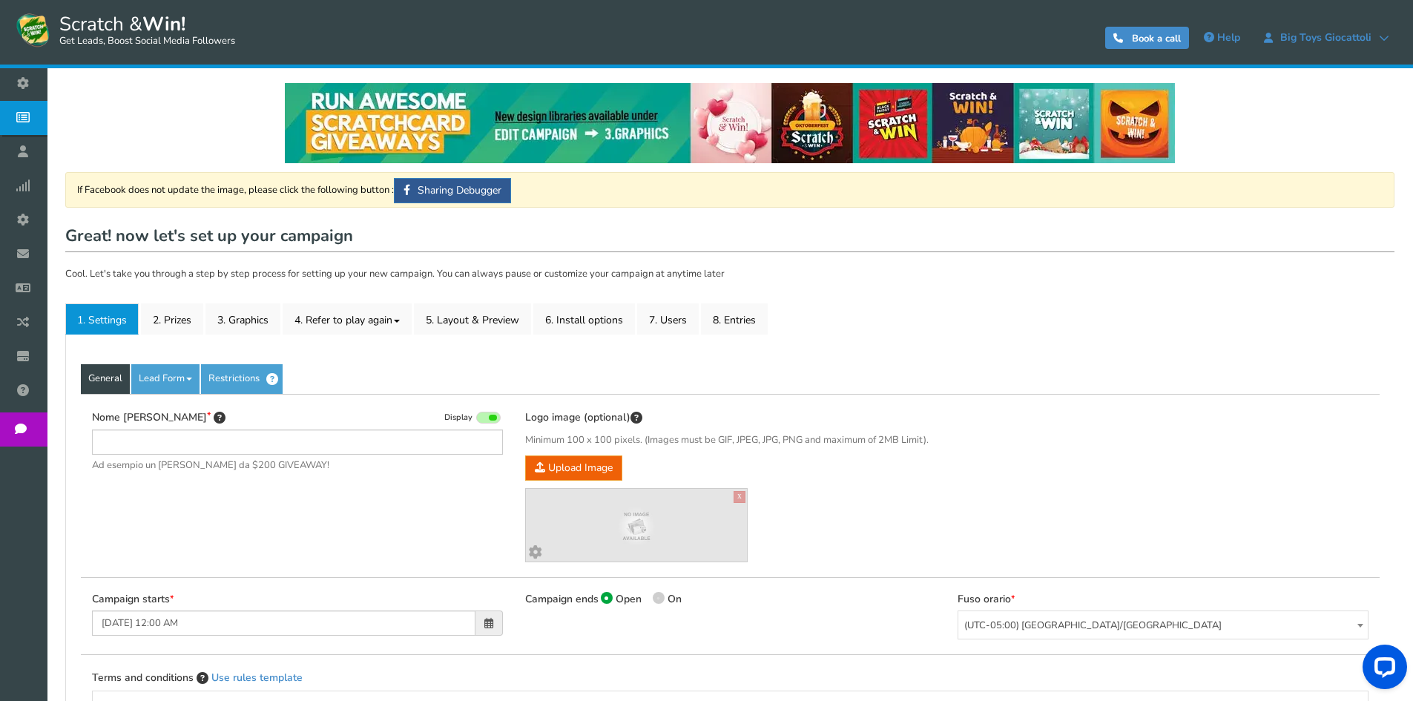
type input "[PERSON_NAME]"
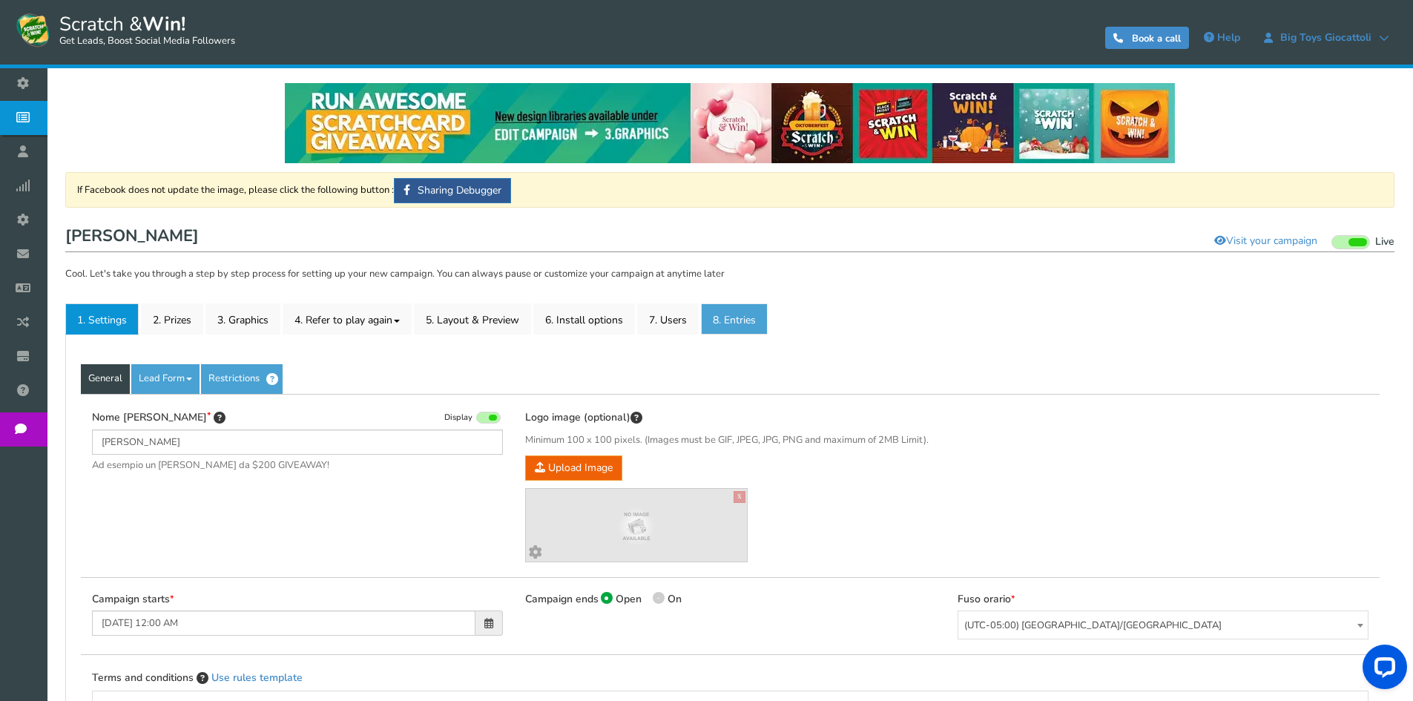
click at [751, 326] on link "8. Entries" at bounding box center [734, 318] width 67 height 31
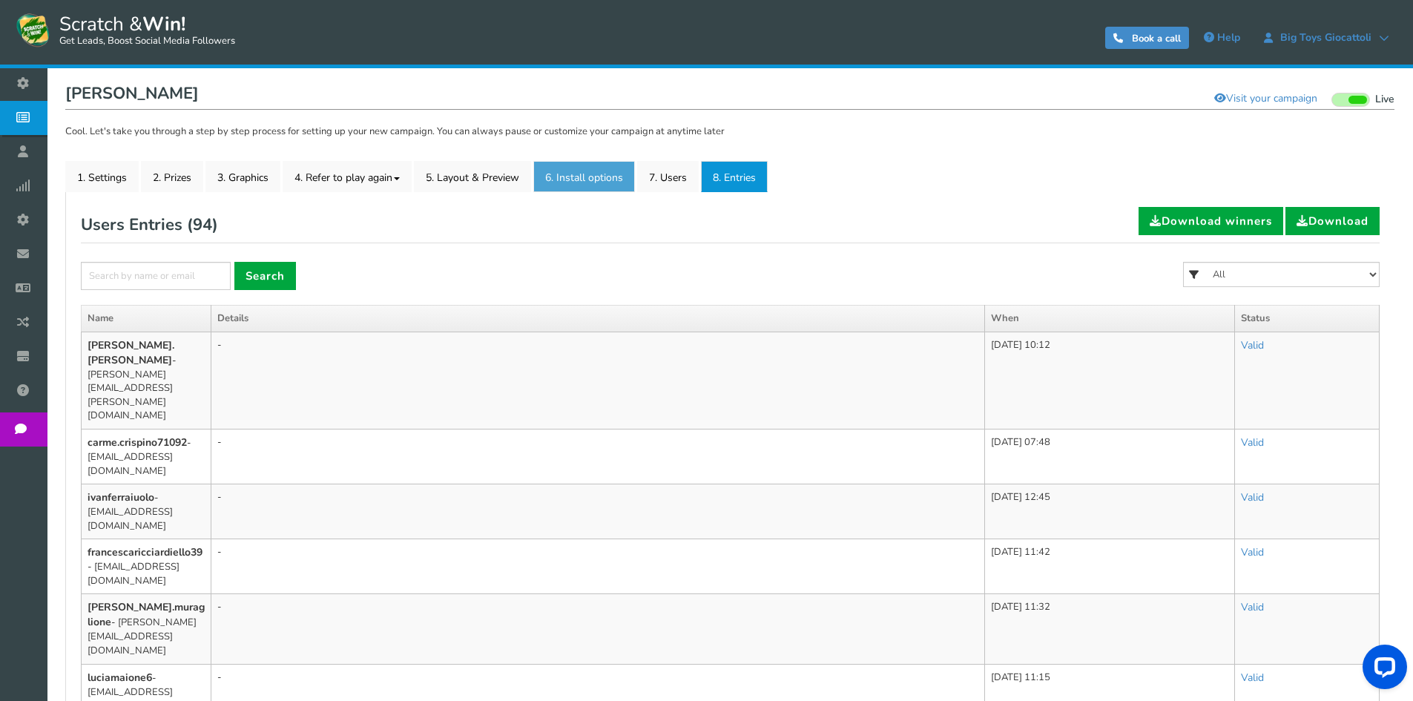
scroll to position [148, 0]
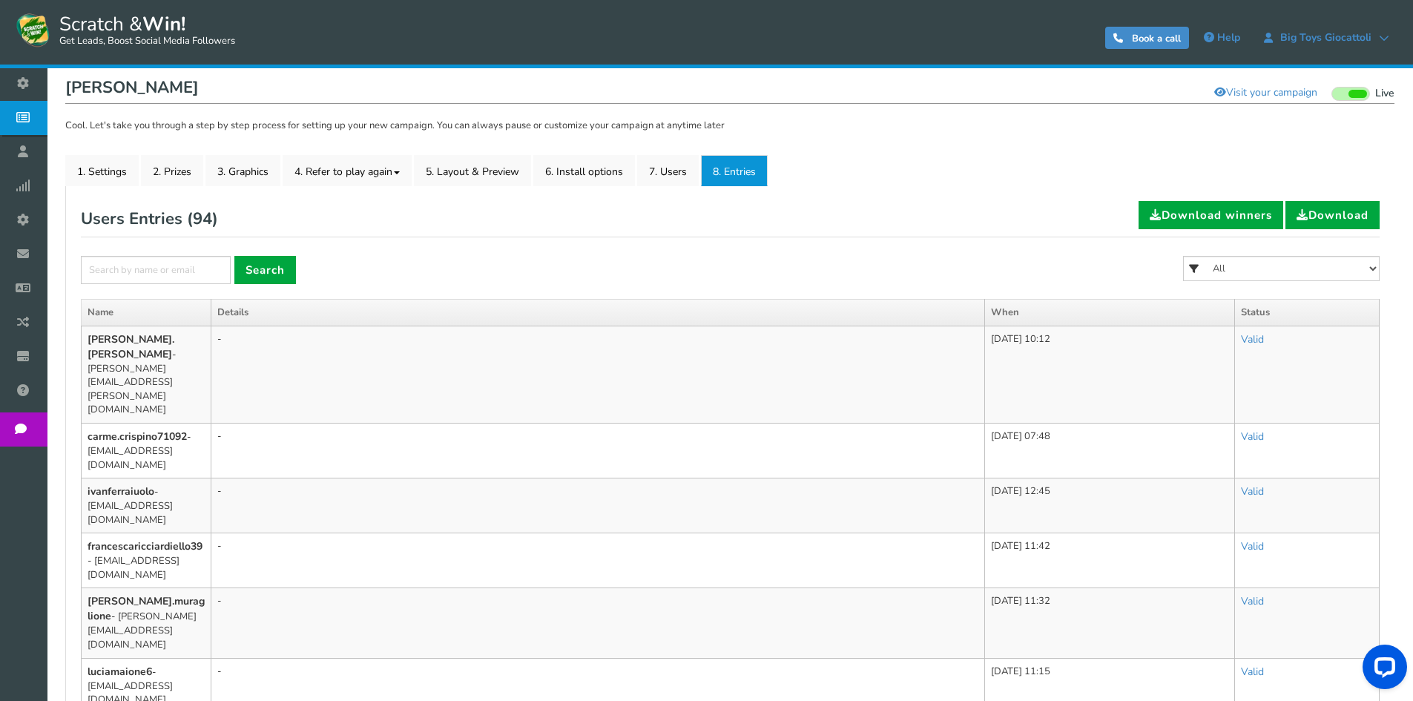
click at [167, 179] on link "2. Prizes" at bounding box center [172, 170] width 62 height 31
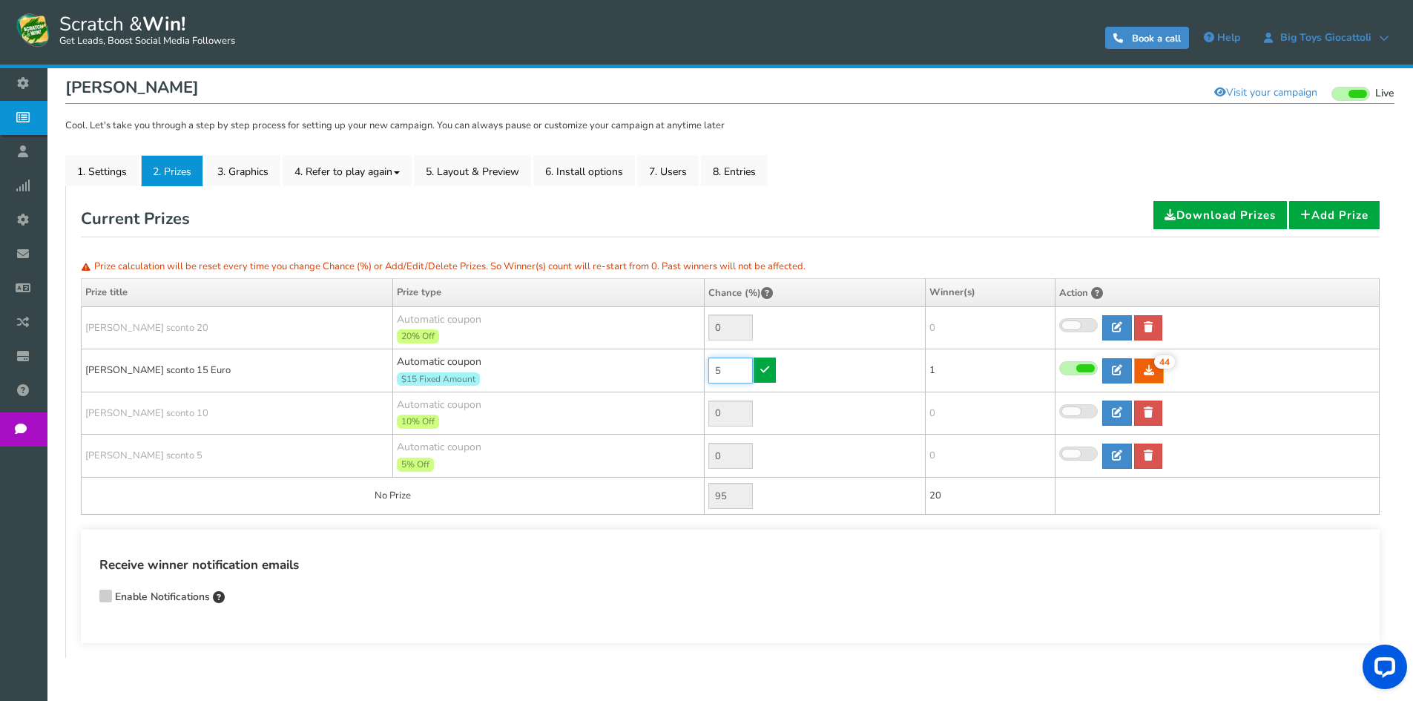
drag, startPoint x: 674, startPoint y: 358, endPoint x: 626, endPoint y: 358, distance: 48.2
click at [626, 358] on tr "[PERSON_NAME] sconto 15 Euro Automatic coupon $15 Fixed Amount Min.order value:…" at bounding box center [731, 370] width 1298 height 43
type input "70"
click at [775, 366] on link at bounding box center [765, 370] width 22 height 25
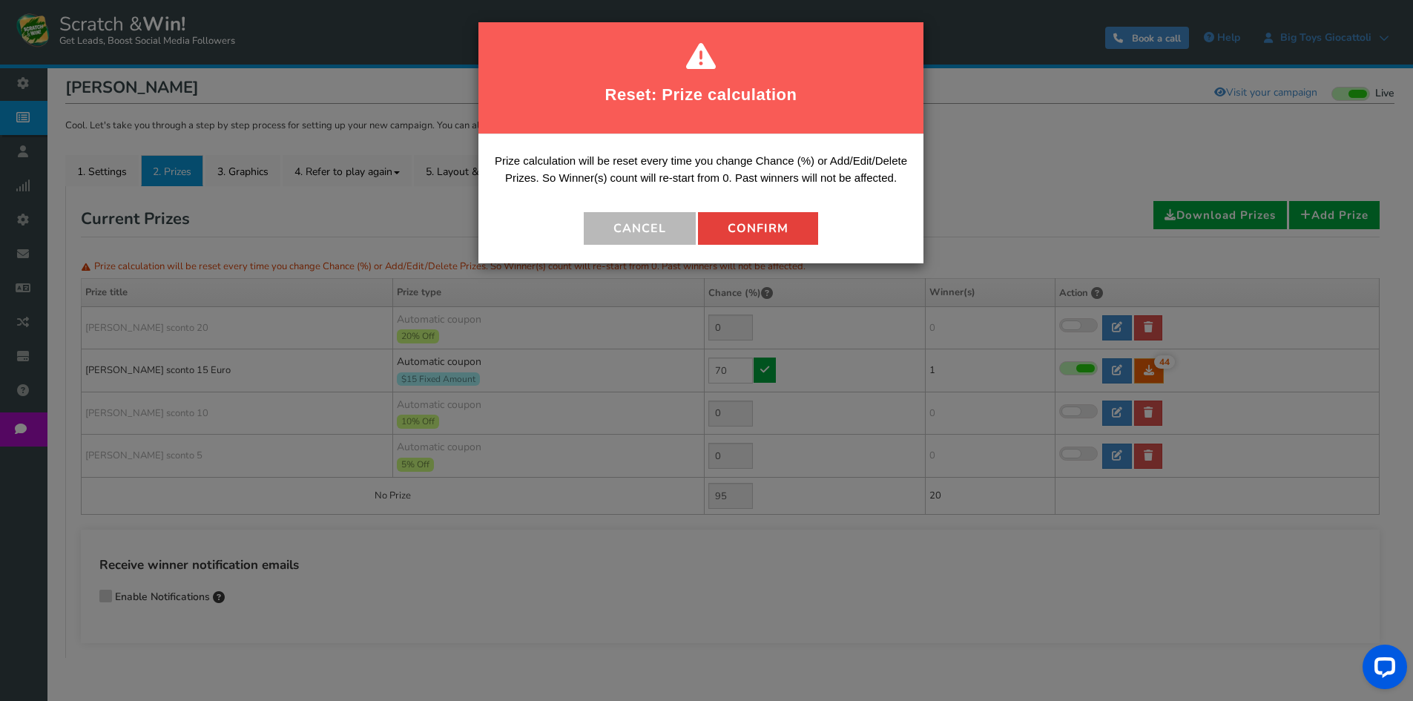
click at [748, 227] on button "Confirm" at bounding box center [758, 228] width 120 height 33
type input "30"
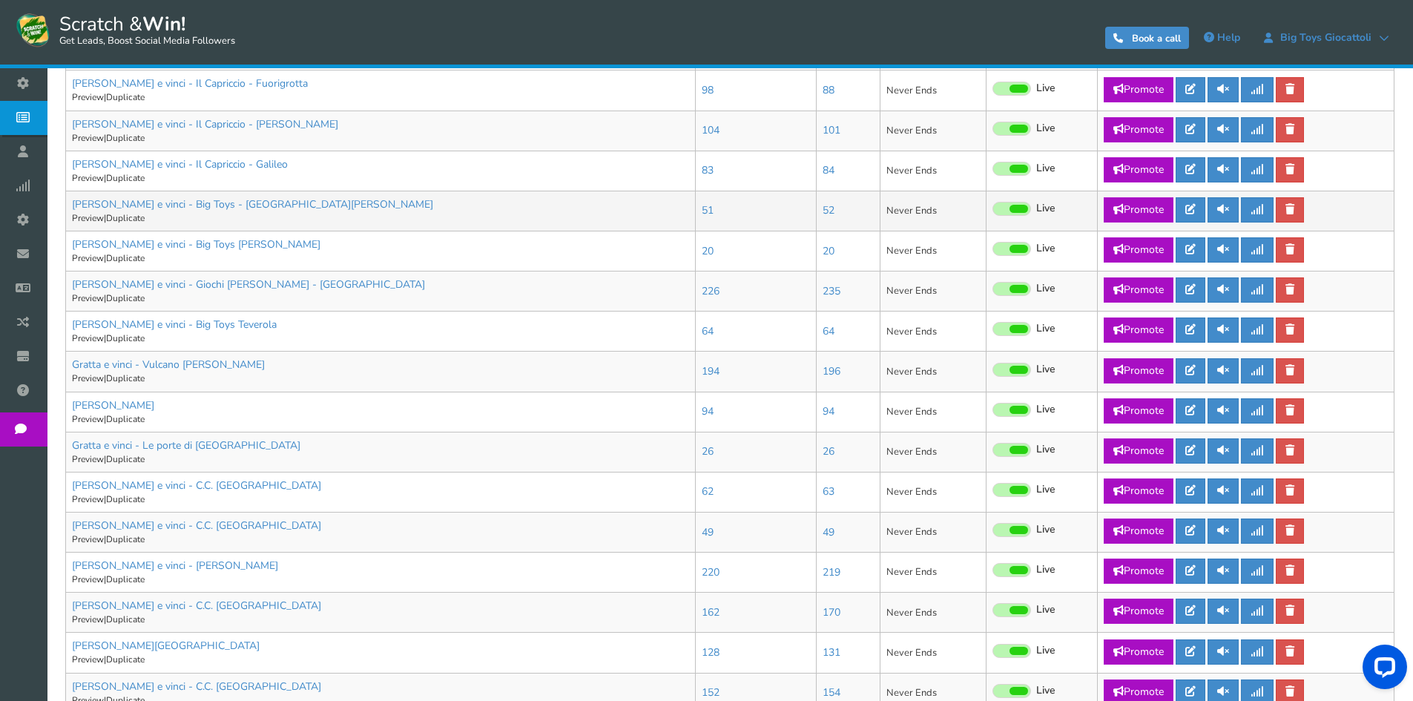
scroll to position [593, 0]
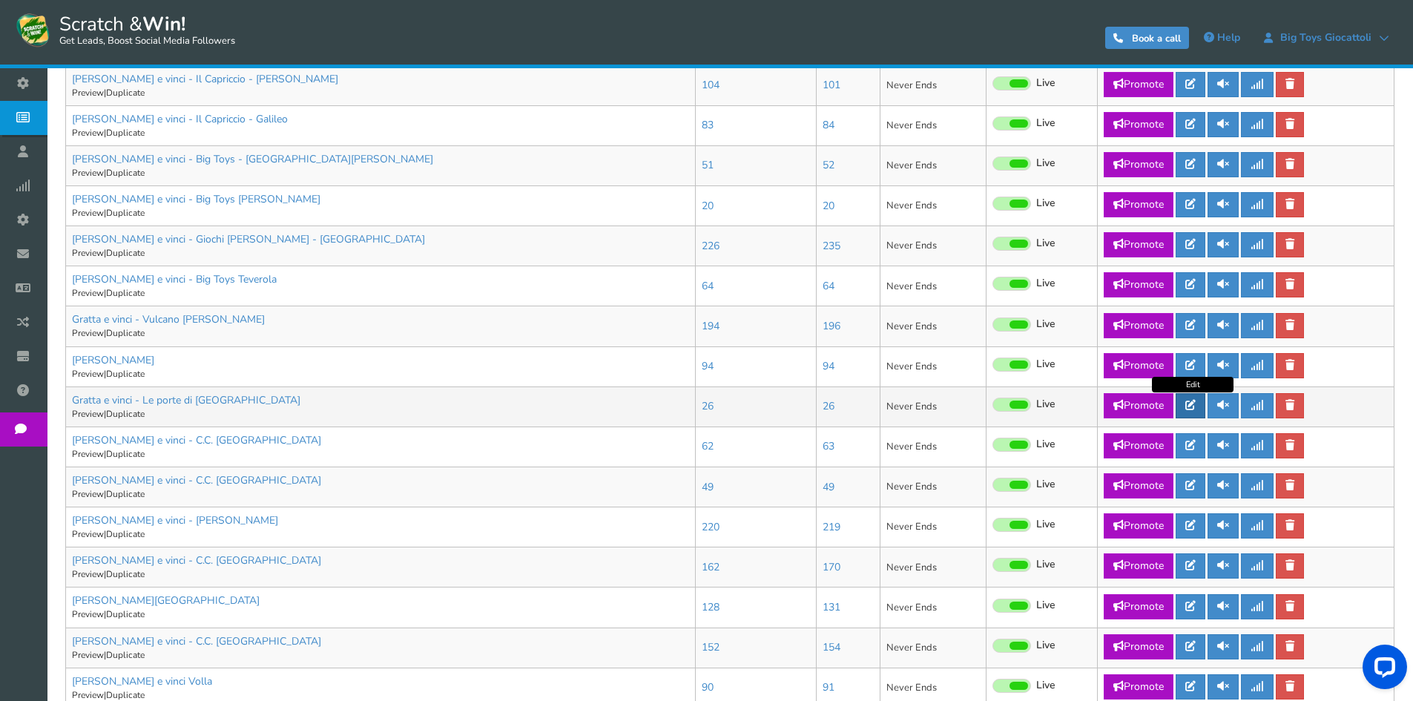
click at [1201, 408] on link at bounding box center [1191, 405] width 30 height 25
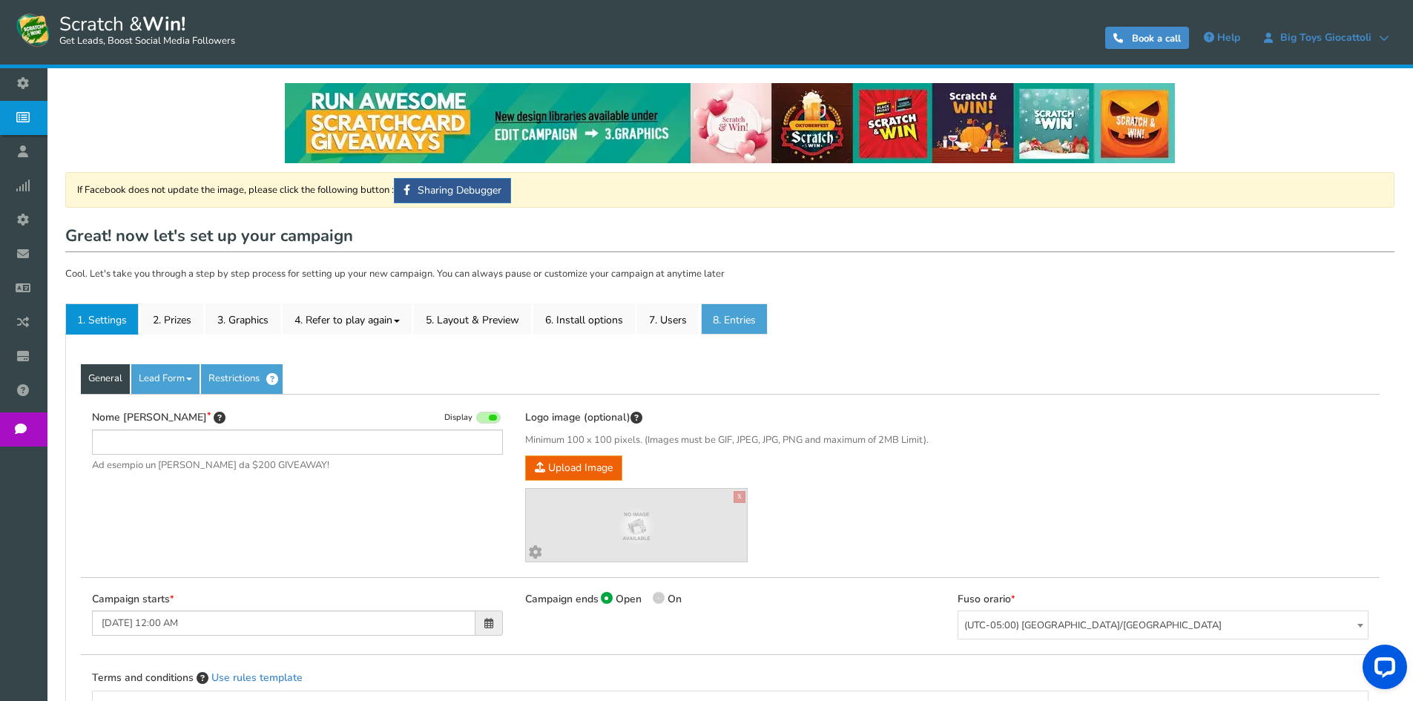
type input "Gratta e vinci - Le porte di [GEOGRAPHIC_DATA]"
click at [755, 315] on link "8. Entries" at bounding box center [734, 318] width 67 height 31
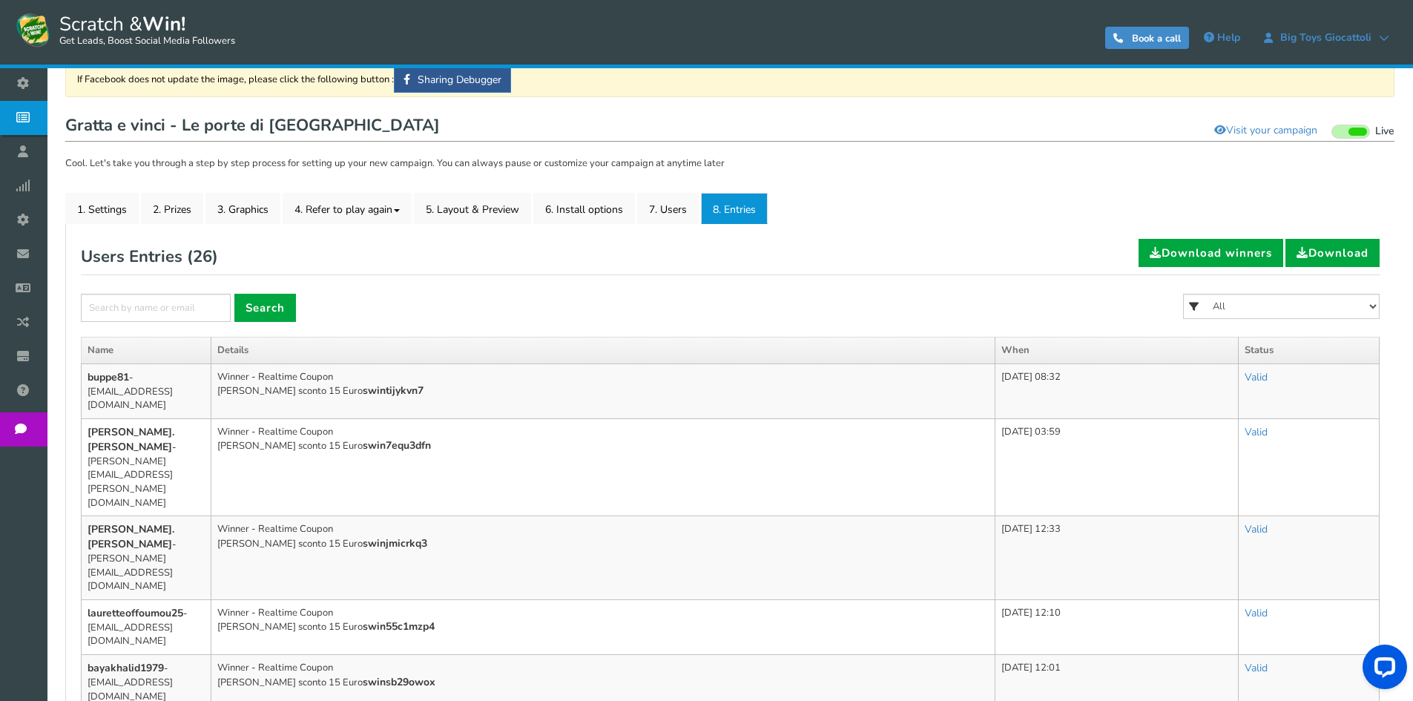
scroll to position [148, 0]
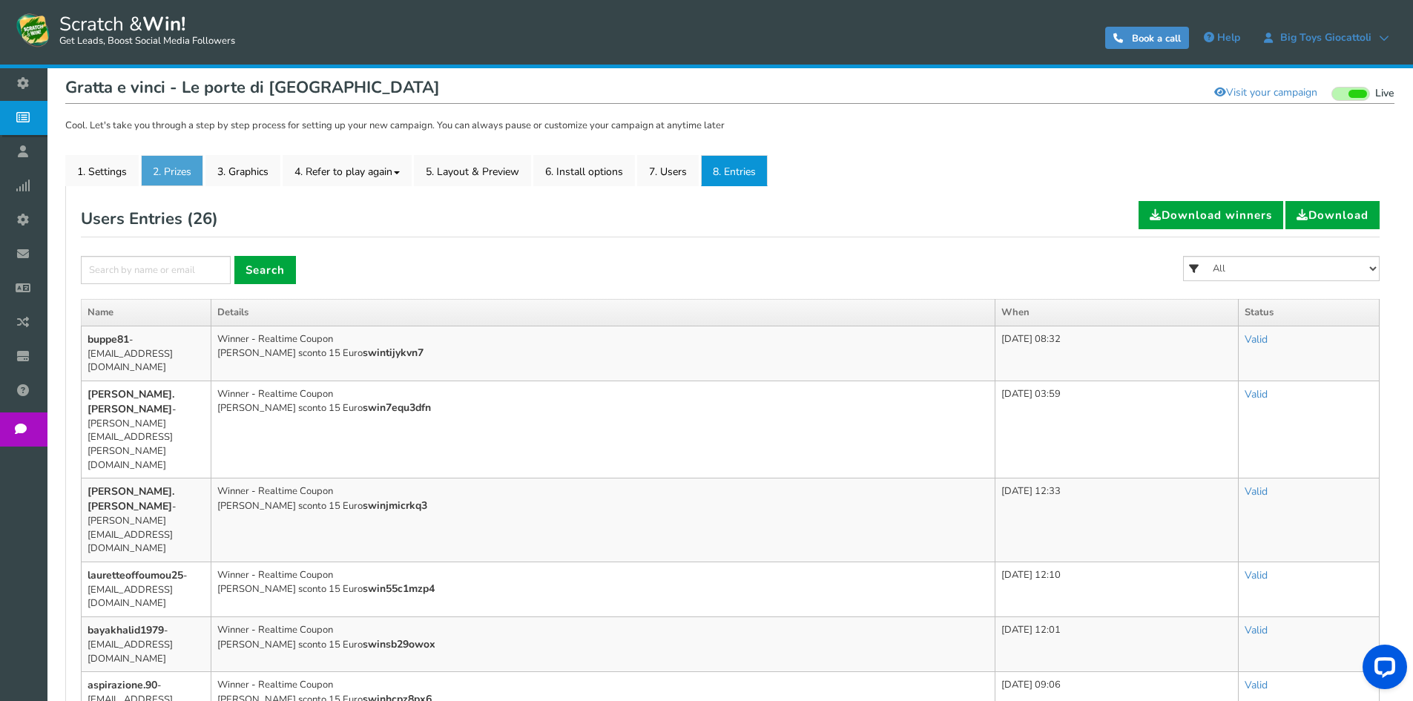
click at [164, 170] on link "2. Prizes" at bounding box center [172, 170] width 62 height 31
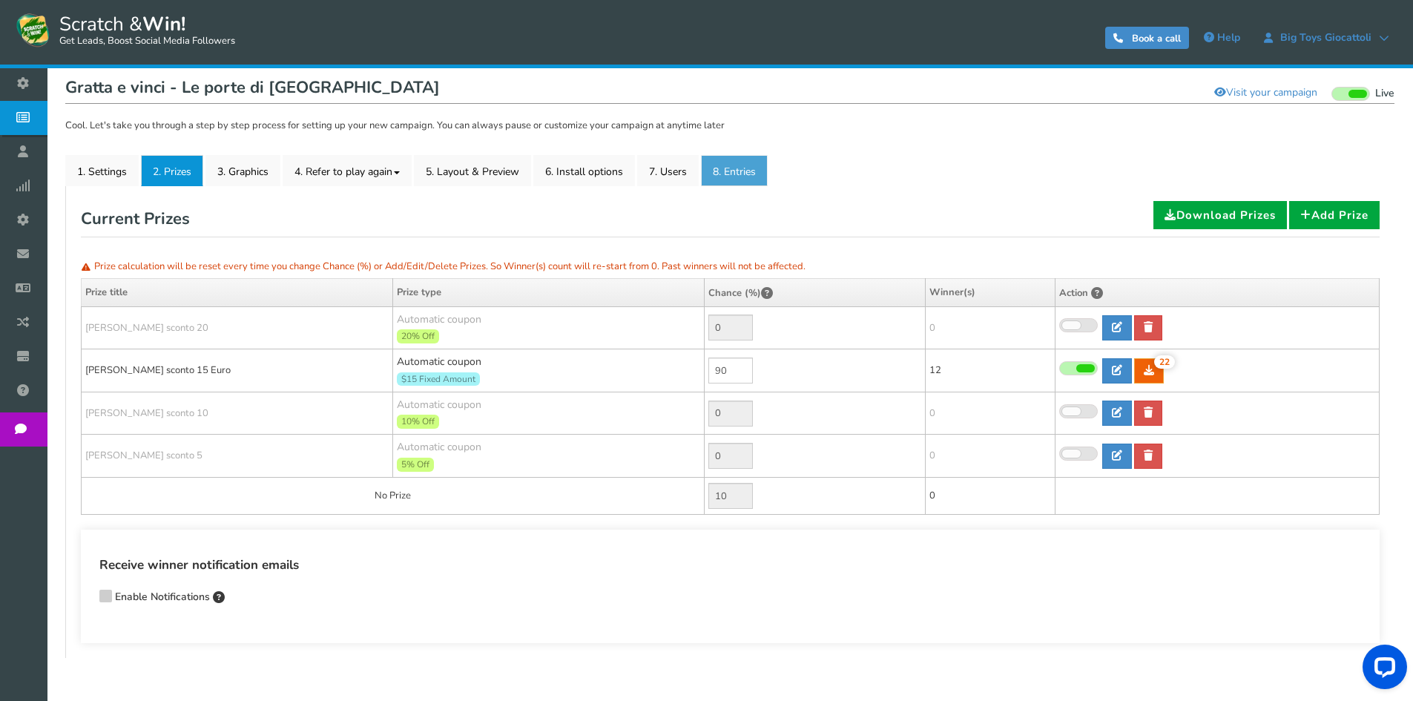
click at [740, 171] on link "8. Entries" at bounding box center [734, 170] width 67 height 31
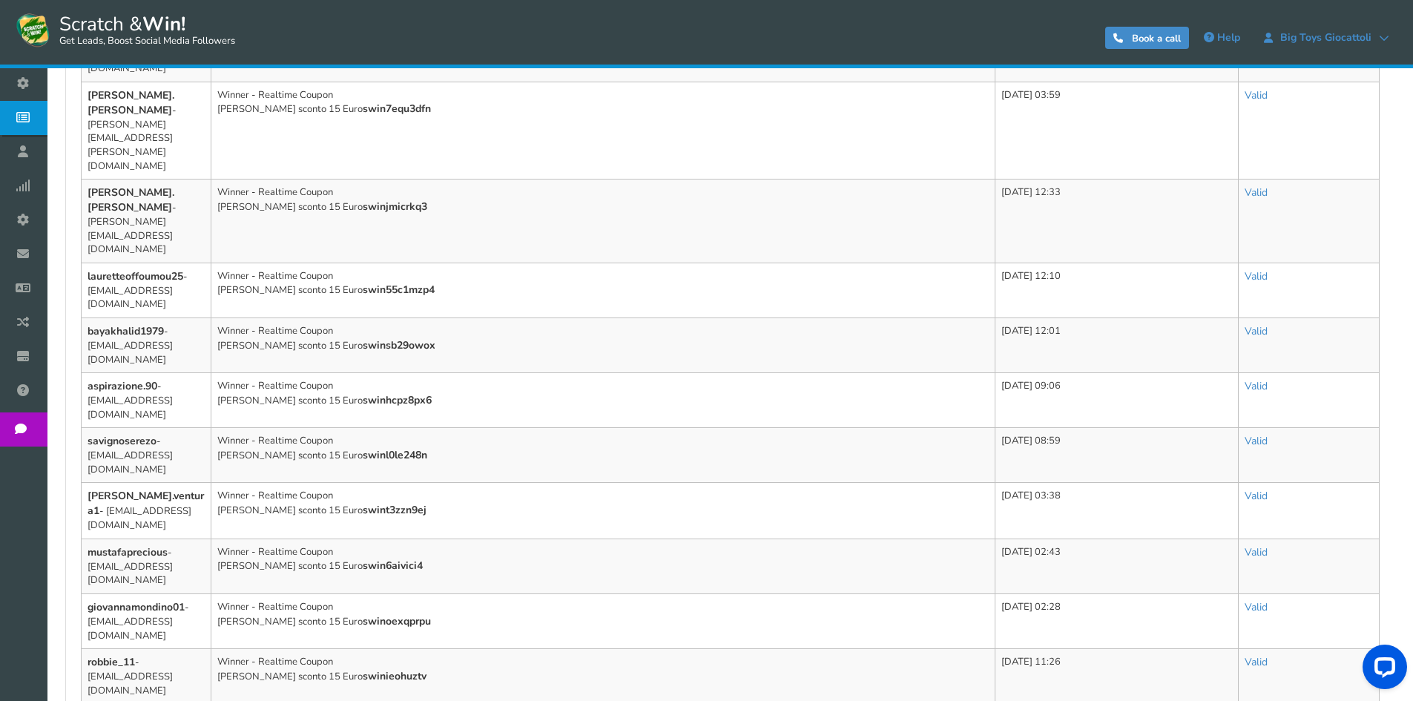
scroll to position [2, 0]
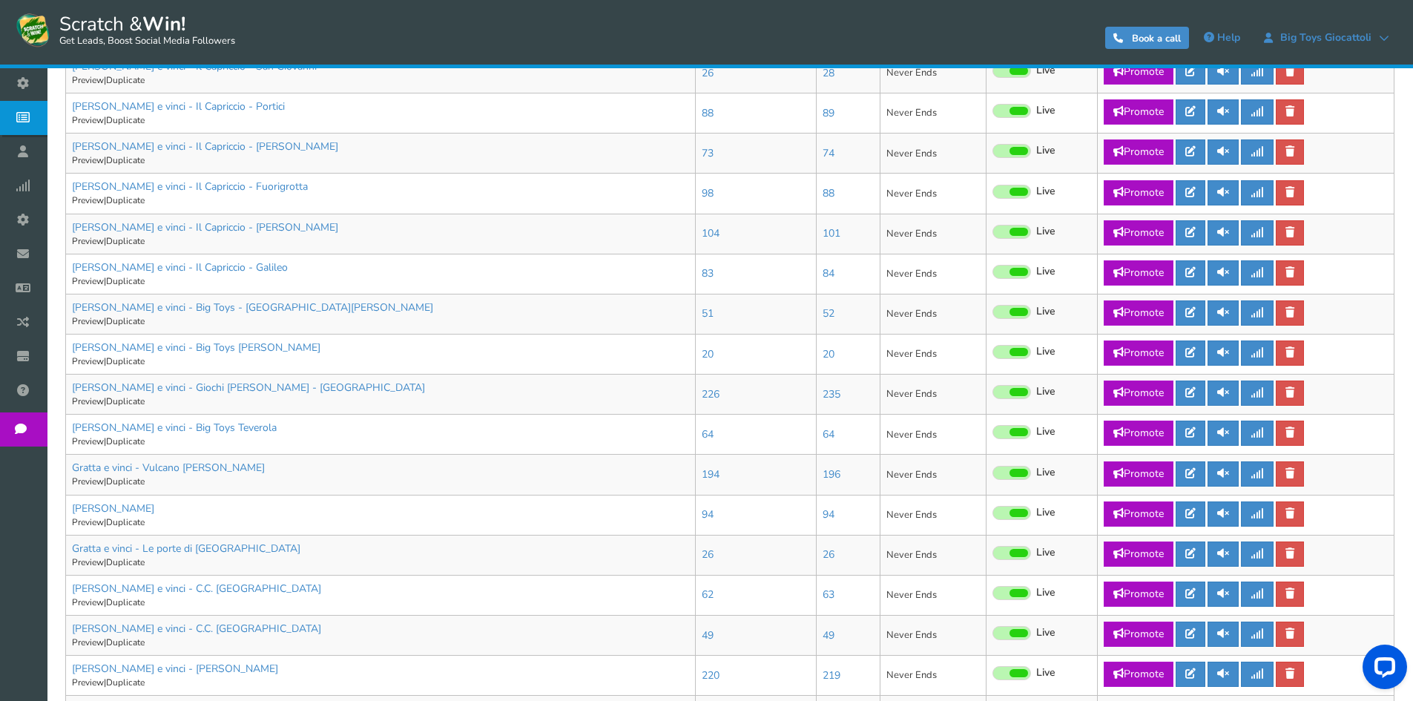
scroll to position [593, 0]
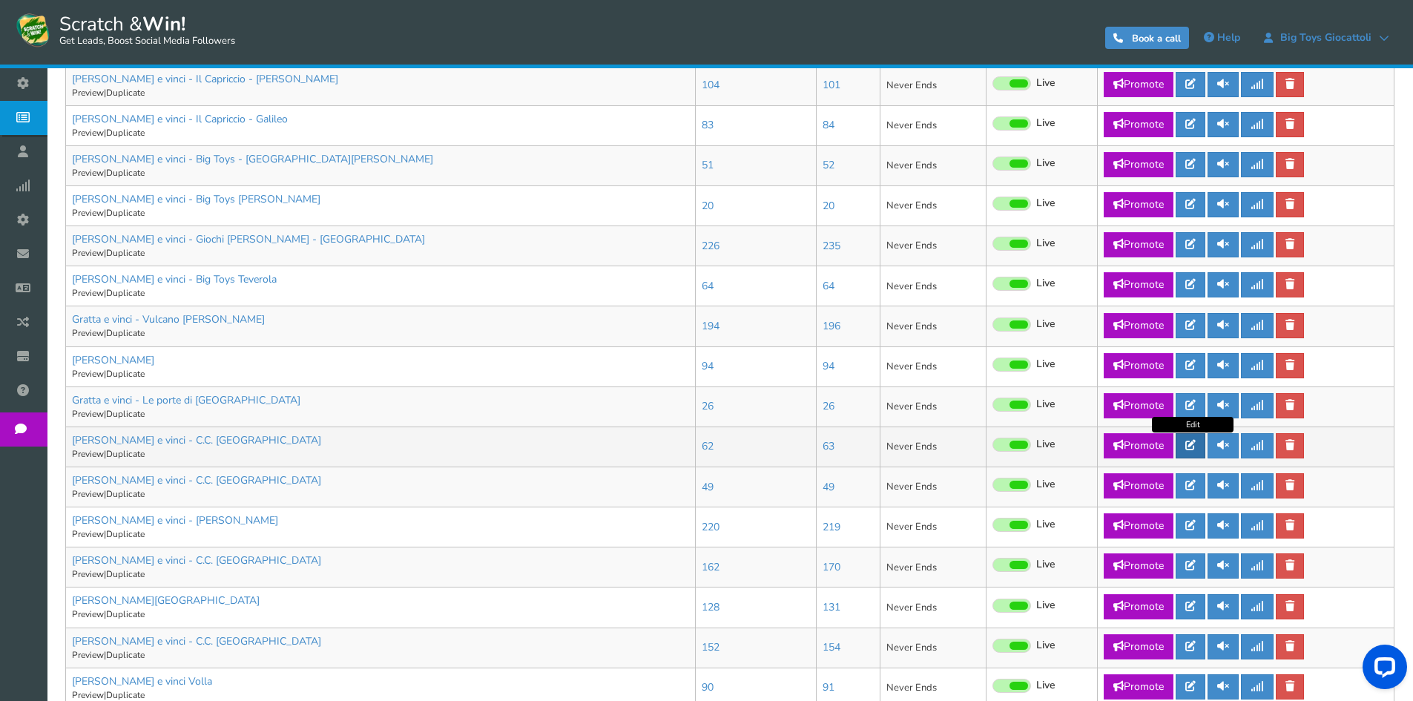
click at [1199, 446] on link at bounding box center [1191, 445] width 30 height 25
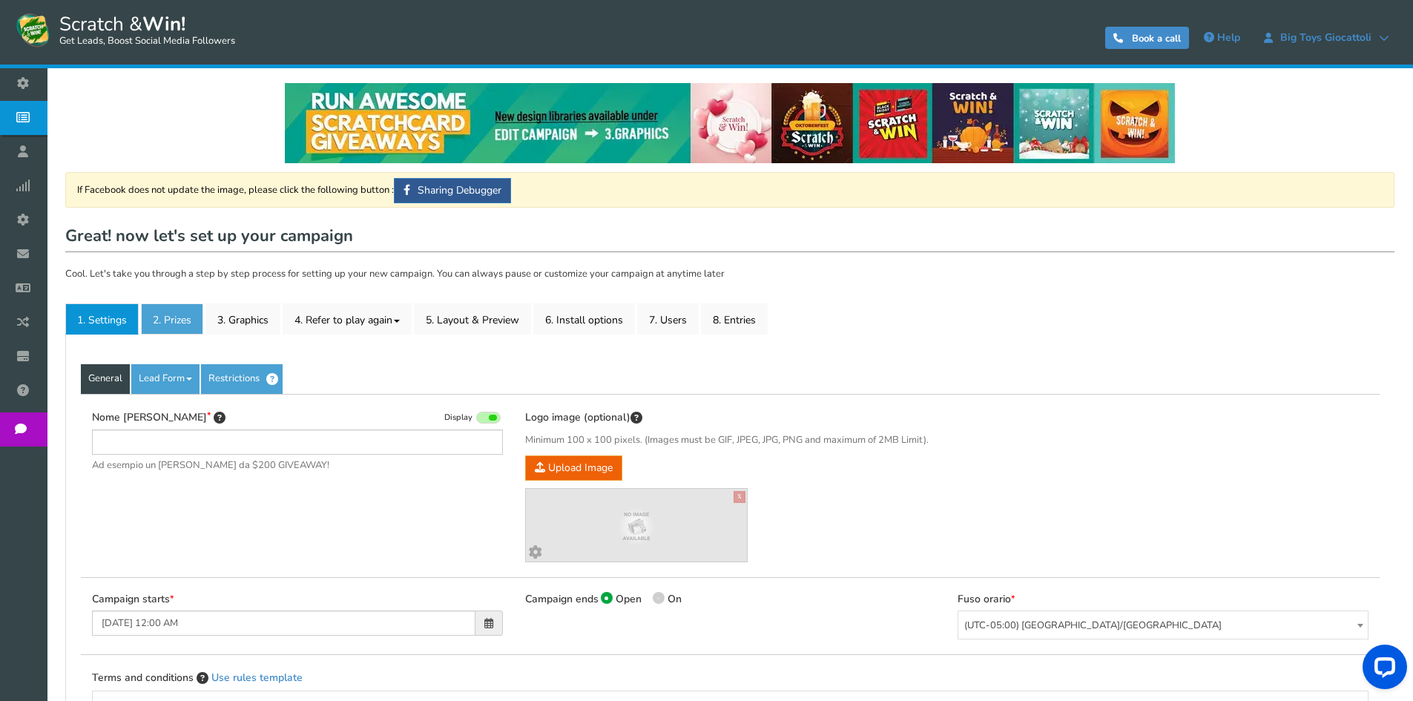
type input "[PERSON_NAME] e vinci - C.C. [GEOGRAPHIC_DATA]"
click at [192, 309] on link "2. Prizes" at bounding box center [172, 318] width 62 height 31
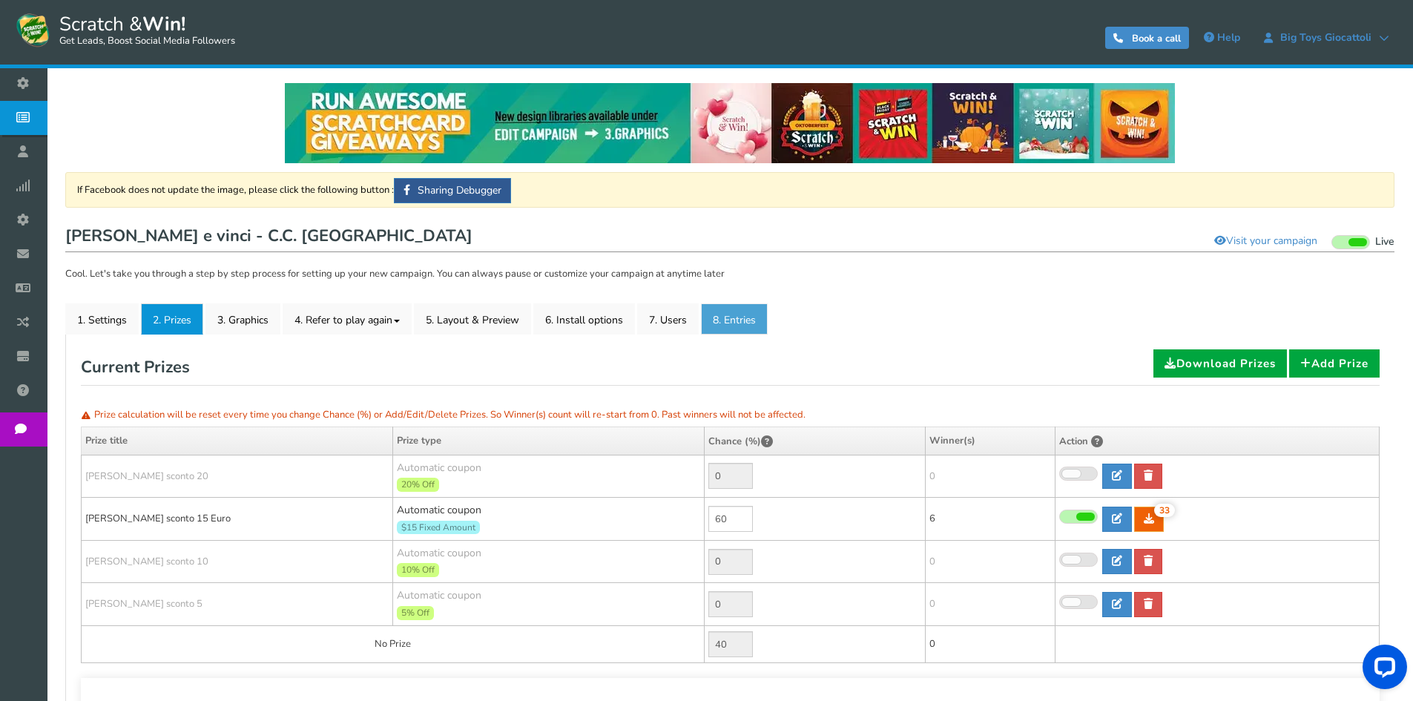
click at [721, 314] on link "8. Entries" at bounding box center [734, 318] width 67 height 31
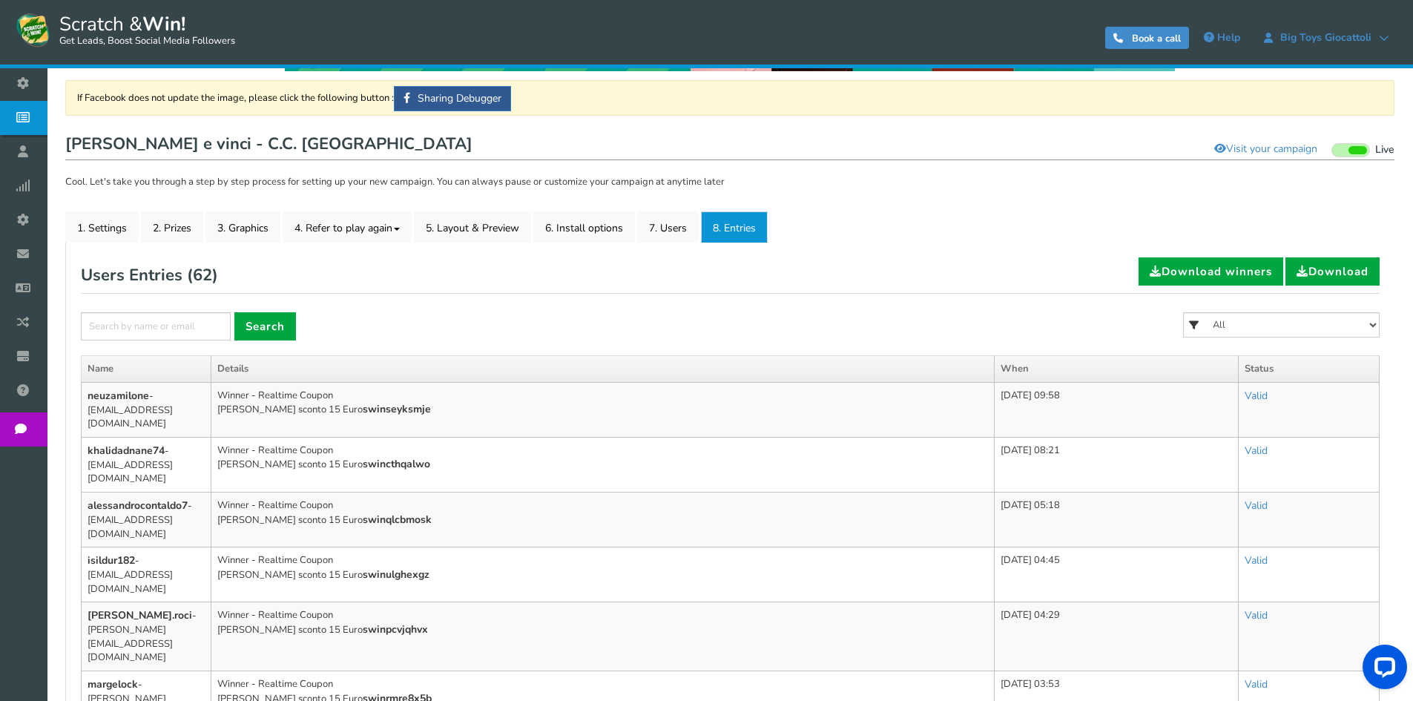
scroll to position [74, 0]
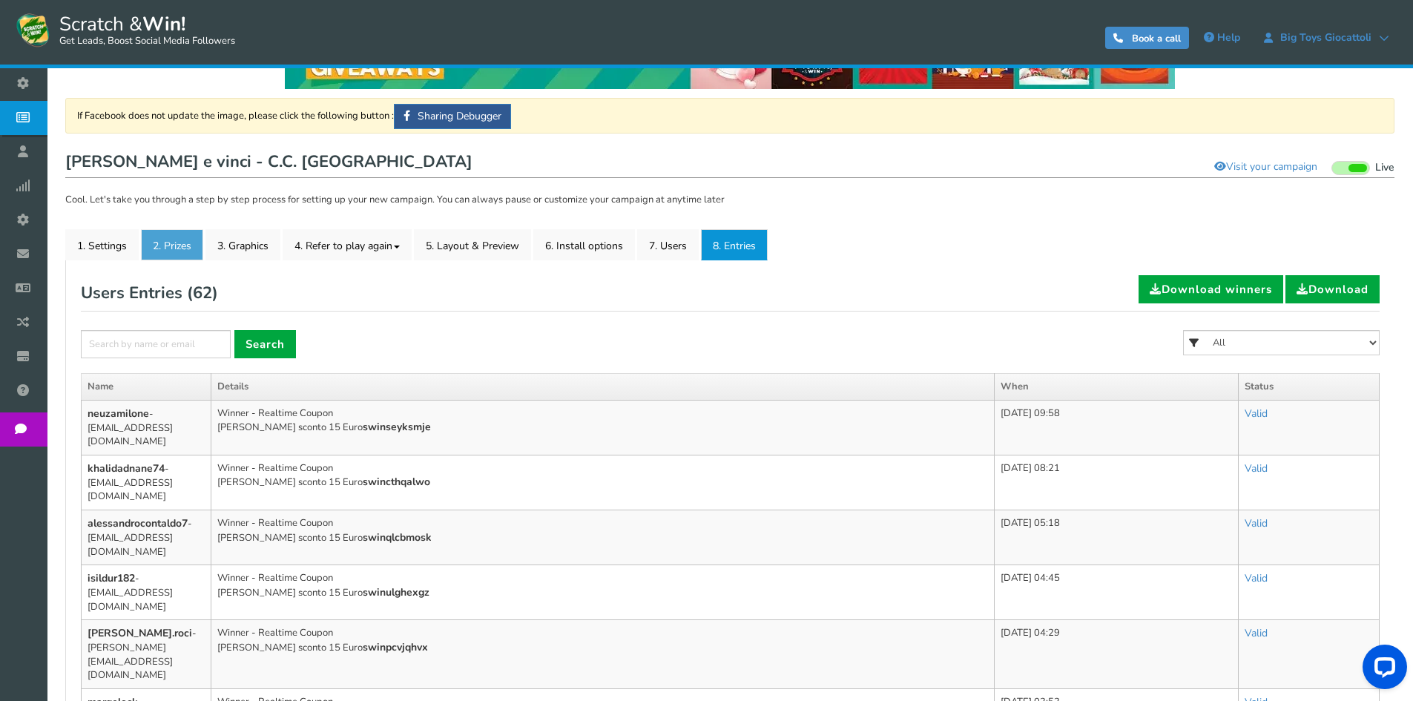
click at [180, 253] on link "2. Prizes" at bounding box center [172, 244] width 62 height 31
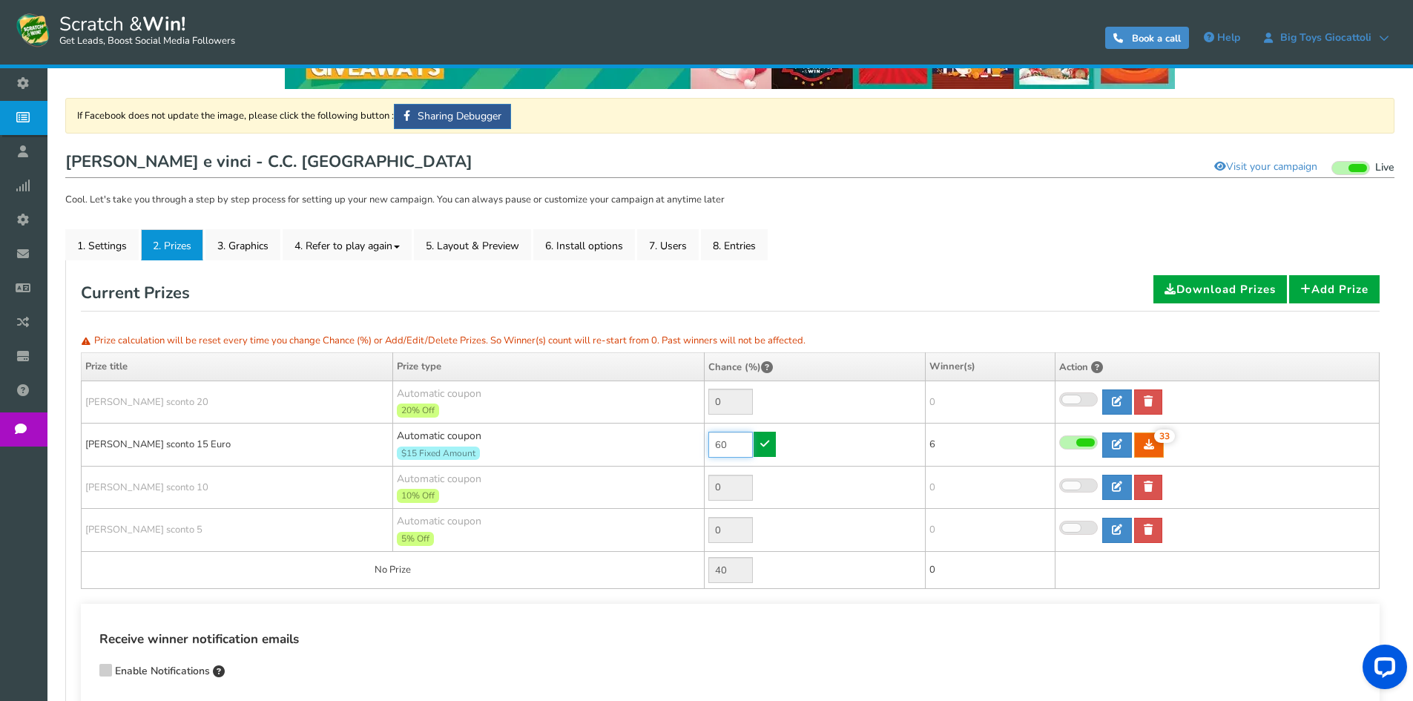
drag, startPoint x: 727, startPoint y: 446, endPoint x: 663, endPoint y: 435, distance: 64.8
click at [663, 435] on tr "[PERSON_NAME] sconto 15 Euro Automatic coupon $15 Fixed Amount Min.order value:…" at bounding box center [731, 445] width 1298 height 43
type input "30"
click at [767, 444] on icon at bounding box center [764, 443] width 9 height 10
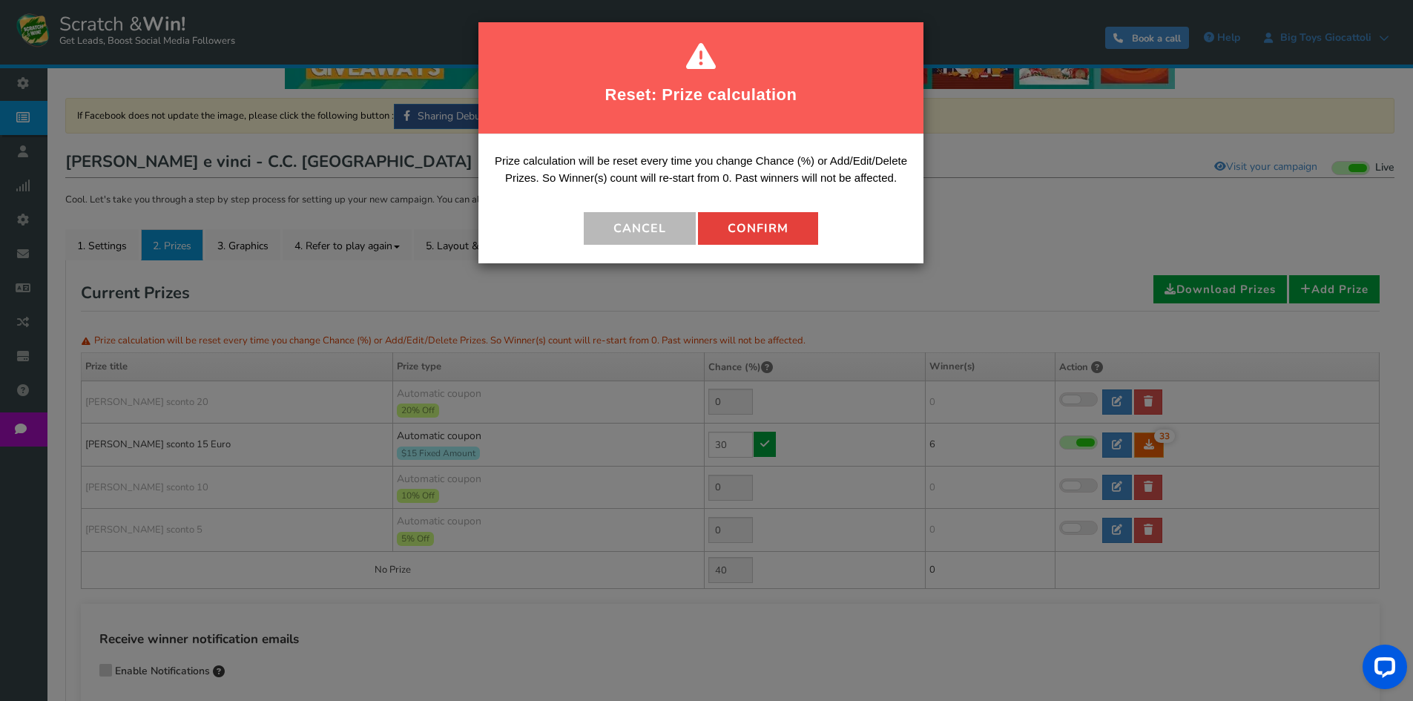
click at [701, 236] on button "Confirm" at bounding box center [758, 228] width 120 height 33
type input "70"
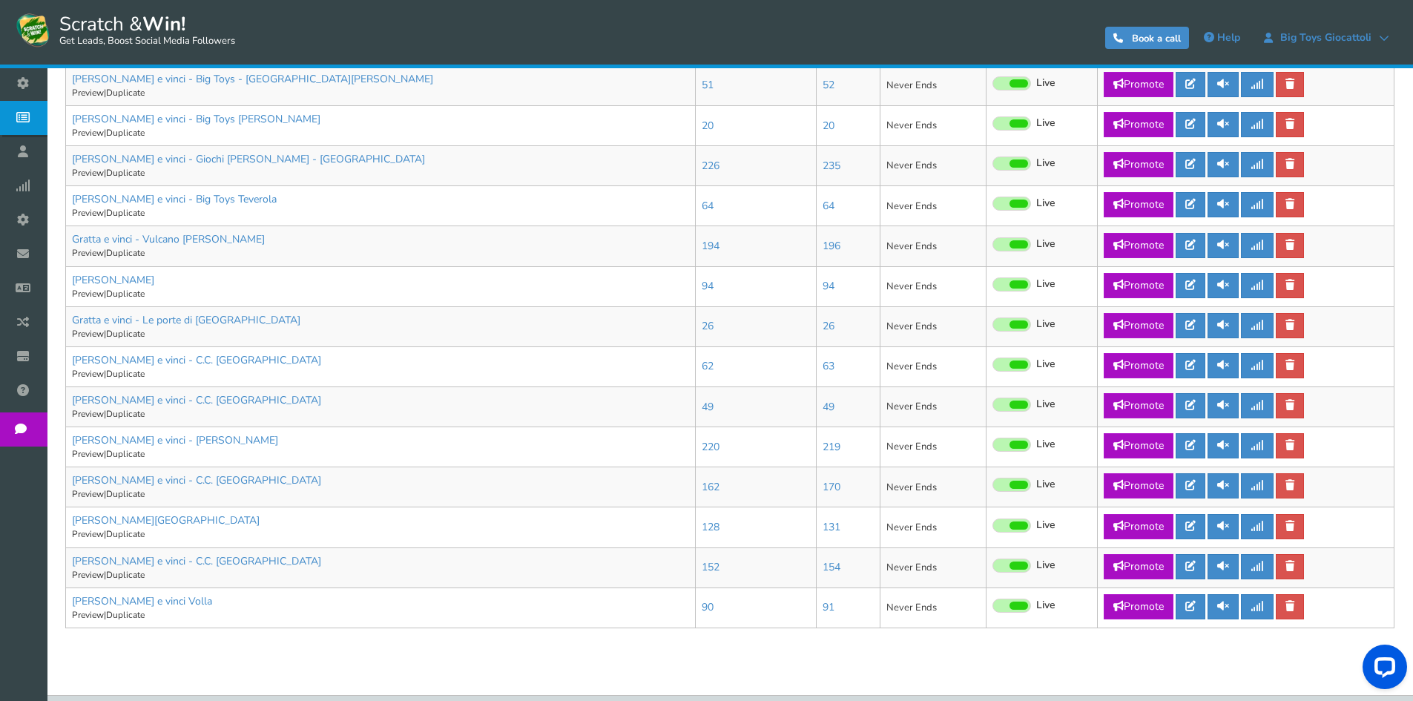
scroll to position [714, 0]
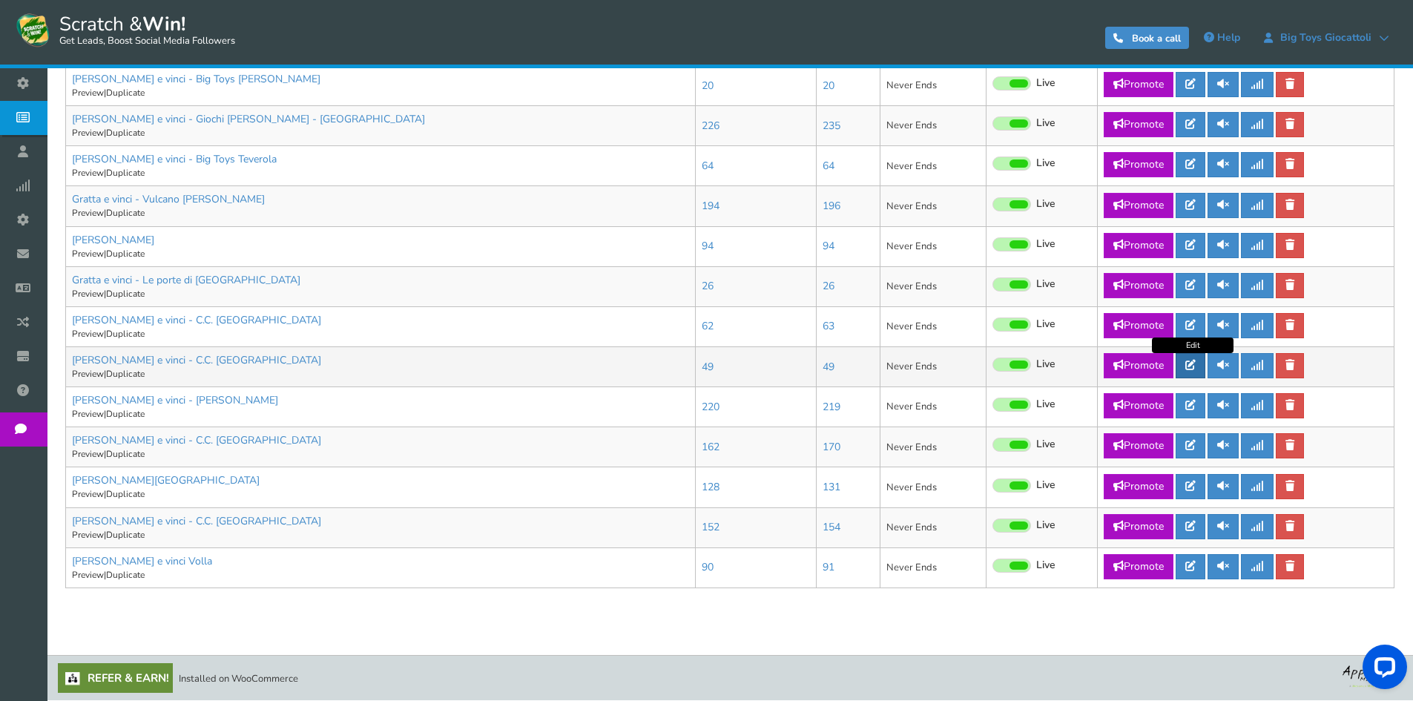
click at [1185, 367] on link at bounding box center [1191, 365] width 30 height 25
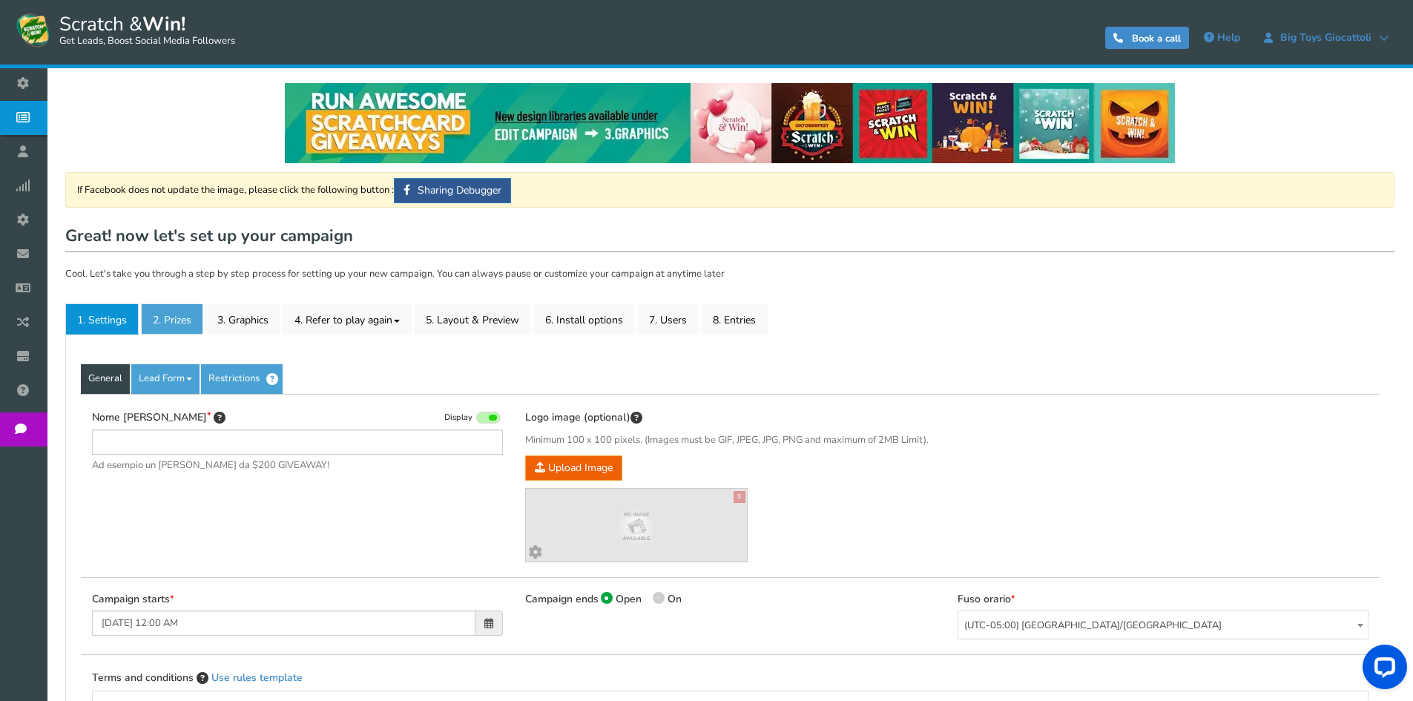
type input "[PERSON_NAME] e vinci - C.C. [GEOGRAPHIC_DATA]"
click at [193, 329] on link "2. Prizes" at bounding box center [172, 318] width 62 height 31
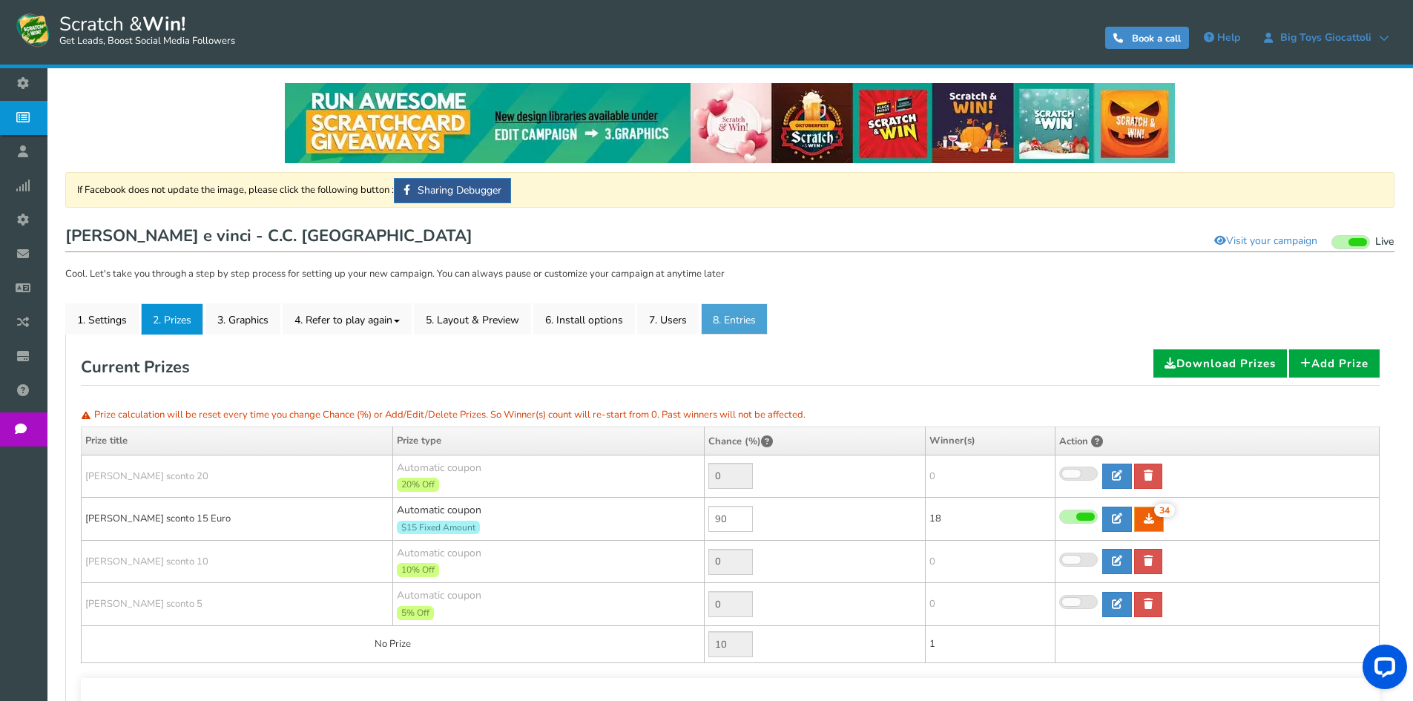
click at [734, 326] on link "8. Entries" at bounding box center [734, 318] width 67 height 31
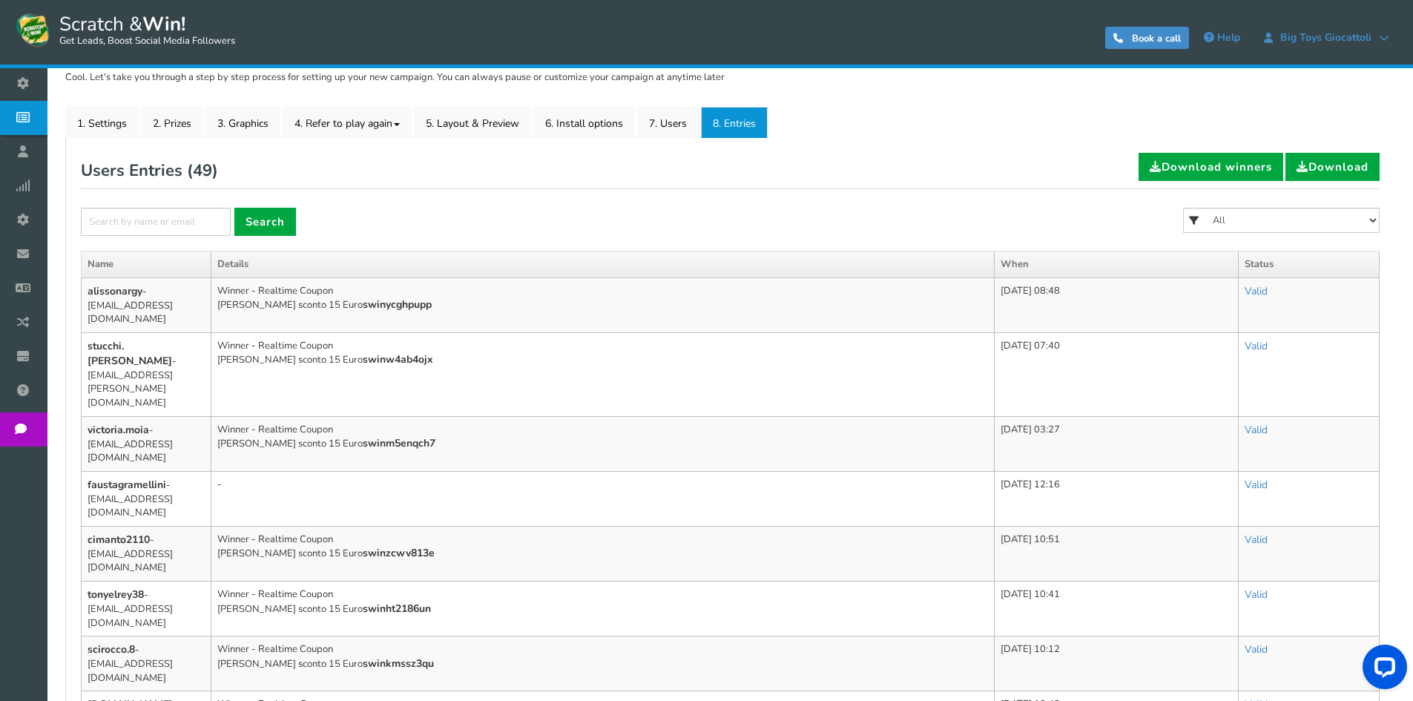
scroll to position [223, 0]
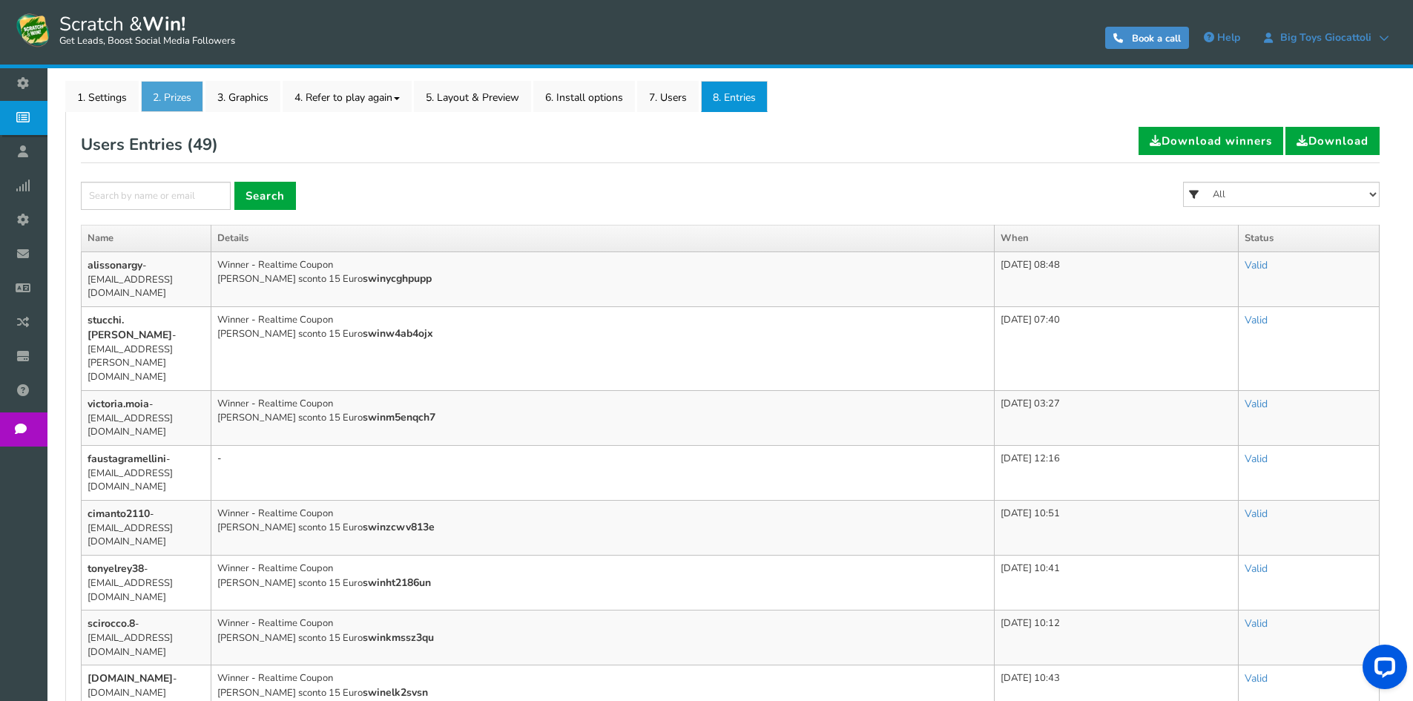
click at [162, 102] on link "2. Prizes" at bounding box center [172, 96] width 62 height 31
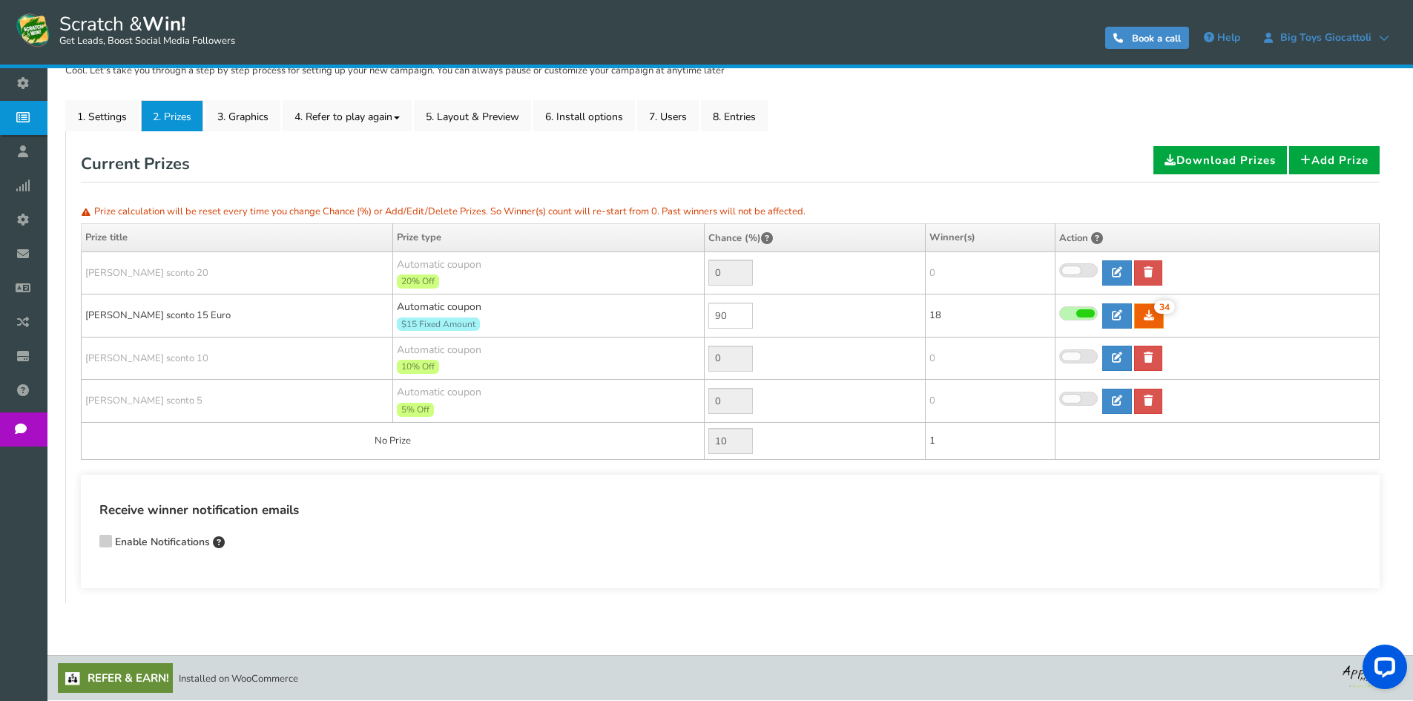
scroll to position [203, 0]
drag, startPoint x: 726, startPoint y: 313, endPoint x: 649, endPoint y: 312, distance: 77.2
click at [649, 312] on tr "[PERSON_NAME] sconto 15 Euro Automatic coupon $15 Fixed Amount Min.order value:…" at bounding box center [731, 316] width 1298 height 43
type input "0"
type input "40"
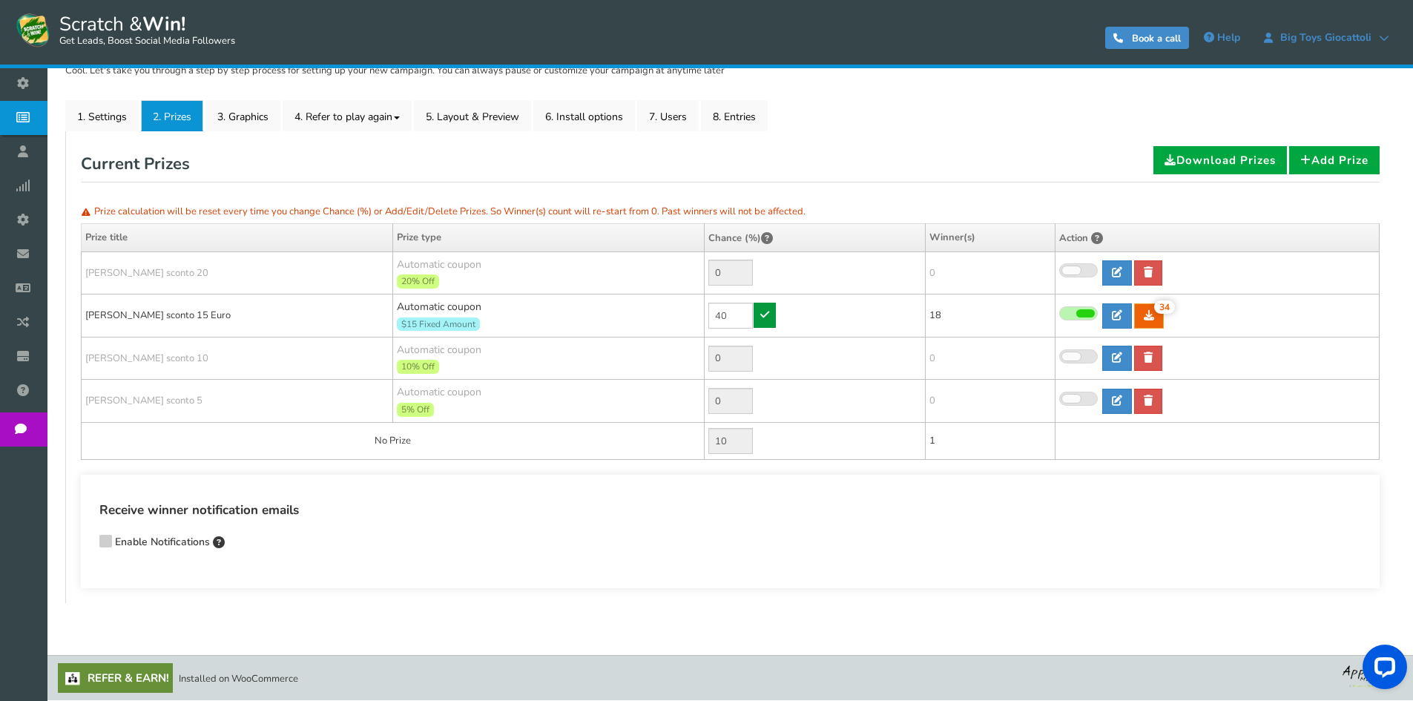
click at [755, 318] on link at bounding box center [765, 315] width 22 height 25
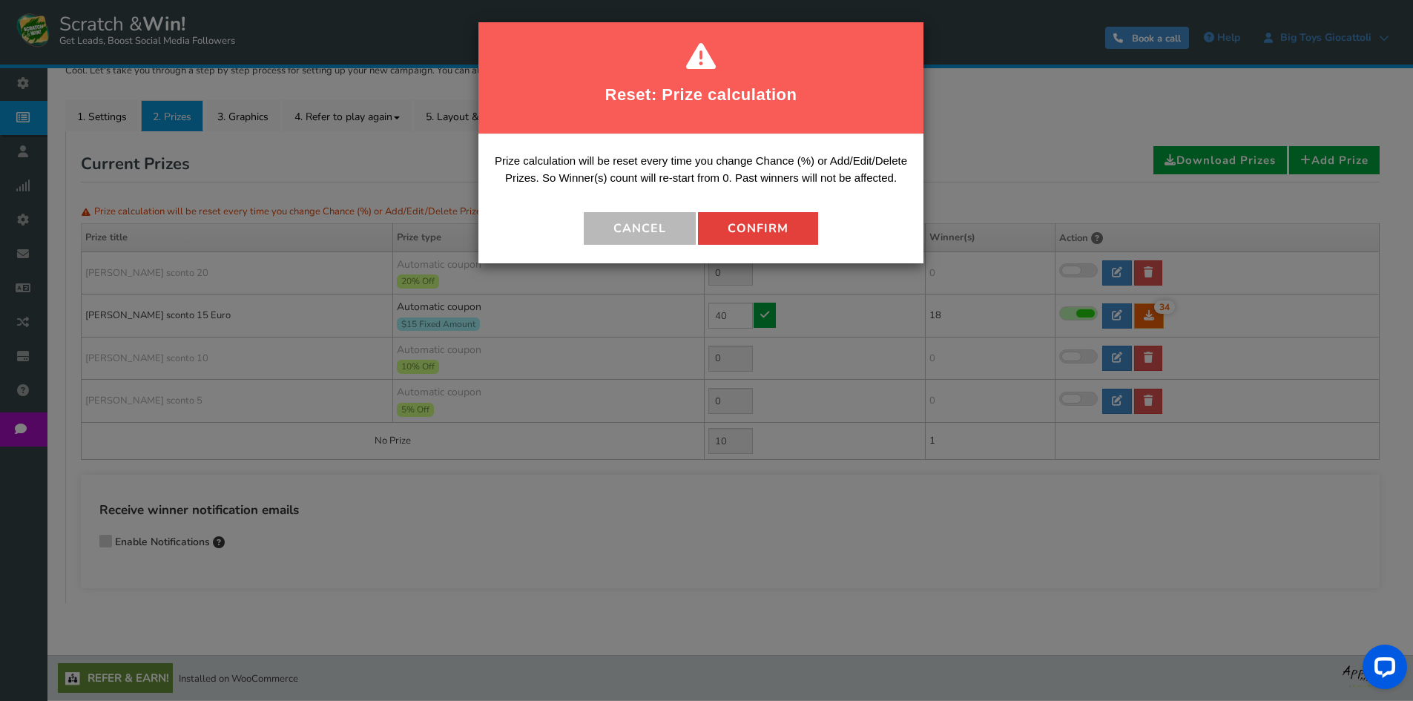
click at [782, 223] on button "Confirm" at bounding box center [758, 228] width 120 height 33
type input "60"
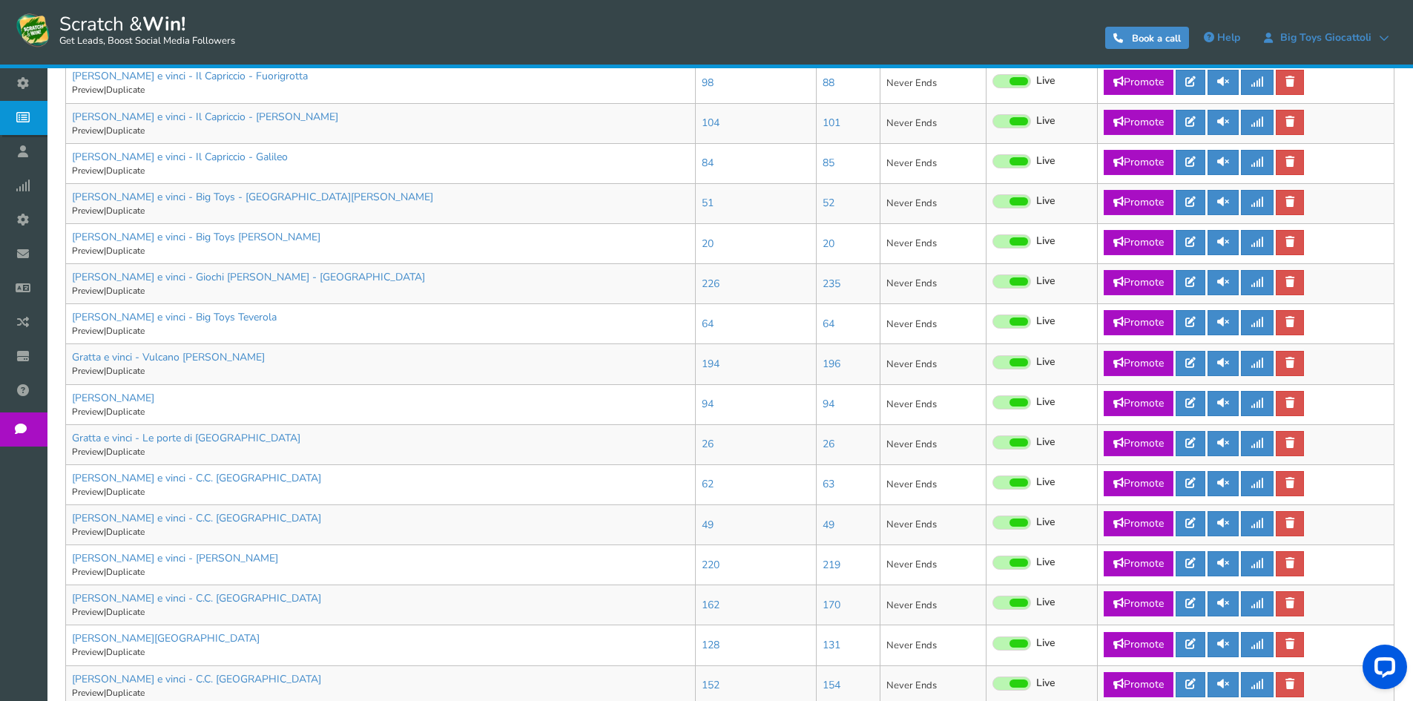
scroll to position [714, 0]
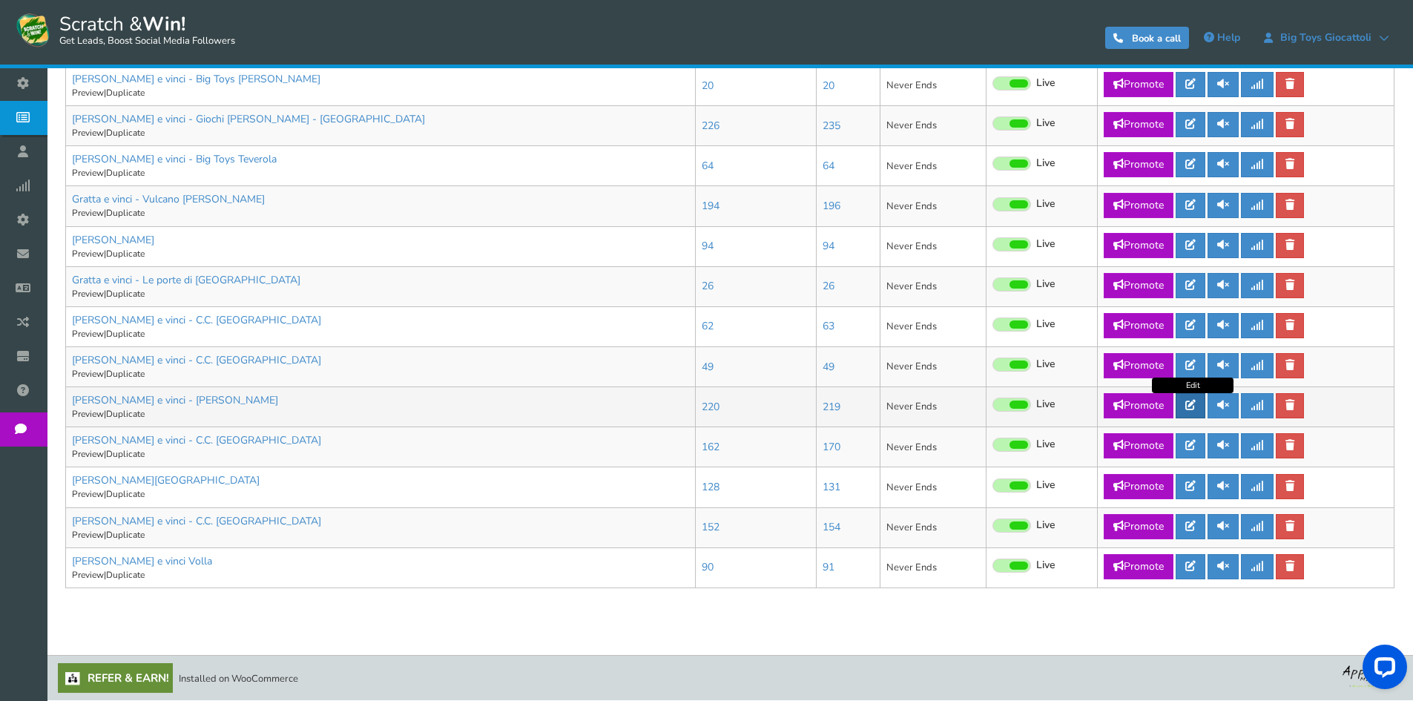
click at [1199, 404] on link at bounding box center [1191, 405] width 30 height 25
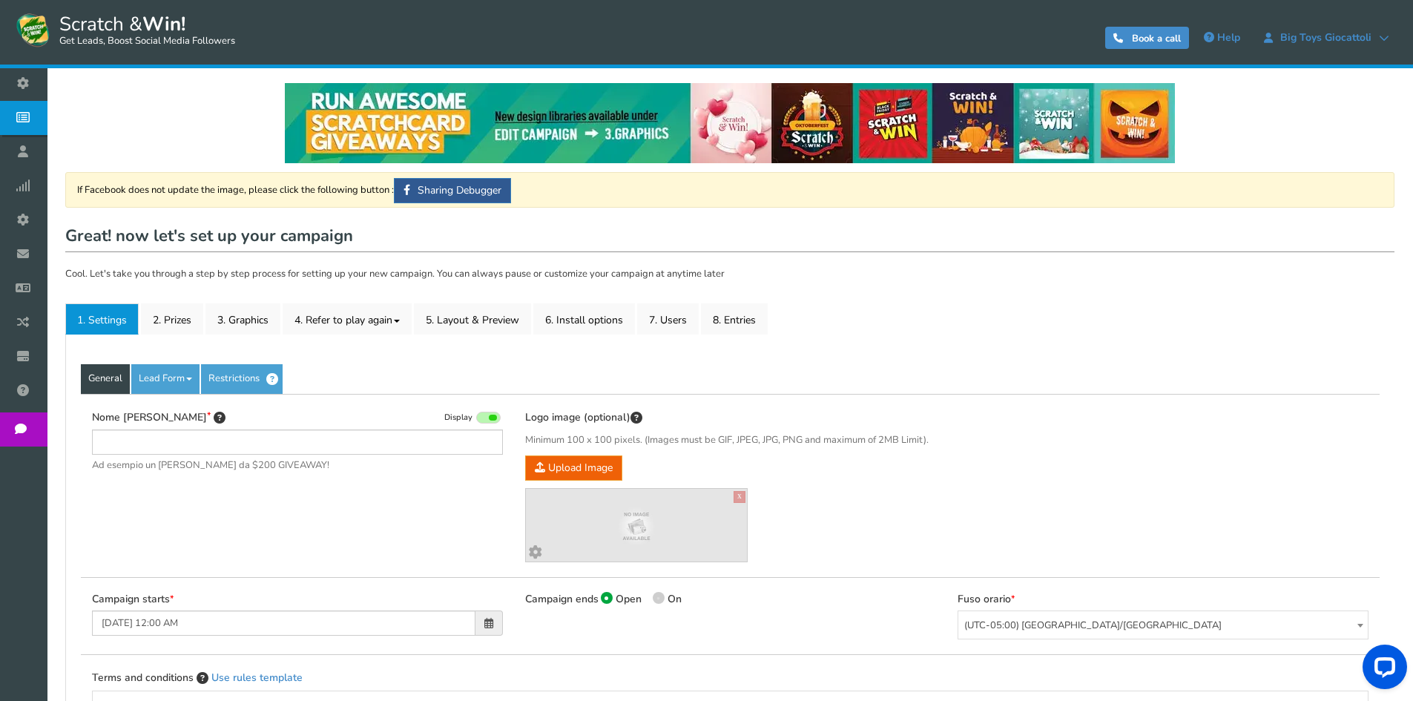
type input "[PERSON_NAME] e vinci - [PERSON_NAME]"
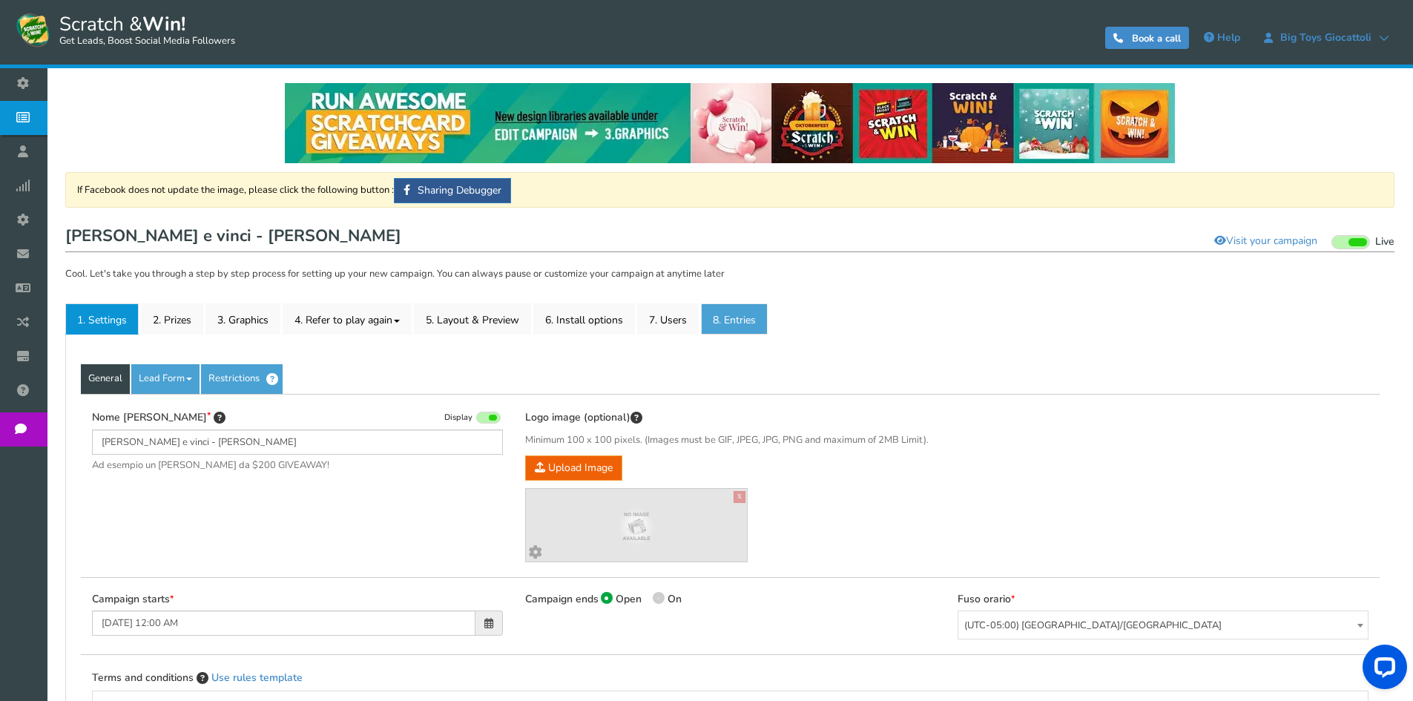
click at [757, 314] on link "8. Entries" at bounding box center [734, 318] width 67 height 31
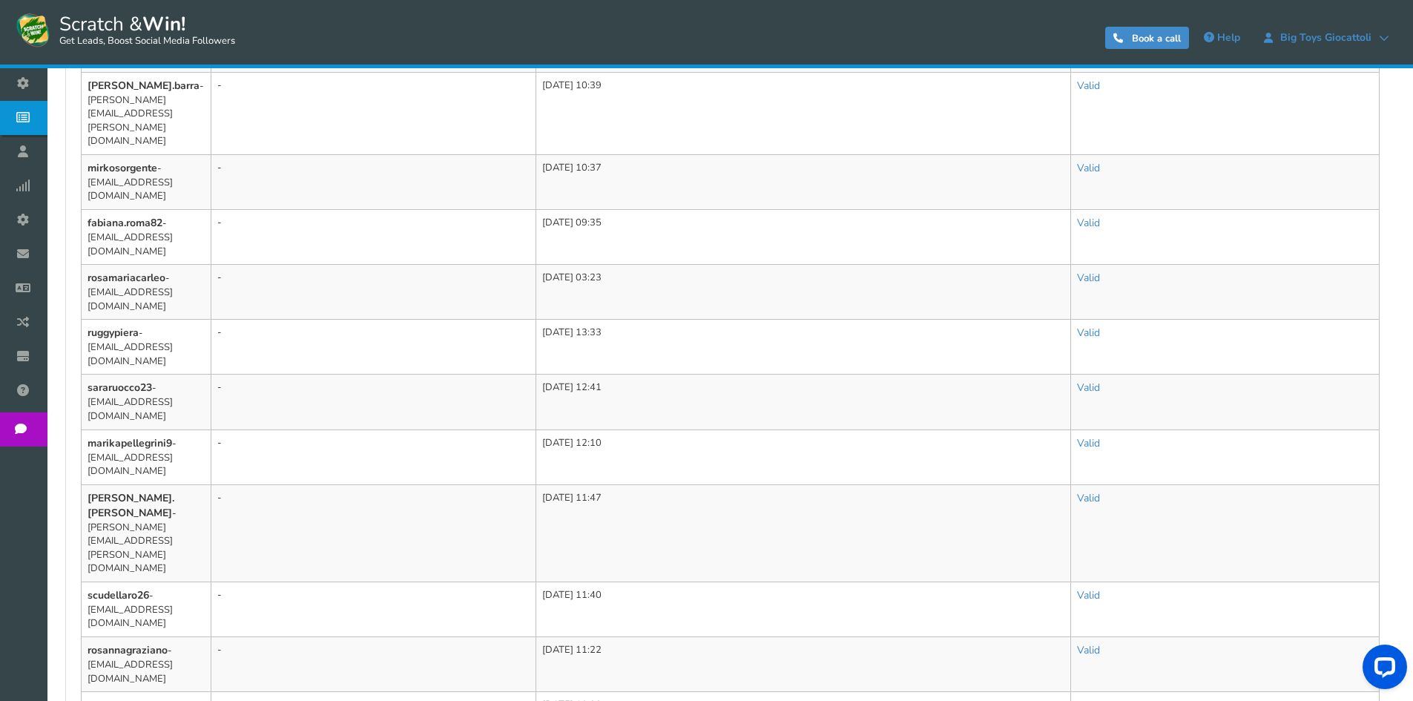
scroll to position [865, 0]
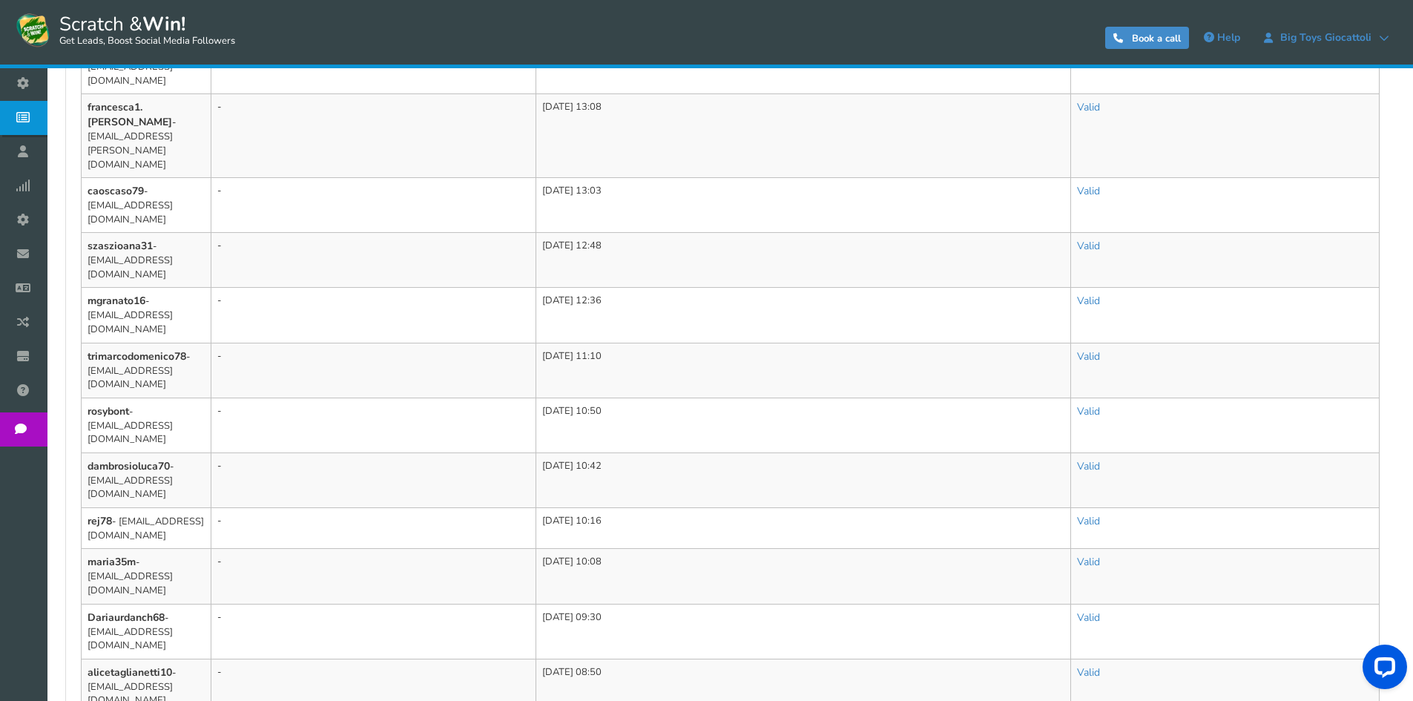
scroll to position [892, 0]
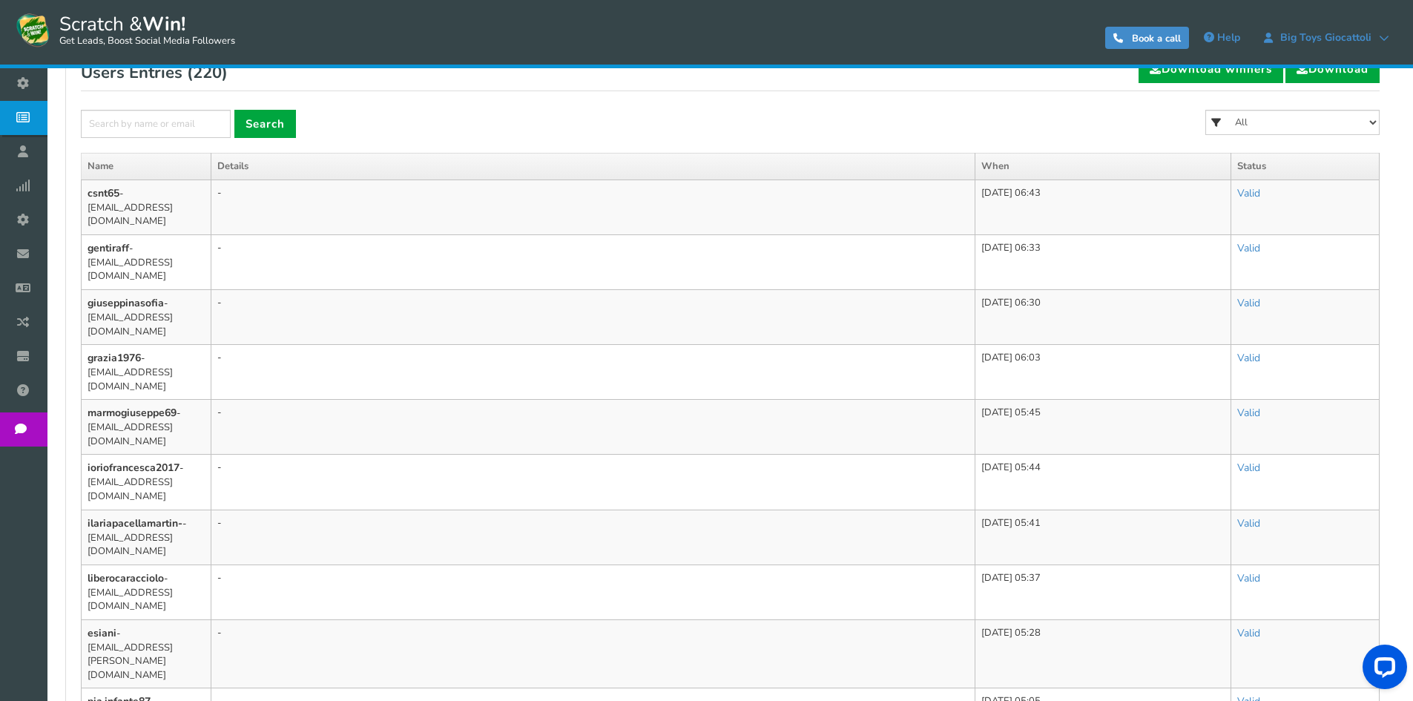
scroll to position [0, 0]
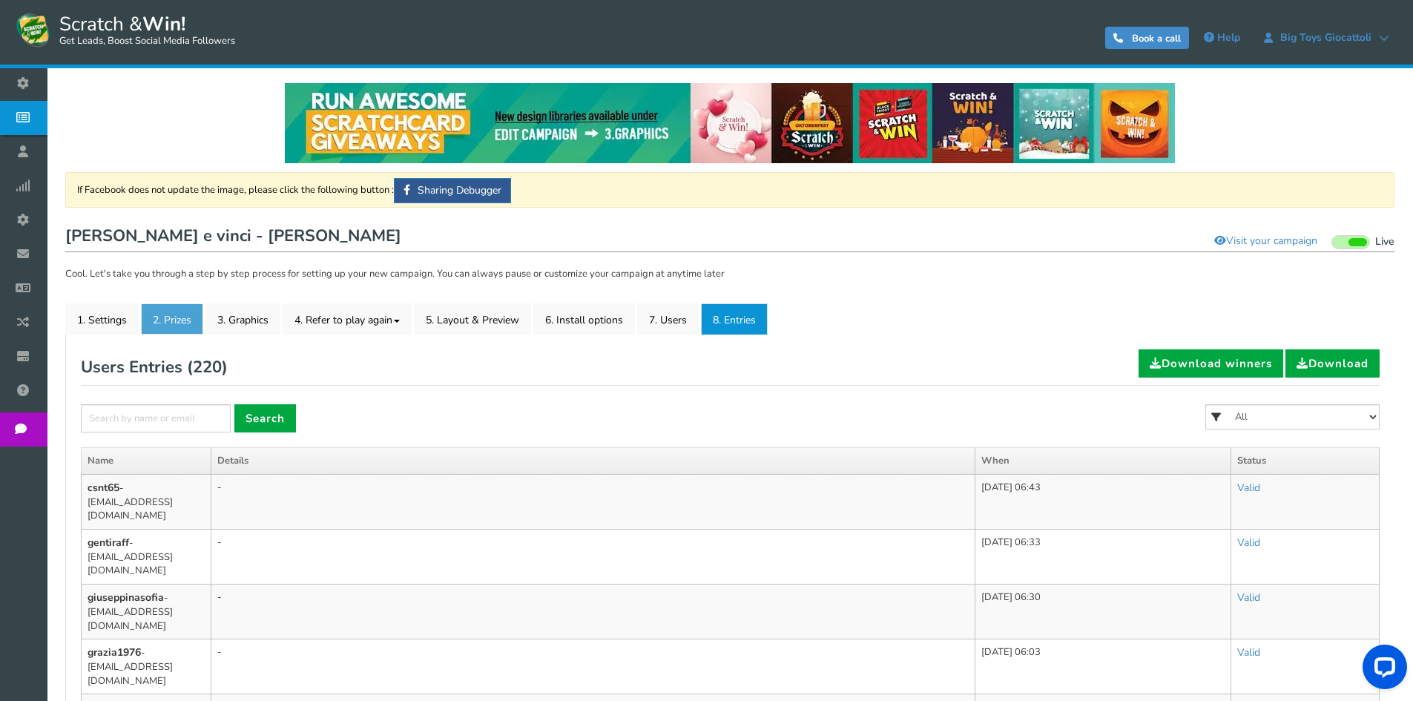
click at [188, 326] on link "2. Prizes" at bounding box center [172, 318] width 62 height 31
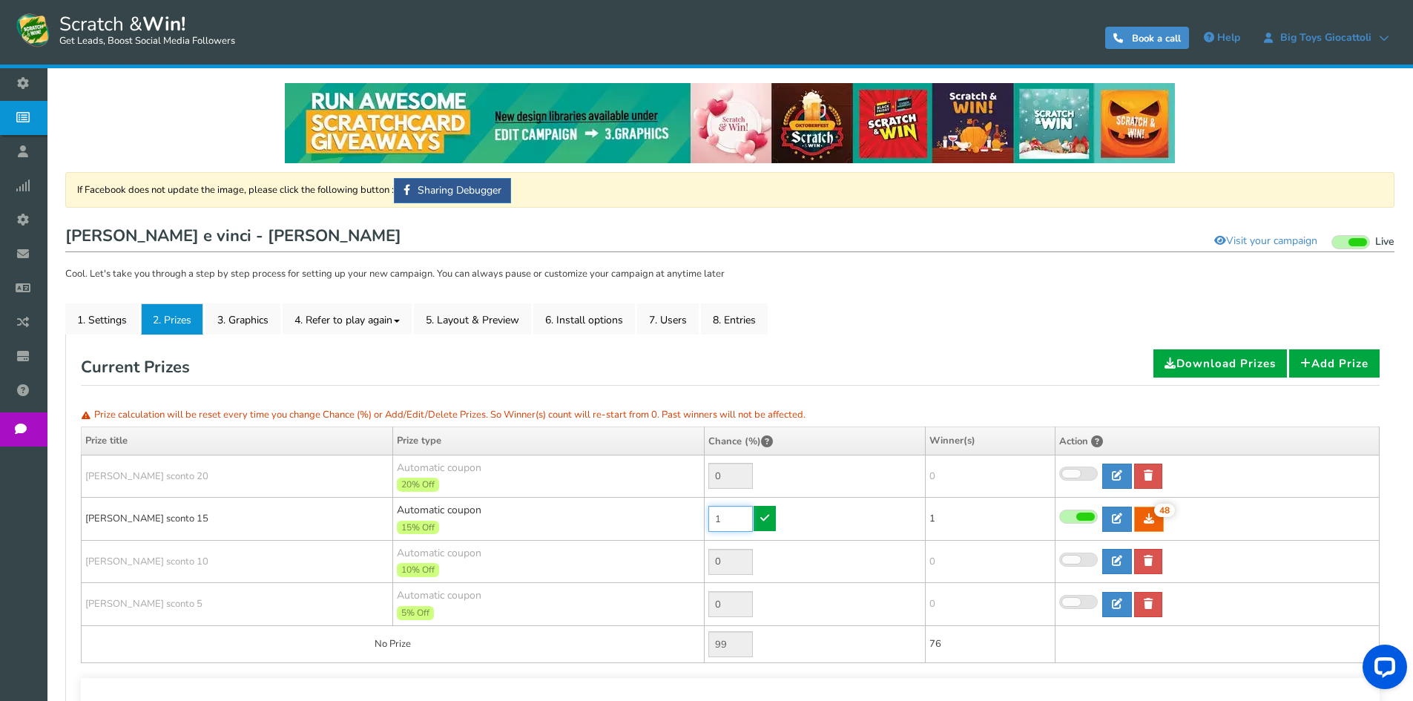
drag, startPoint x: 730, startPoint y: 518, endPoint x: 674, endPoint y: 516, distance: 56.4
click at [674, 516] on tr "[PERSON_NAME] sconto 15 Automatic coupon 15% Off Min.order value: 0 1 48 48 1" at bounding box center [731, 519] width 1298 height 43
type input "90"
click at [769, 513] on icon at bounding box center [764, 518] width 9 height 10
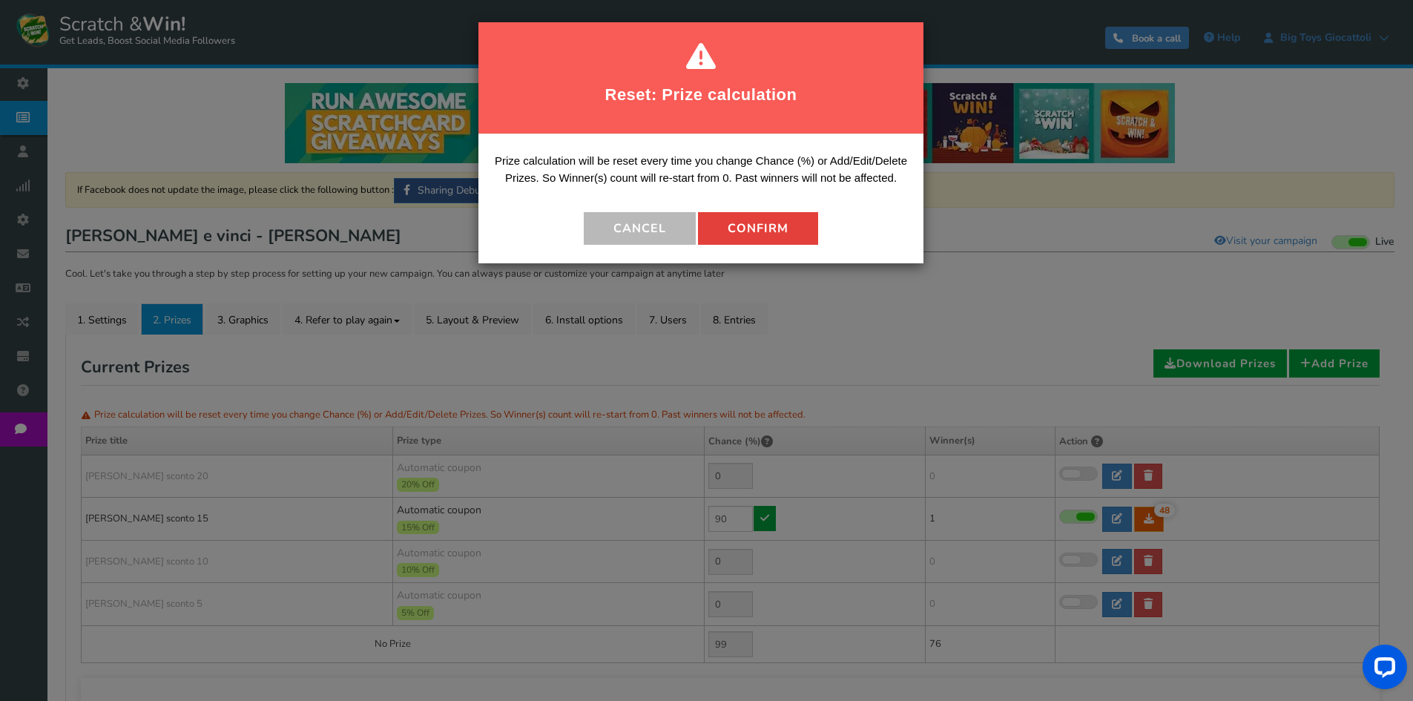
click at [781, 220] on button "Confirm" at bounding box center [758, 228] width 120 height 33
type input "10"
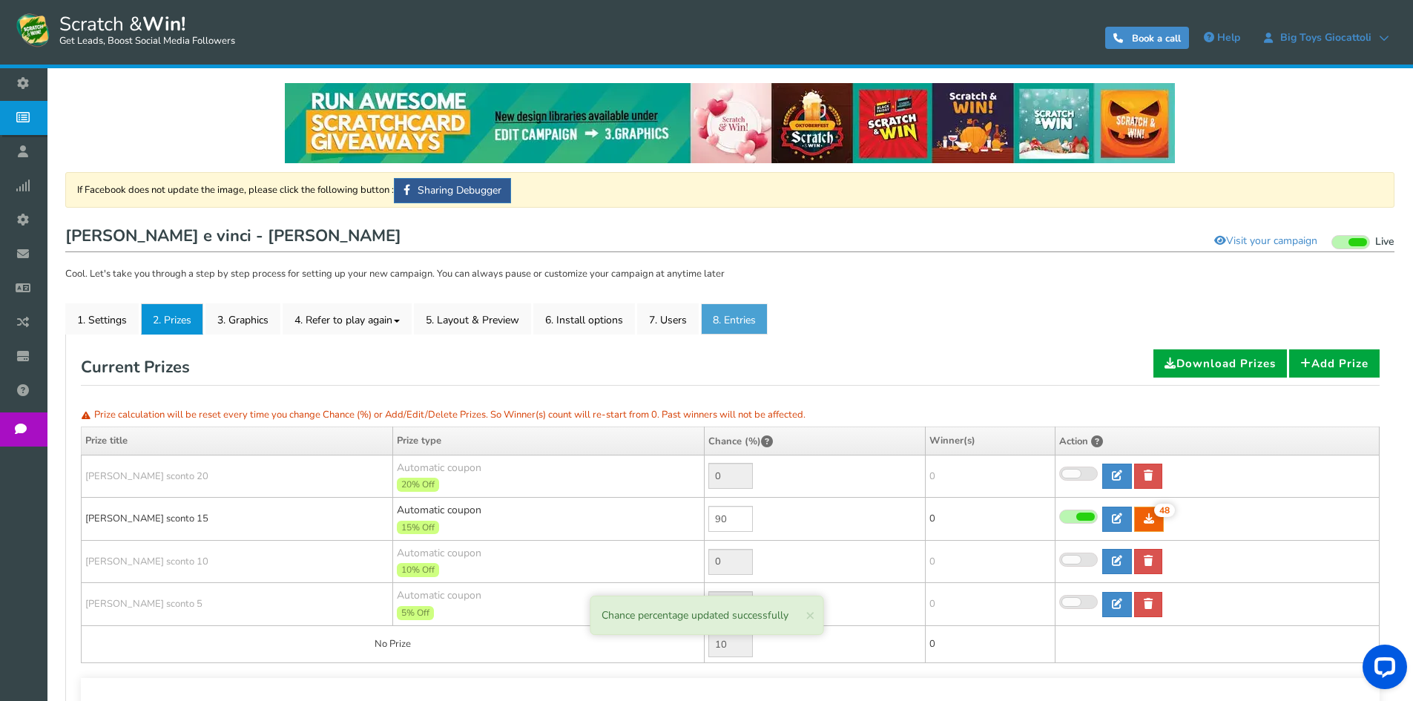
click at [746, 325] on link "8. Entries" at bounding box center [734, 318] width 67 height 31
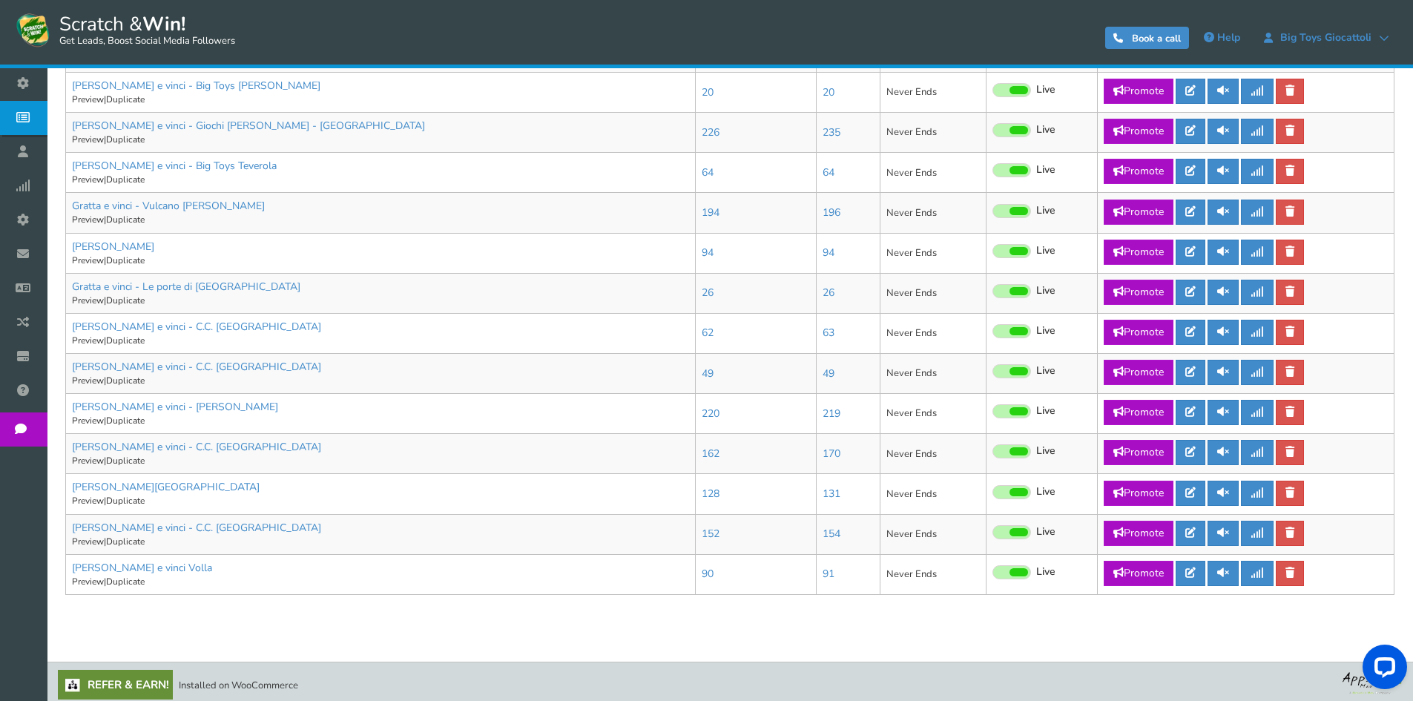
scroll to position [714, 0]
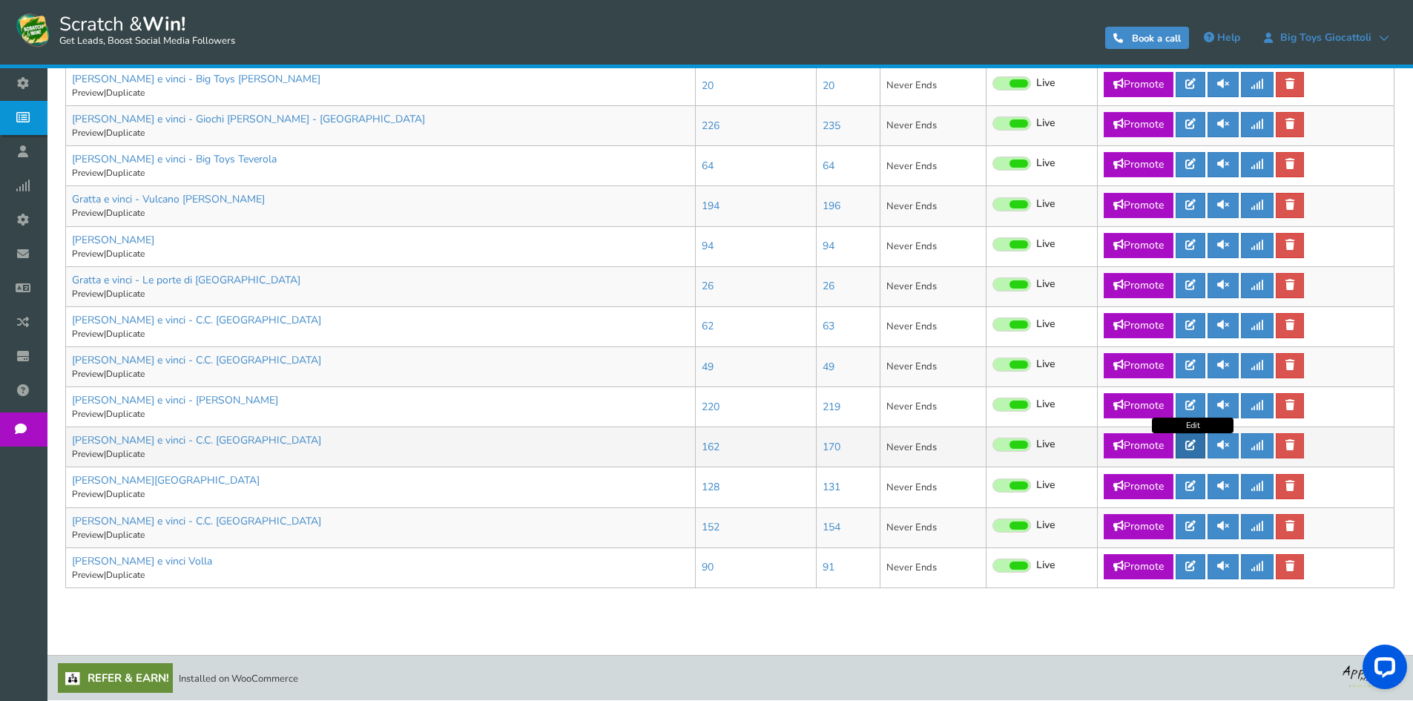
click at [1189, 445] on icon at bounding box center [1190, 445] width 10 height 10
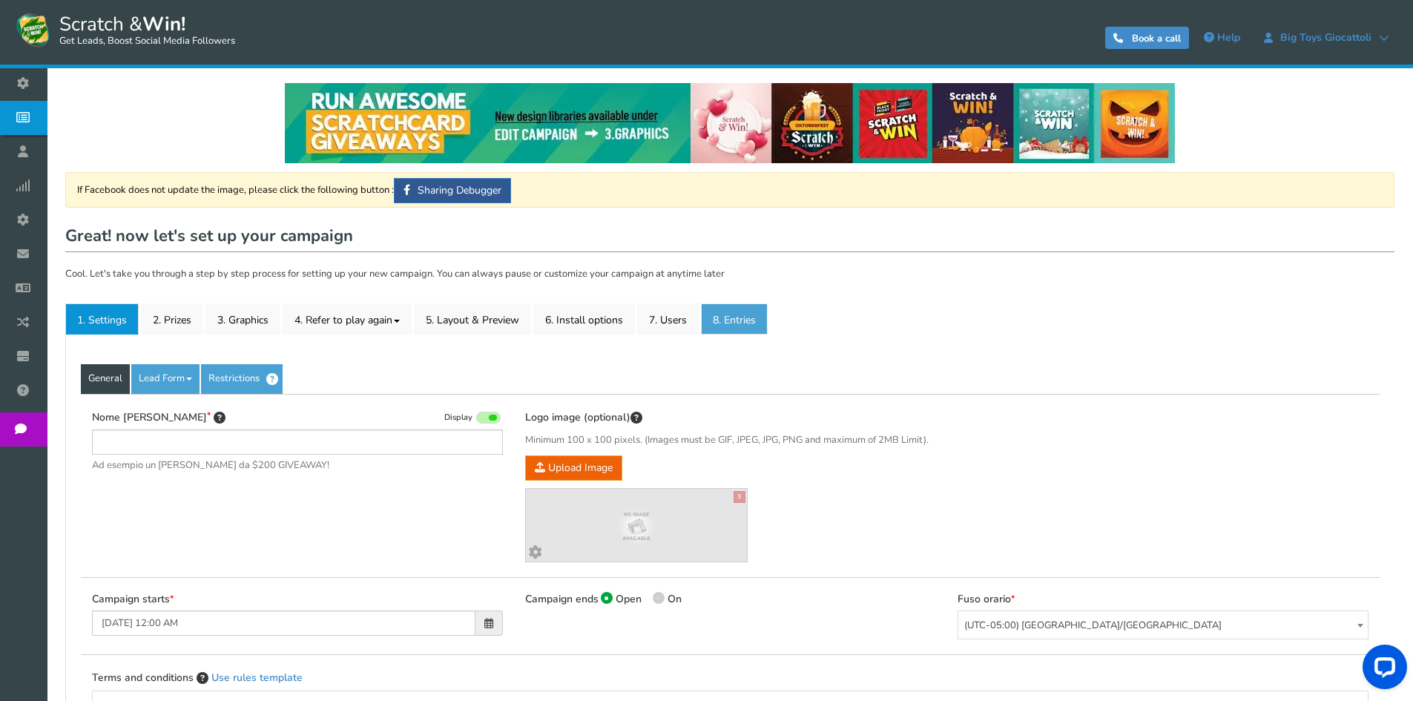
type input "[PERSON_NAME] e vinci - C.C. [GEOGRAPHIC_DATA]"
click at [716, 315] on link "8. Entries" at bounding box center [734, 318] width 67 height 31
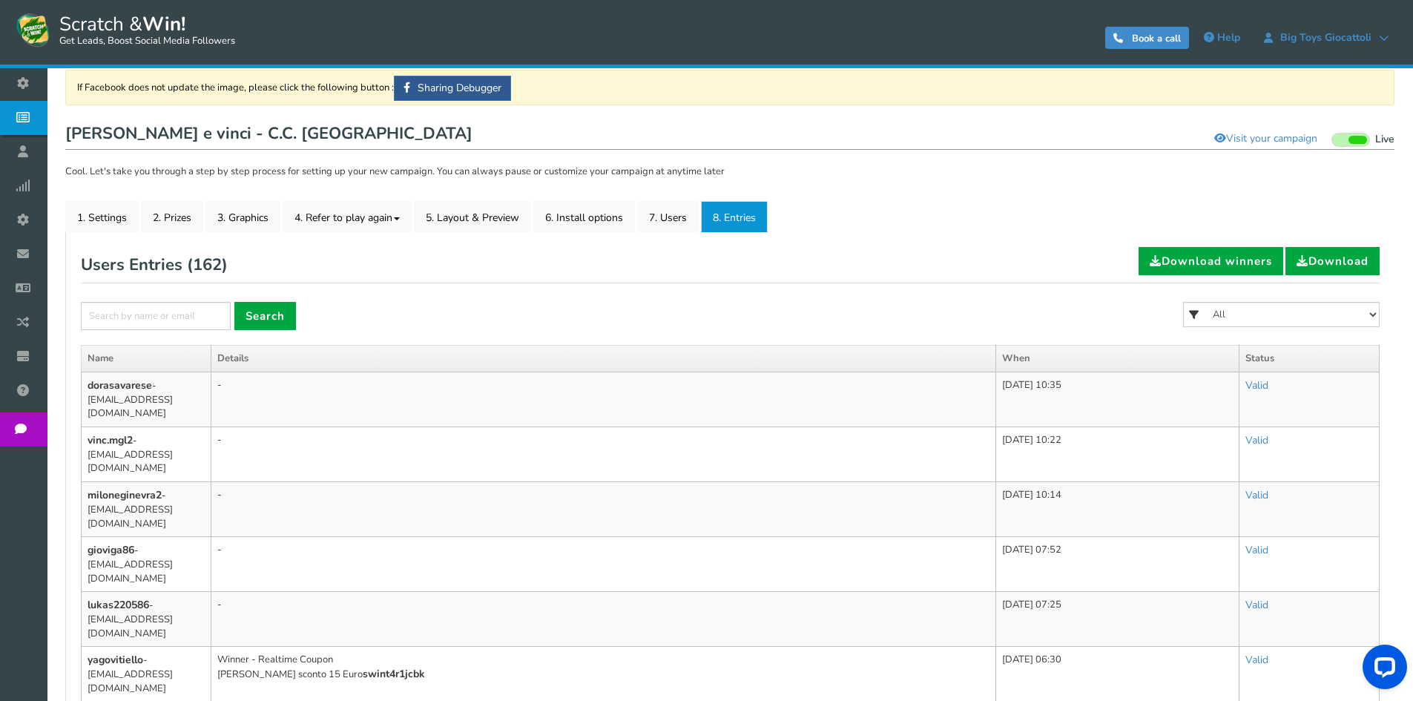
scroll to position [74, 0]
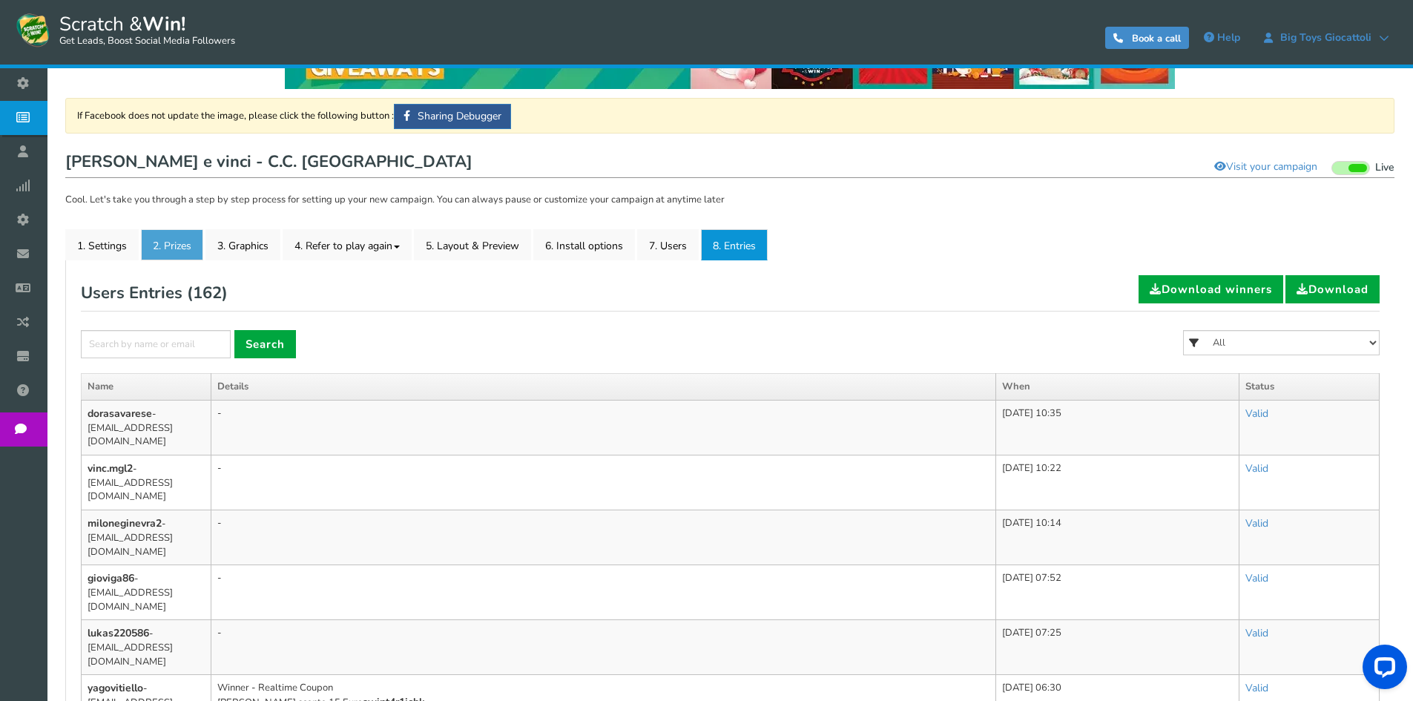
click at [151, 257] on link "2. Prizes" at bounding box center [172, 244] width 62 height 31
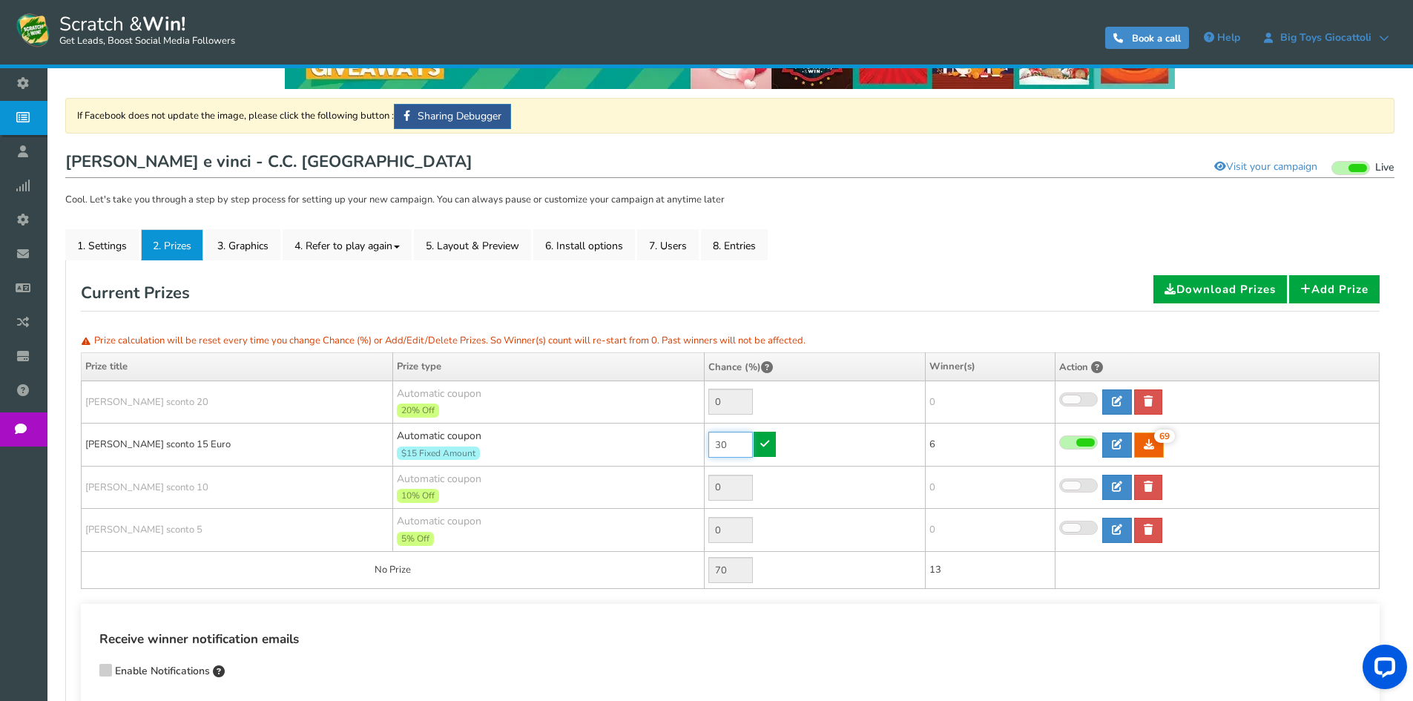
drag, startPoint x: 727, startPoint y: 443, endPoint x: 682, endPoint y: 438, distance: 44.7
click at [685, 439] on tr "[PERSON_NAME] sconto 15 Euro Automatic coupon $15 Fixed Amount Min.order value:…" at bounding box center [731, 445] width 1298 height 43
click at [727, 240] on link "8. Entries" at bounding box center [734, 244] width 67 height 31
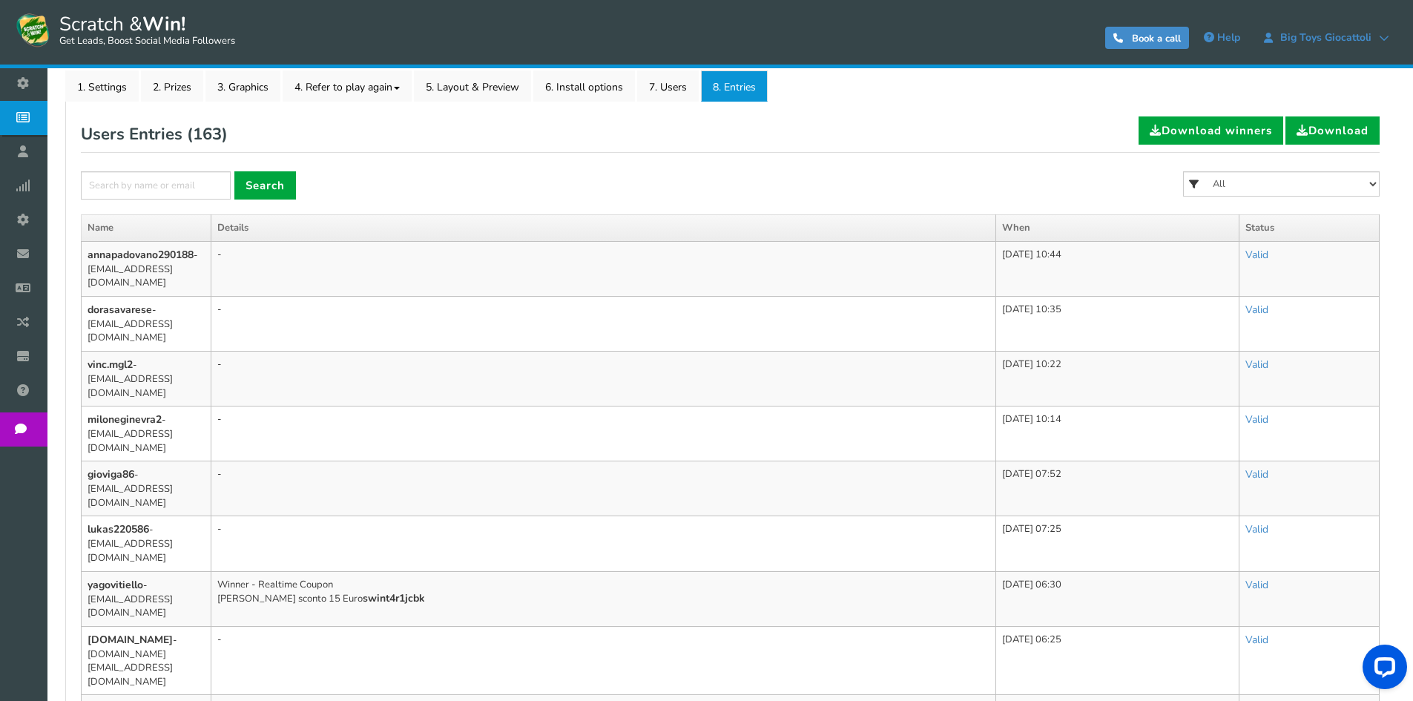
scroll to position [21, 0]
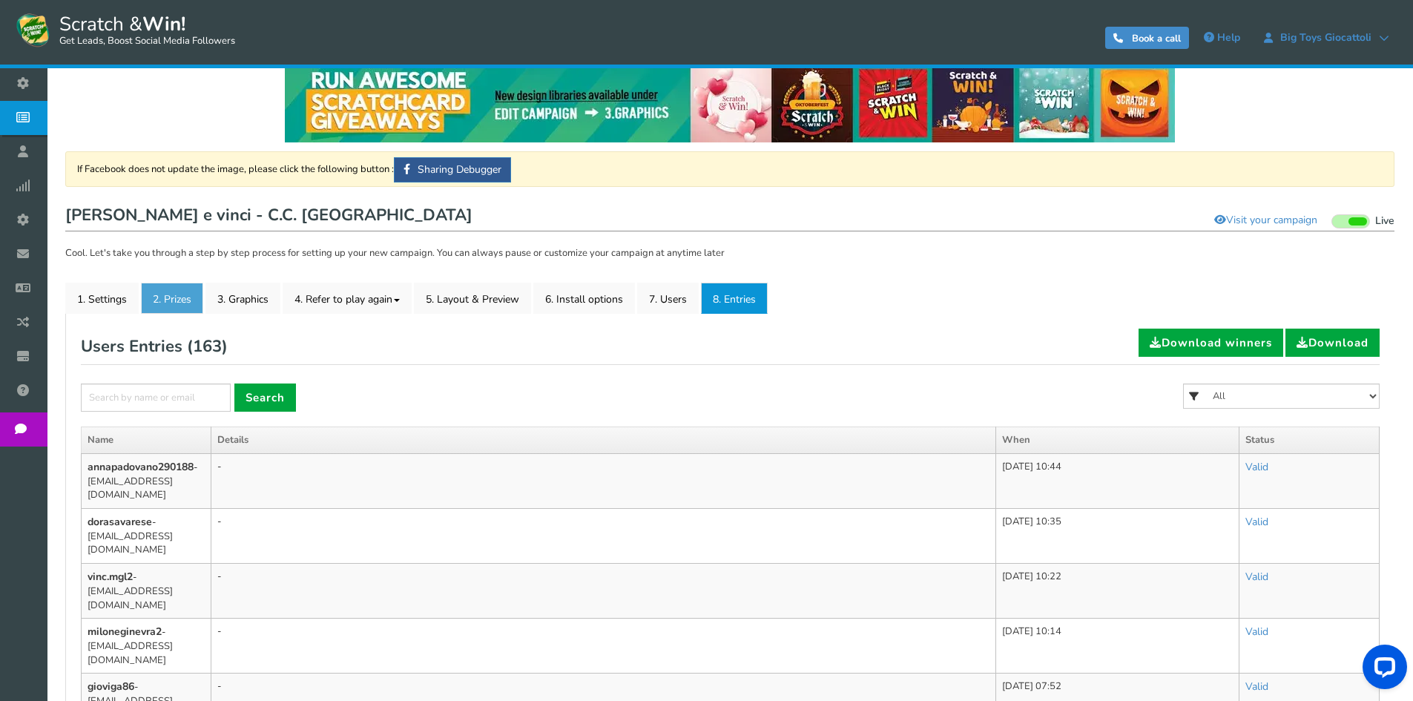
click at [157, 305] on link "2. Prizes" at bounding box center [172, 298] width 62 height 31
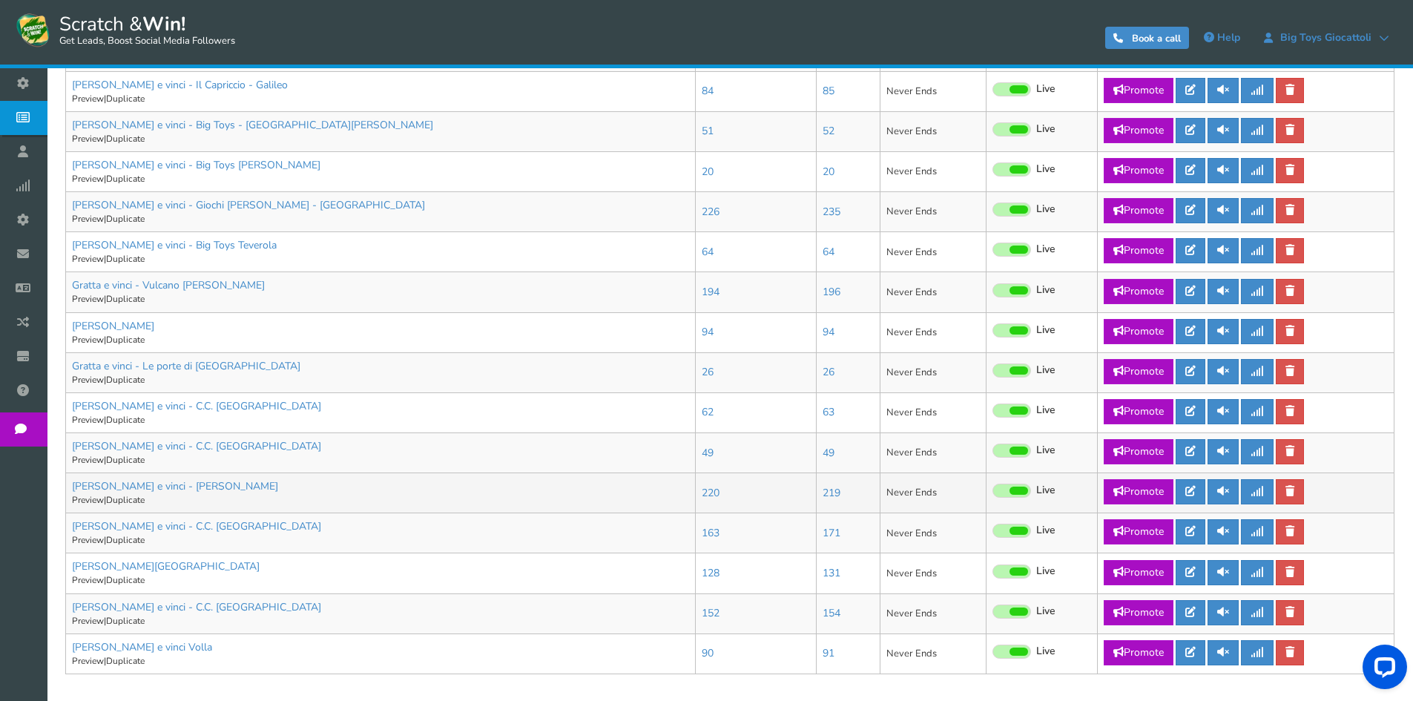
scroll to position [668, 0]
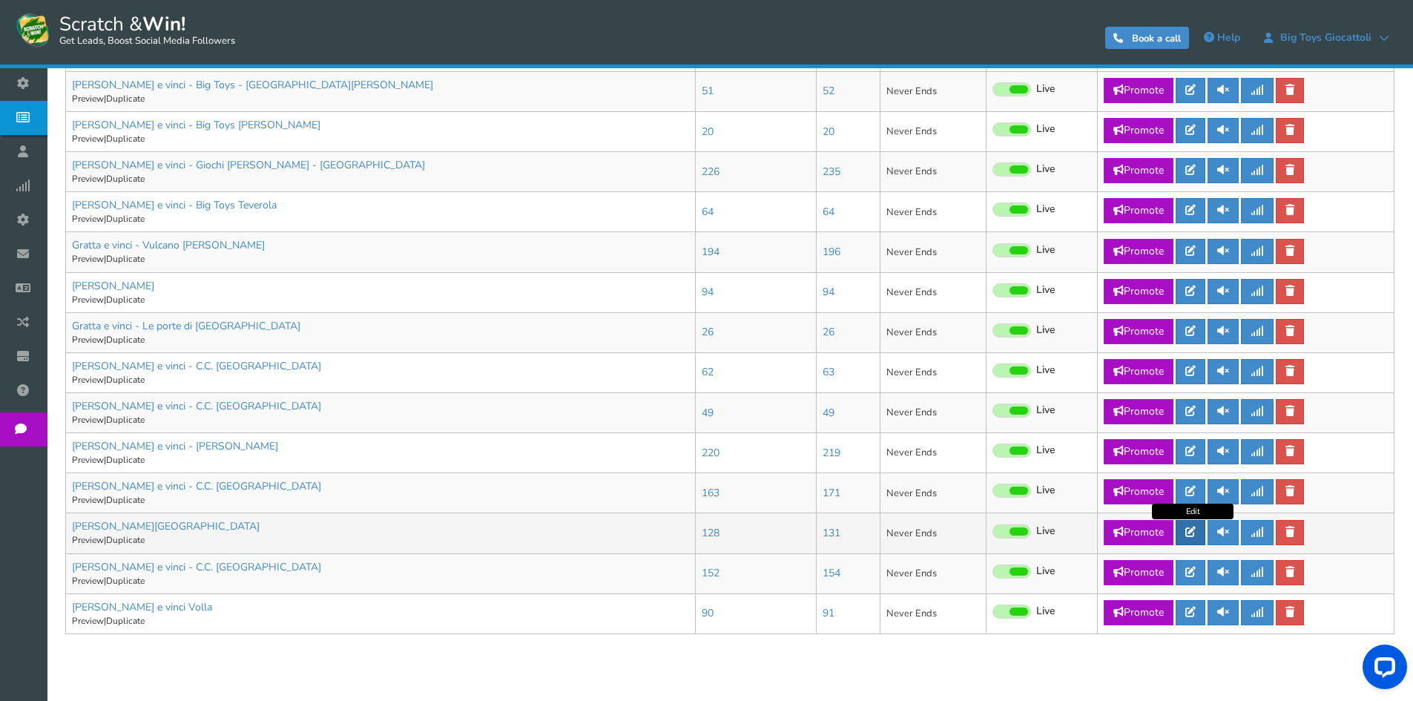
click at [1192, 529] on icon at bounding box center [1190, 532] width 10 height 10
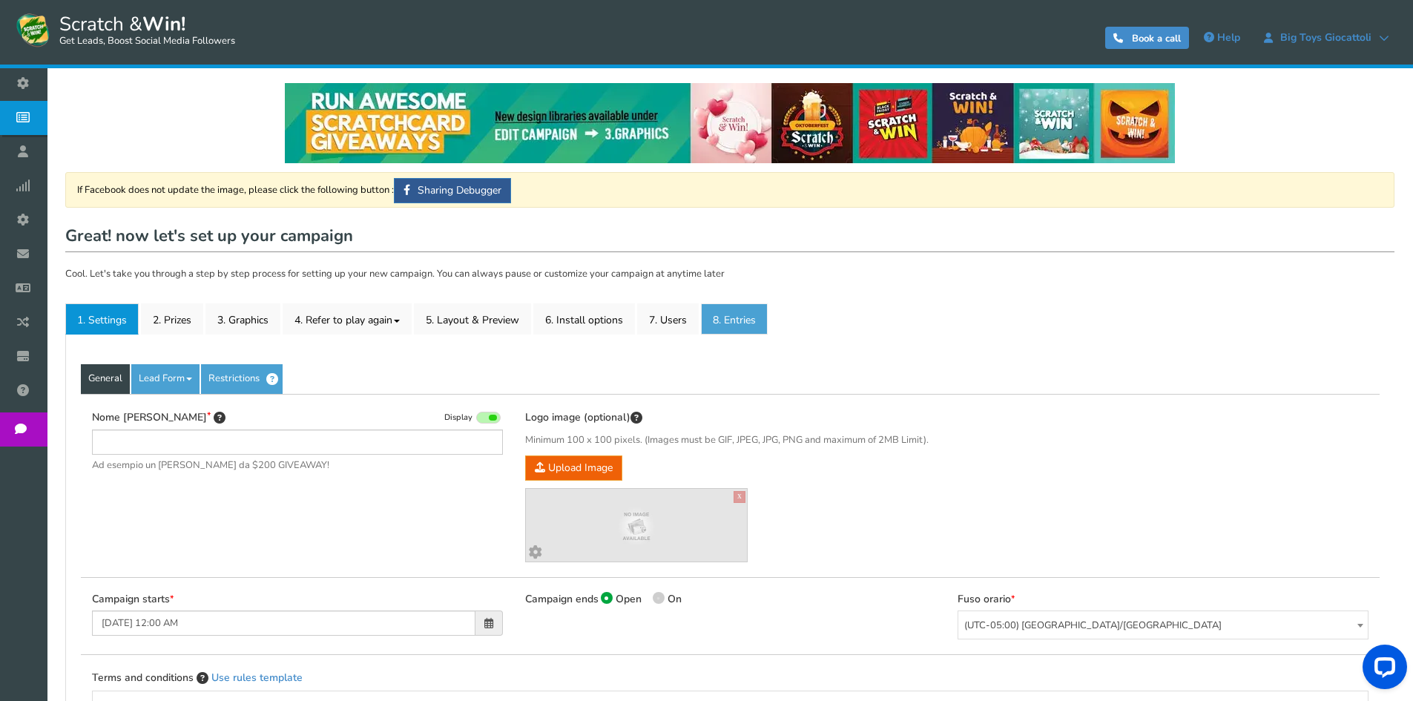
type input "[PERSON_NAME][GEOGRAPHIC_DATA]"
click at [750, 319] on link "8. Entries" at bounding box center [734, 318] width 67 height 31
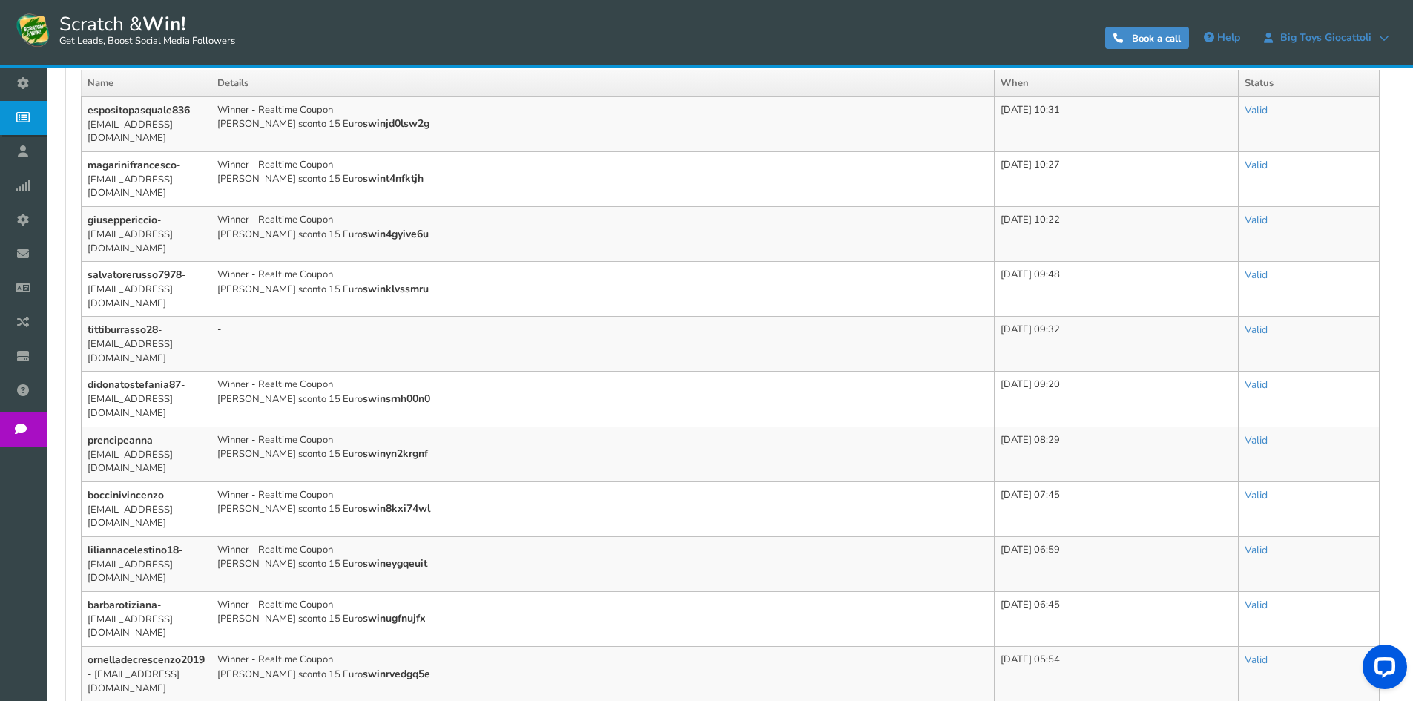
scroll to position [74, 0]
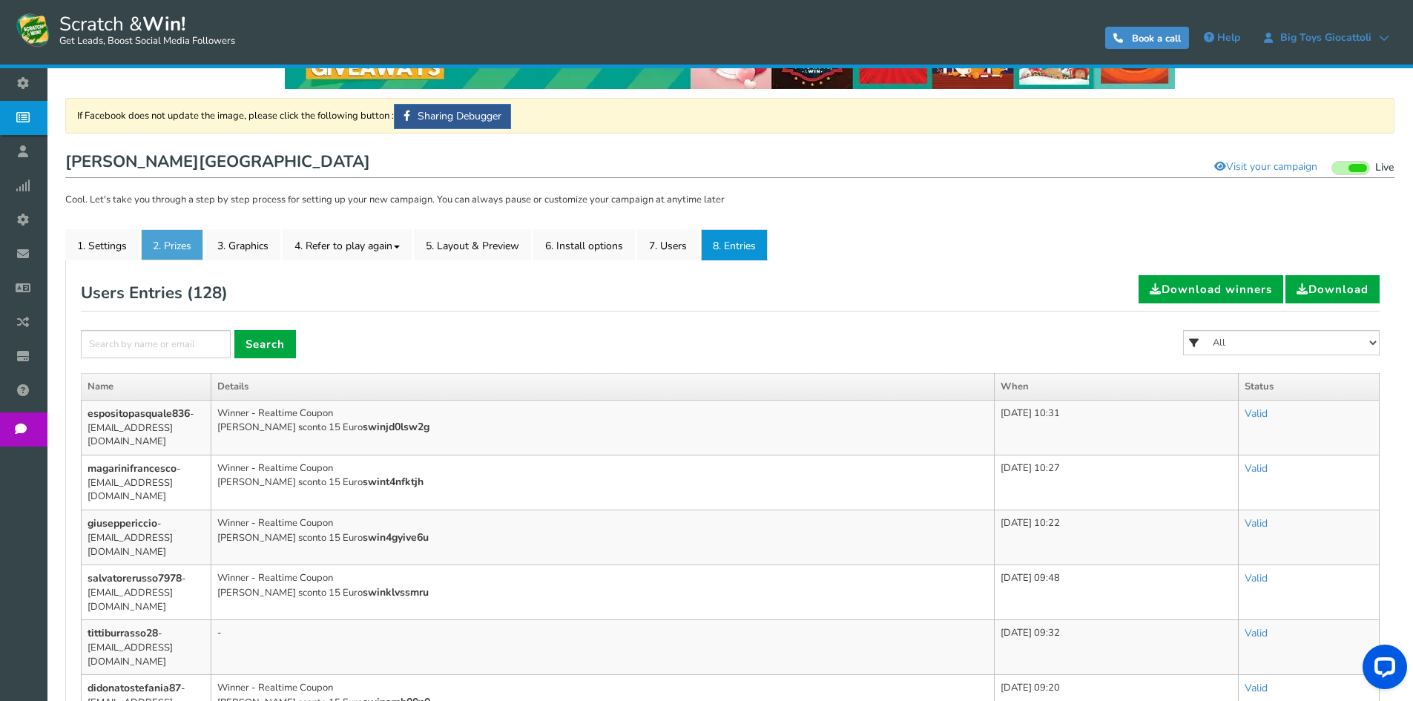
click at [182, 241] on link "2. Prizes" at bounding box center [172, 244] width 62 height 31
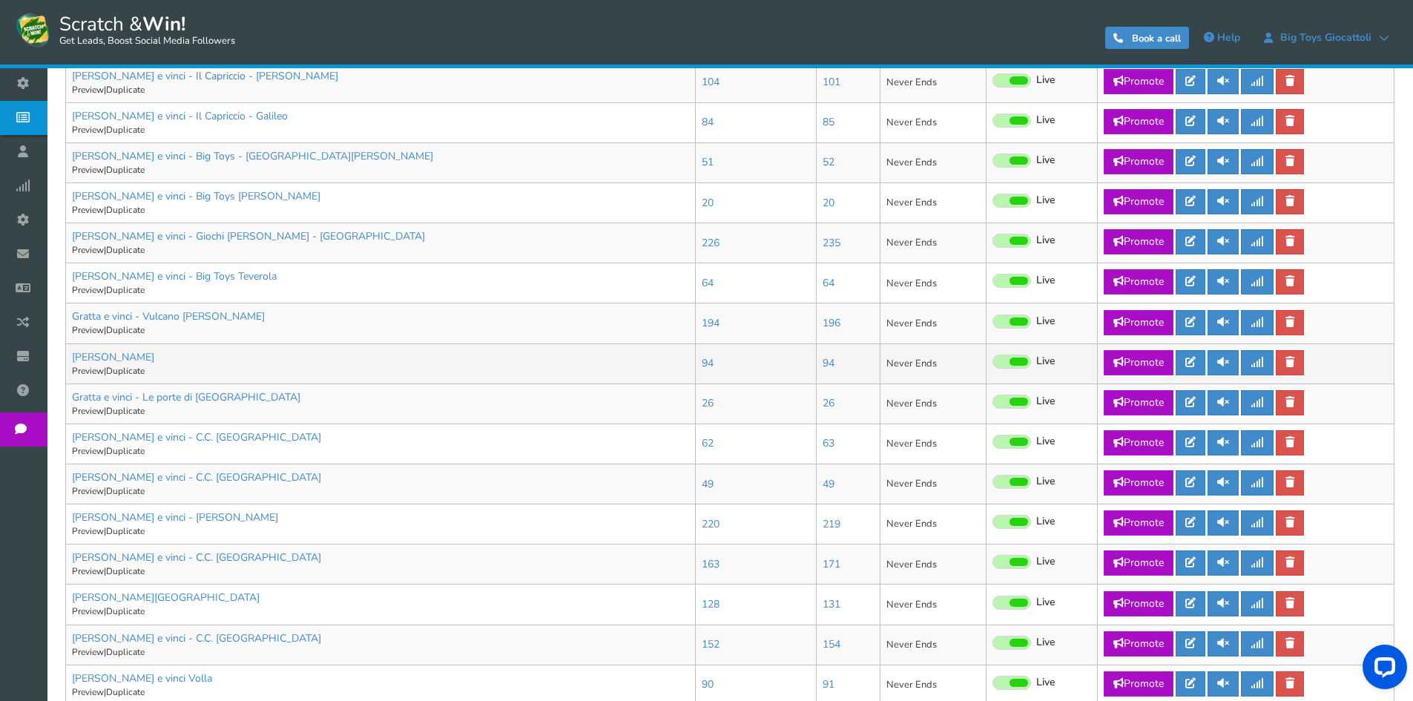
scroll to position [714, 0]
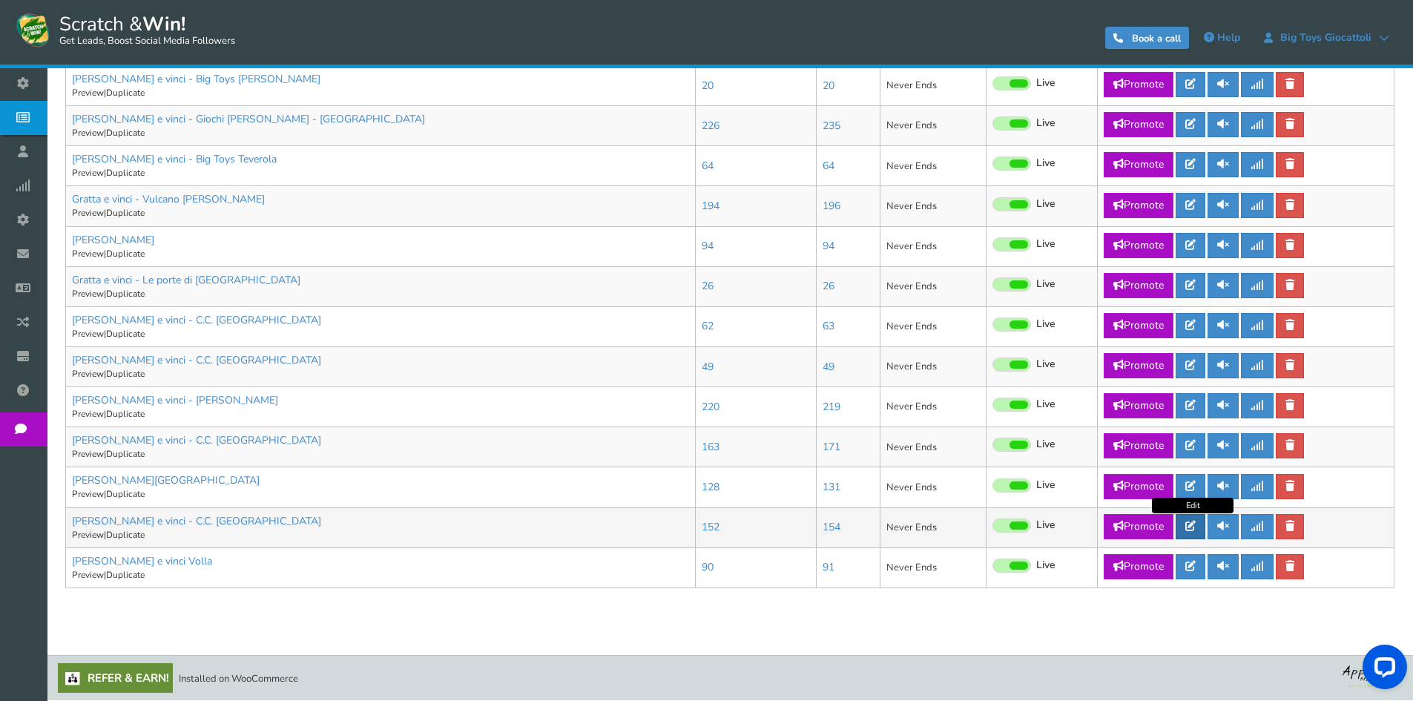
click at [1184, 524] on link at bounding box center [1191, 526] width 30 height 25
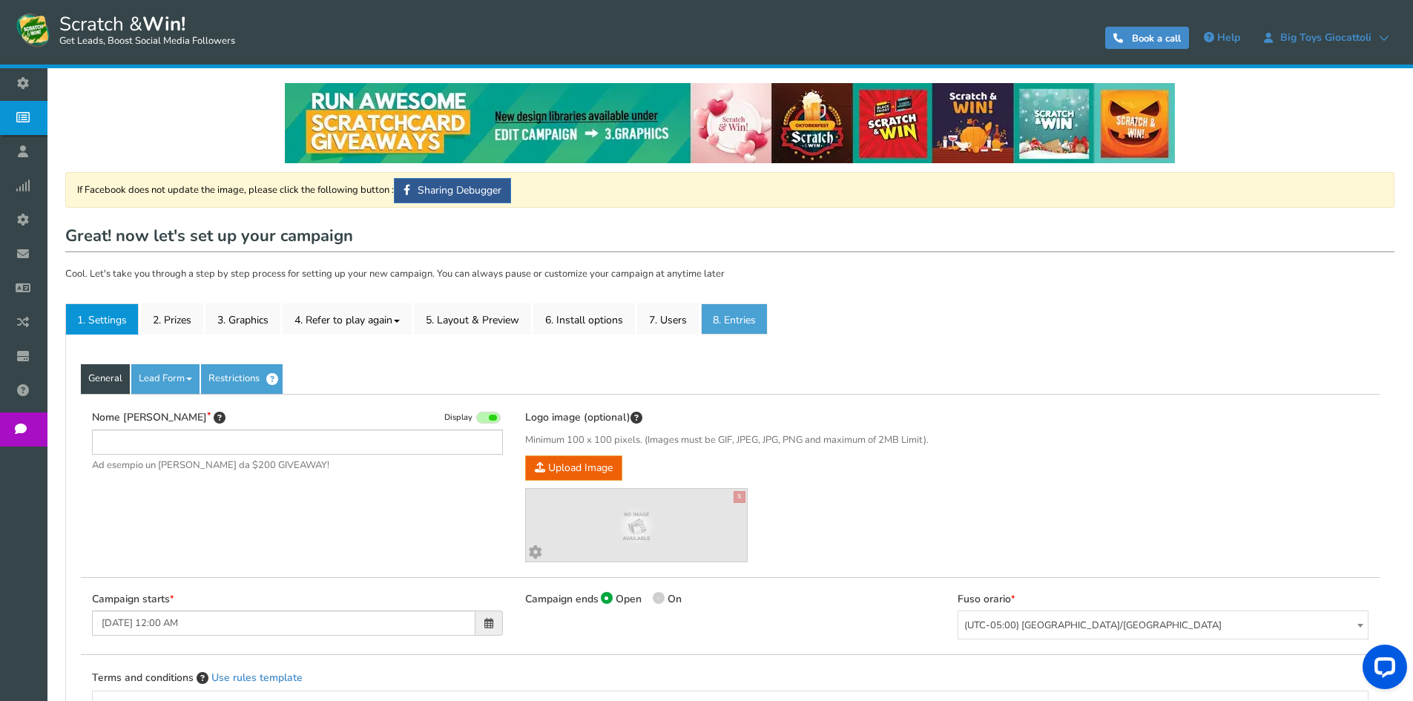
type input "[PERSON_NAME] e vinci - C.C. [GEOGRAPHIC_DATA]"
click at [756, 309] on link "8. Entries" at bounding box center [734, 318] width 67 height 31
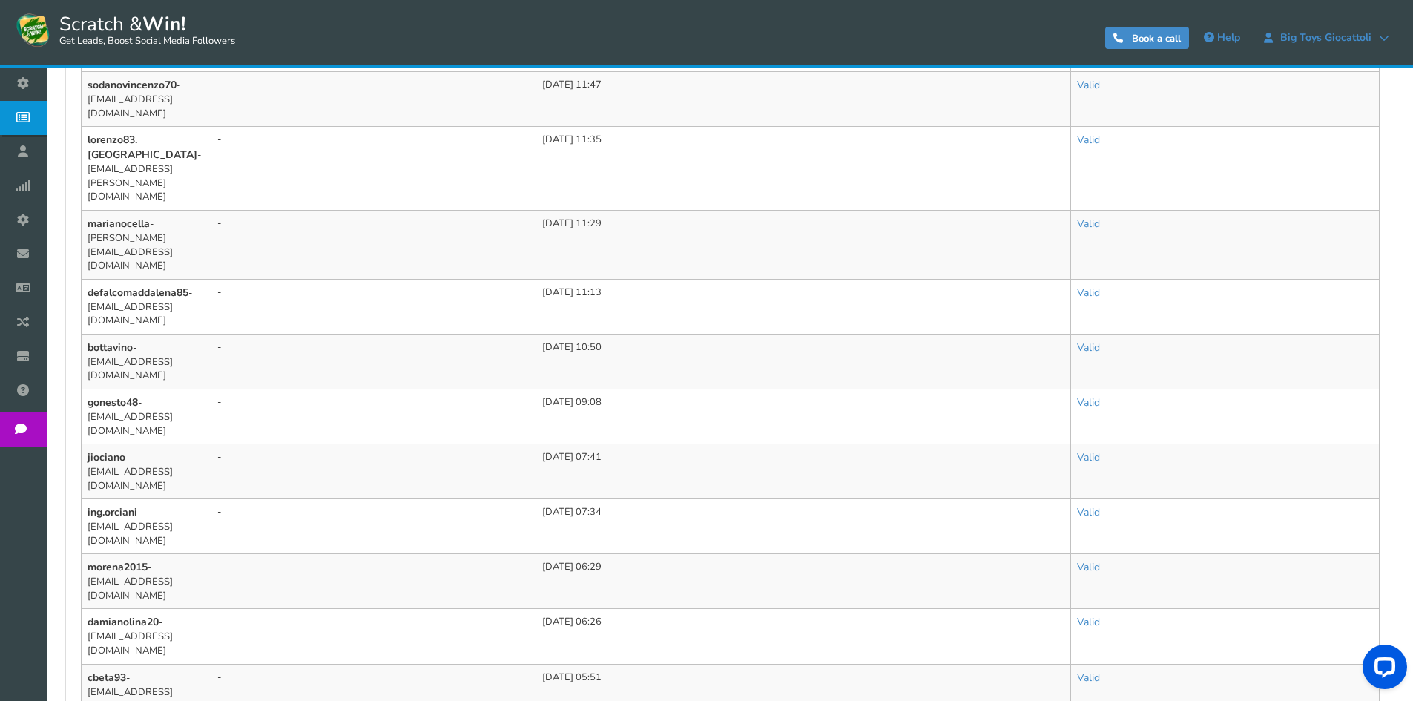
scroll to position [816, 0]
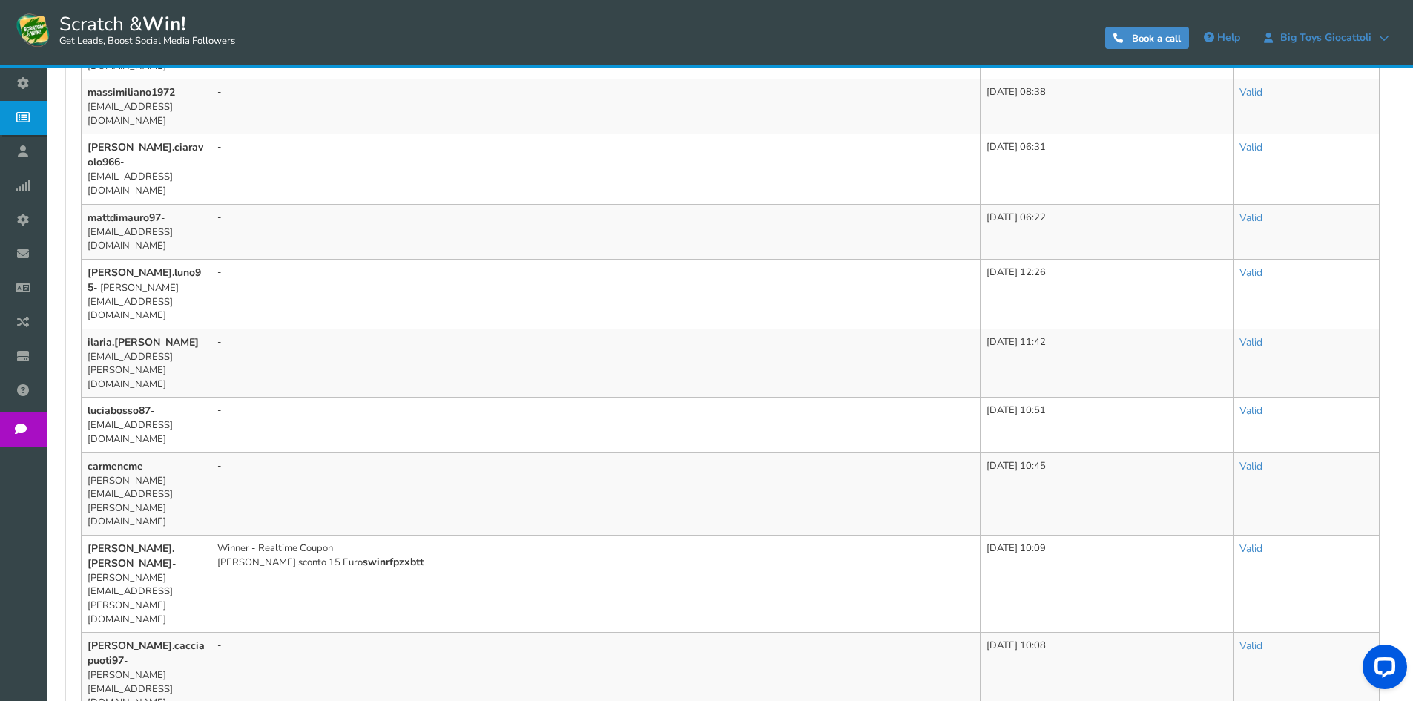
scroll to position [593, 0]
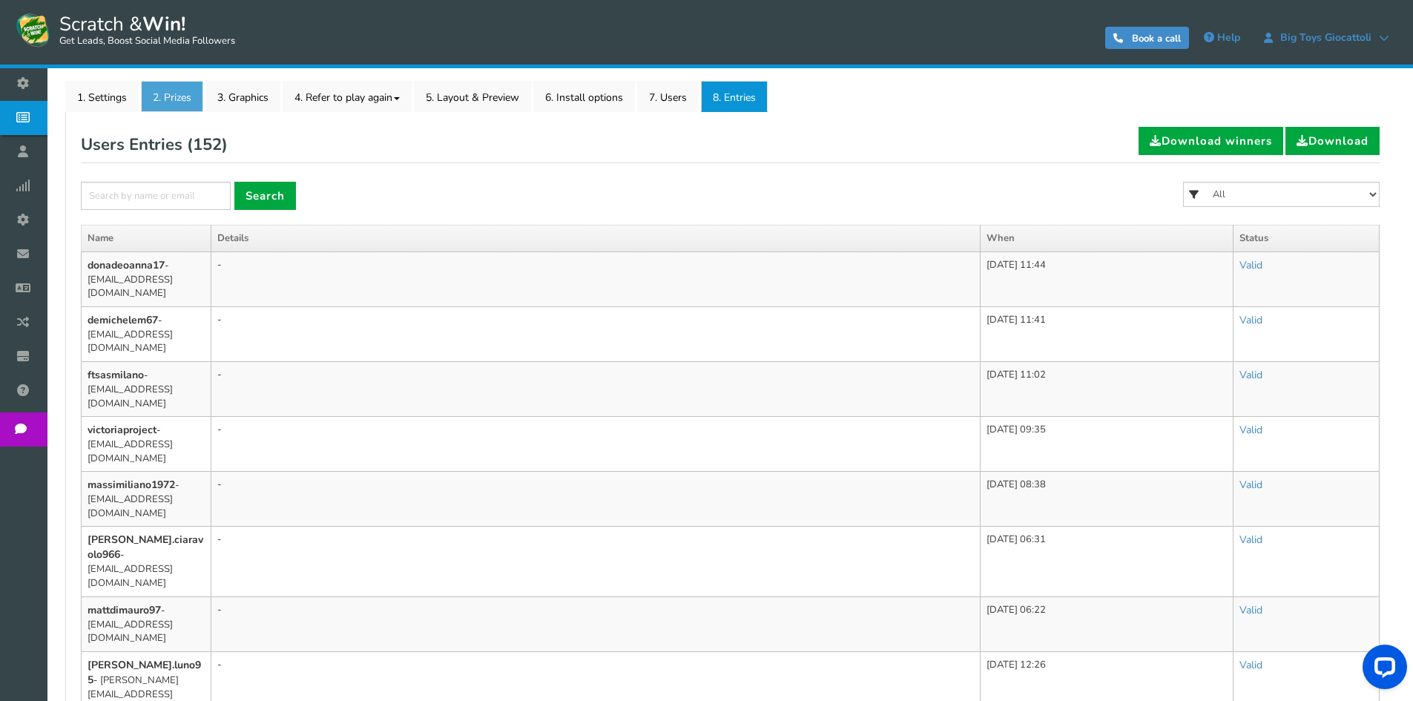
click at [174, 99] on link "2. Prizes" at bounding box center [172, 96] width 62 height 31
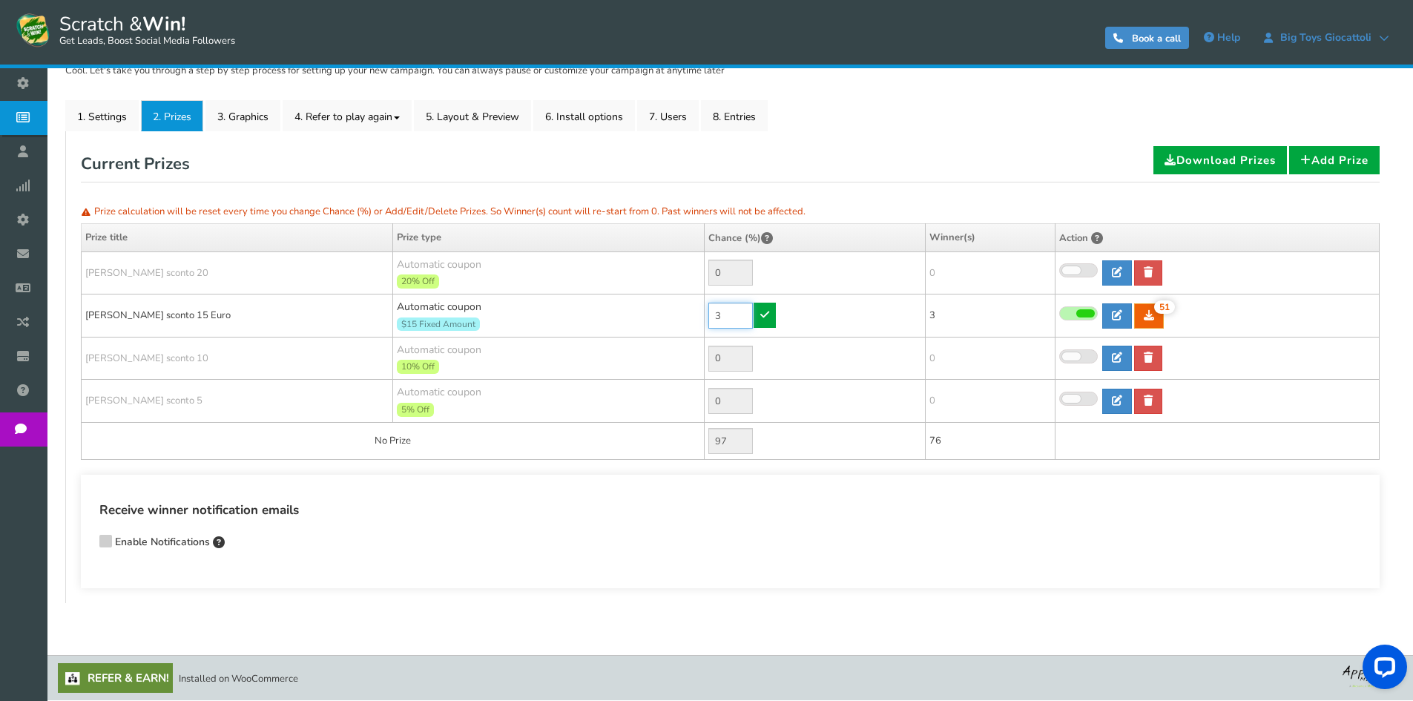
drag, startPoint x: 724, startPoint y: 311, endPoint x: 652, endPoint y: 309, distance: 72.0
click at [652, 309] on tr "[PERSON_NAME] sconto 15 Euro Automatic coupon $15 Fixed Amount Min.order value:…" at bounding box center [731, 316] width 1298 height 43
type input "90"
click at [759, 306] on link at bounding box center [765, 315] width 22 height 25
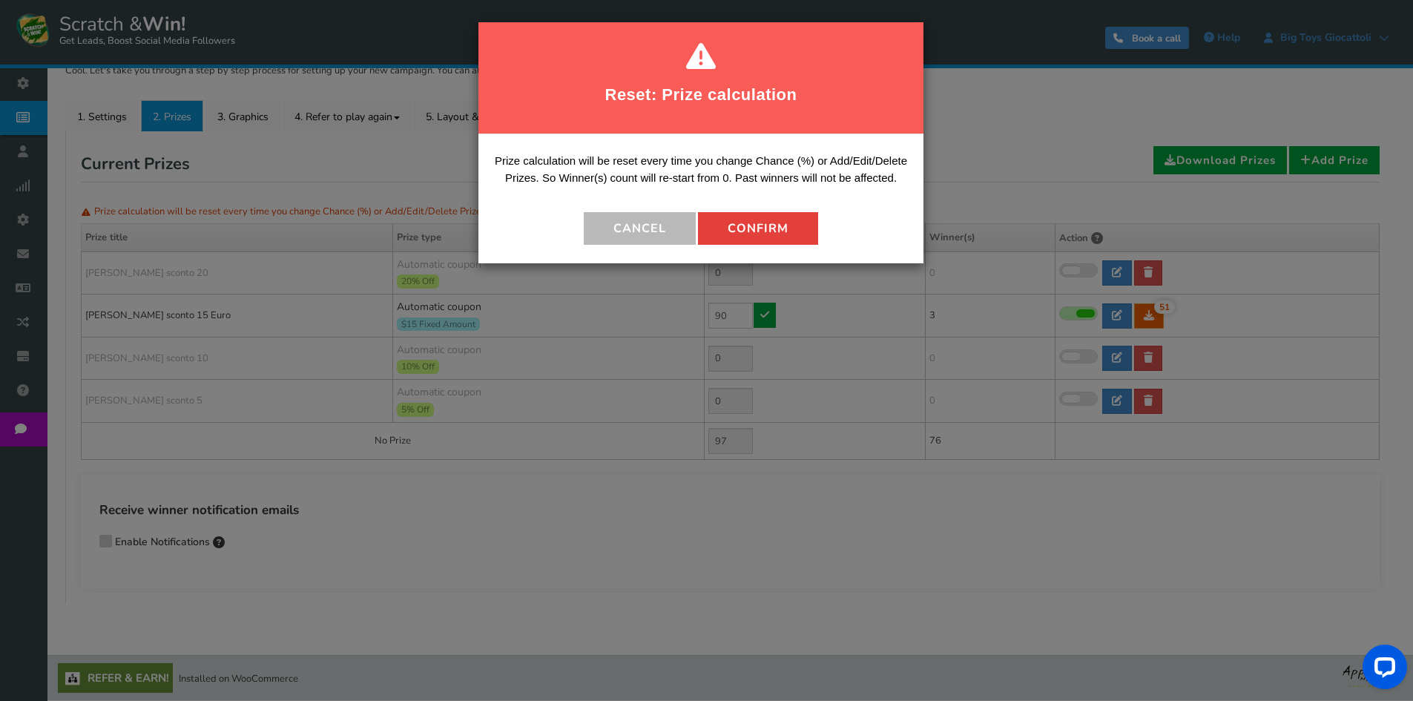
click at [750, 223] on button "Confirm" at bounding box center [758, 228] width 120 height 33
type input "10"
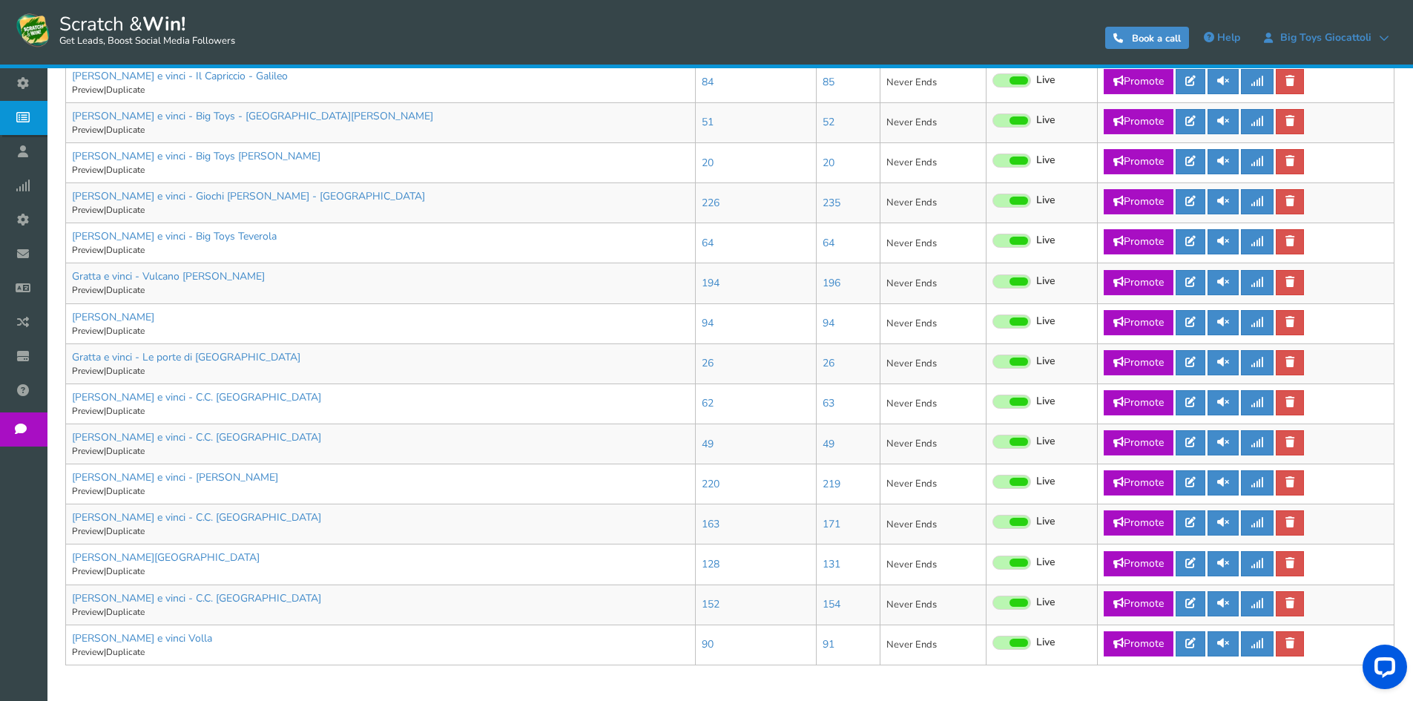
scroll to position [714, 0]
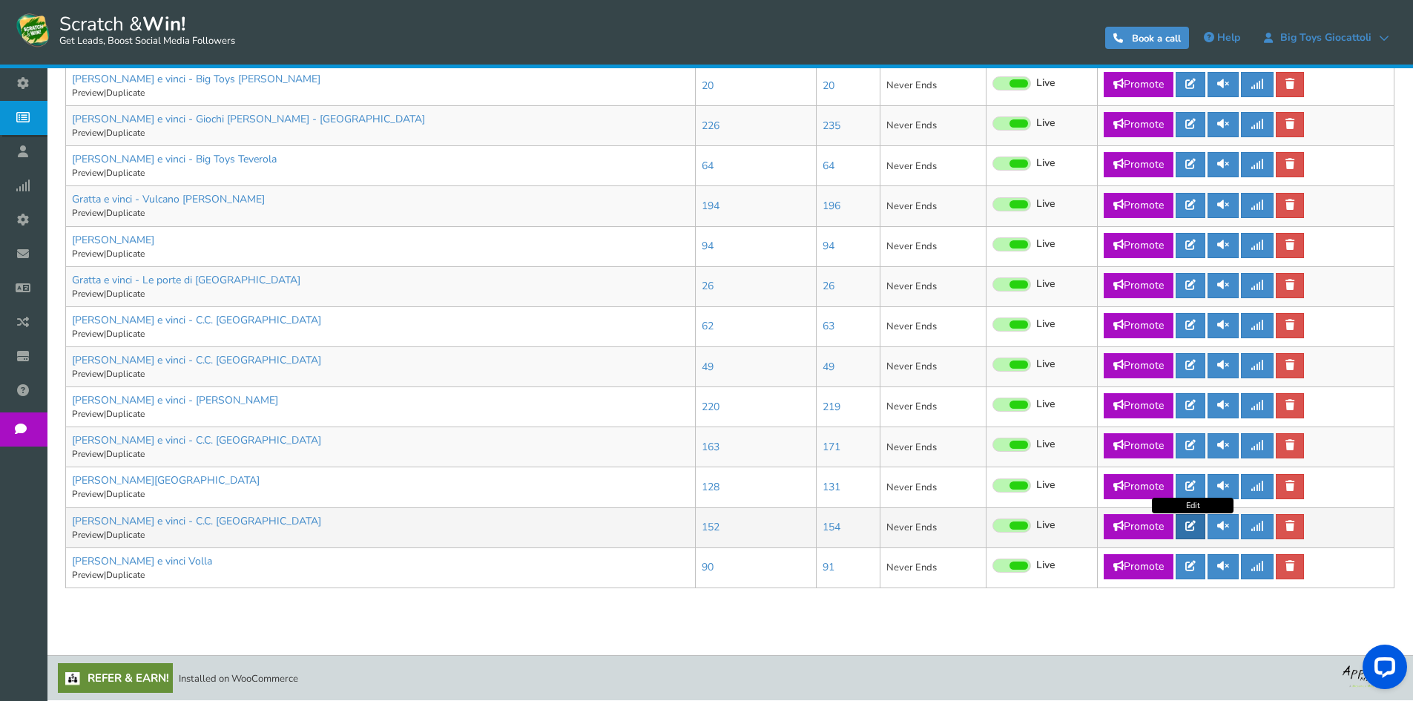
click at [1196, 532] on link at bounding box center [1191, 526] width 30 height 25
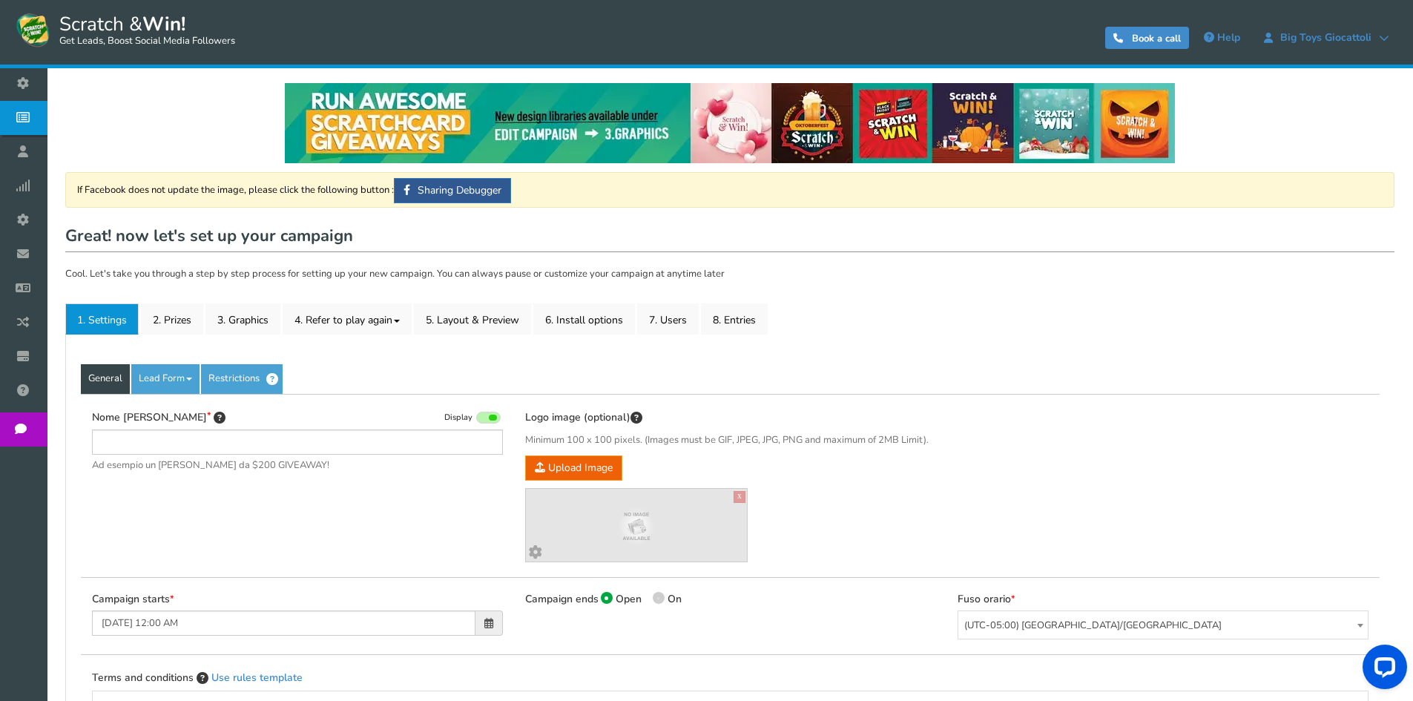
type input "[PERSON_NAME] e vinci - C.C. [GEOGRAPHIC_DATA]"
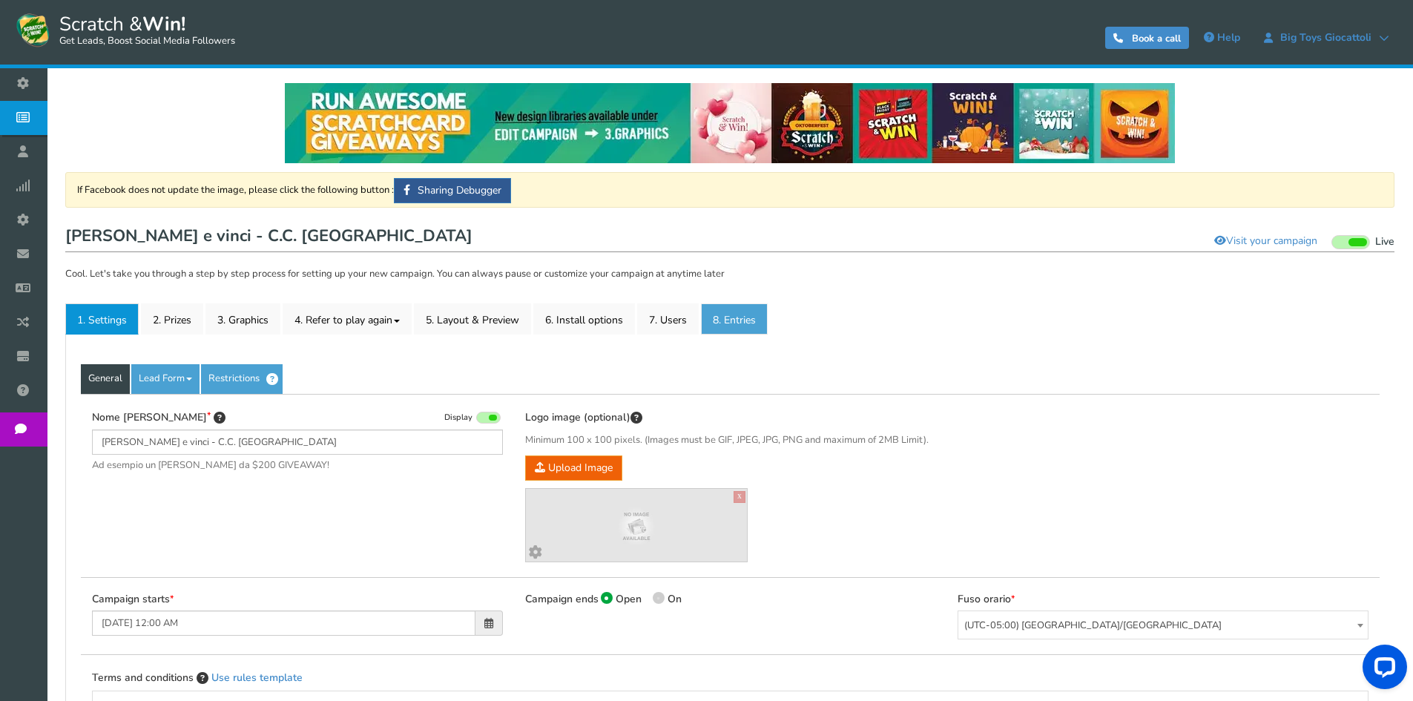
click at [736, 316] on link "8. Entries" at bounding box center [734, 318] width 67 height 31
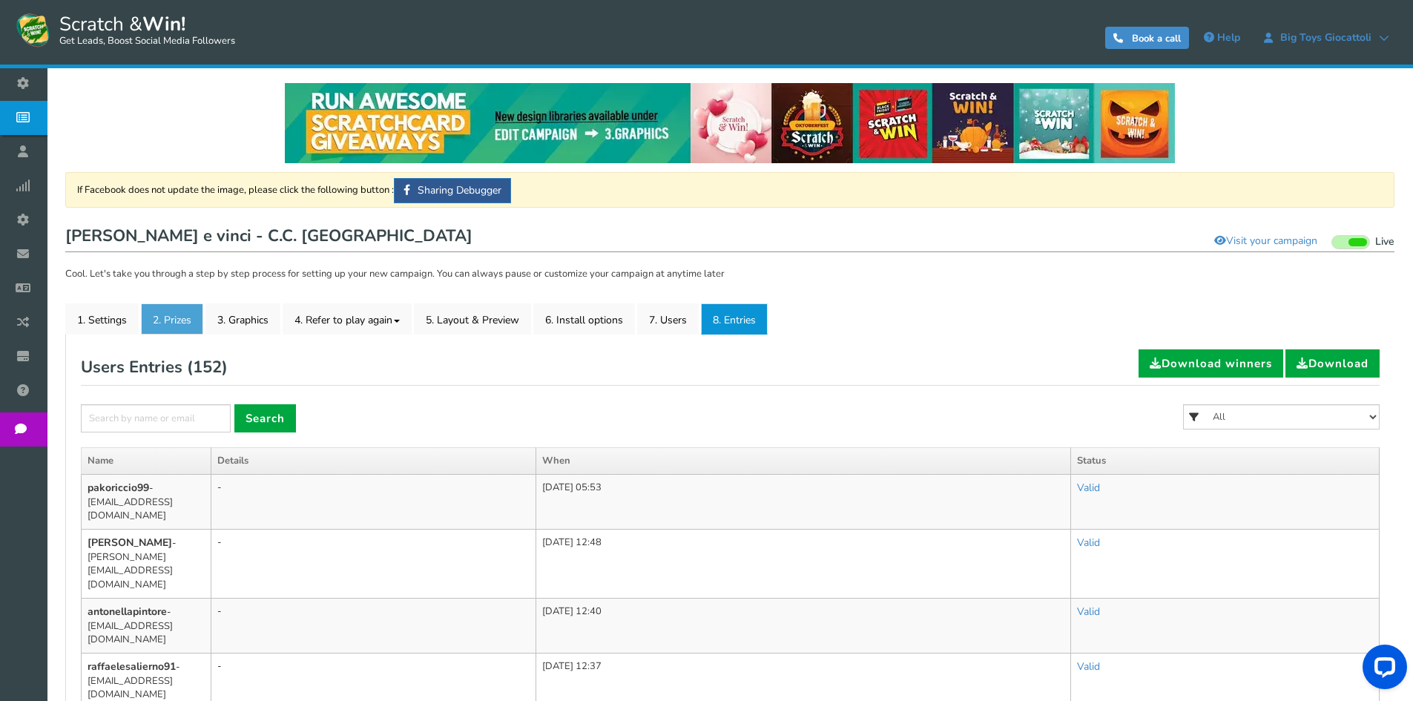
click at [189, 323] on link "2. Prizes" at bounding box center [172, 318] width 62 height 31
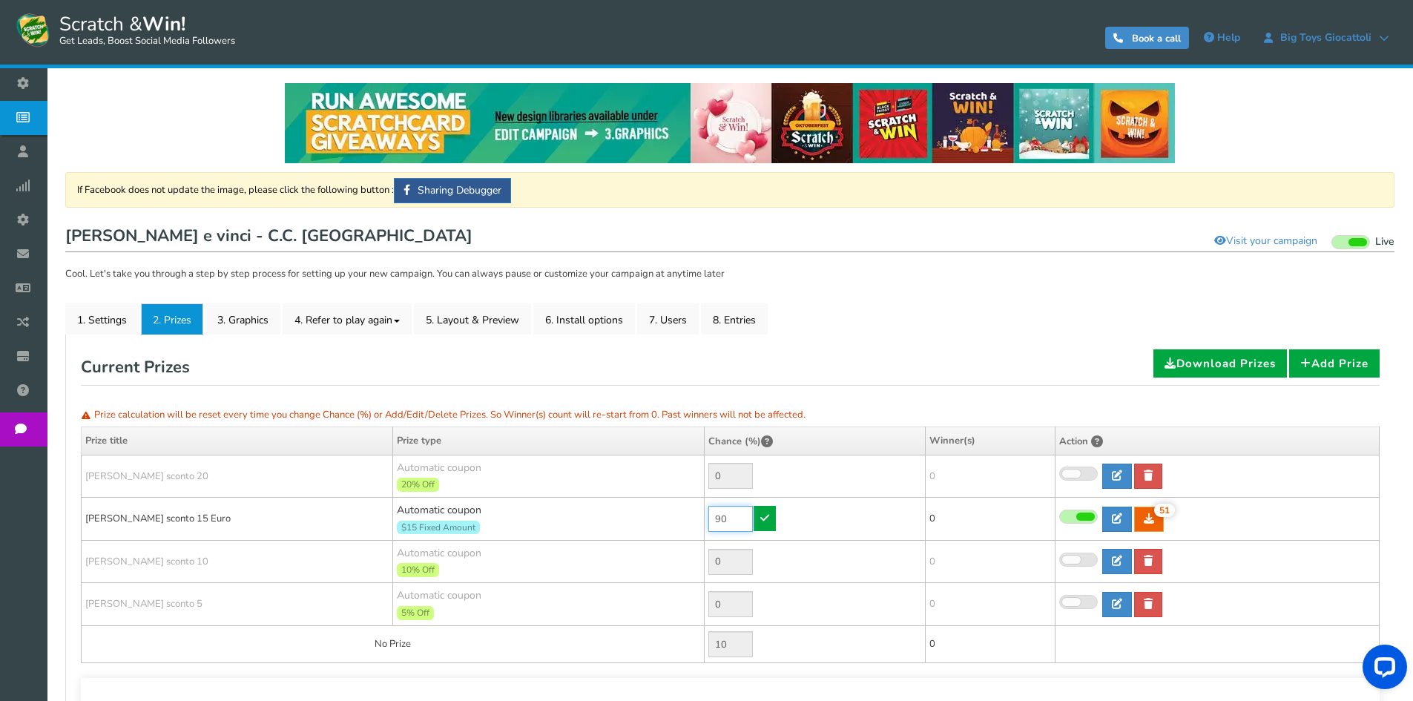
drag, startPoint x: 727, startPoint y: 522, endPoint x: 658, endPoint y: 514, distance: 69.4
click at [670, 514] on tr "[PERSON_NAME] sconto 15 Euro Automatic coupon $15 Fixed Amount Min.order value:…" at bounding box center [731, 519] width 1298 height 43
type input "70"
click at [769, 517] on icon at bounding box center [764, 518] width 9 height 10
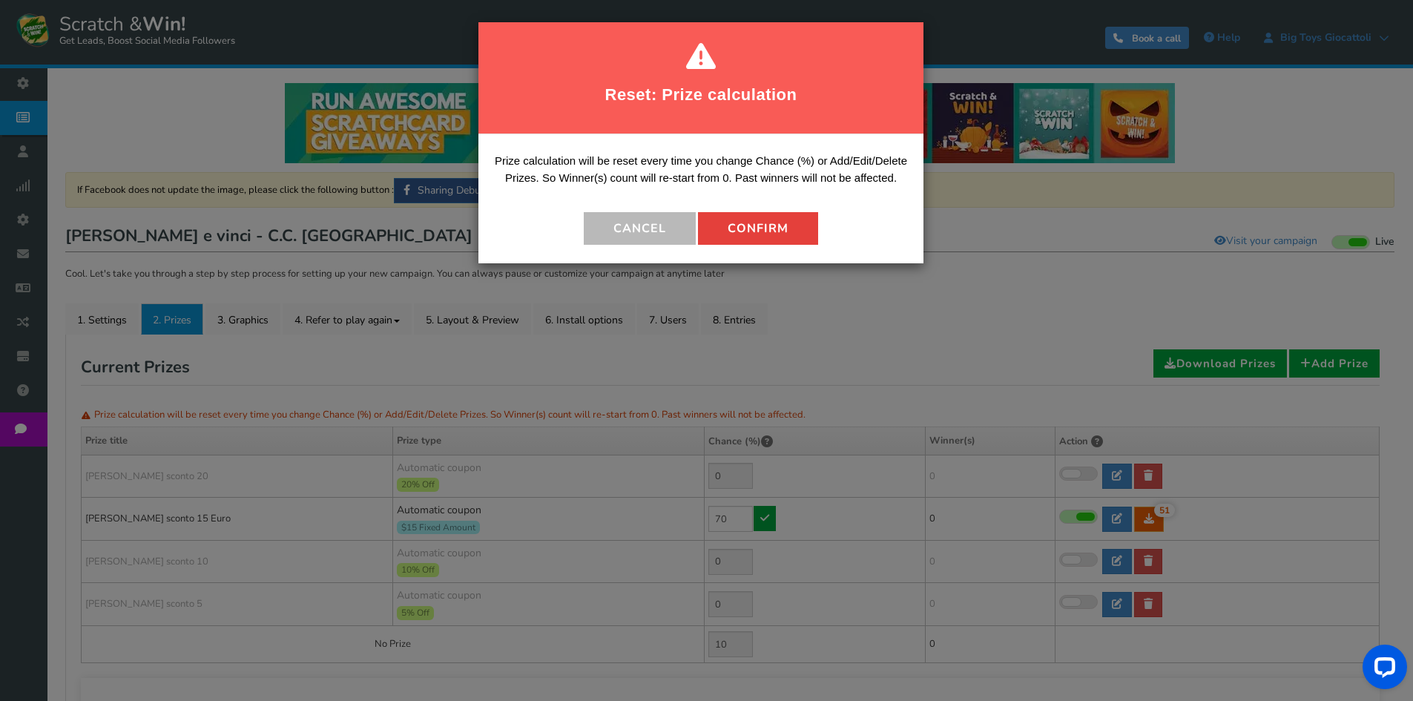
click at [763, 214] on button "Confirm" at bounding box center [758, 228] width 120 height 33
type input "30"
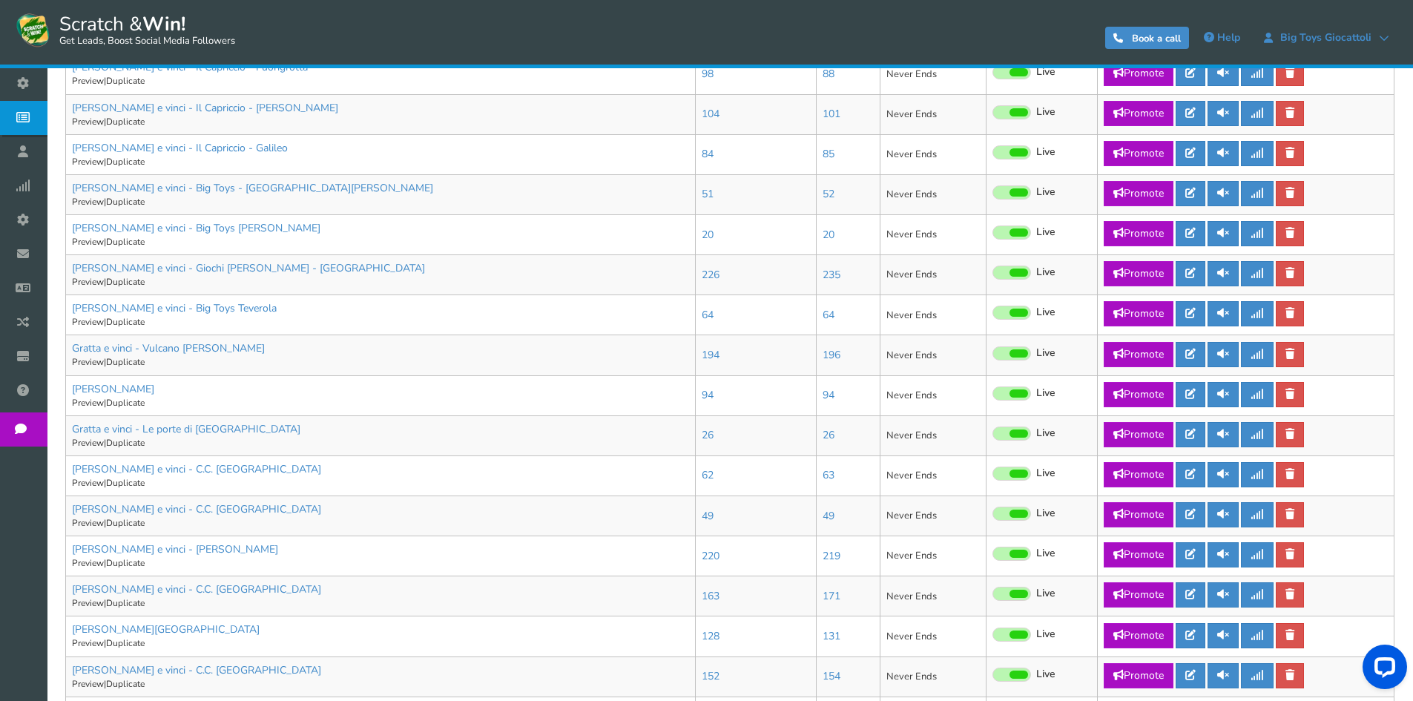
scroll to position [714, 0]
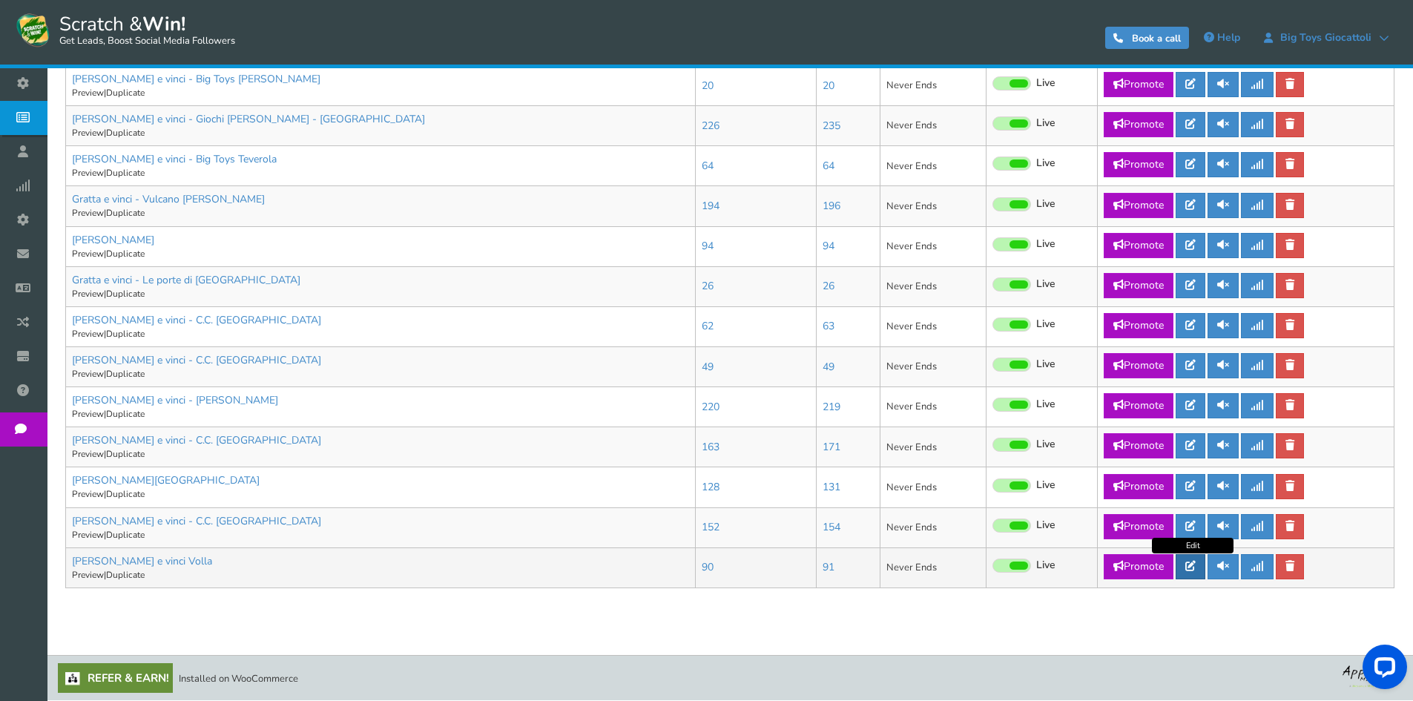
click at [1205, 570] on link at bounding box center [1191, 566] width 30 height 25
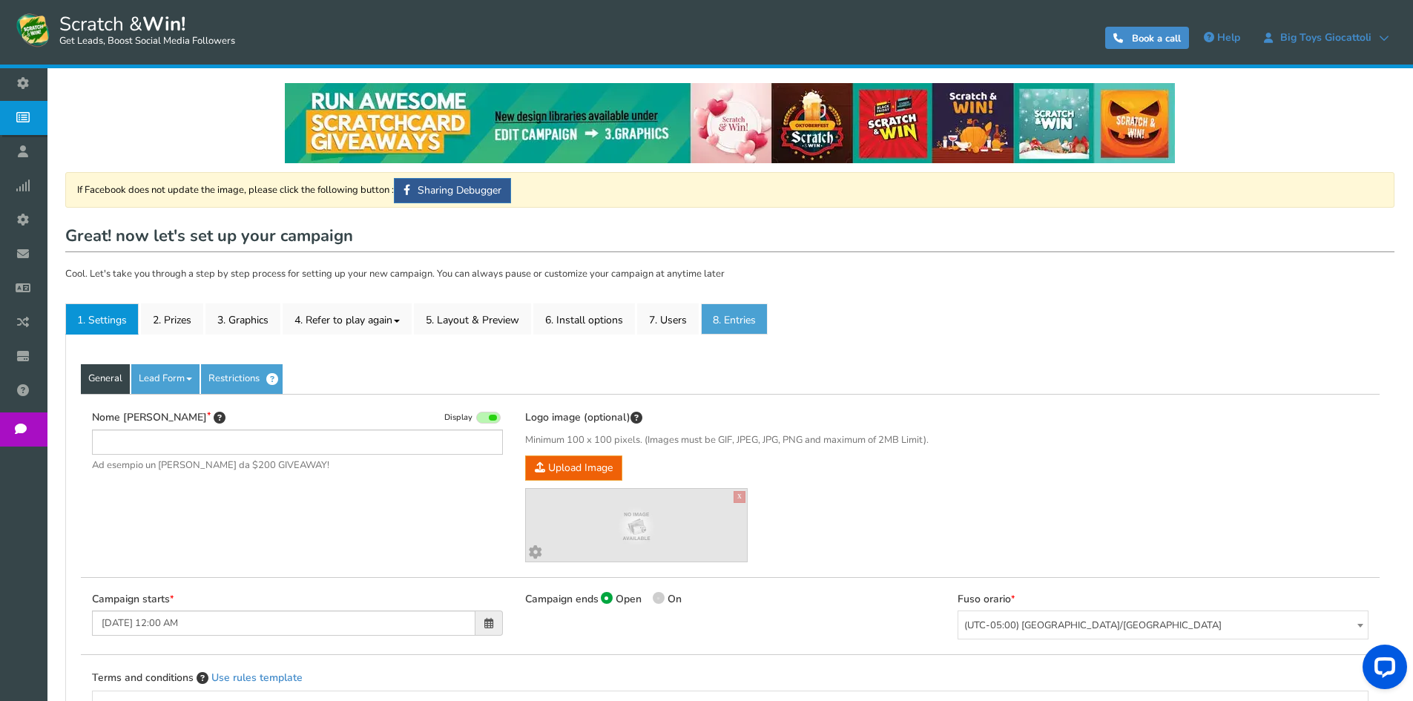
type input "[PERSON_NAME] e vinci Volla"
click at [738, 323] on link "8. Entries" at bounding box center [734, 318] width 67 height 31
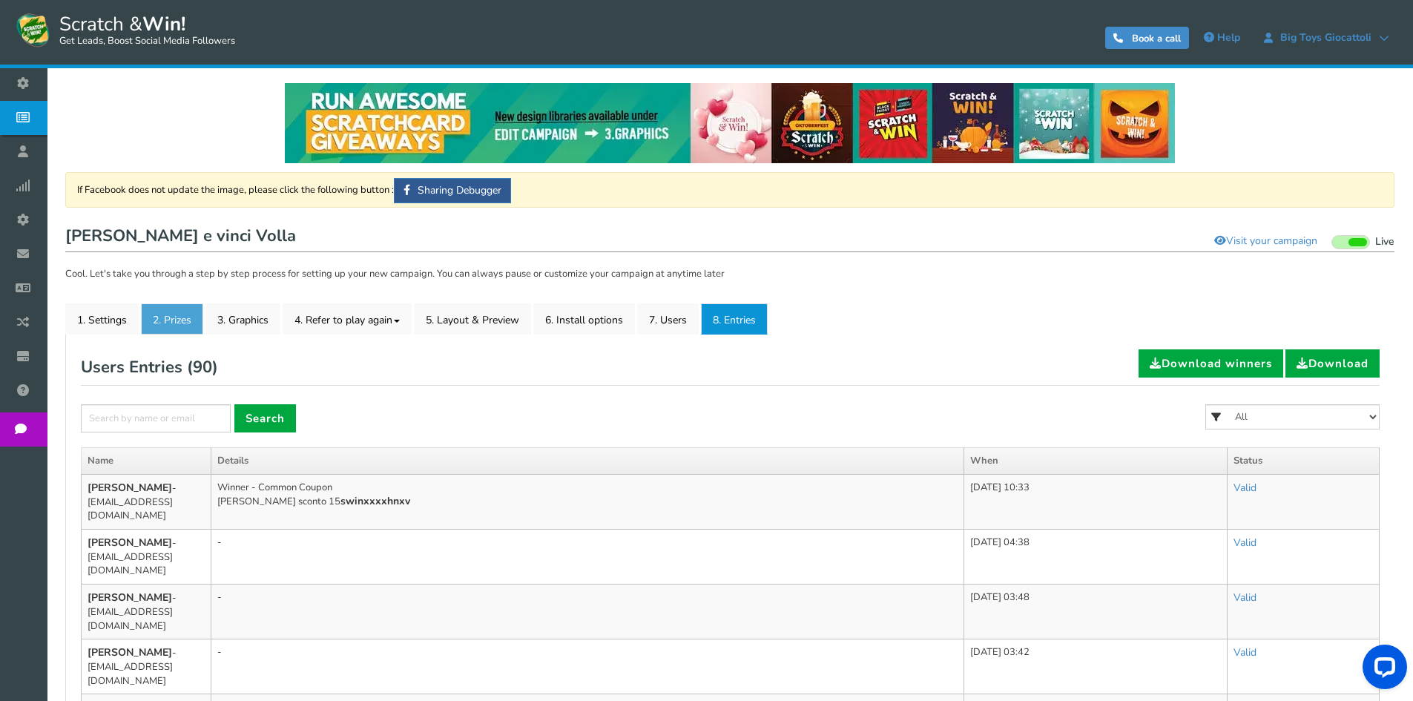
click at [150, 310] on link "2. Prizes" at bounding box center [172, 318] width 62 height 31
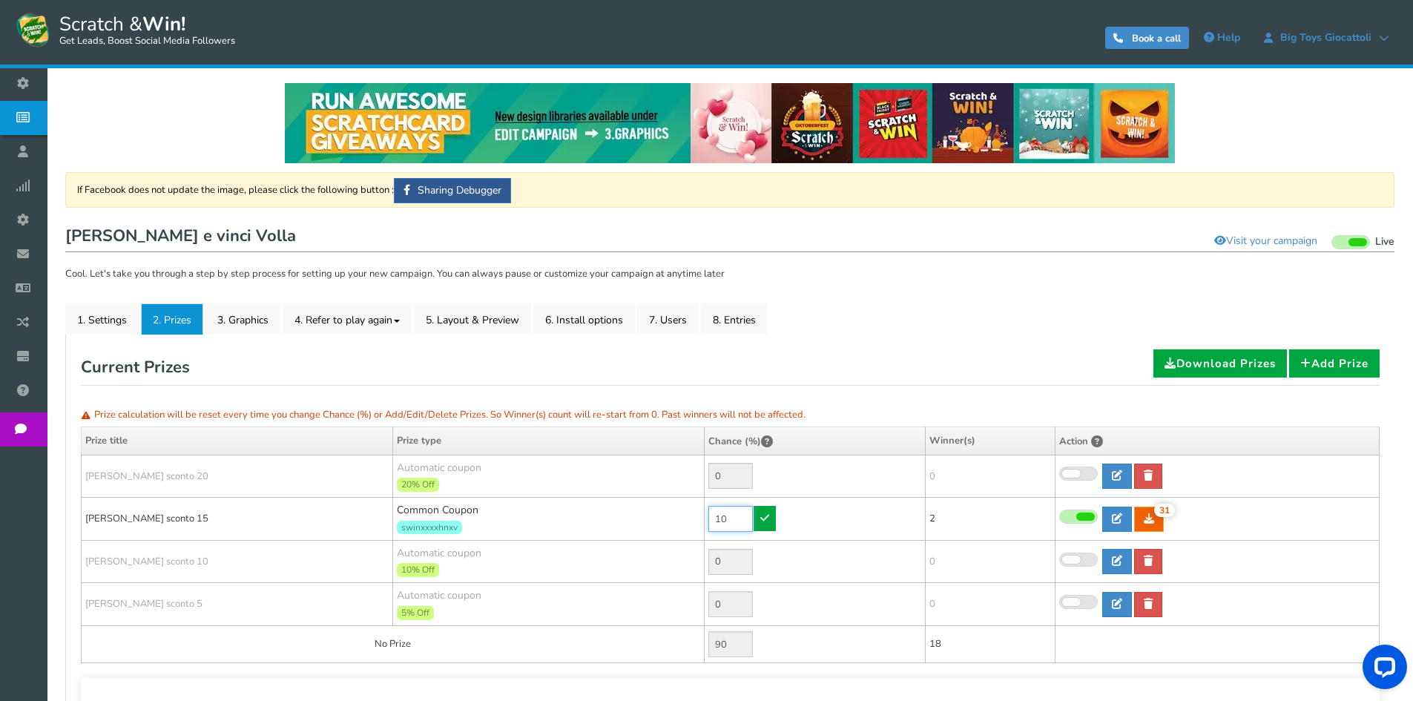
drag, startPoint x: 728, startPoint y: 516, endPoint x: 677, endPoint y: 516, distance: 51.2
click at [677, 516] on tr "[PERSON_NAME] sconto 15 Common Coupon swinxxxxhnxv 10 31 31 2 [GEOGRAPHIC_DATA]…" at bounding box center [731, 519] width 1298 height 43
type input "70"
click at [759, 513] on link at bounding box center [765, 518] width 22 height 25
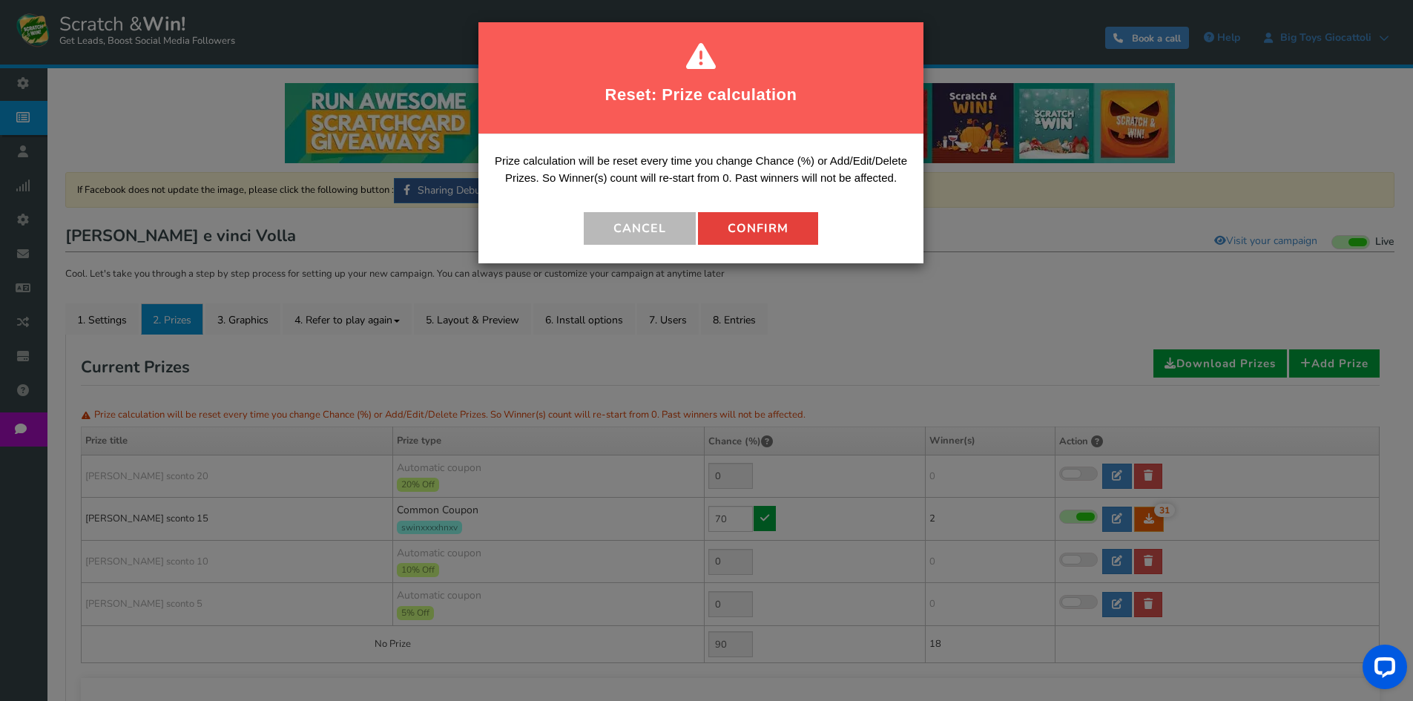
click at [742, 230] on button "Confirm" at bounding box center [758, 228] width 120 height 33
type input "30"
